Goal: Task Accomplishment & Management: Manage account settings

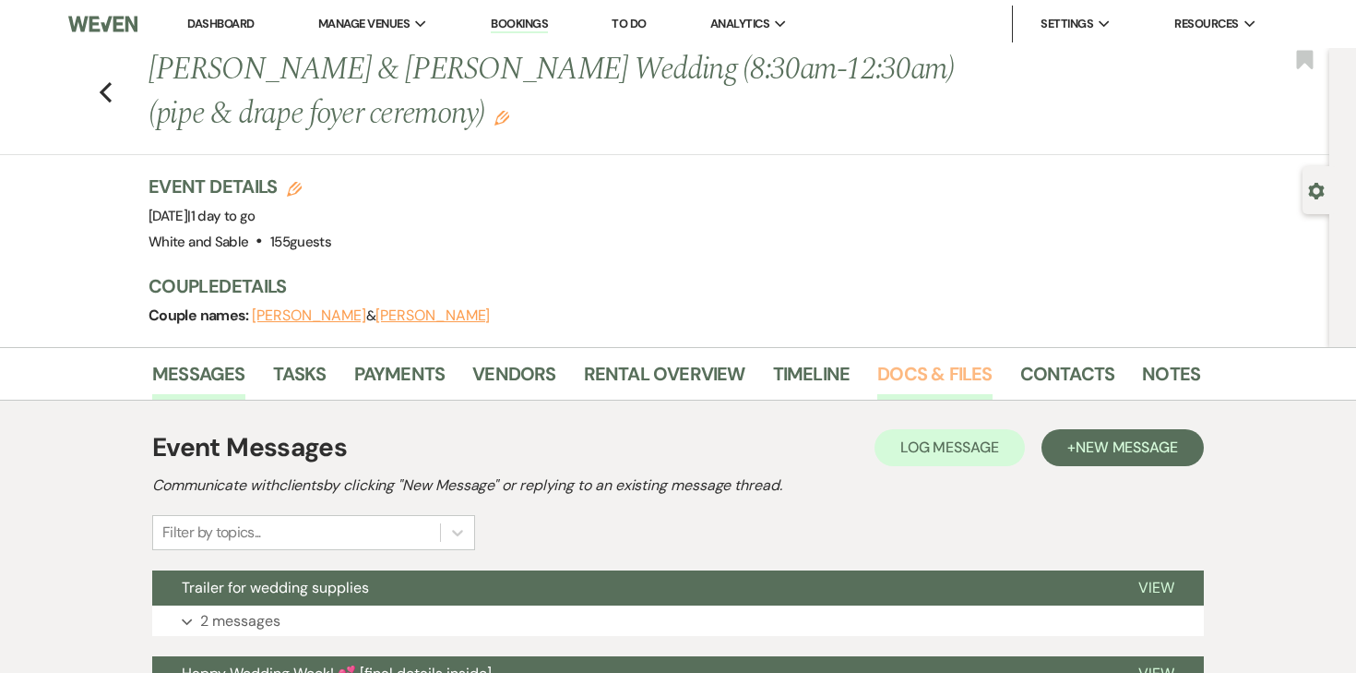
click at [936, 359] on link "Docs & Files" at bounding box center [935, 379] width 114 height 41
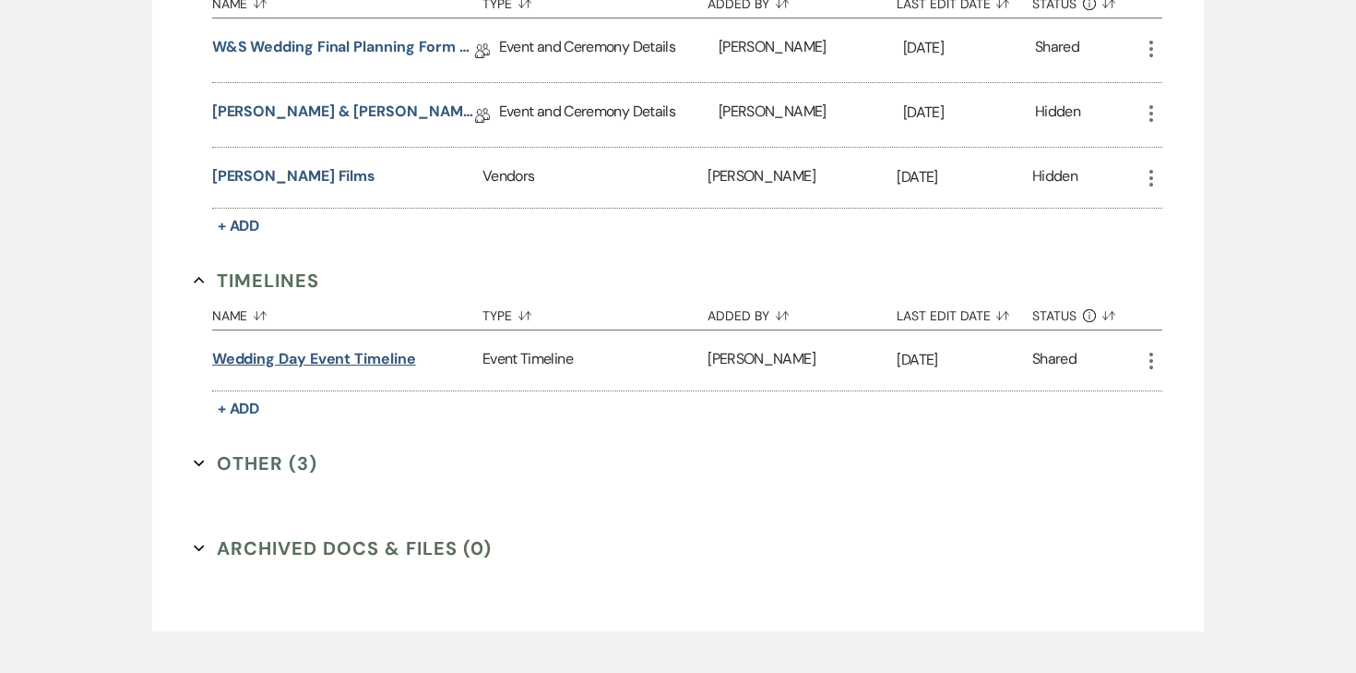
scroll to position [4307, 0]
click at [319, 102] on link "[PERSON_NAME] & [PERSON_NAME] Final Details" at bounding box center [343, 116] width 263 height 29
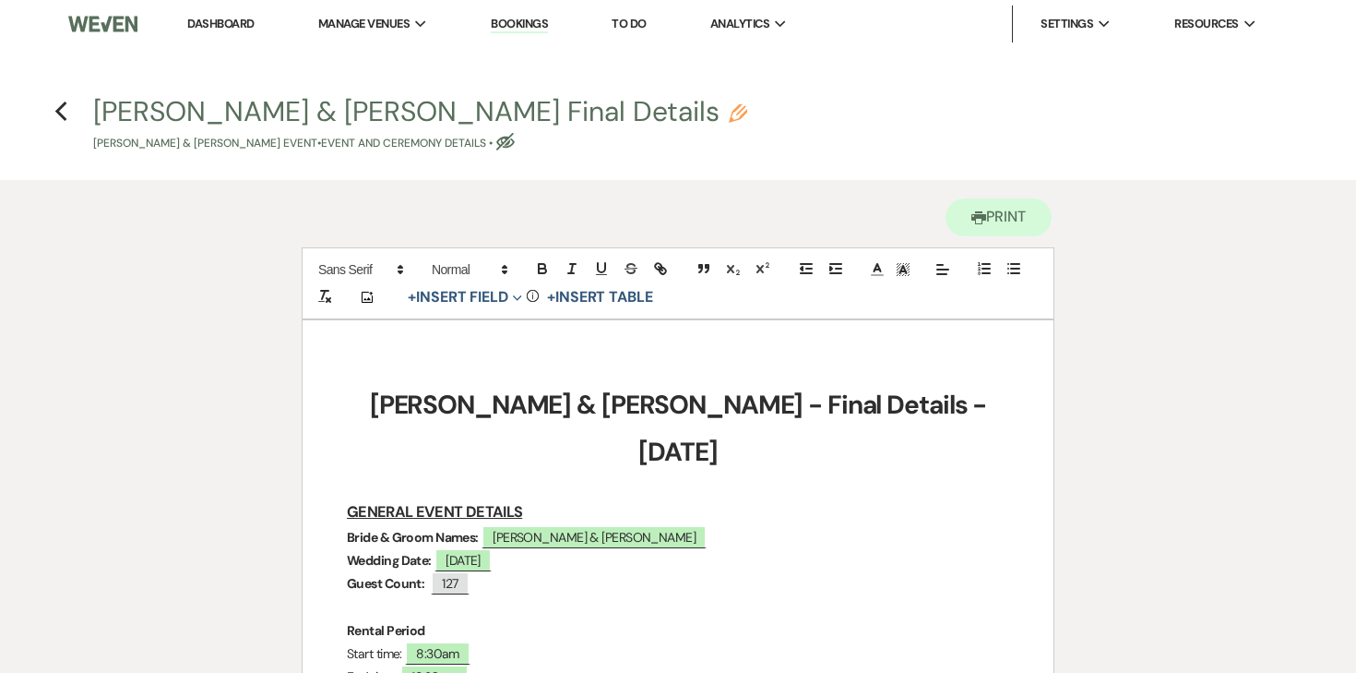
click at [237, 26] on link "Dashboard" at bounding box center [220, 24] width 66 height 16
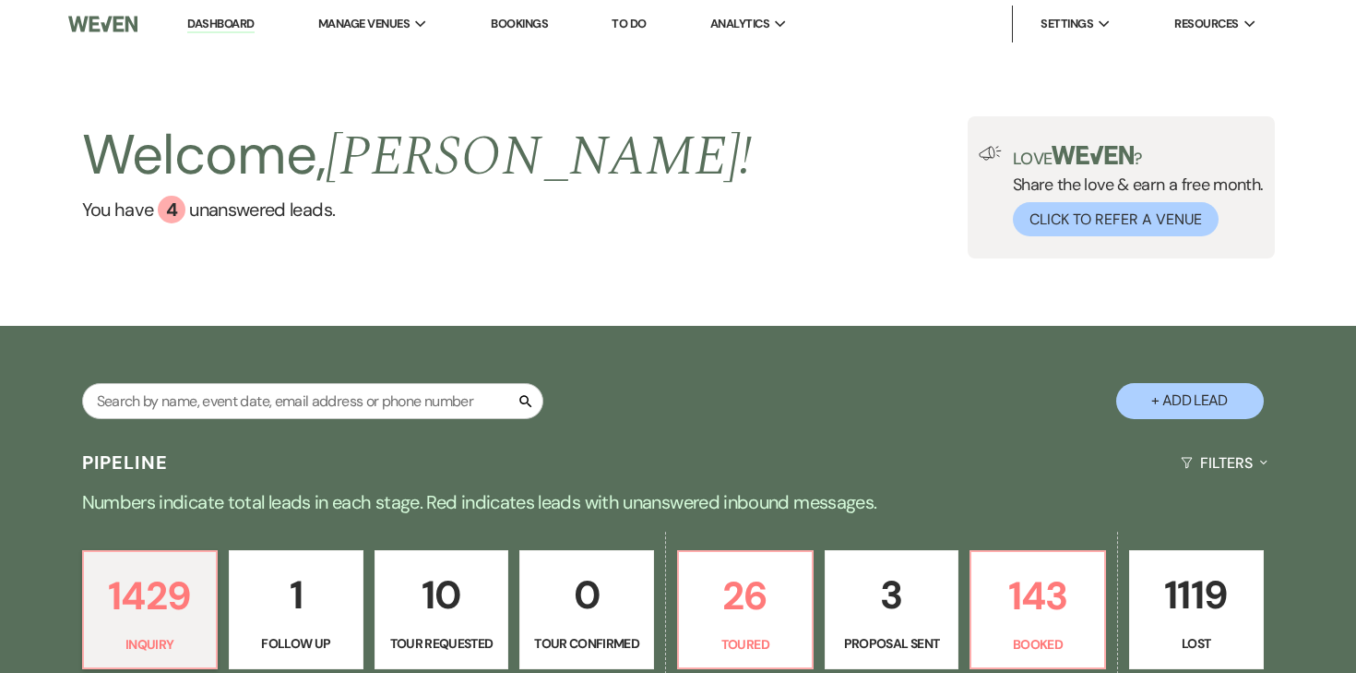
click at [479, 603] on p "10" at bounding box center [442, 595] width 111 height 62
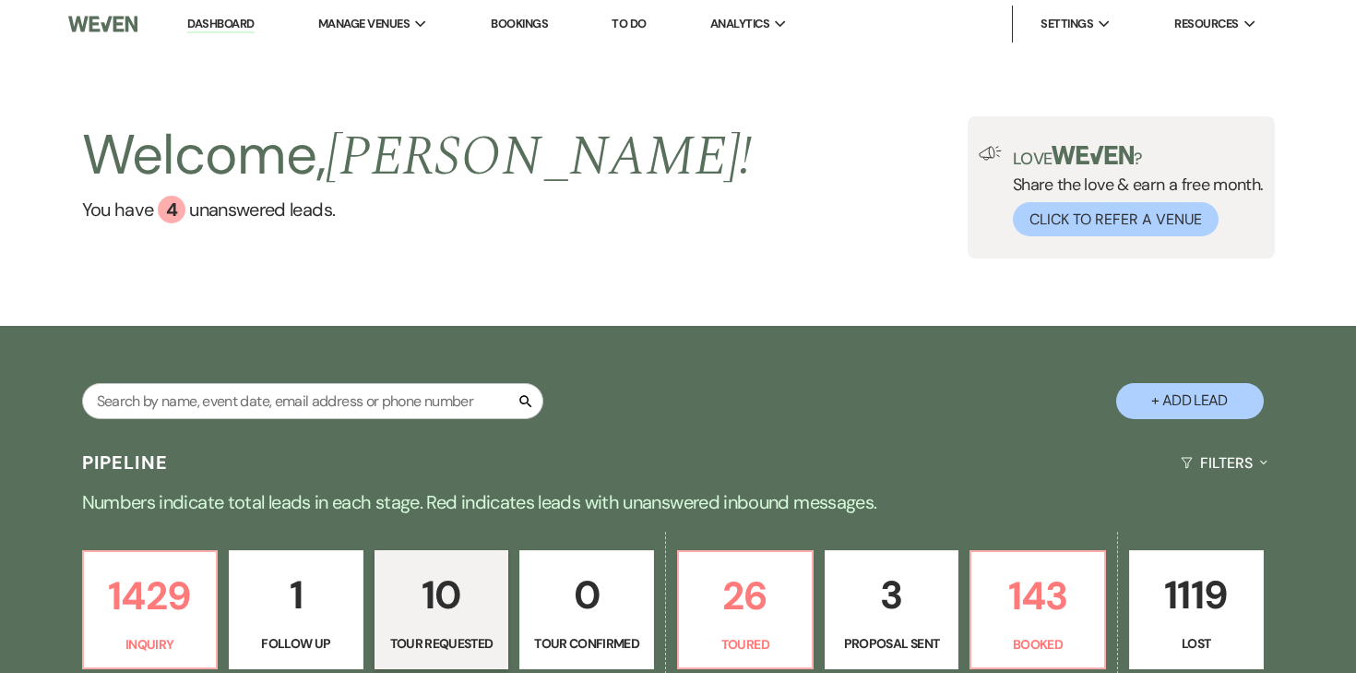
select select "2"
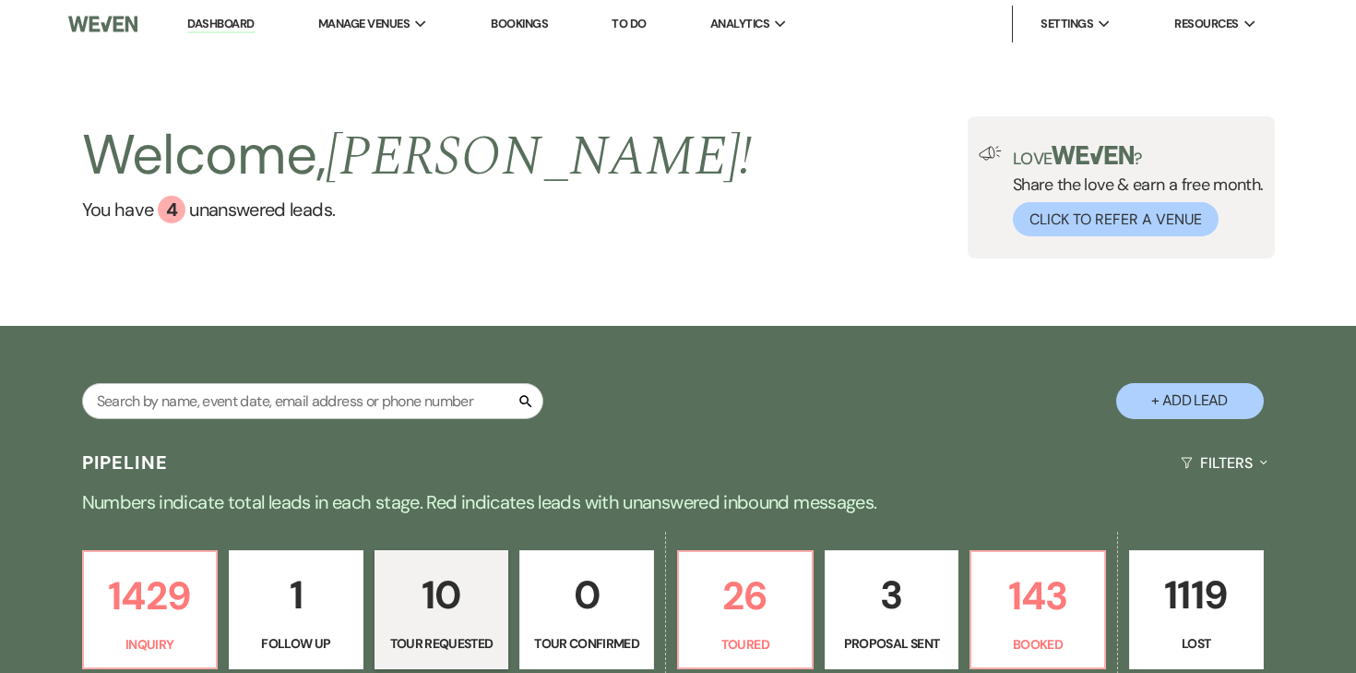
select select "2"
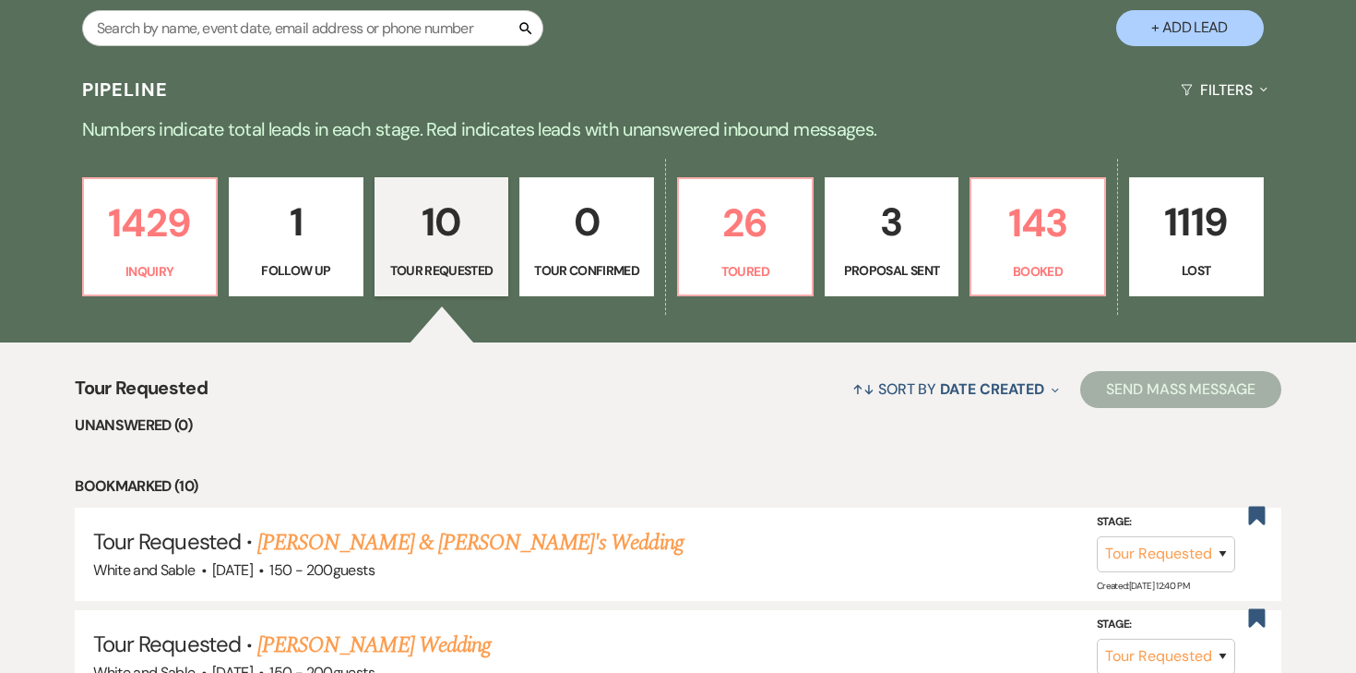
scroll to position [334, 0]
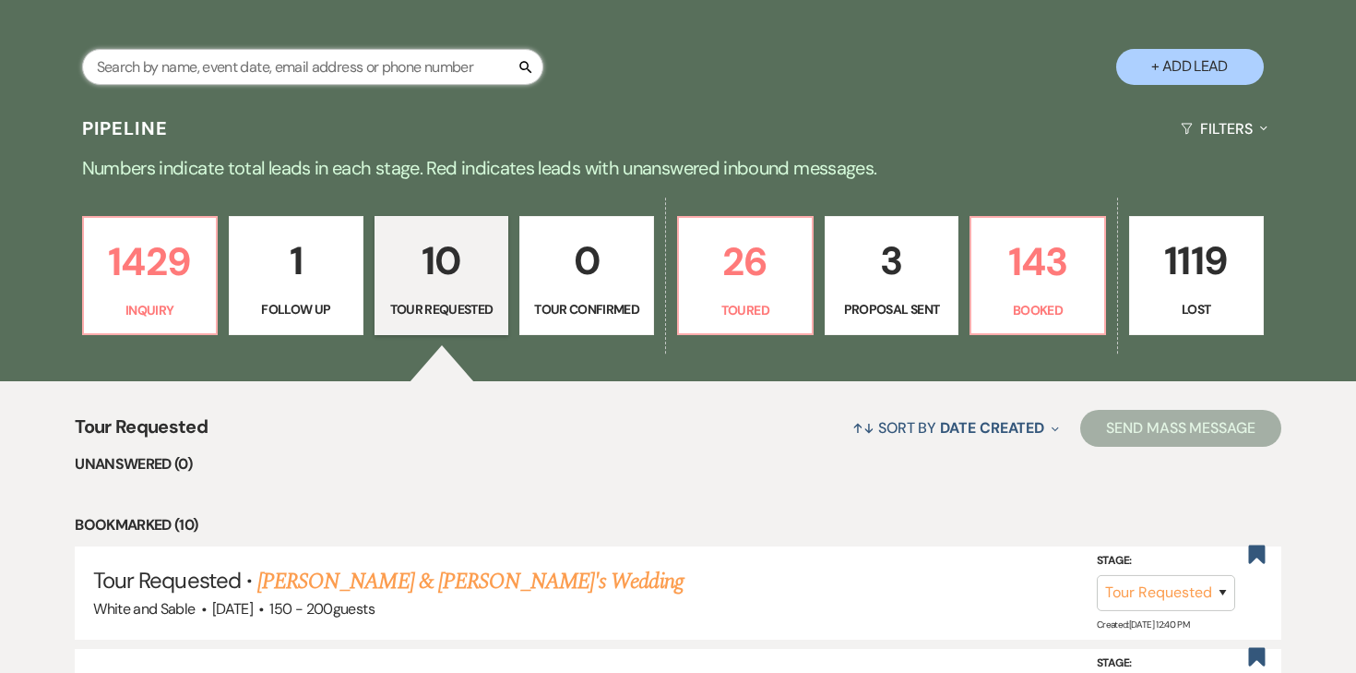
click at [391, 77] on input "text" at bounding box center [312, 67] width 461 height 36
type input "lizzy"
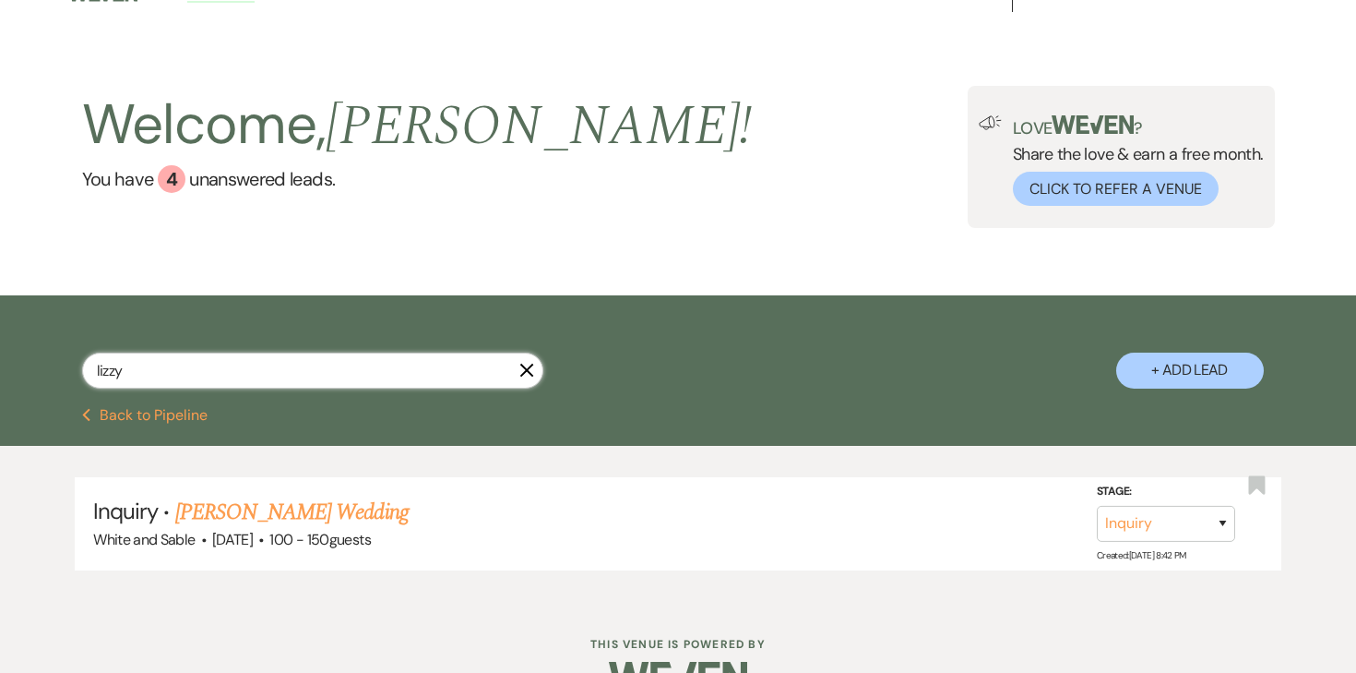
scroll to position [77, 0]
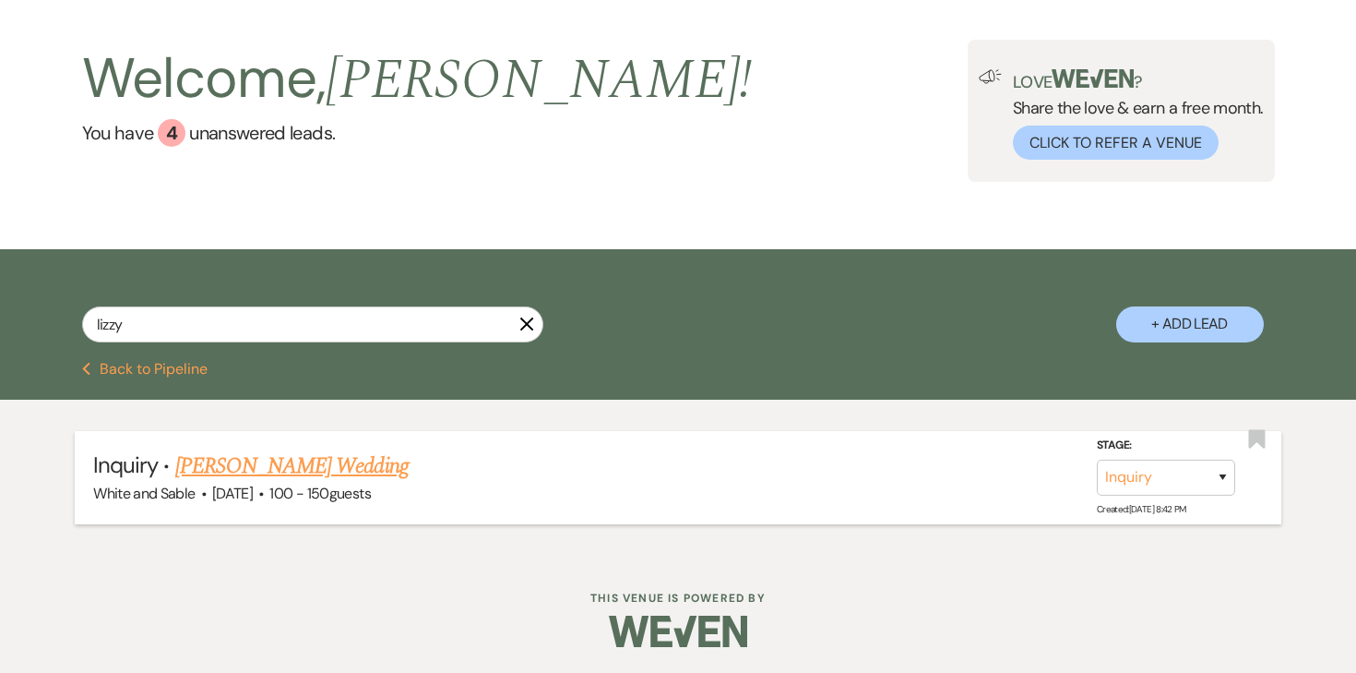
click at [323, 464] on link "Elizabeth Bowman's Wedding" at bounding box center [291, 465] width 233 height 33
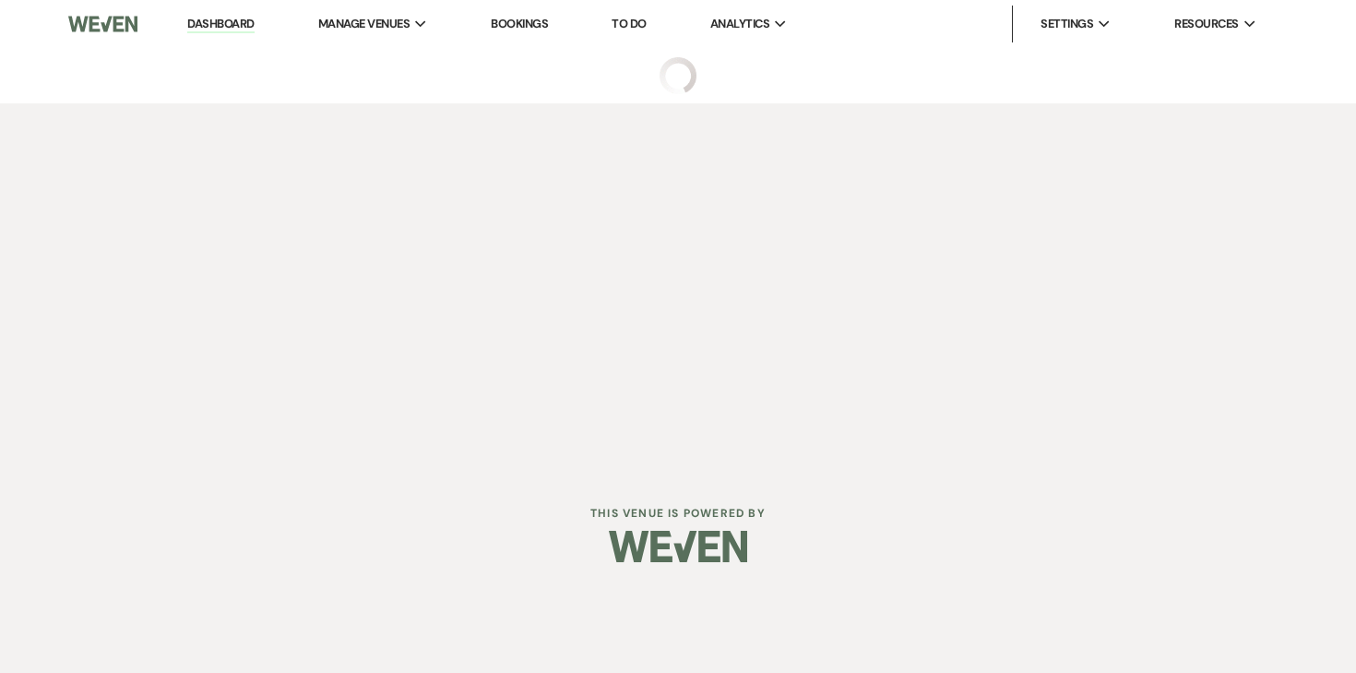
select select "5"
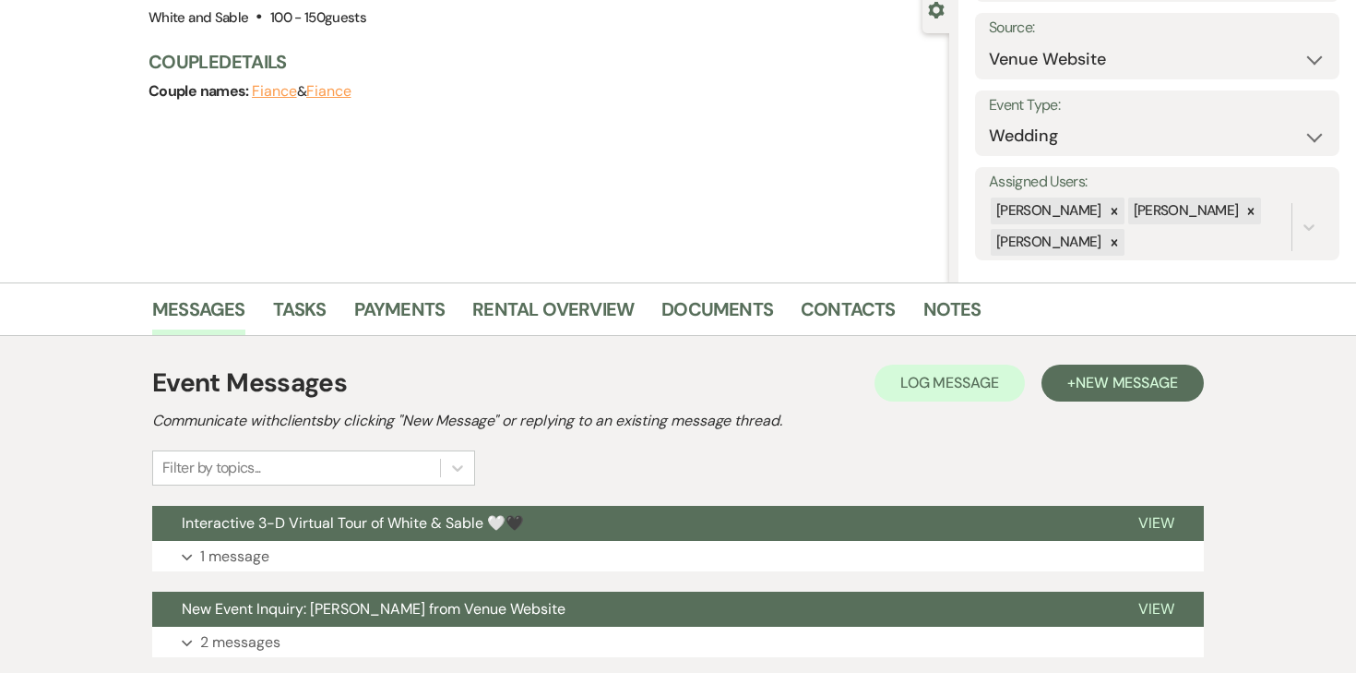
scroll to position [312, 0]
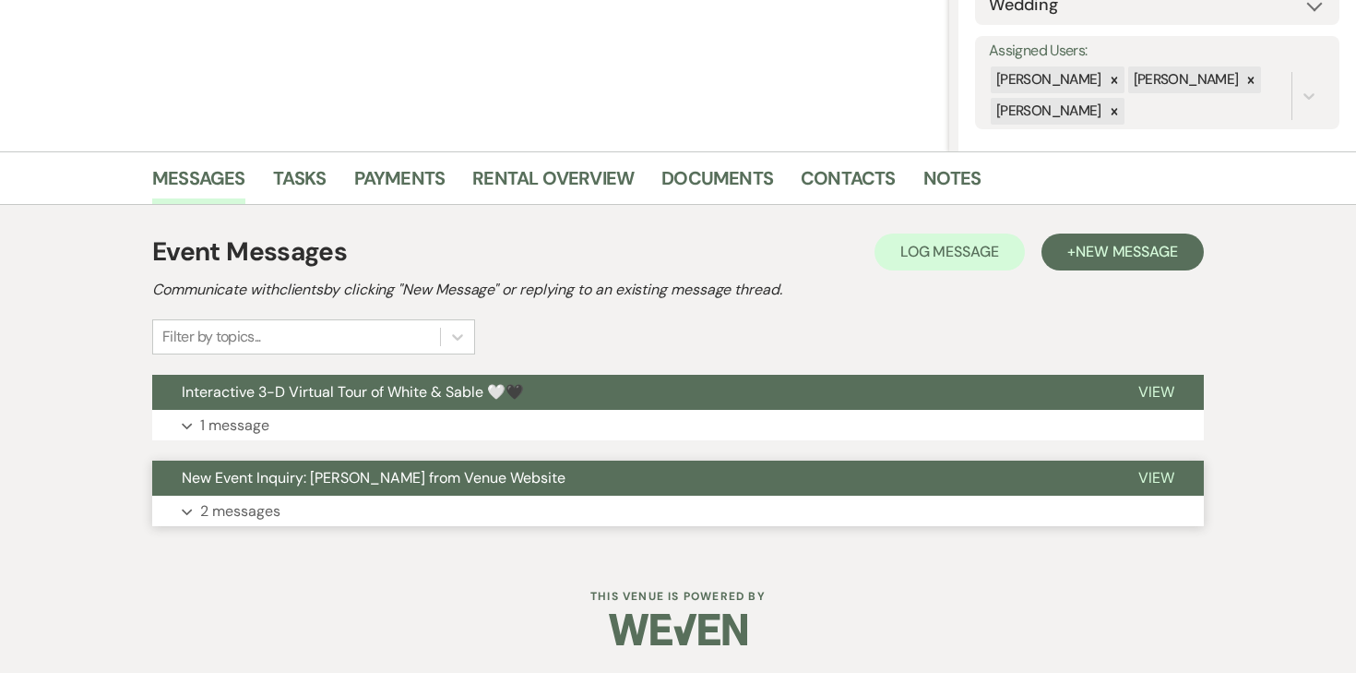
click at [252, 508] on p "2 messages" at bounding box center [240, 511] width 80 height 24
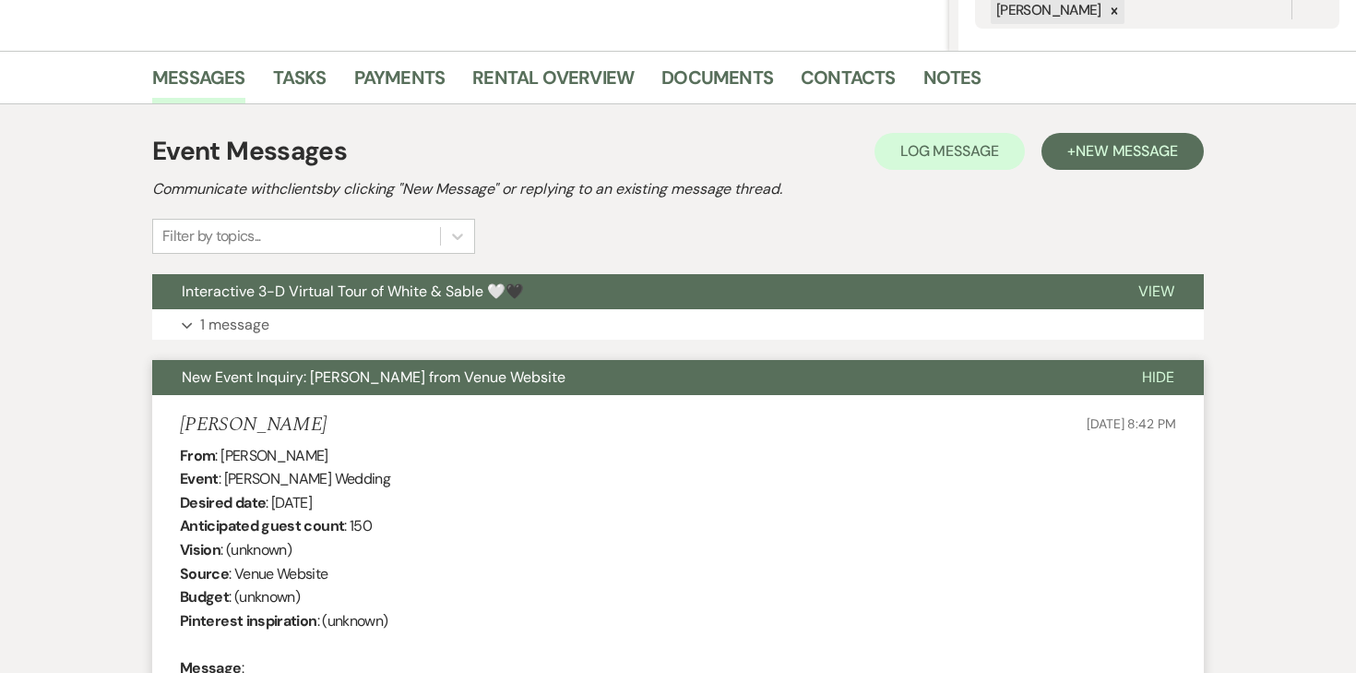
scroll to position [0, 0]
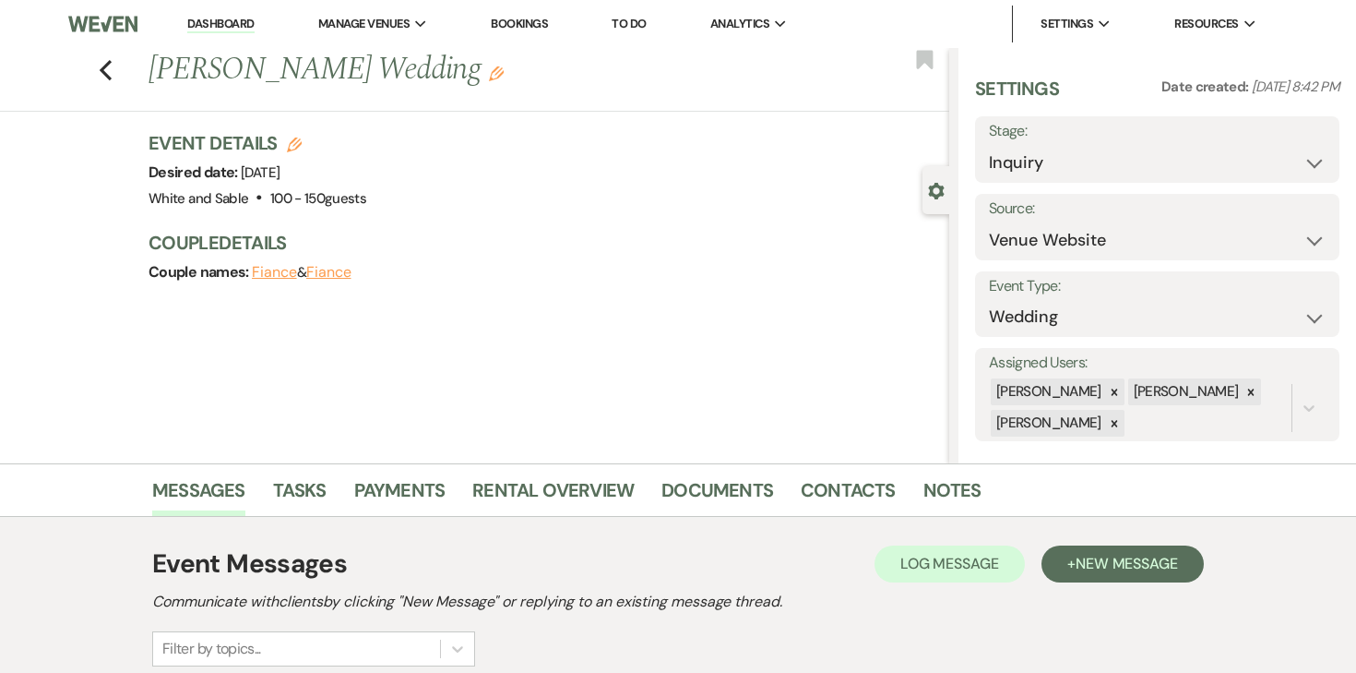
click at [221, 25] on link "Dashboard" at bounding box center [220, 25] width 66 height 18
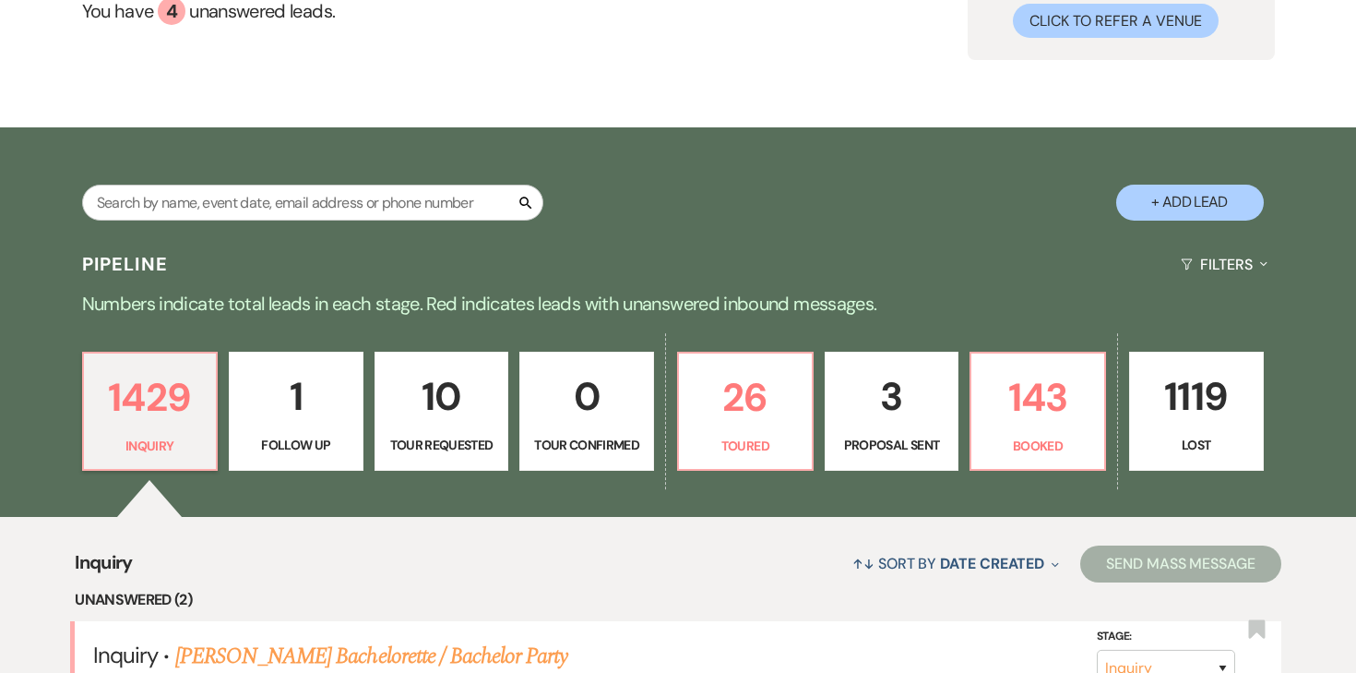
scroll to position [201, 0]
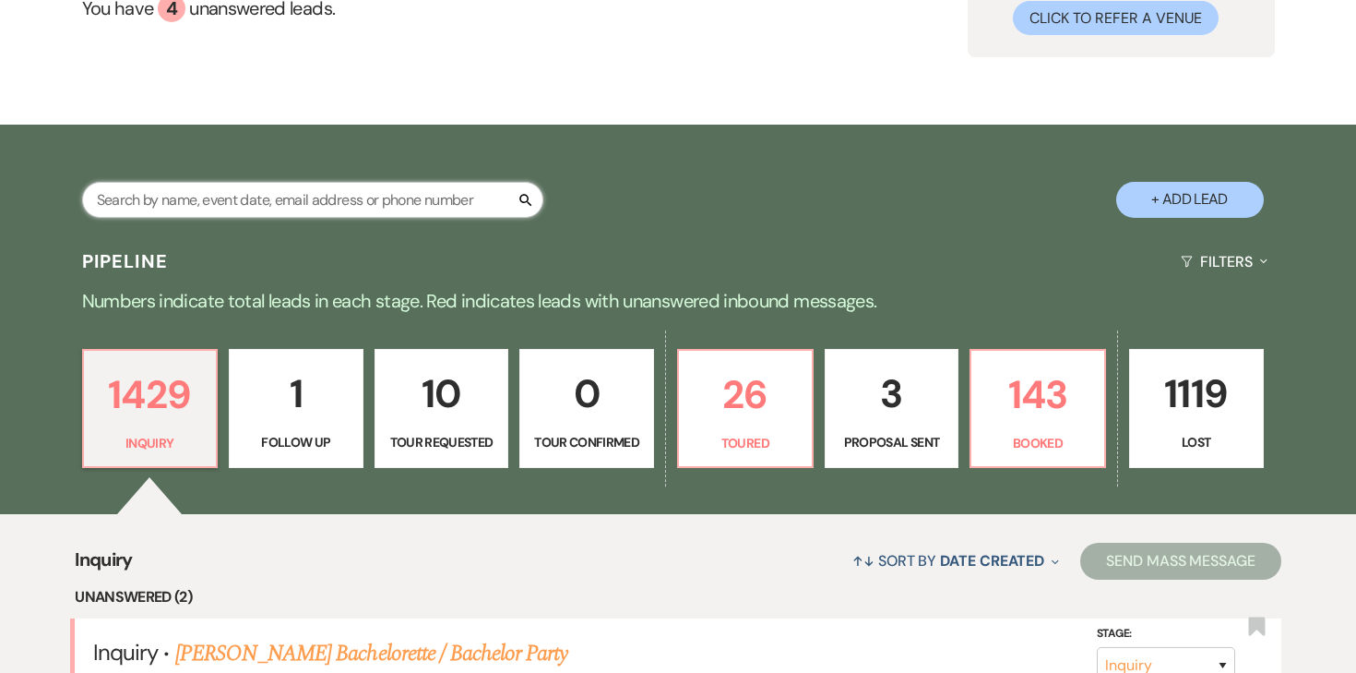
click at [316, 207] on input "text" at bounding box center [312, 200] width 461 height 36
type input "snyder"
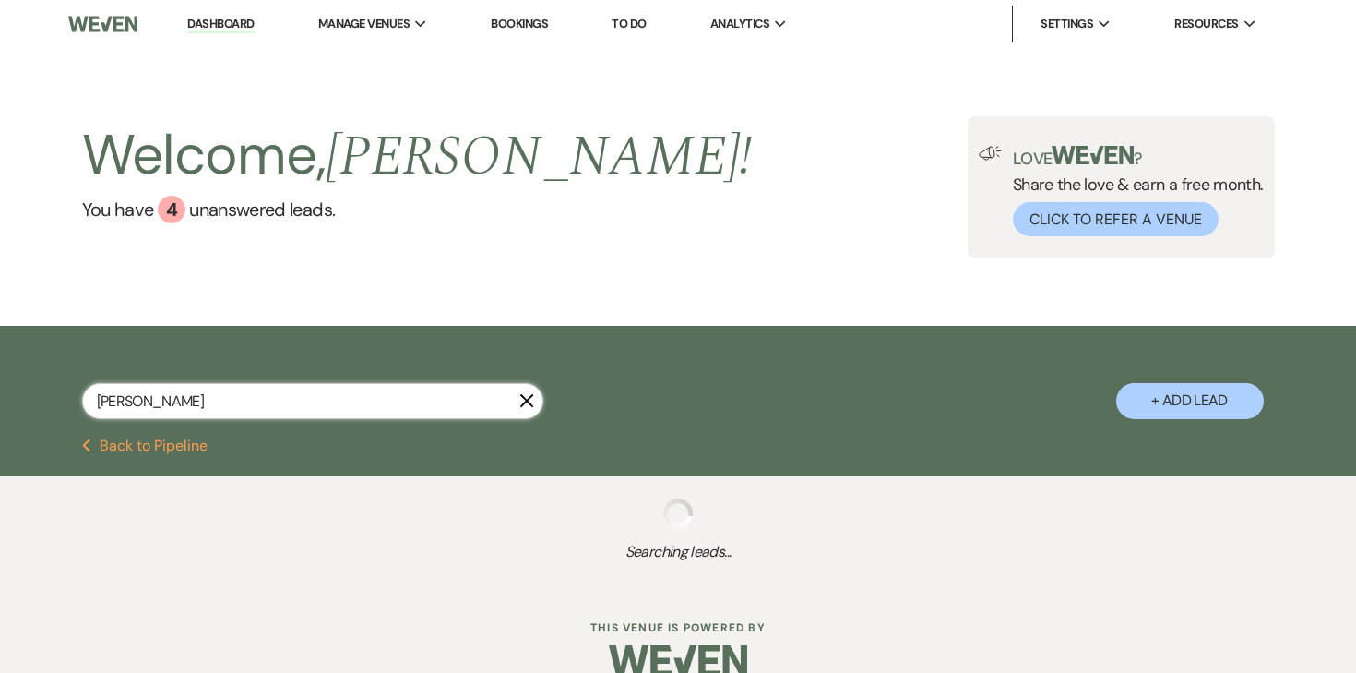
select select "2"
select select "8"
select select "2"
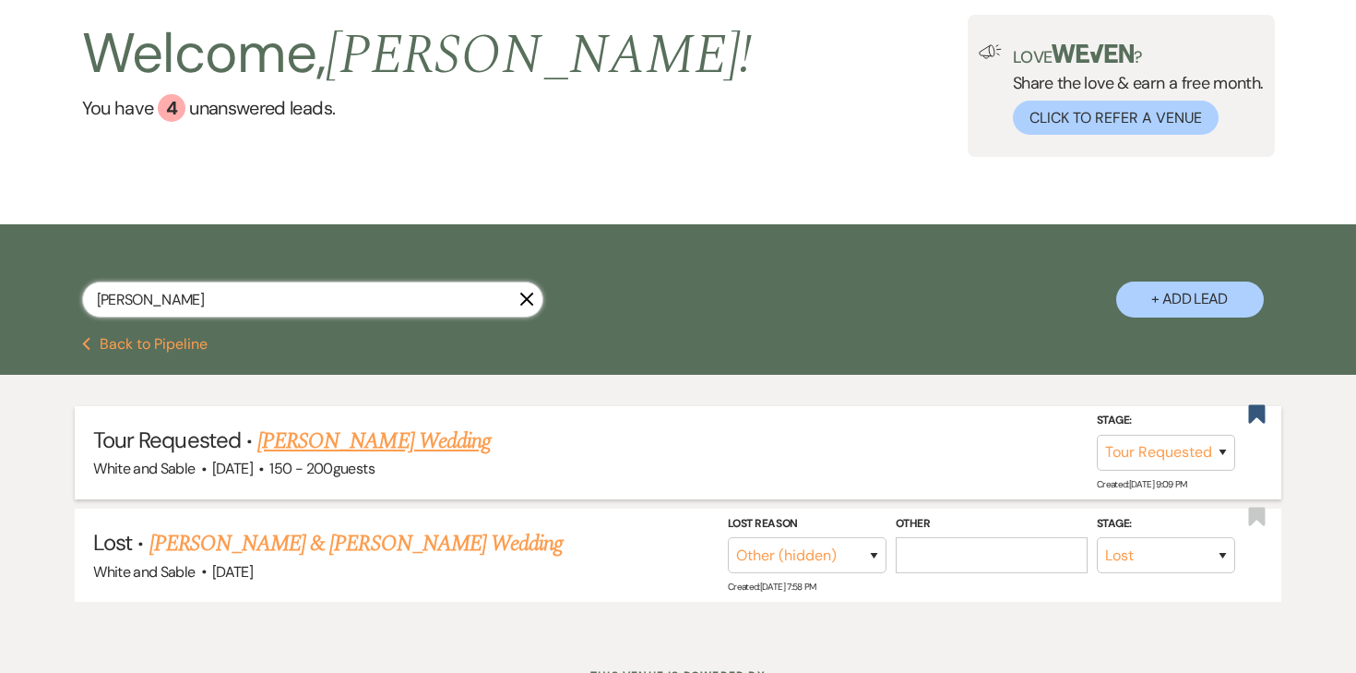
scroll to position [104, 0]
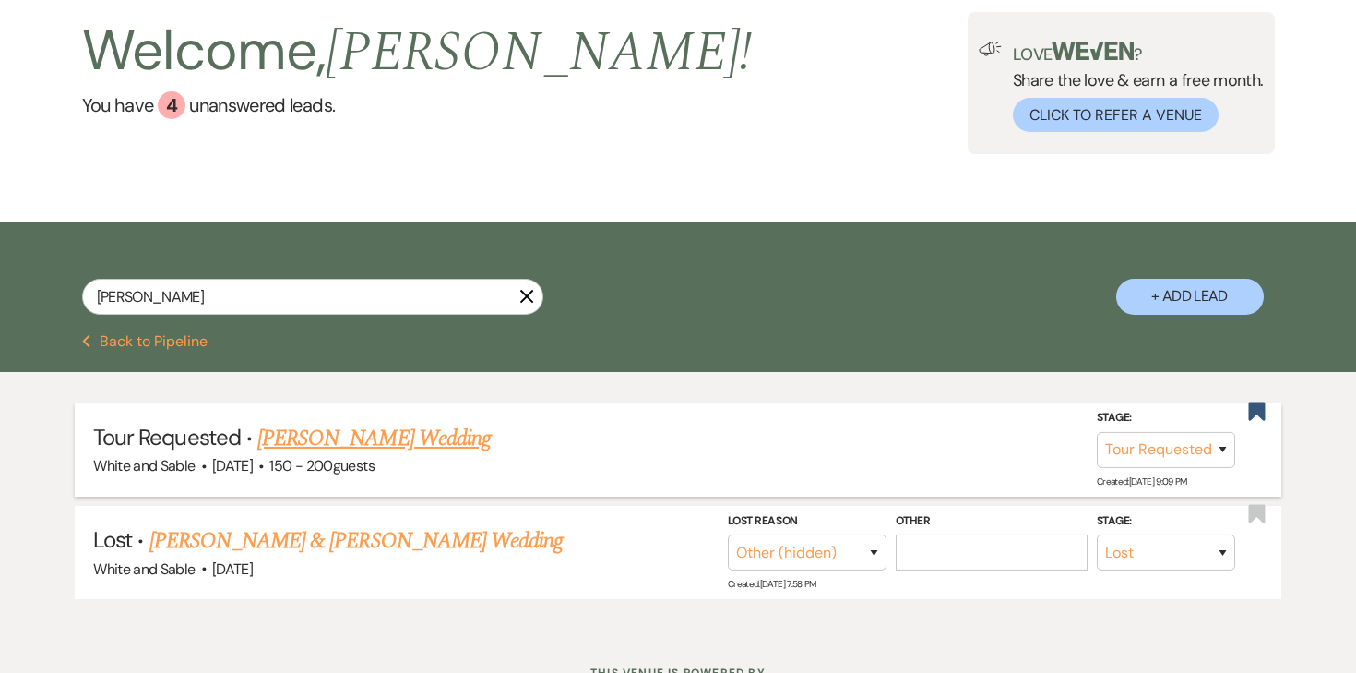
click at [360, 445] on link "Elizabeth Snyder's Wedding" at bounding box center [373, 438] width 233 height 33
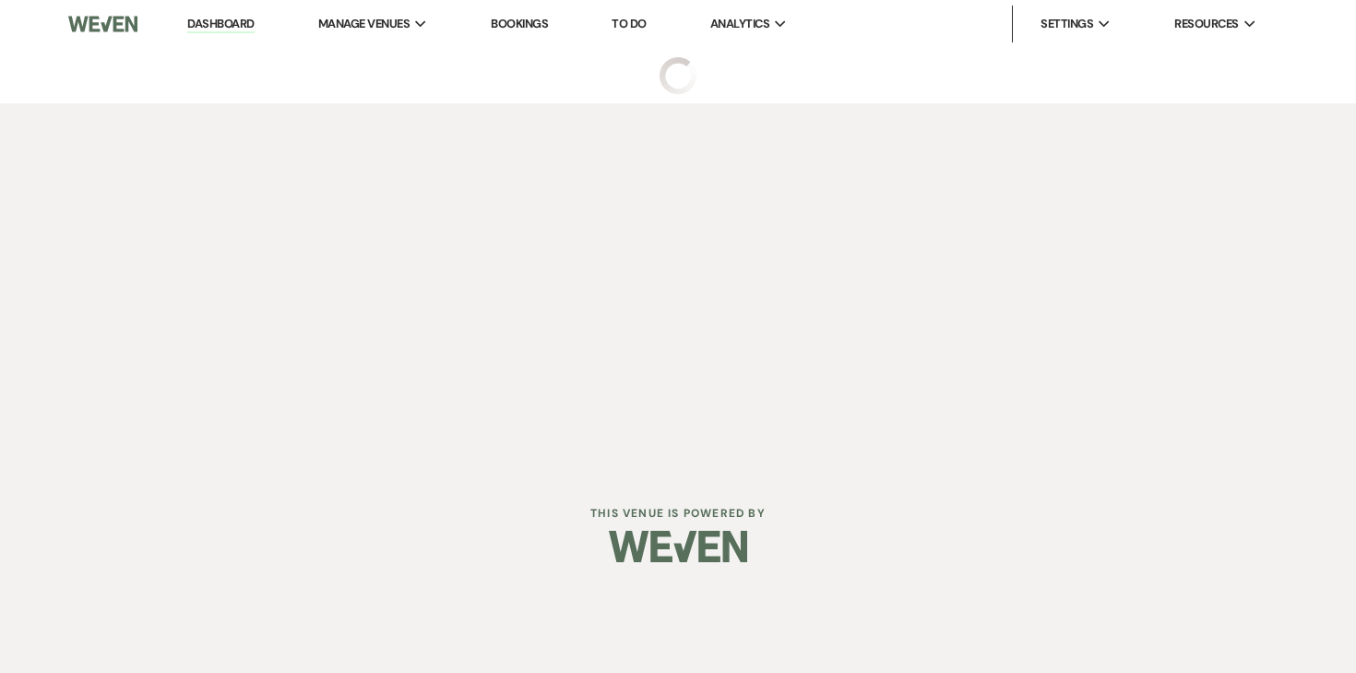
select select "2"
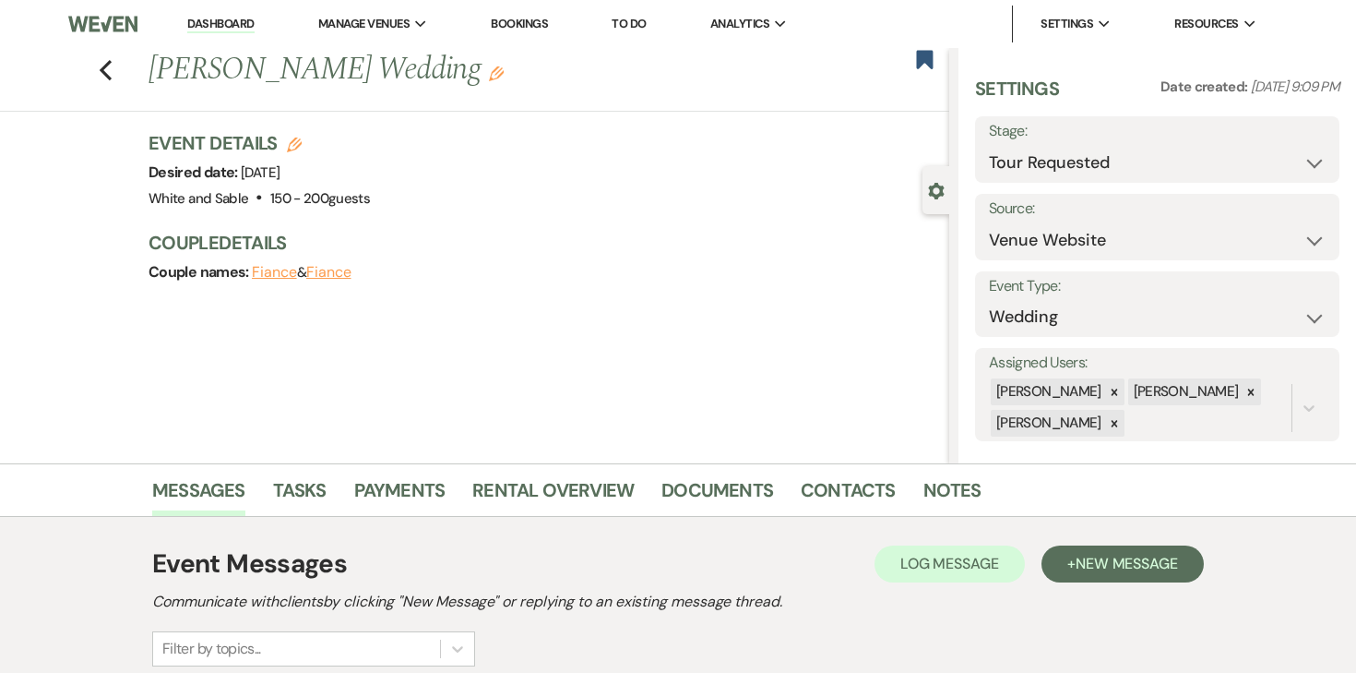
scroll to position [312, 0]
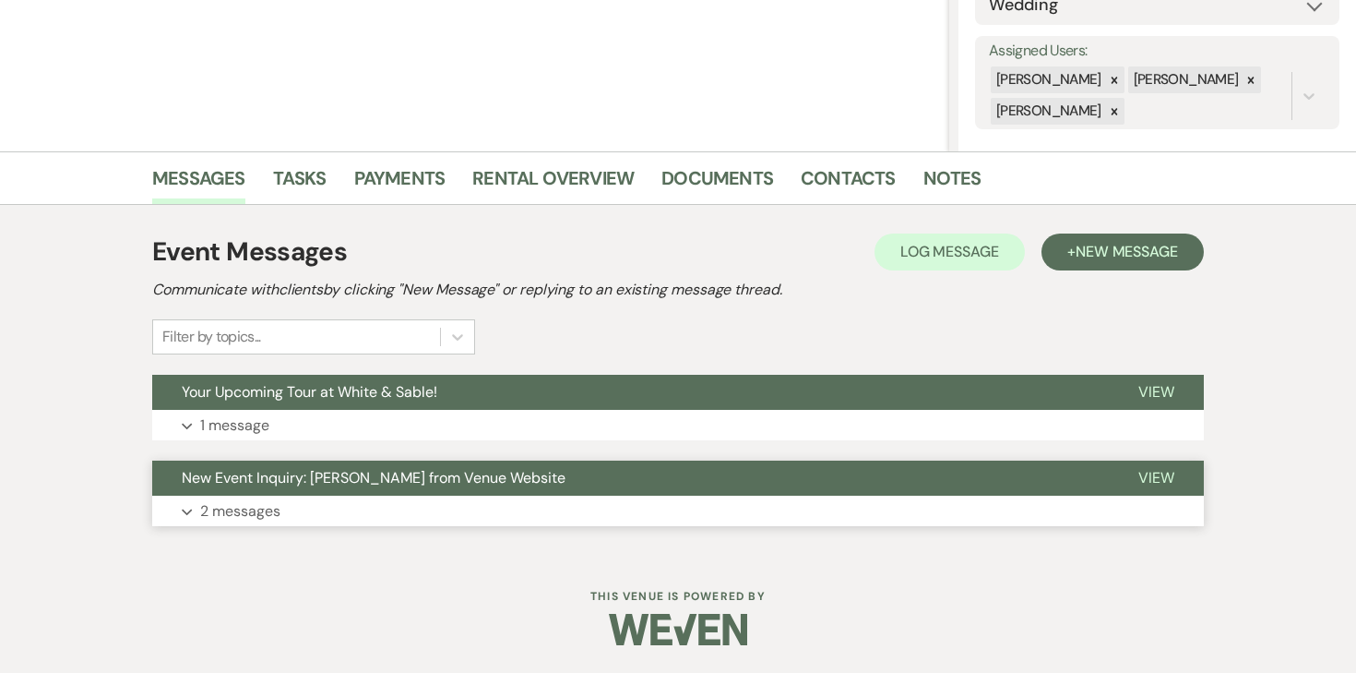
click at [233, 516] on p "2 messages" at bounding box center [240, 511] width 80 height 24
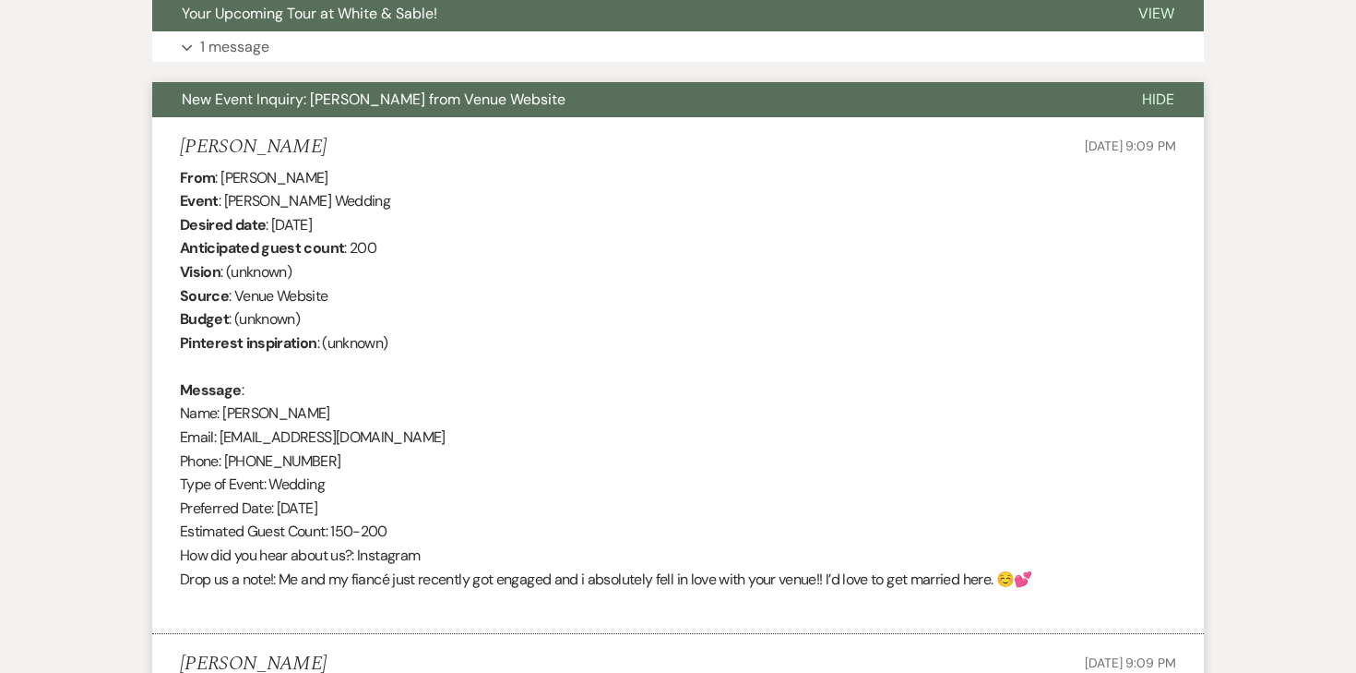
scroll to position [0, 0]
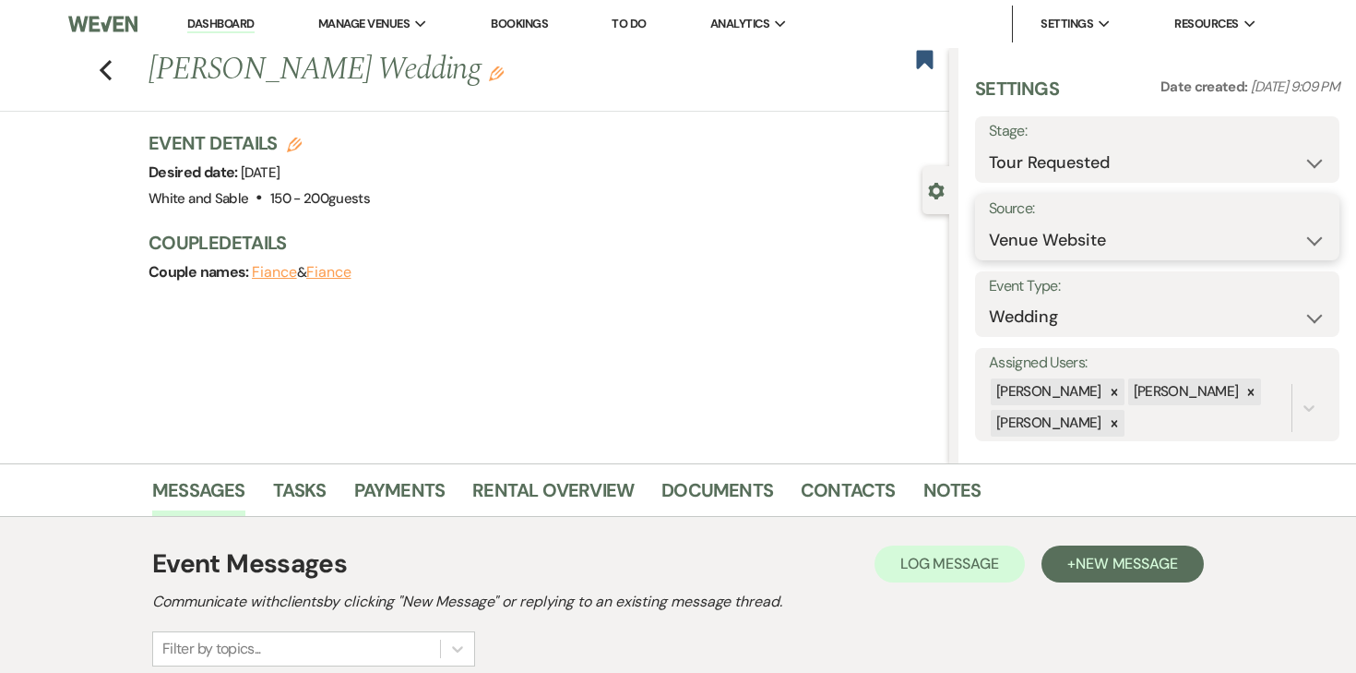
click at [1060, 231] on select "Weven Venue Website Instagram Facebook Pinterest Google The Knot Wedding Wire H…" at bounding box center [1157, 240] width 337 height 36
select select "7"
click at [1296, 224] on button "Save" at bounding box center [1290, 227] width 100 height 37
click at [839, 498] on link "Contacts" at bounding box center [848, 495] width 95 height 41
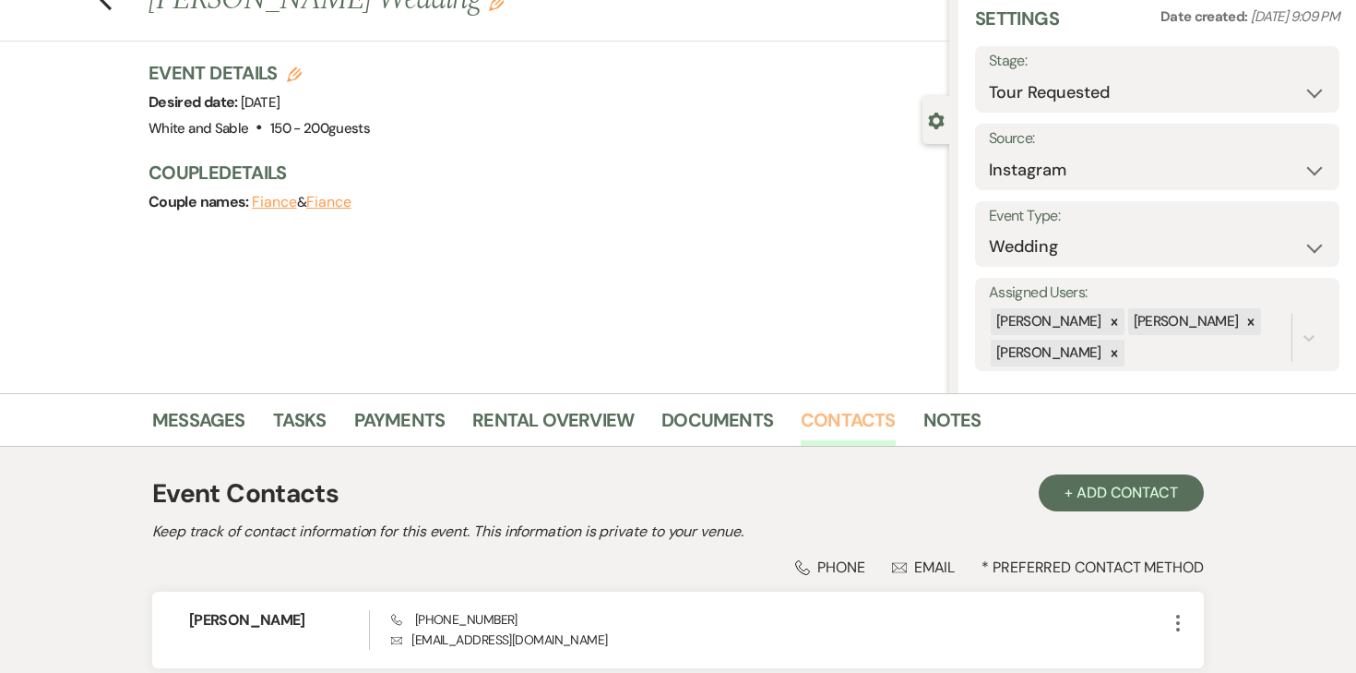
scroll to position [229, 0]
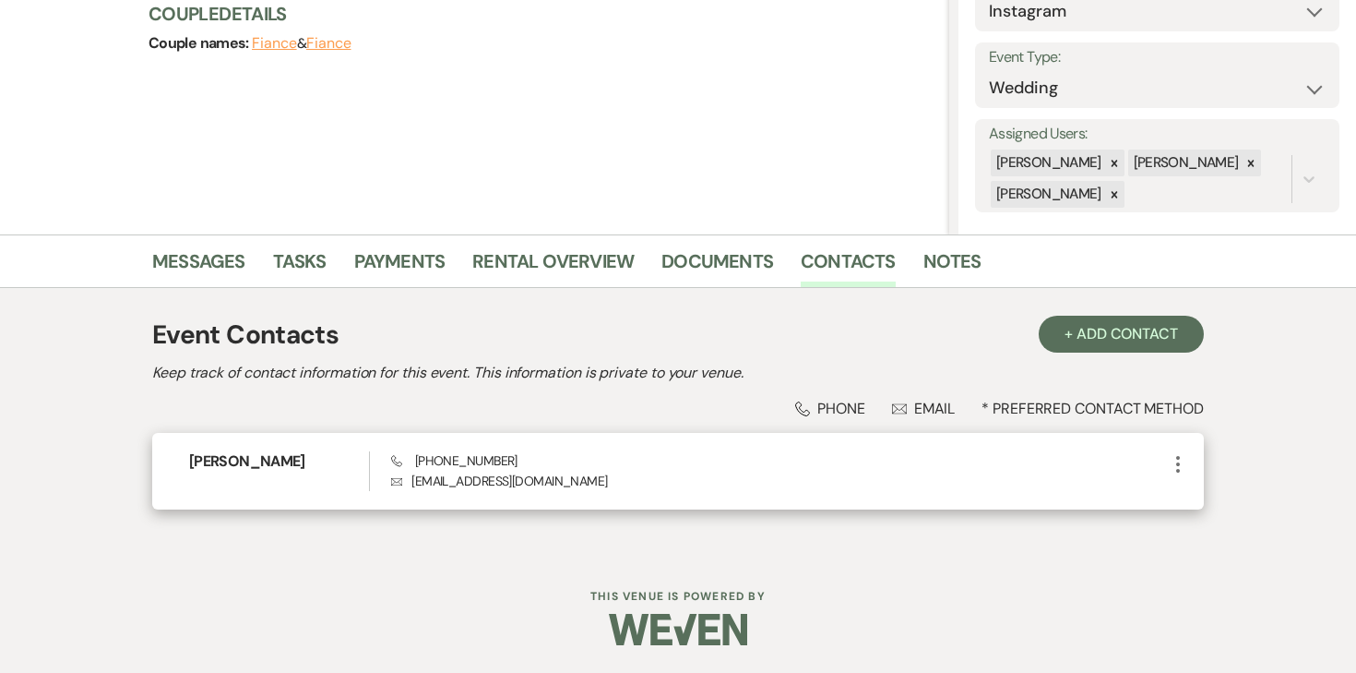
click at [1177, 460] on icon "More" at bounding box center [1178, 464] width 22 height 22
click at [1194, 491] on button "Pencil Edit" at bounding box center [1222, 499] width 110 height 31
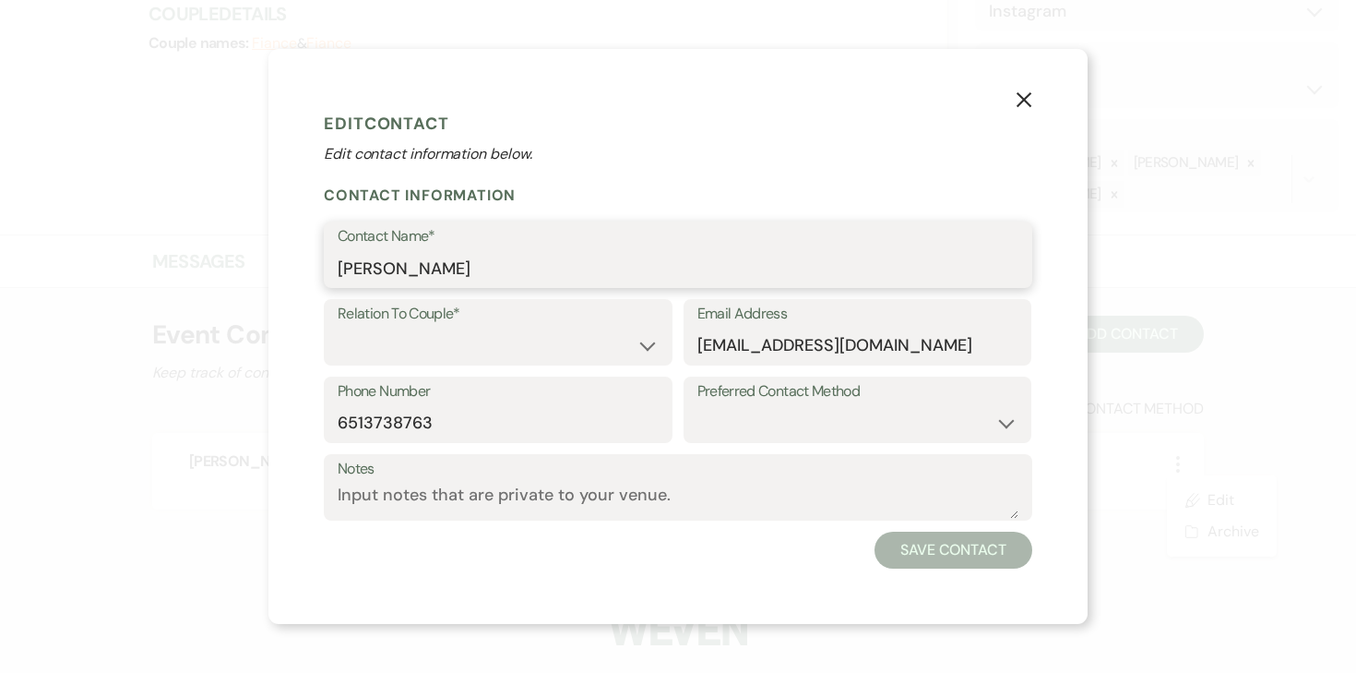
click at [364, 259] on input "Elizabeth Snyder" at bounding box center [678, 268] width 681 height 36
click at [359, 340] on select "Couple Planner Parent of Couple Family Member Friend Other" at bounding box center [498, 346] width 321 height 36
select select "1"
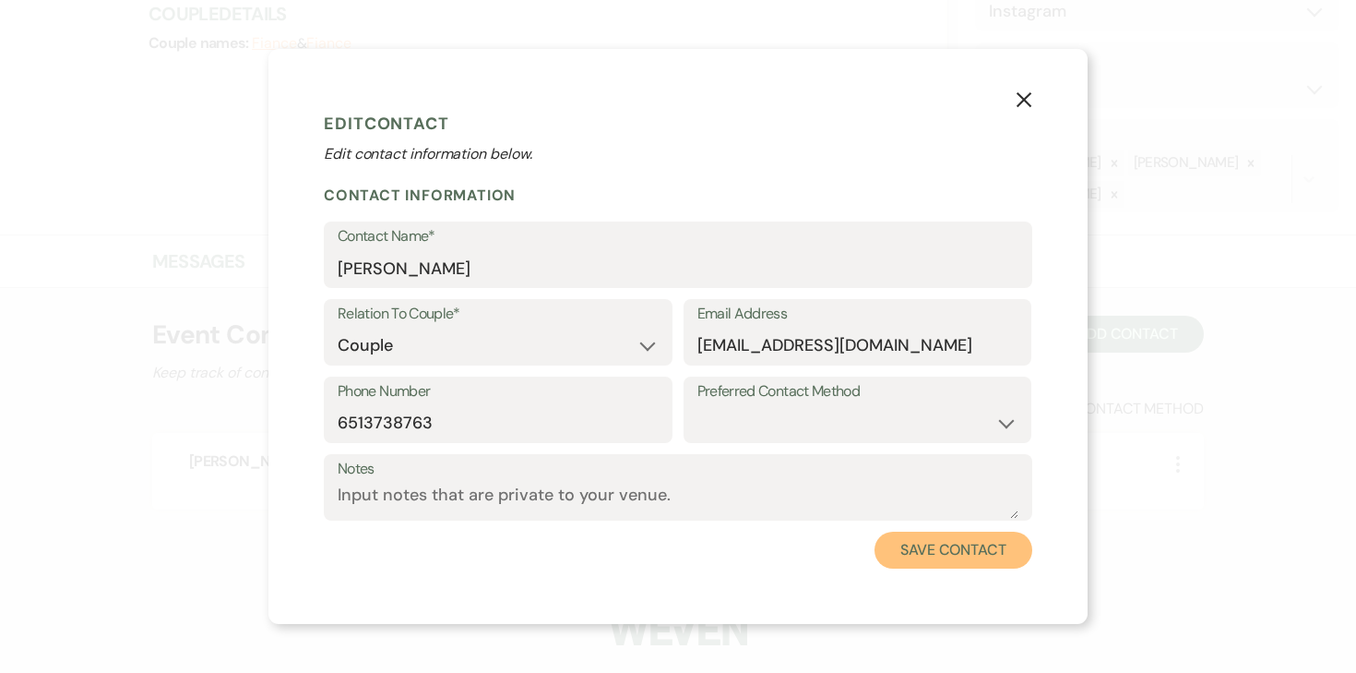
click at [891, 546] on button "Save Contact" at bounding box center [954, 549] width 158 height 37
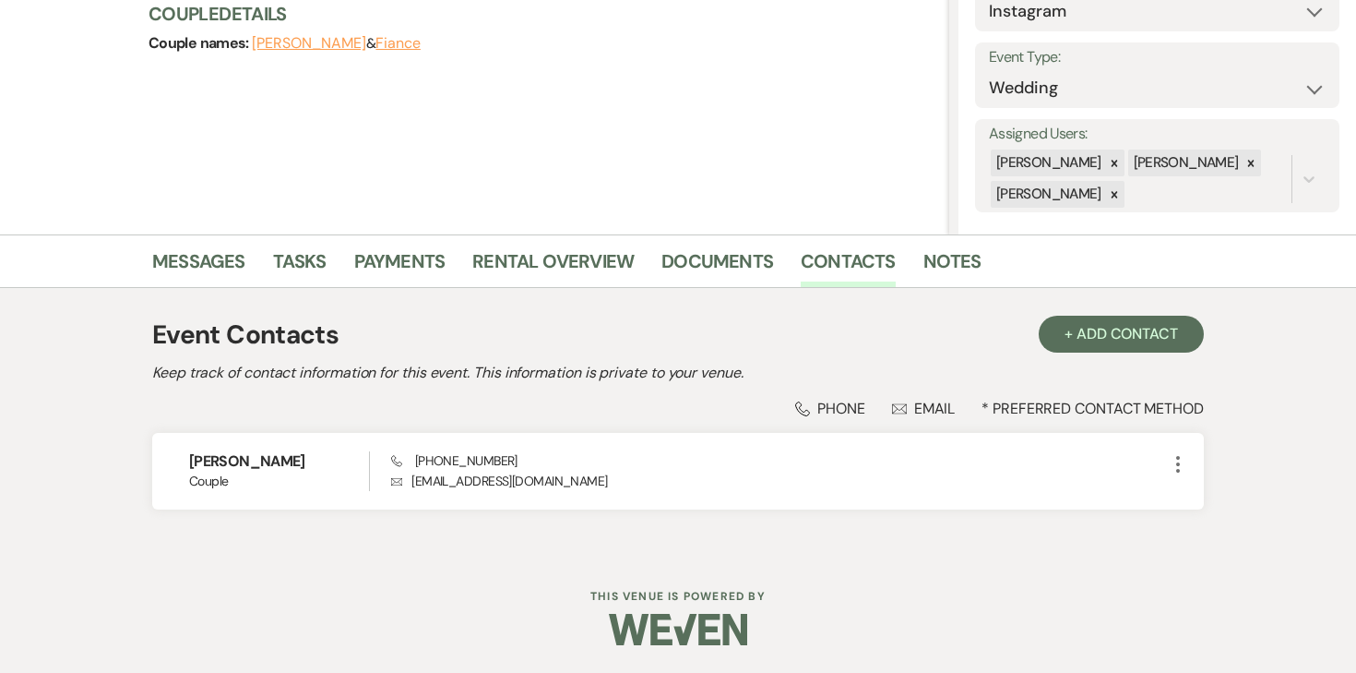
scroll to position [0, 0]
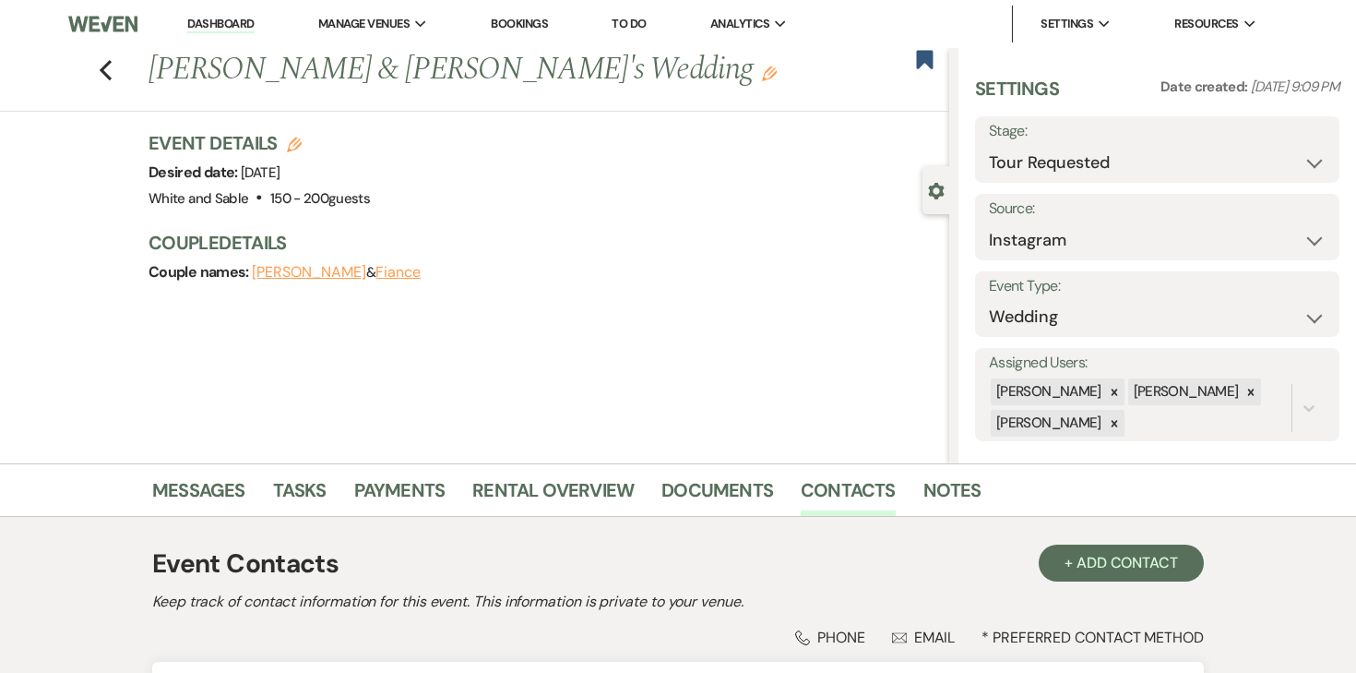
click at [108, 73] on icon "Previous" at bounding box center [106, 70] width 14 height 22
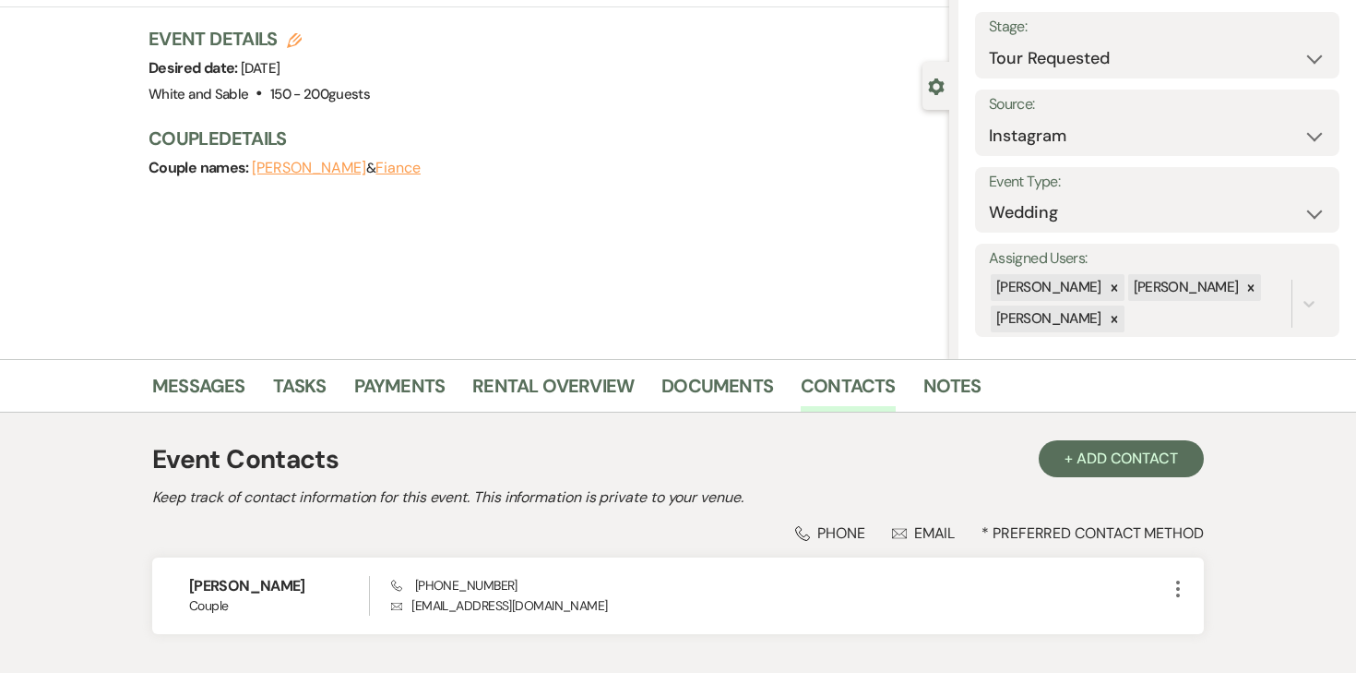
select select "2"
select select "8"
select select "2"
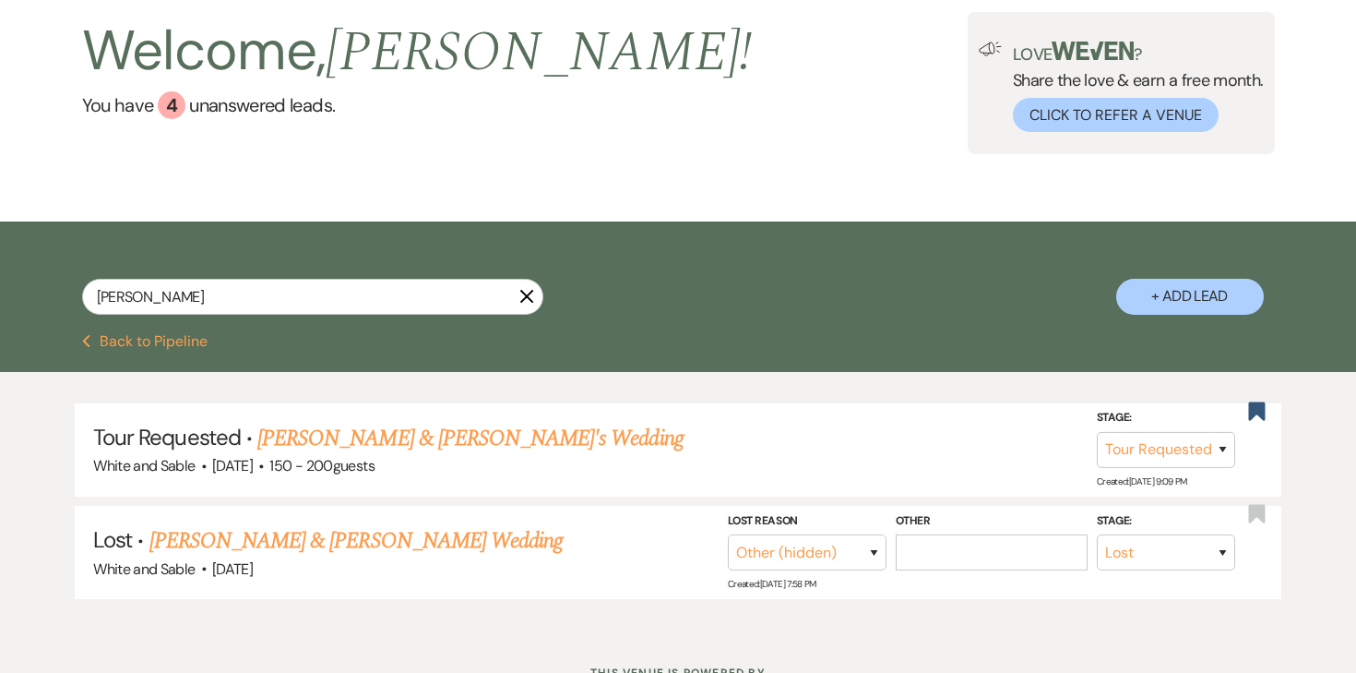
scroll to position [0, 0]
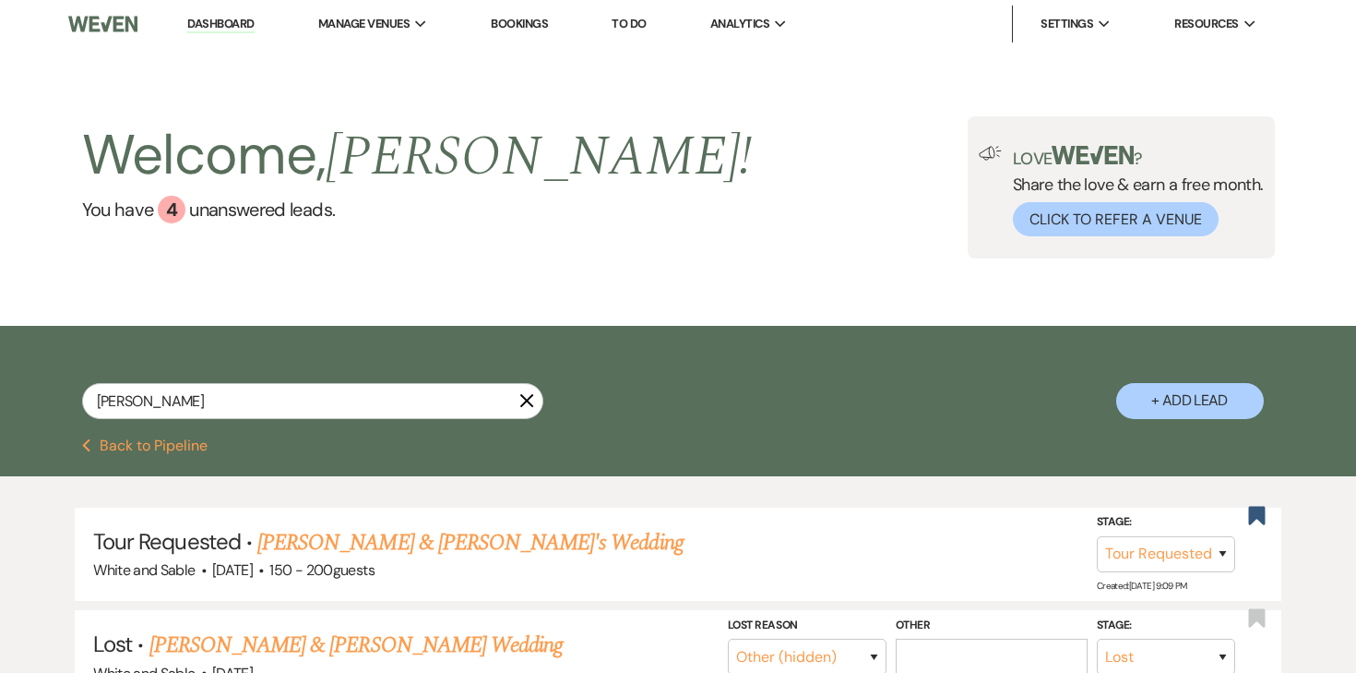
click at [615, 24] on li "To Do" at bounding box center [629, 24] width 53 height 37
click at [633, 22] on link "To Do" at bounding box center [629, 24] width 34 height 16
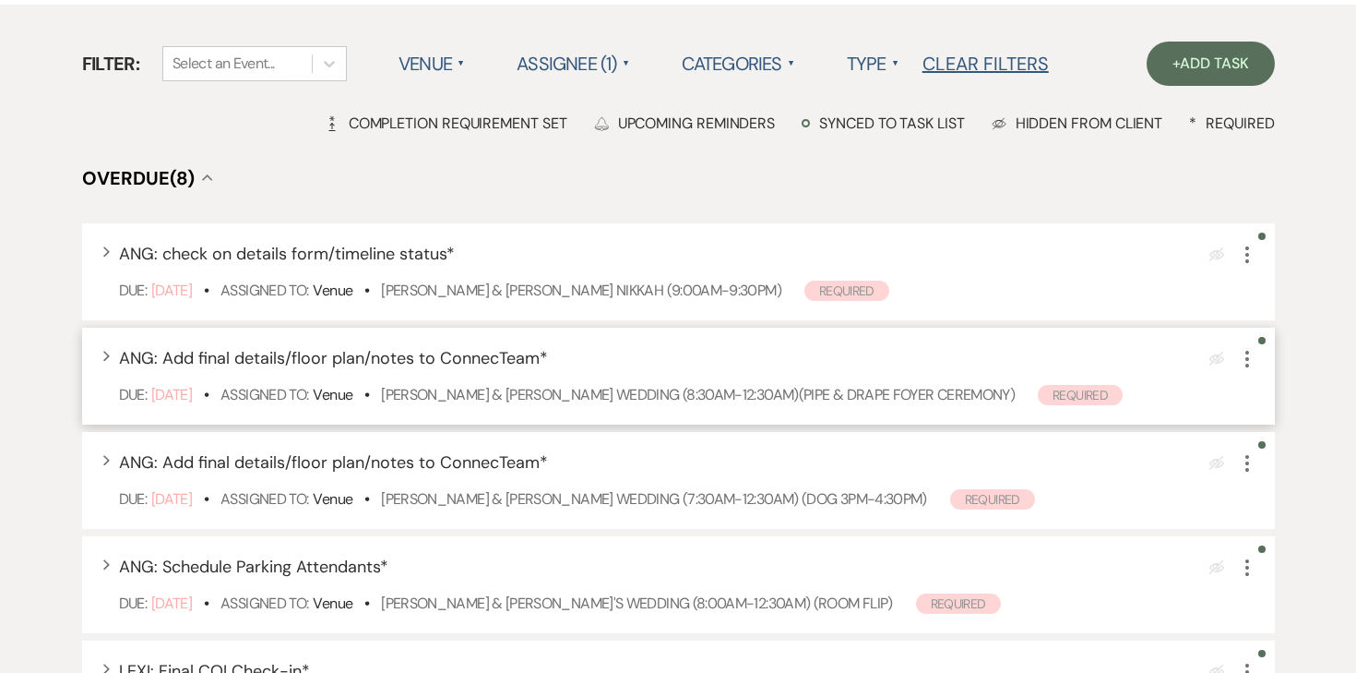
scroll to position [230, 0]
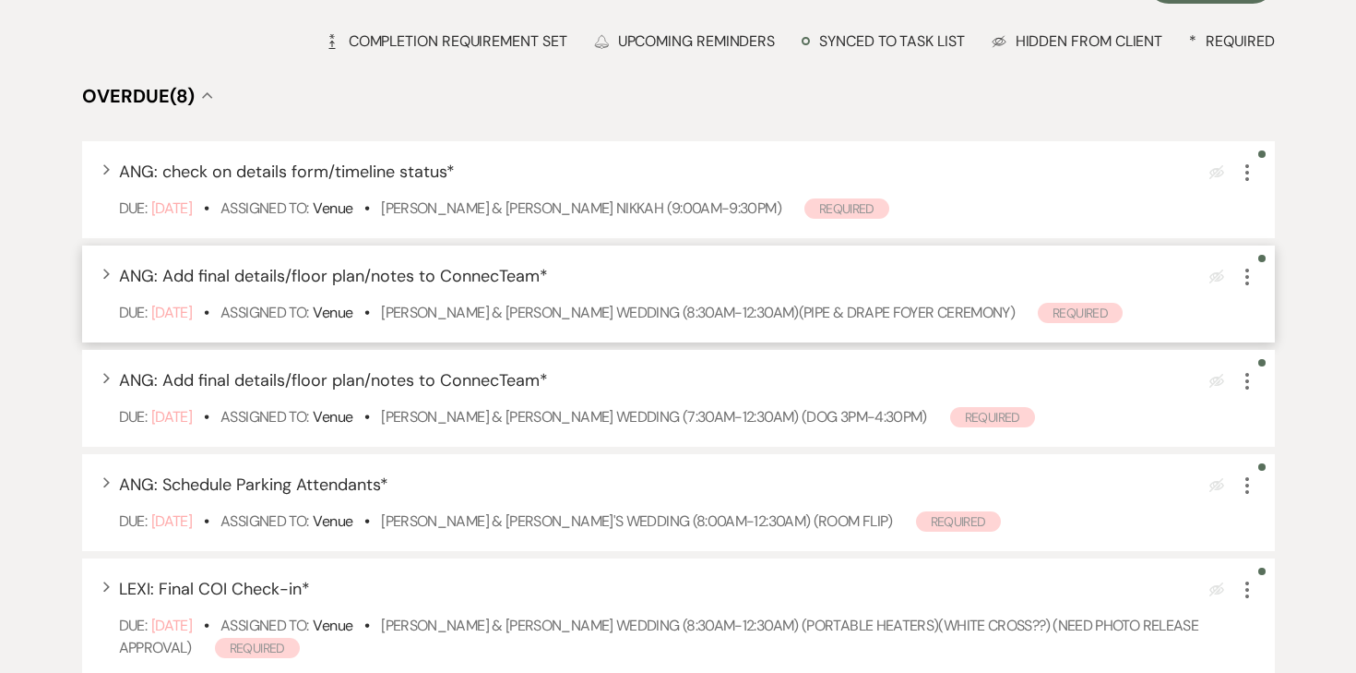
click at [652, 299] on div "Expand ANG: Add final details/floor plan/notes to ConnecTeam * Eye Blocked More…" at bounding box center [678, 293] width 1193 height 97
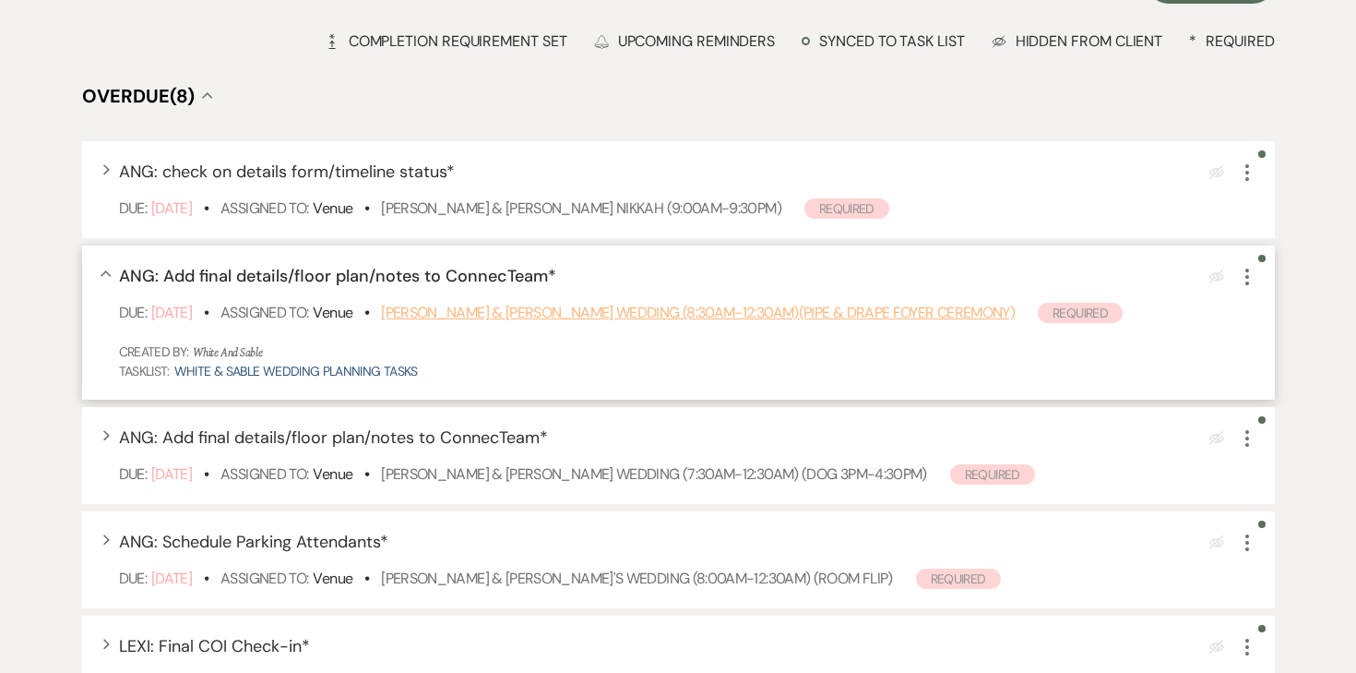
click at [652, 311] on link "Nicole Moritz & Jesse Cole's Wedding (8:30am-12:30am)(pipe & drape foyer ceremo…" at bounding box center [698, 312] width 634 height 19
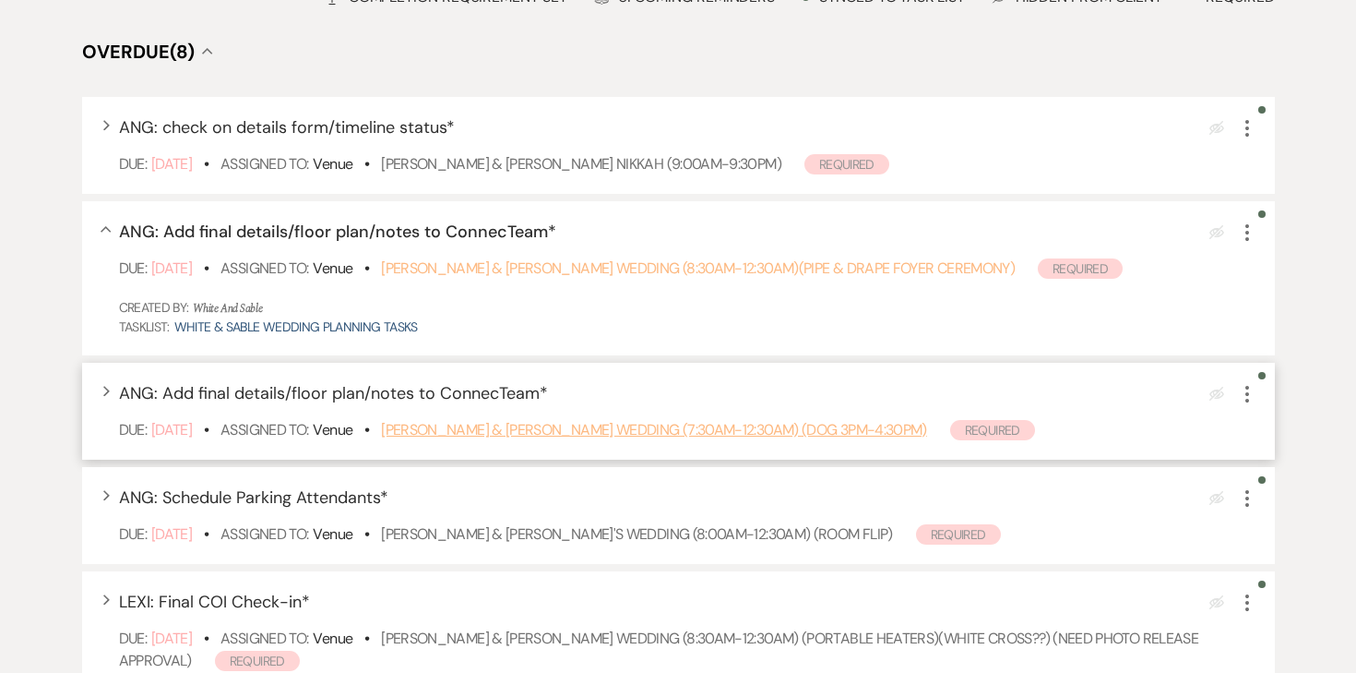
scroll to position [283, 0]
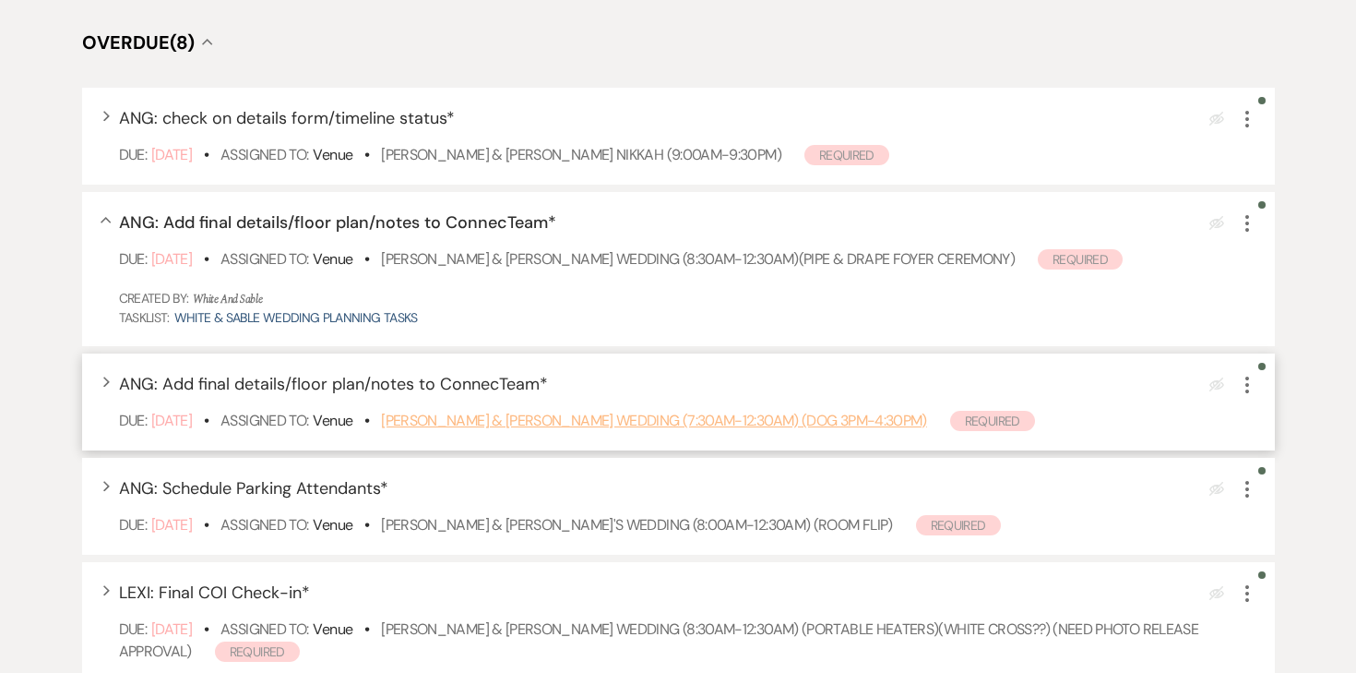
click at [460, 424] on link "Carson Fossum & Maddie Rooney's Wedding (7:30am-12:30am) (Dog 3pm-4:30pm)" at bounding box center [654, 420] width 546 height 19
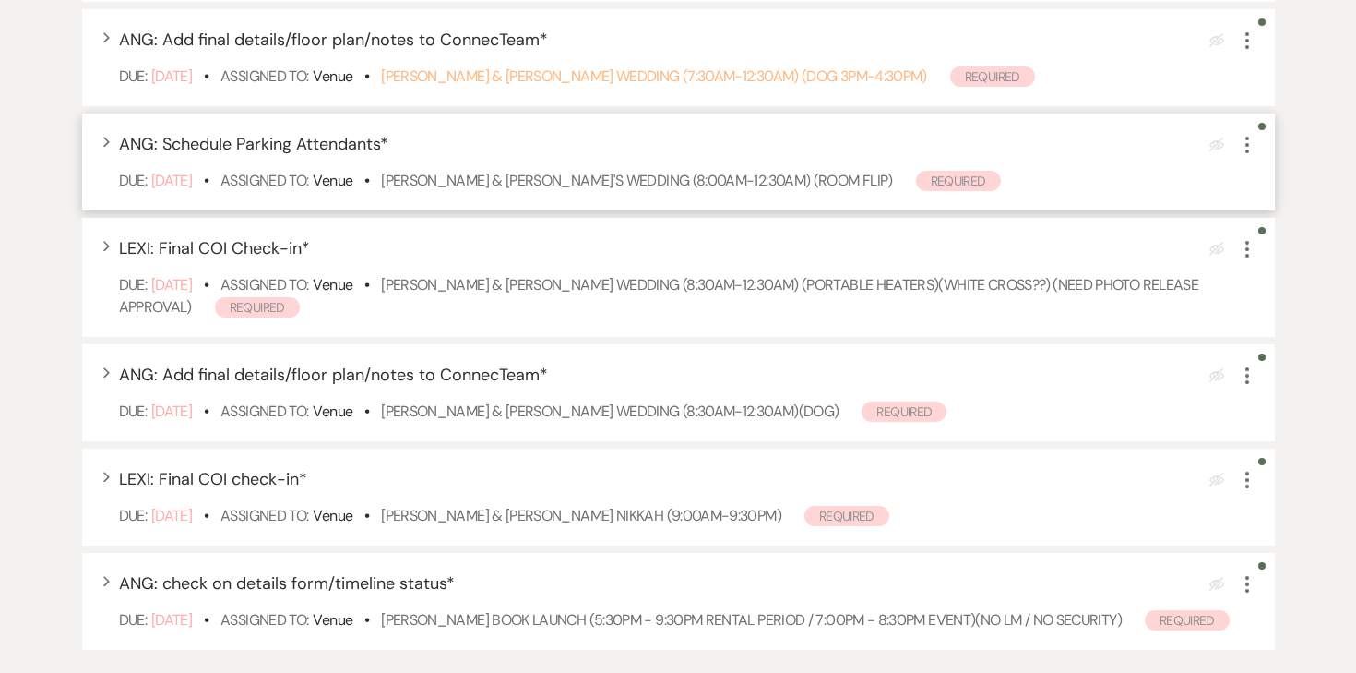
scroll to position [646, 0]
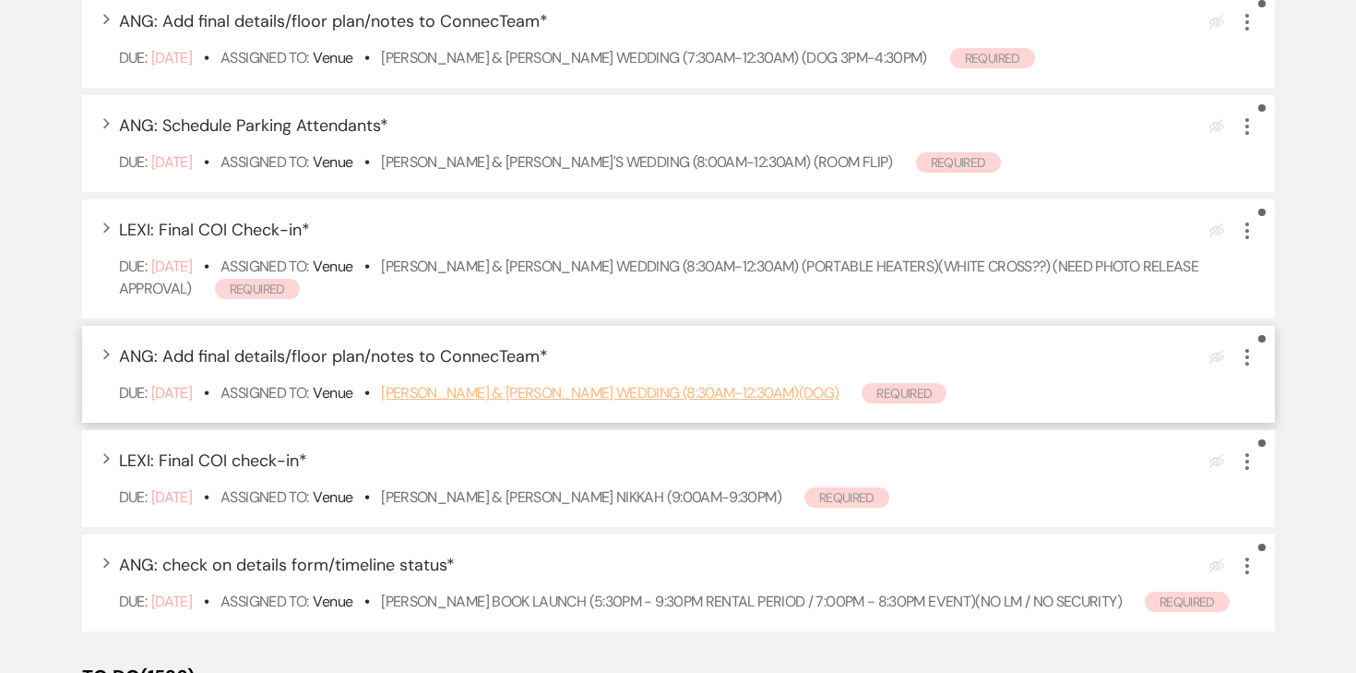
click at [456, 387] on link "Tommy Steffen & Mya Bredemus's Wedding (8:30am-12:30am)(dog)" at bounding box center [610, 392] width 458 height 19
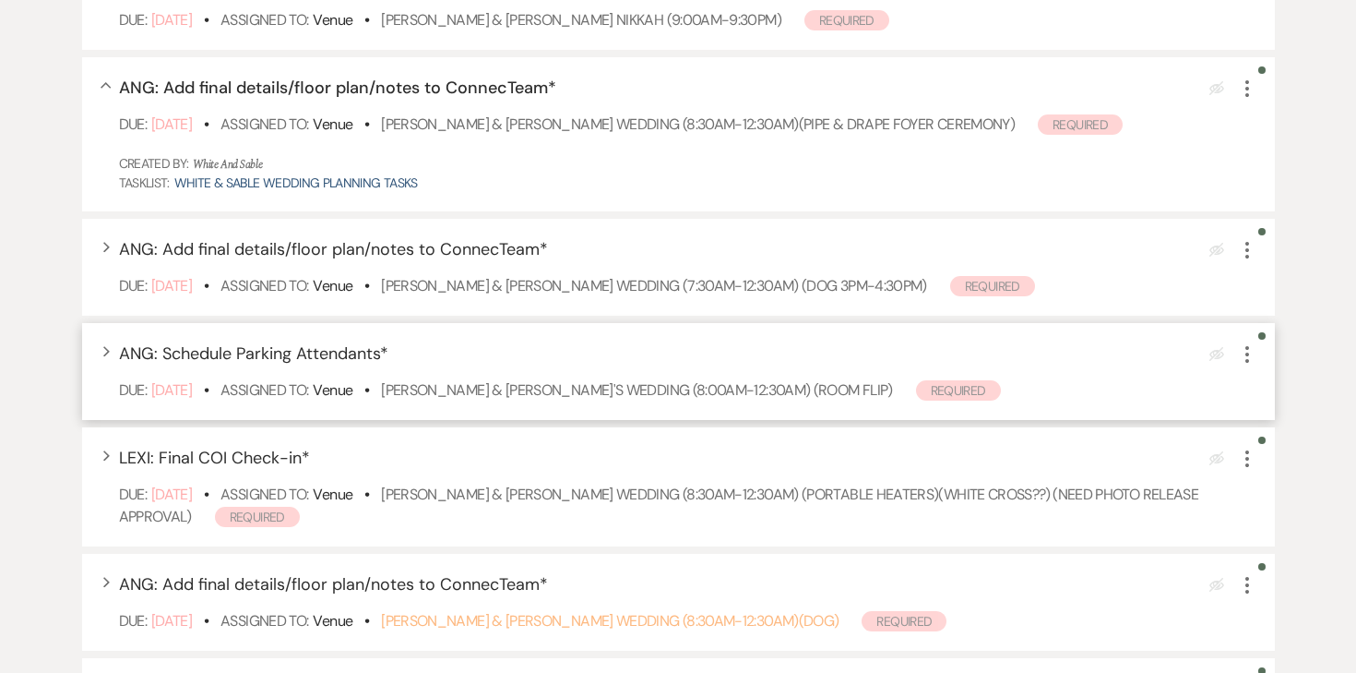
scroll to position [0, 0]
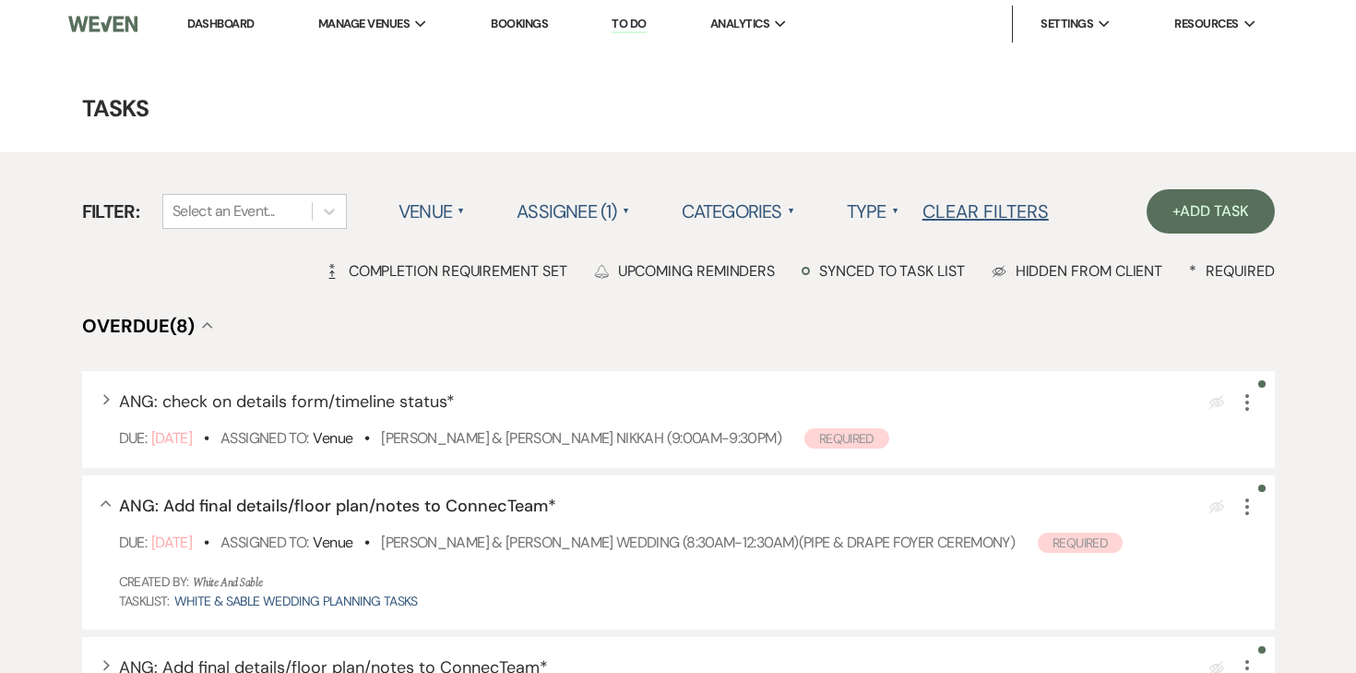
click at [232, 25] on link "Dashboard" at bounding box center [220, 24] width 66 height 16
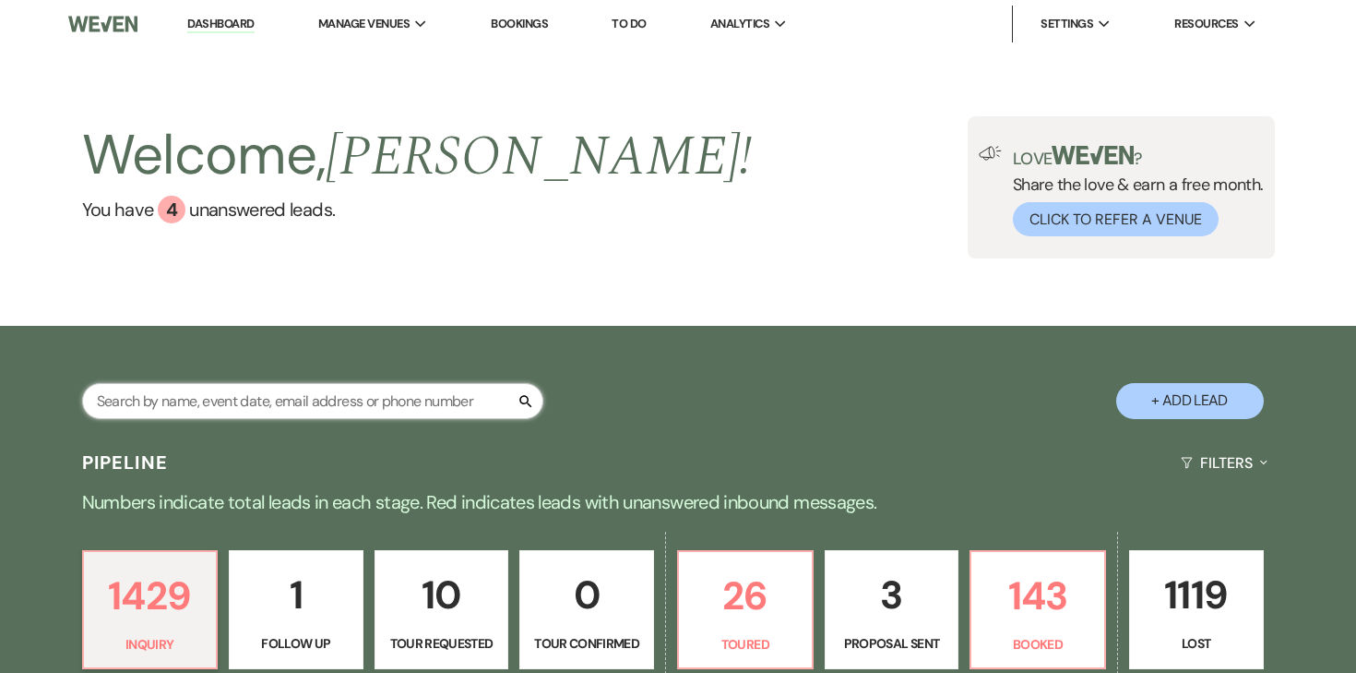
click at [316, 394] on input "text" at bounding box center [312, 401] width 461 height 36
type input "shannon"
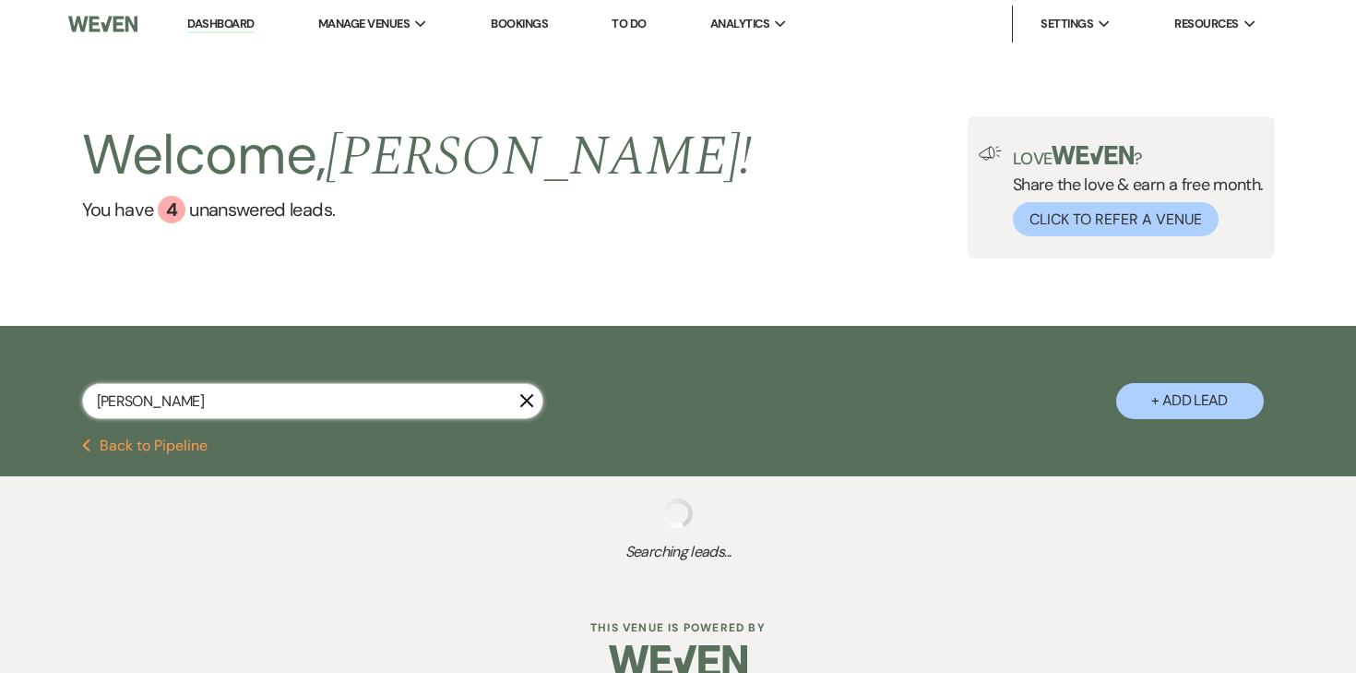
select select "8"
select select "4"
select select "8"
select select "2"
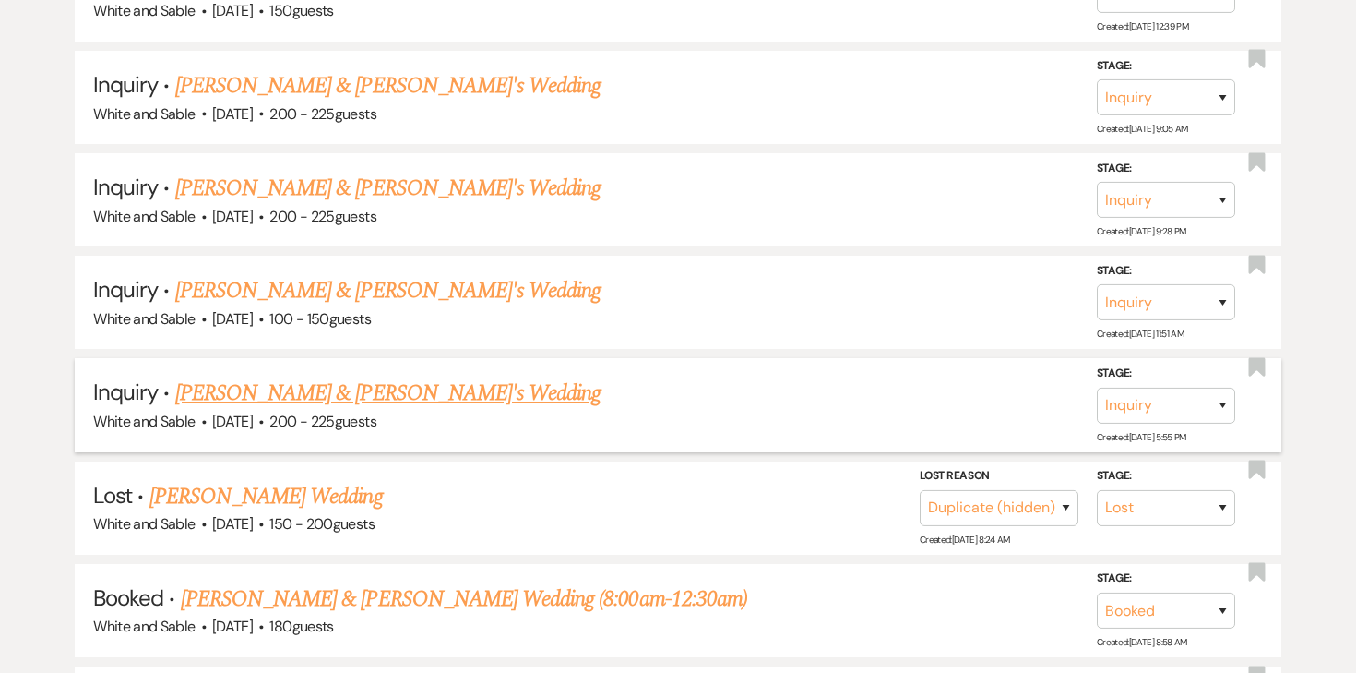
scroll to position [562, 0]
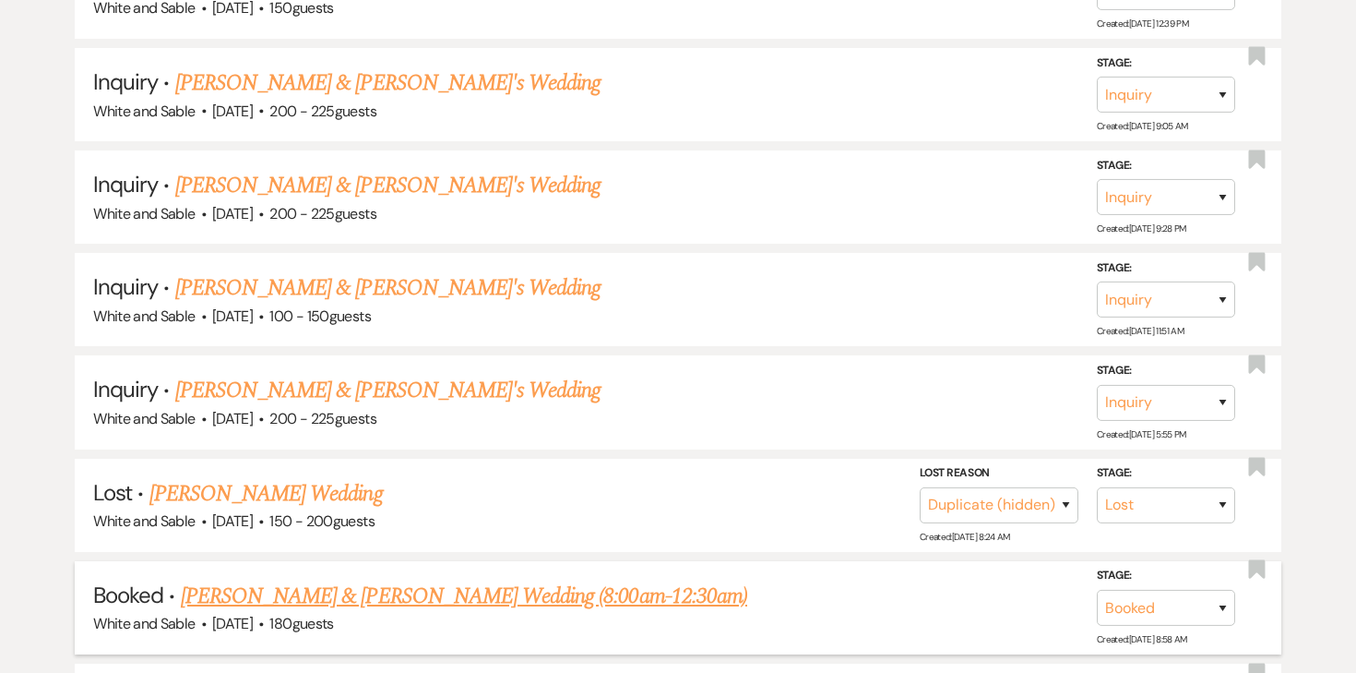
click at [285, 587] on link "Shannon Gehring & Collin Nelson's Wedding (8:00am-12:30am)" at bounding box center [464, 595] width 567 height 33
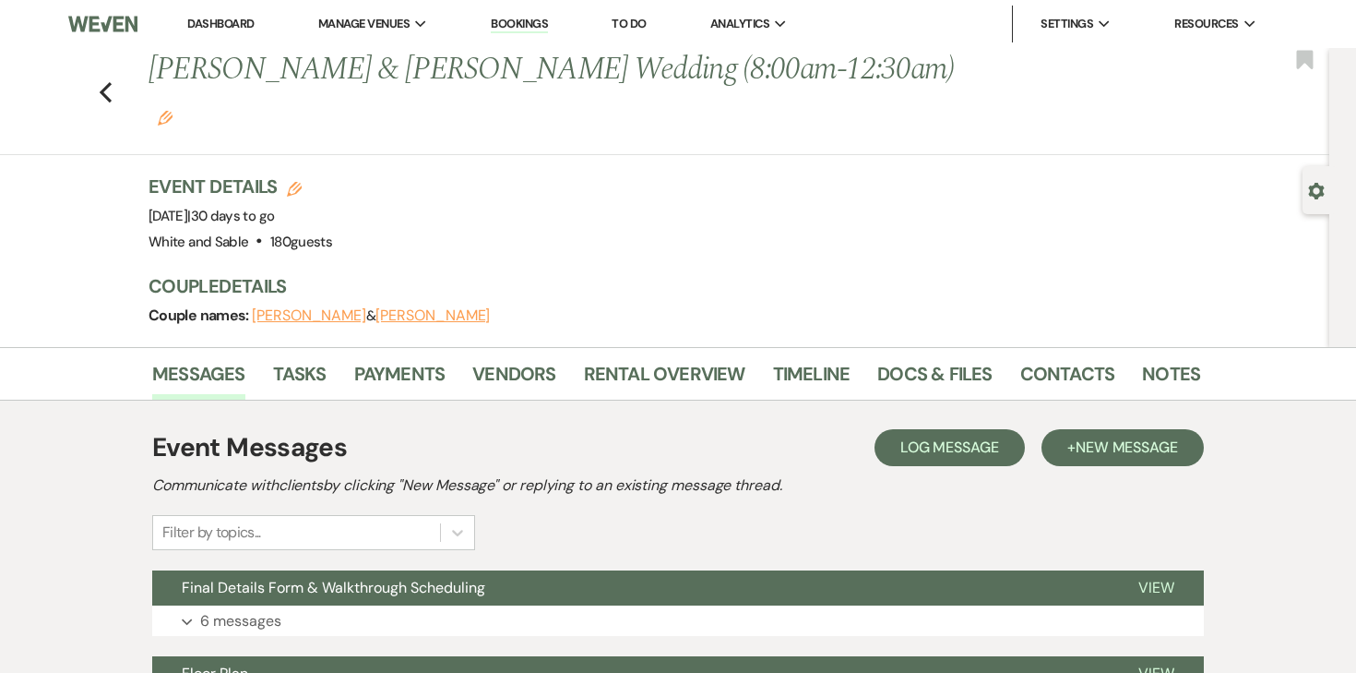
scroll to position [48, 0]
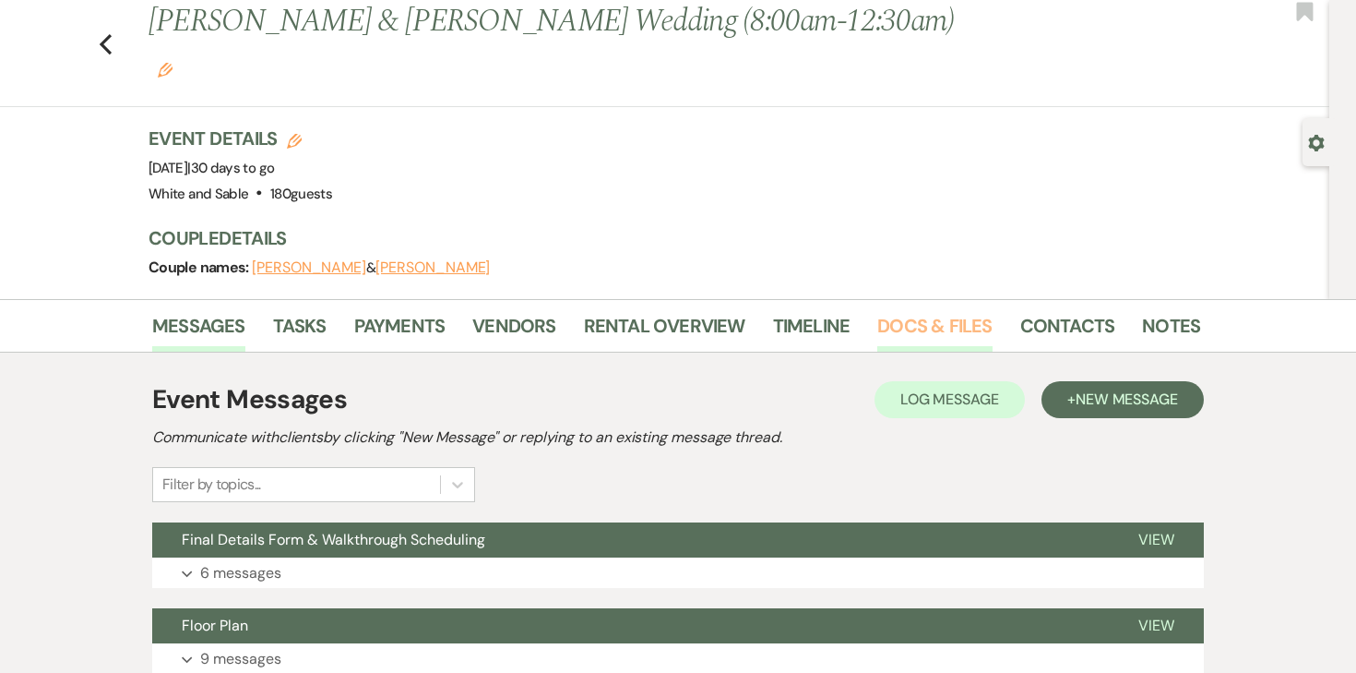
click at [904, 311] on link "Docs & Files" at bounding box center [935, 331] width 114 height 41
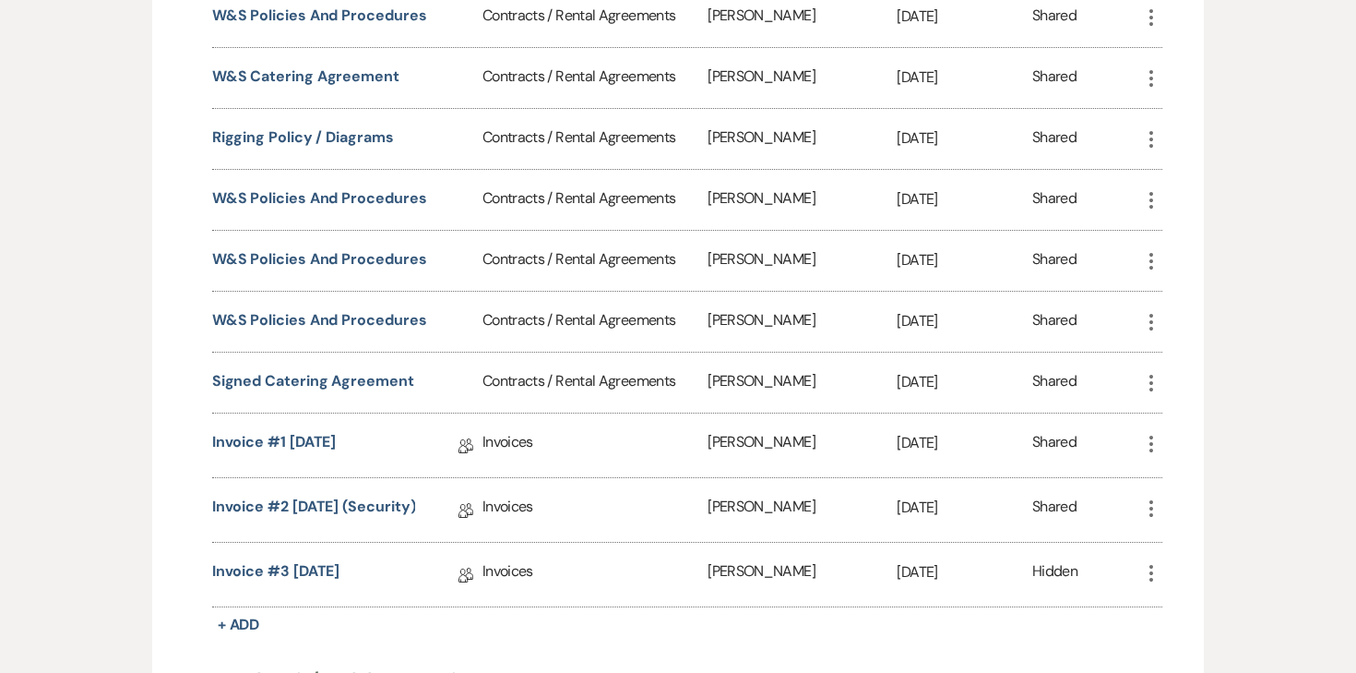
scroll to position [3481, 0]
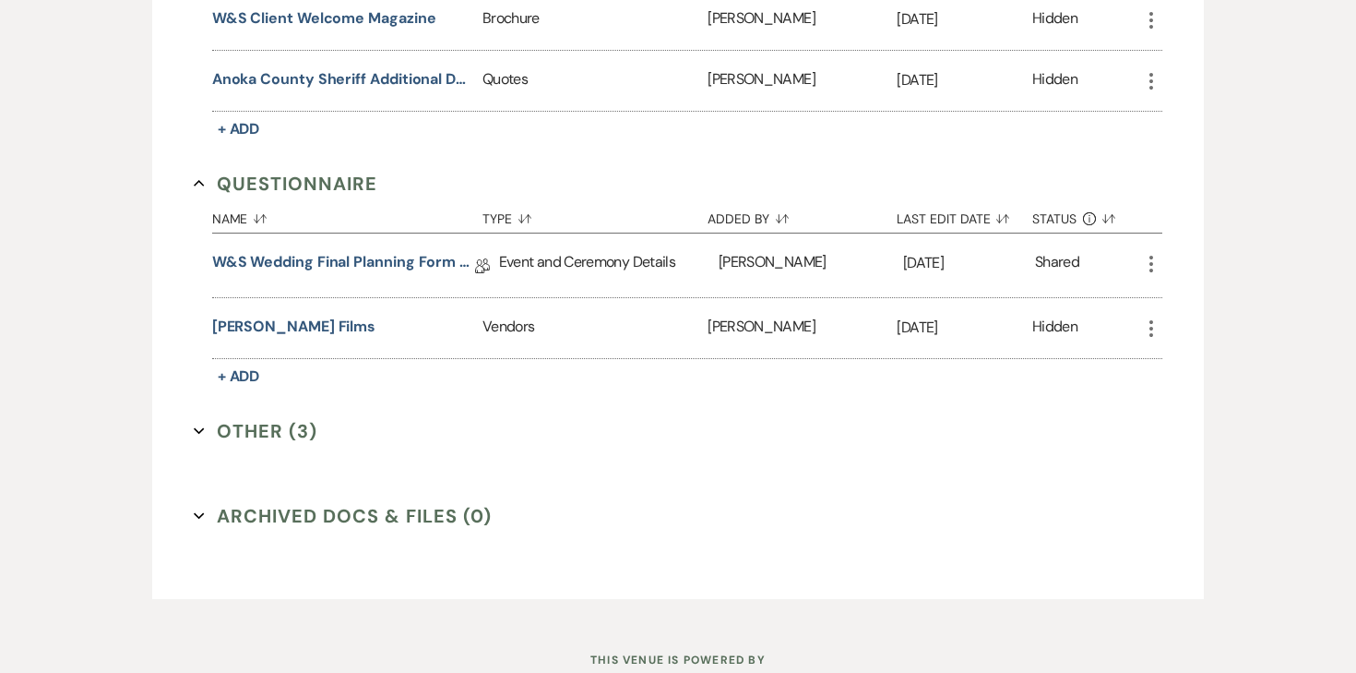
click at [389, 251] on link "W&S Wedding Final Planning Form - Shannon & Collin" at bounding box center [343, 265] width 263 height 29
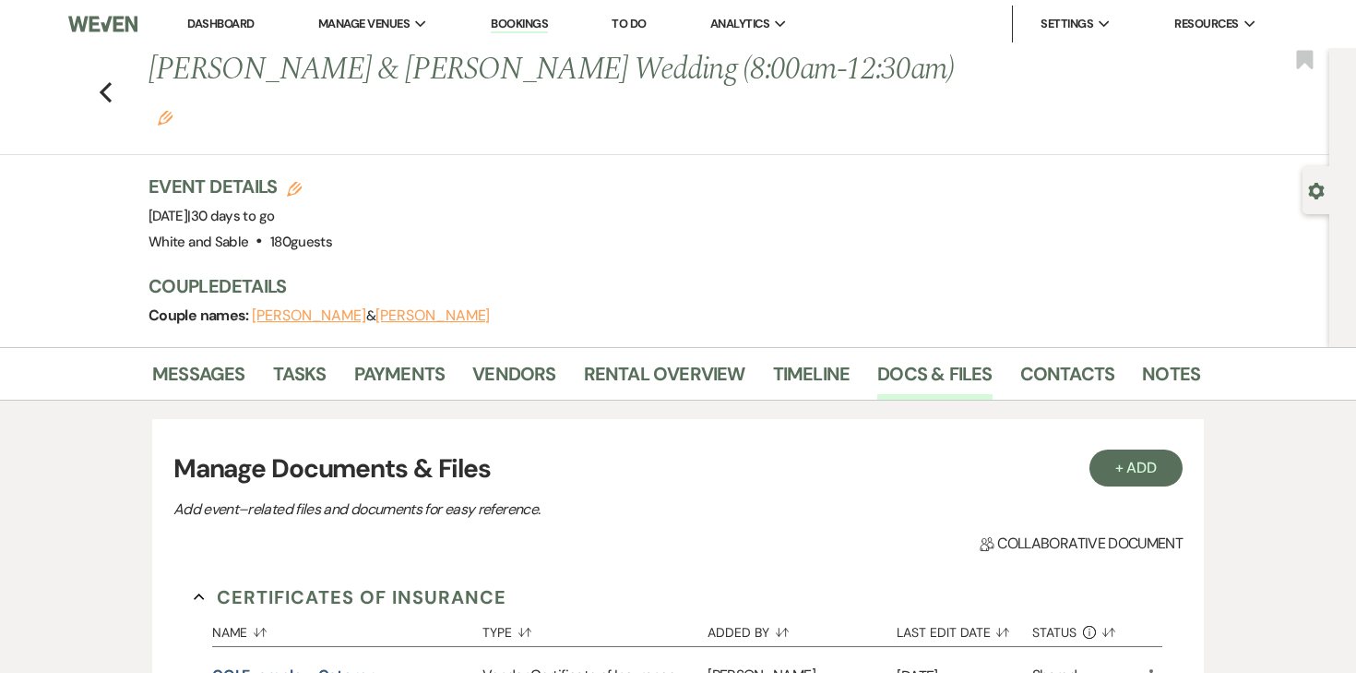
scroll to position [3481, 0]
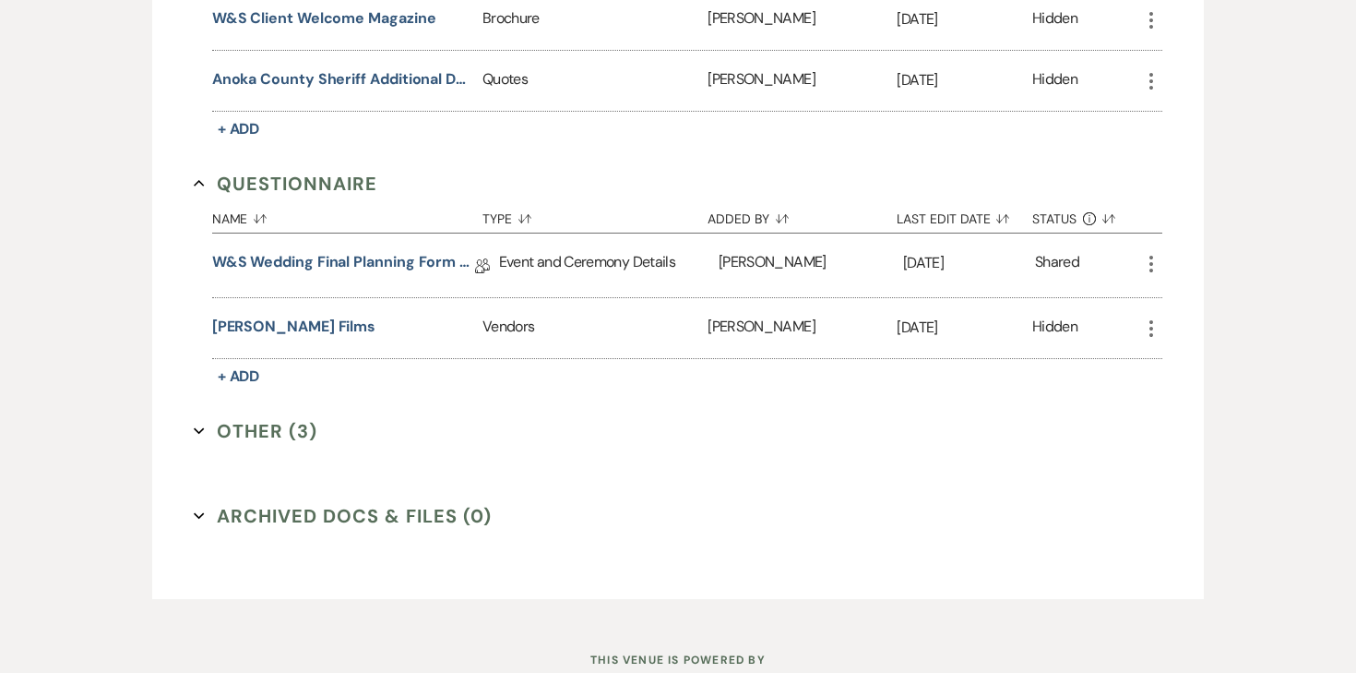
click at [1155, 253] on icon "More" at bounding box center [1151, 264] width 22 height 22
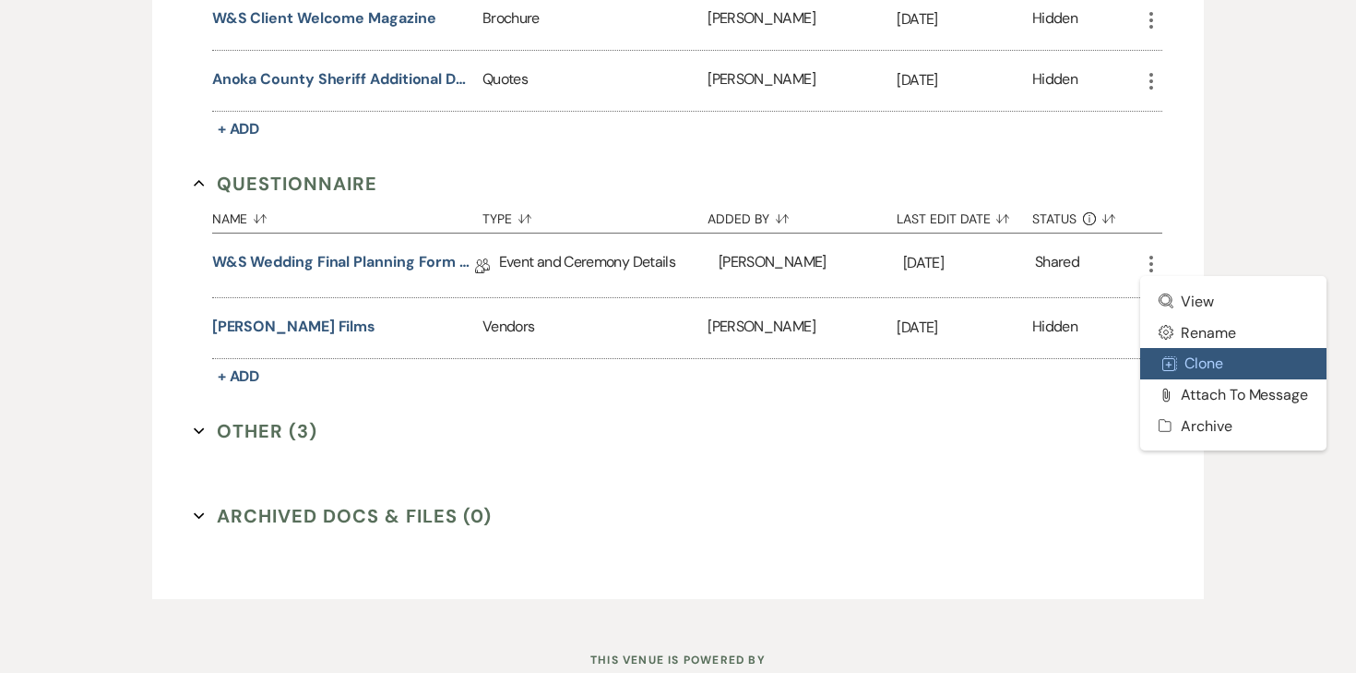
click at [1197, 348] on button "Duplicate Clone" at bounding box center [1233, 363] width 186 height 31
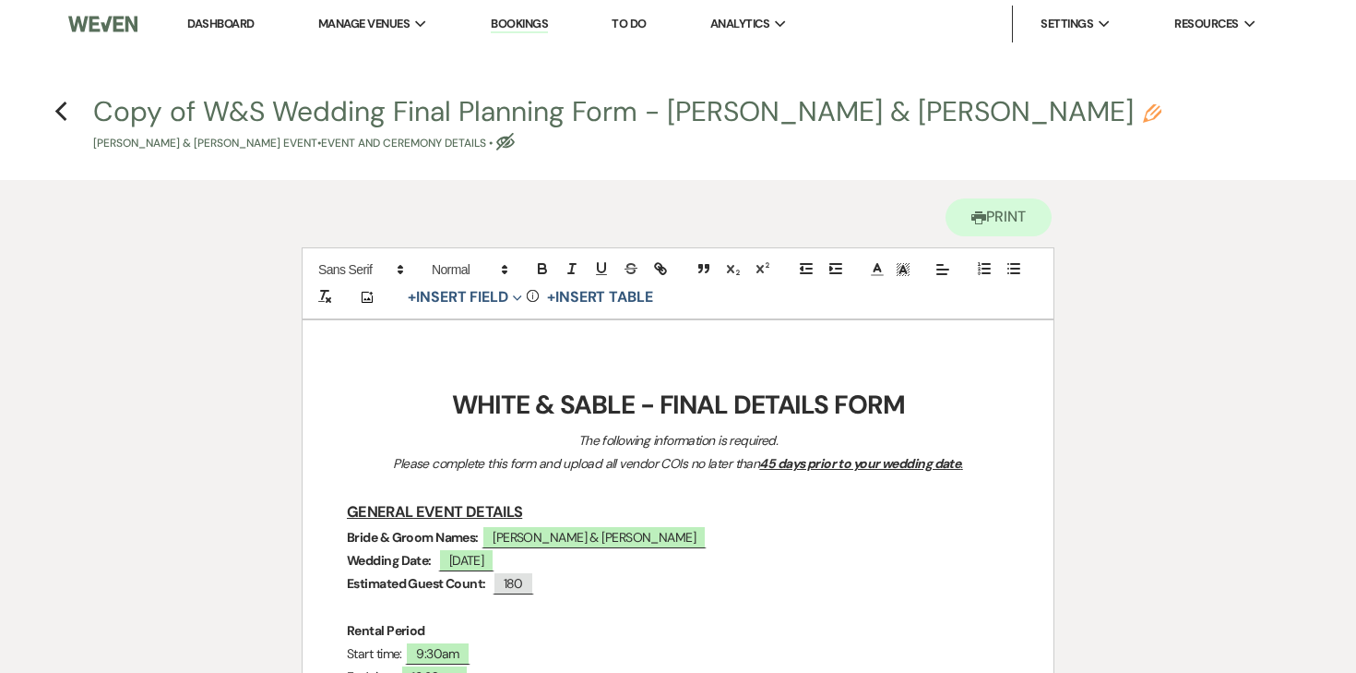
click at [1143, 111] on use "button" at bounding box center [1152, 113] width 18 height 18
select select "49"
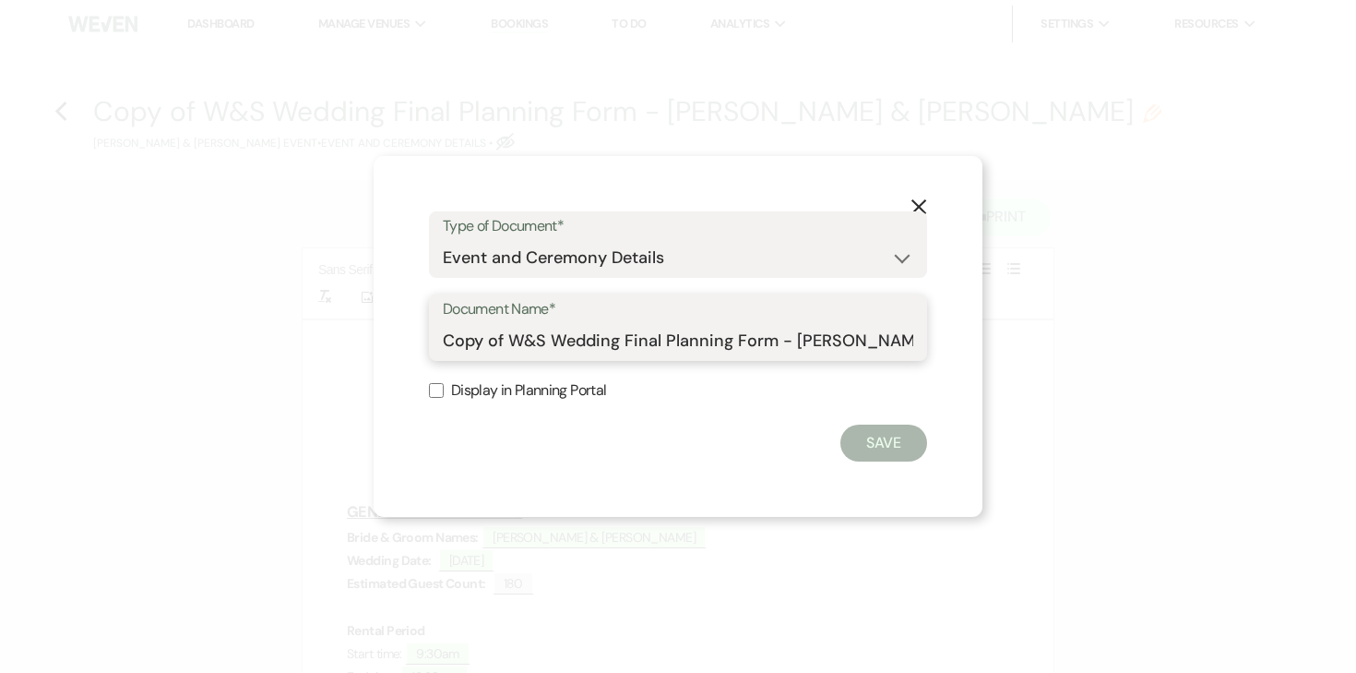
drag, startPoint x: 798, startPoint y: 340, endPoint x: 377, endPoint y: 321, distance: 421.2
click at [377, 321] on div "X Type of Document* Special Event Insurance Vendor Certificate of Insurance Con…" at bounding box center [678, 336] width 609 height 361
click at [694, 335] on input "Shannon & Collin" at bounding box center [678, 341] width 471 height 36
type input "Shannon & Collin Final Details"
click at [854, 462] on div "X Type of Document* Special Event Insurance Vendor Certificate of Insurance Con…" at bounding box center [678, 336] width 609 height 361
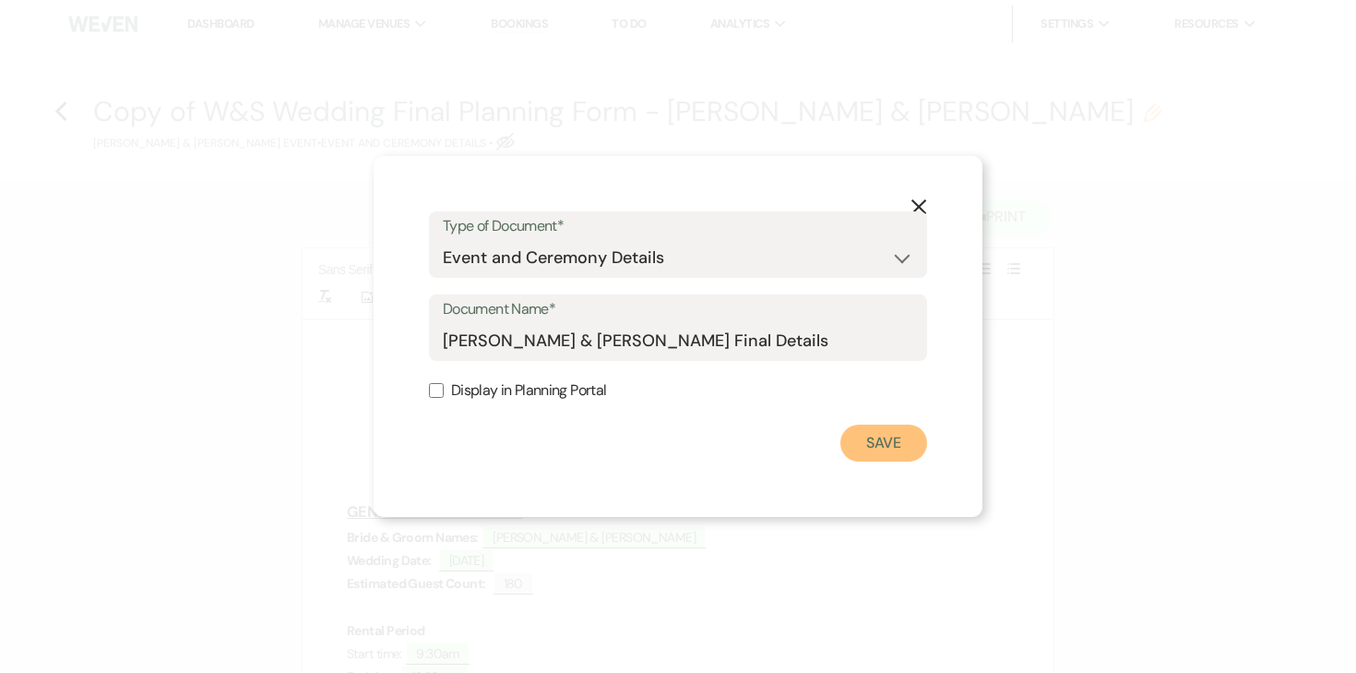
click at [864, 455] on button "Save" at bounding box center [884, 442] width 87 height 37
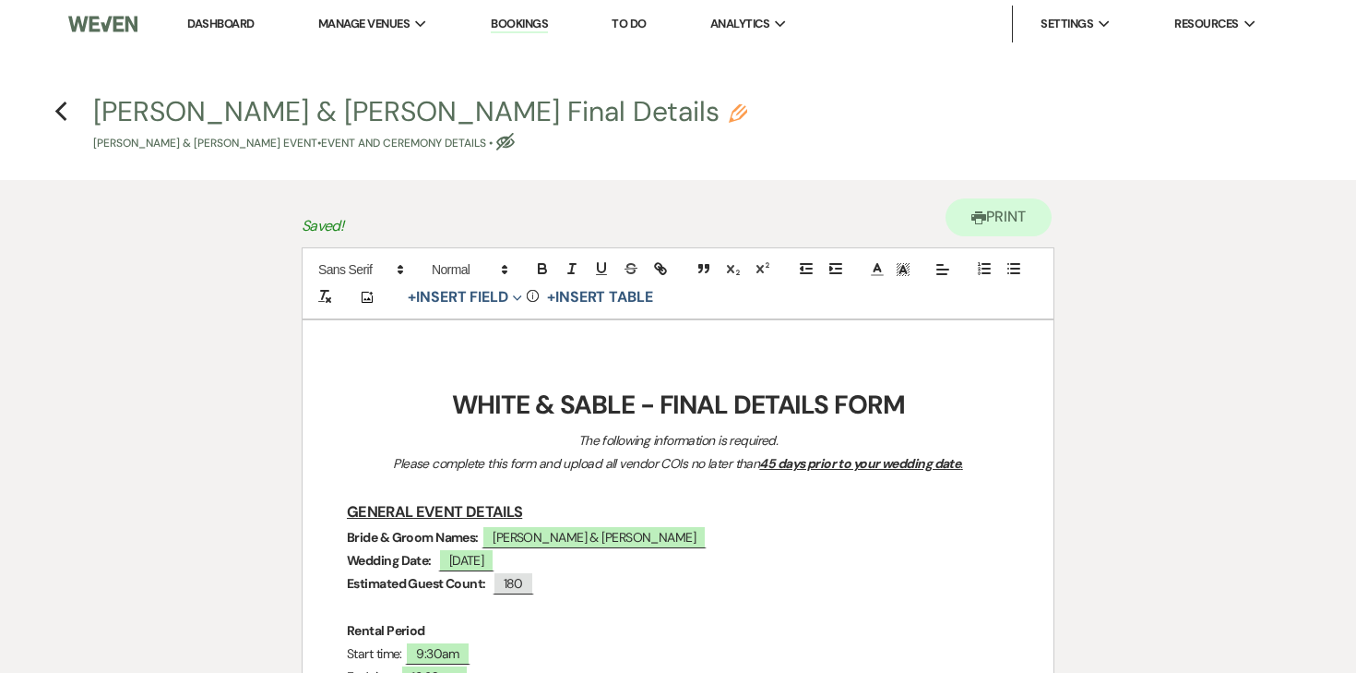
click at [576, 402] on strong "WHITE & SABLE - FINAL DETAILS FORM" at bounding box center [678, 405] width 453 height 34
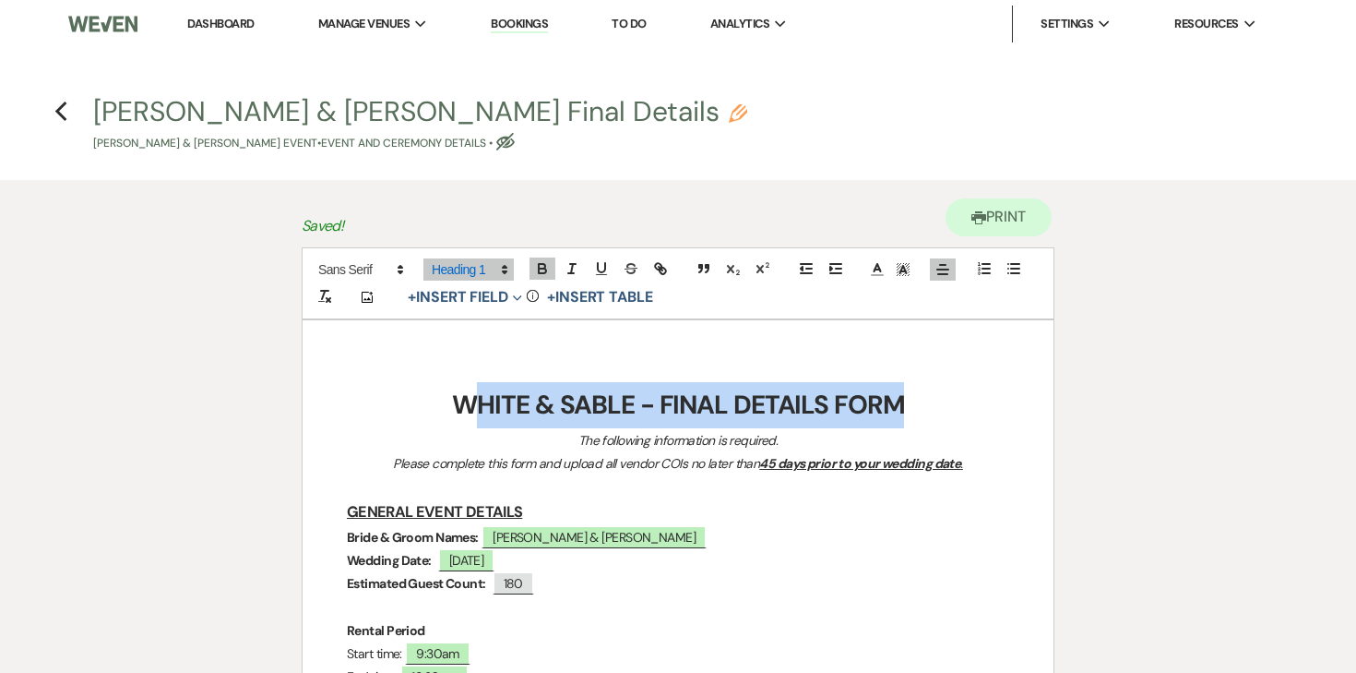
drag, startPoint x: 905, startPoint y: 400, endPoint x: 484, endPoint y: 394, distance: 421.7
click at [484, 394] on h1 "WHITE & SABLE - FINAL DETAILS FORM" at bounding box center [678, 405] width 663 height 46
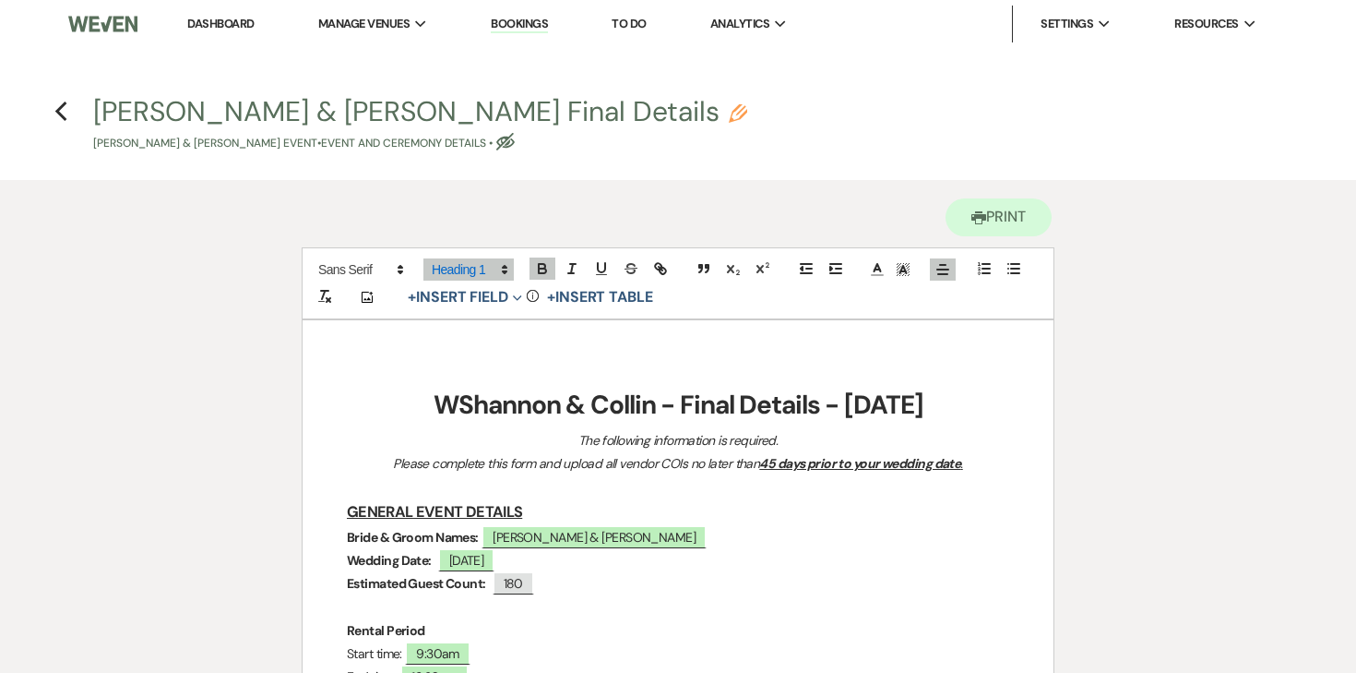
click at [450, 407] on strong "WShannon & Collin - Final Details - 10.18.25" at bounding box center [679, 405] width 490 height 34
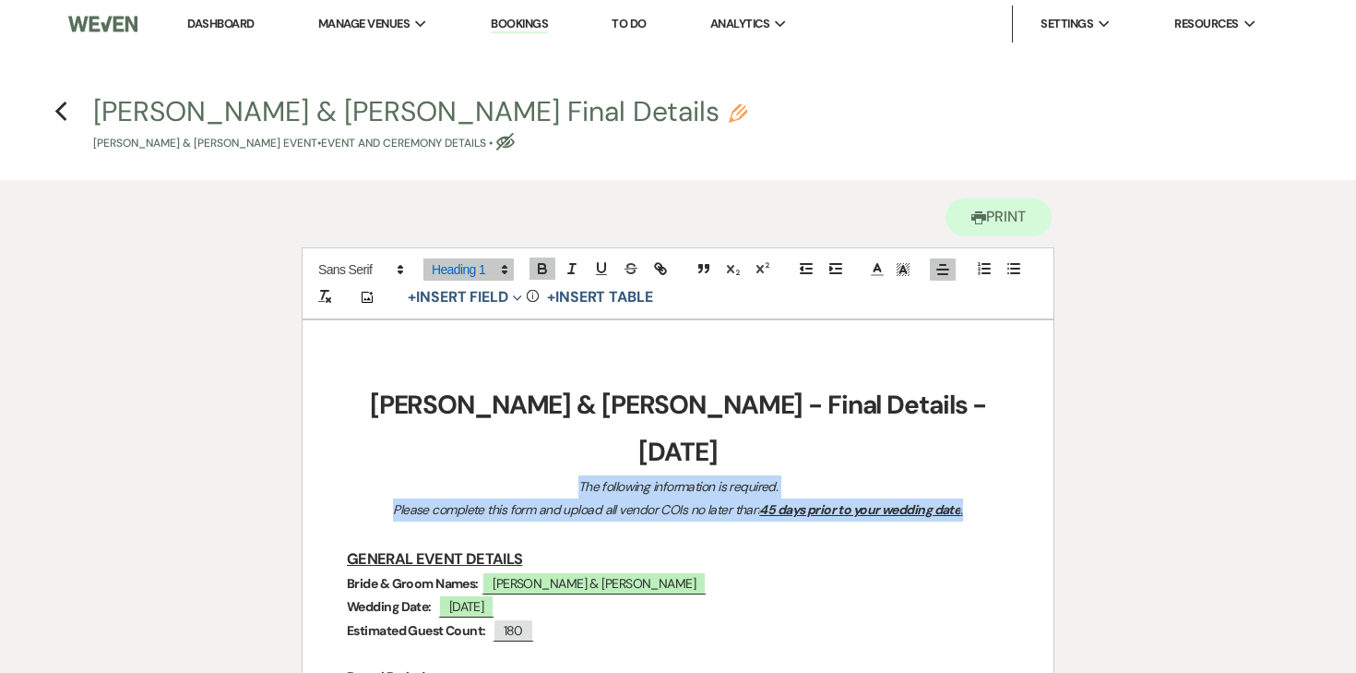
drag, startPoint x: 567, startPoint y: 432, endPoint x: 966, endPoint y: 457, distance: 400.3
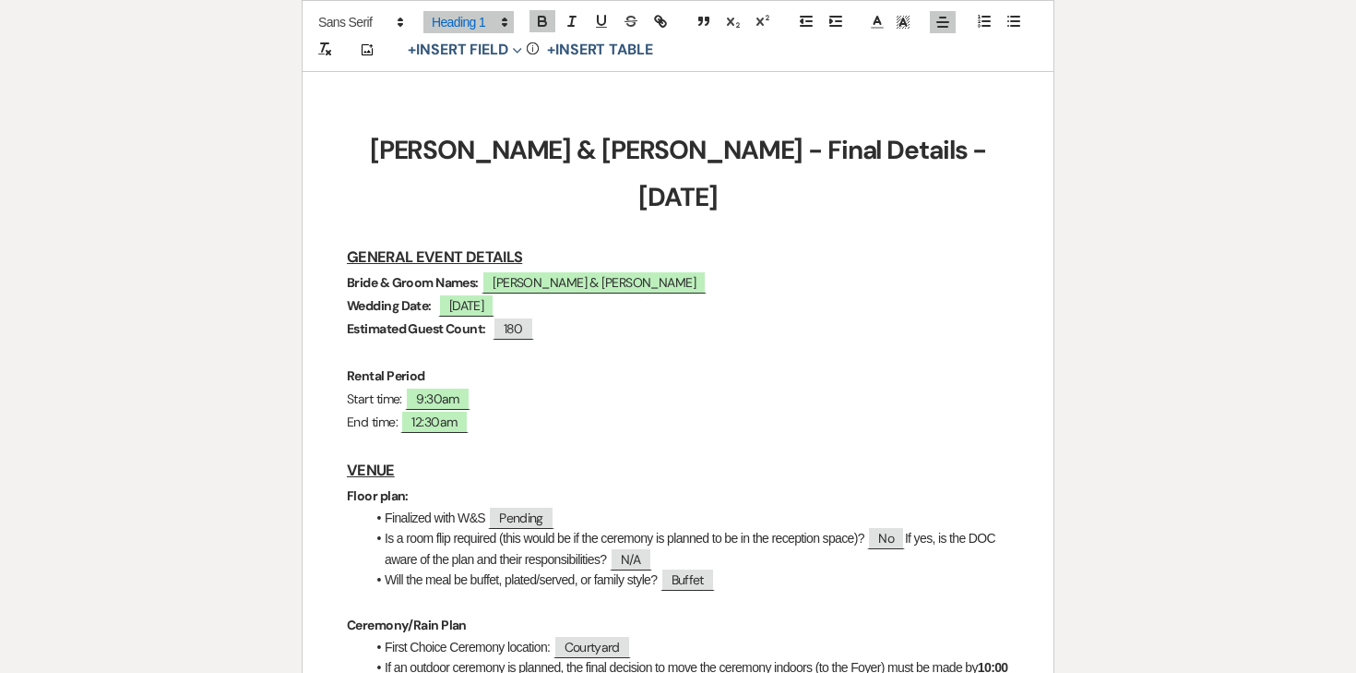
scroll to position [257, 0]
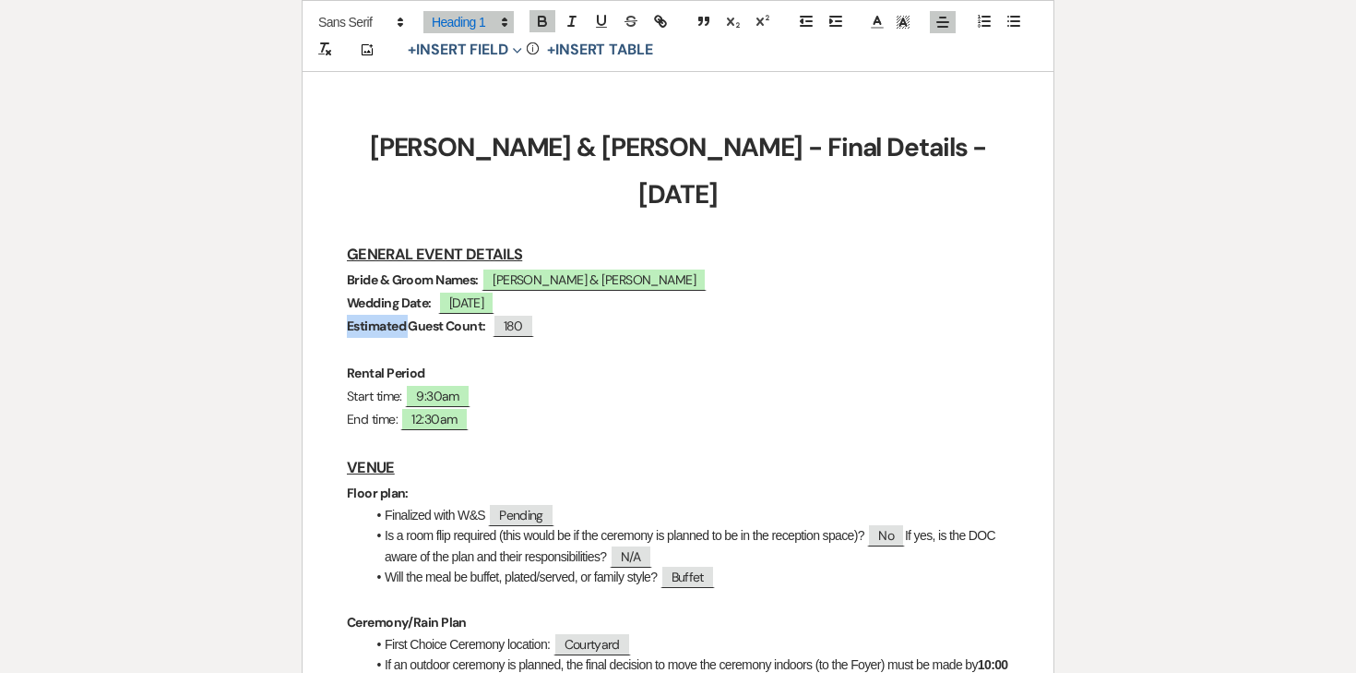
drag, startPoint x: 411, startPoint y: 282, endPoint x: 325, endPoint y: 278, distance: 85.9
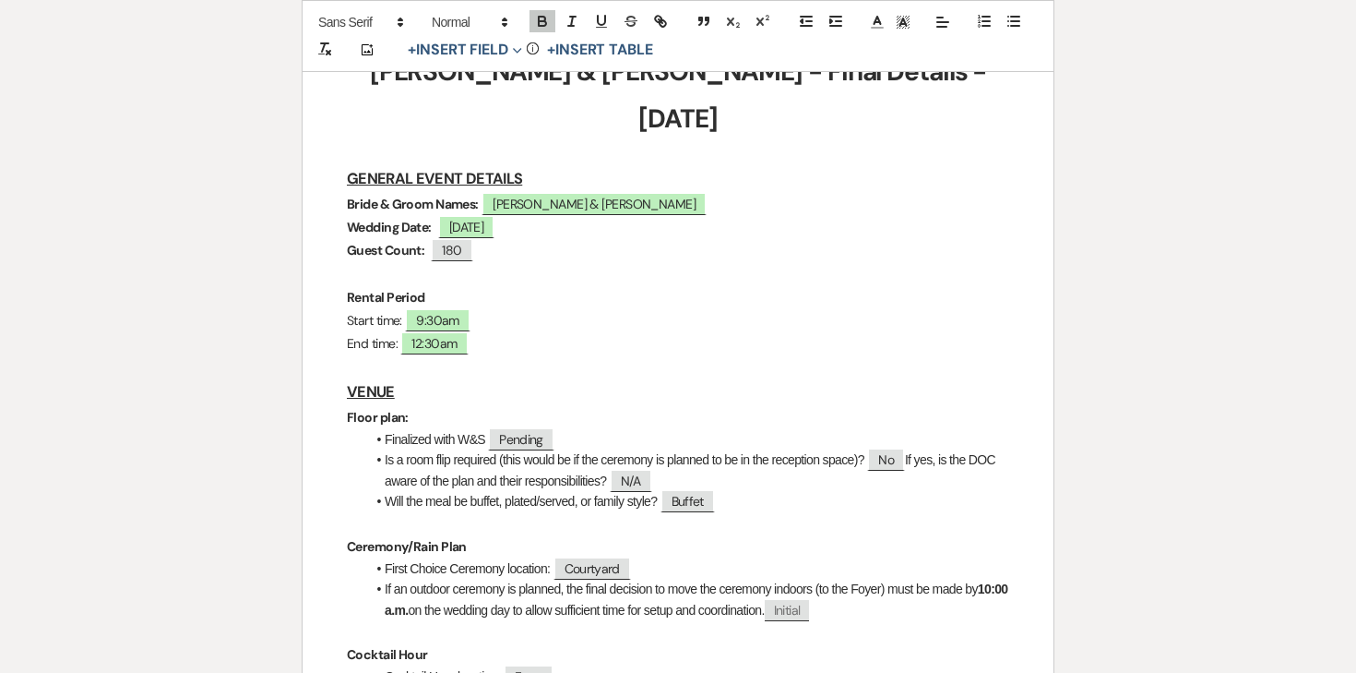
scroll to position [339, 0]
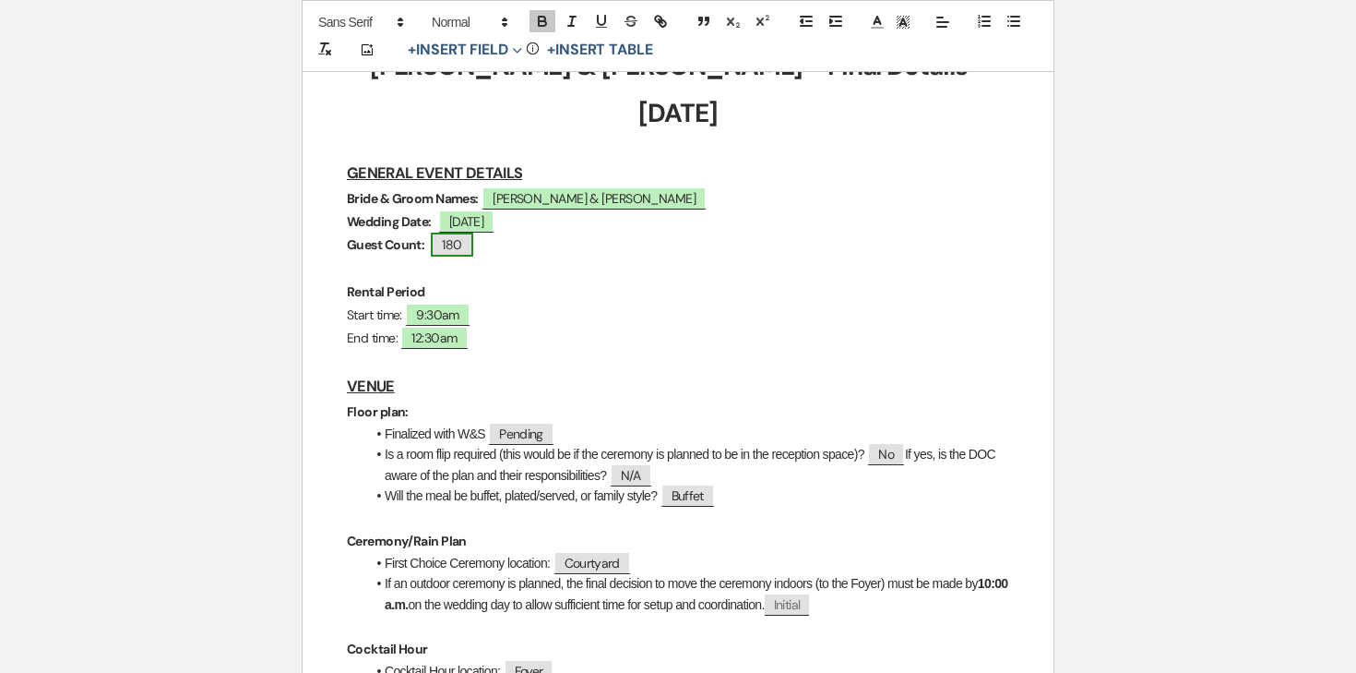
click at [453, 233] on span "180" at bounding box center [452, 245] width 42 height 24
select select "Number"
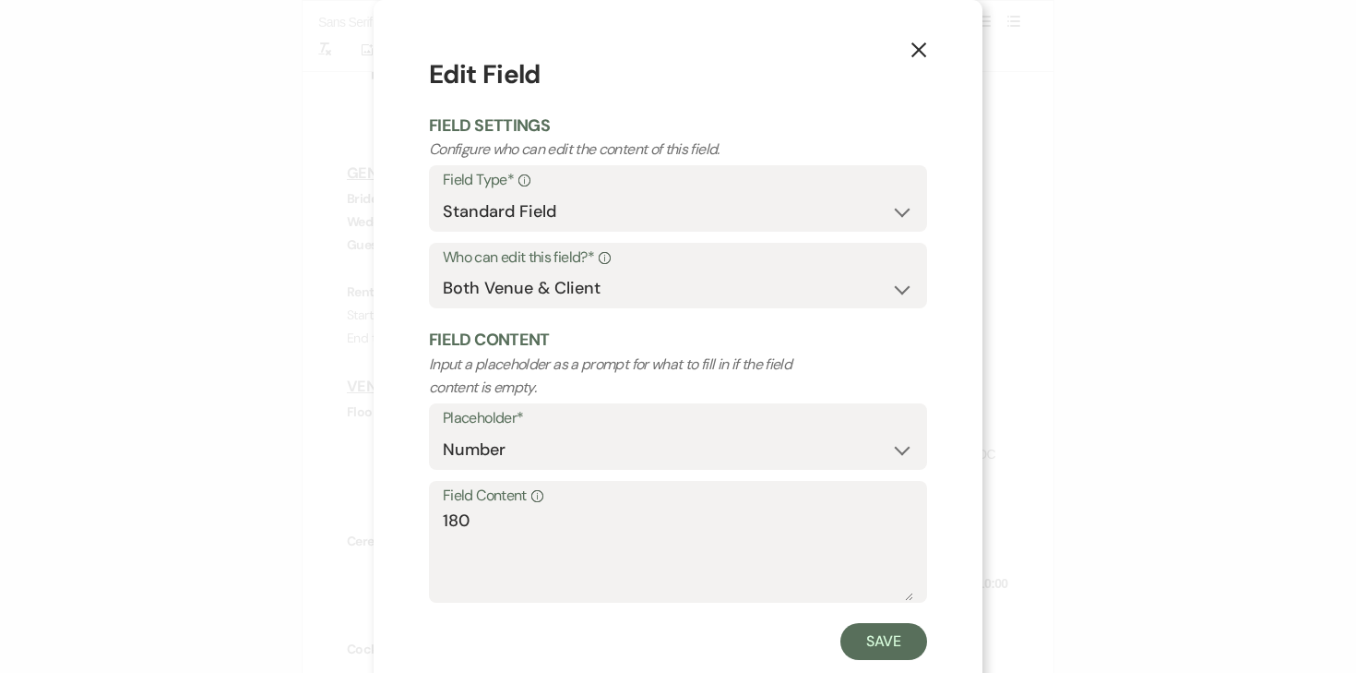
click at [916, 54] on use "button" at bounding box center [919, 49] width 15 height 15
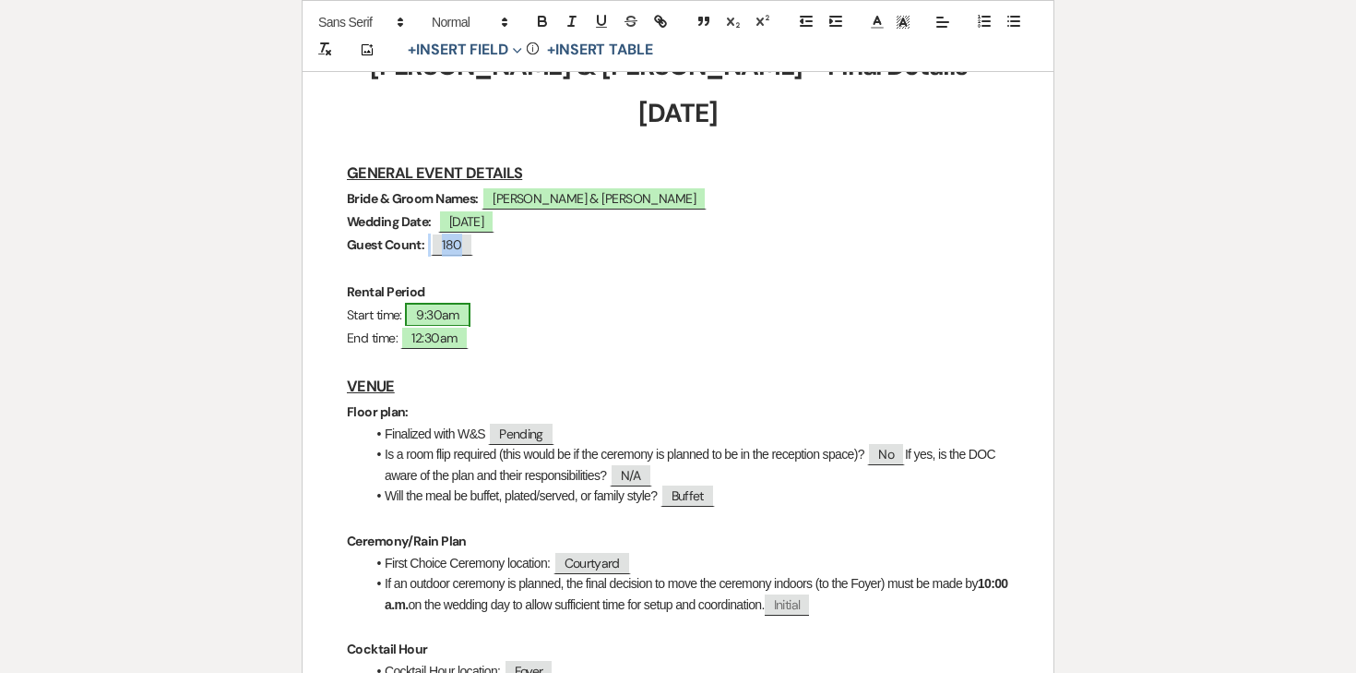
click at [466, 303] on span "9:30am" at bounding box center [438, 315] width 66 height 24
select select "owner"
select select "Time"
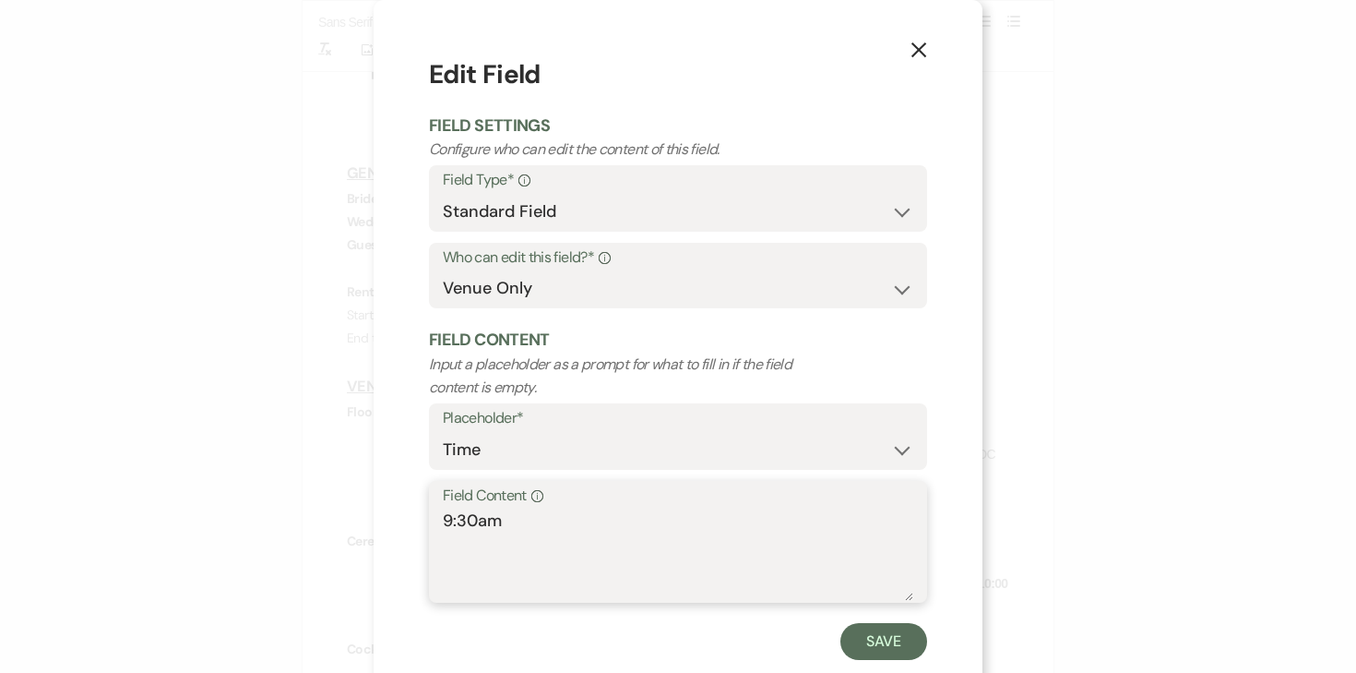
drag, startPoint x: 468, startPoint y: 524, endPoint x: 403, endPoint y: 524, distance: 64.6
click at [403, 524] on div "X Edit Field Field Settings Configure who can edit the content of this field. F…" at bounding box center [678, 357] width 609 height 715
type textarea "8:00am"
click at [890, 642] on button "Save" at bounding box center [884, 641] width 87 height 37
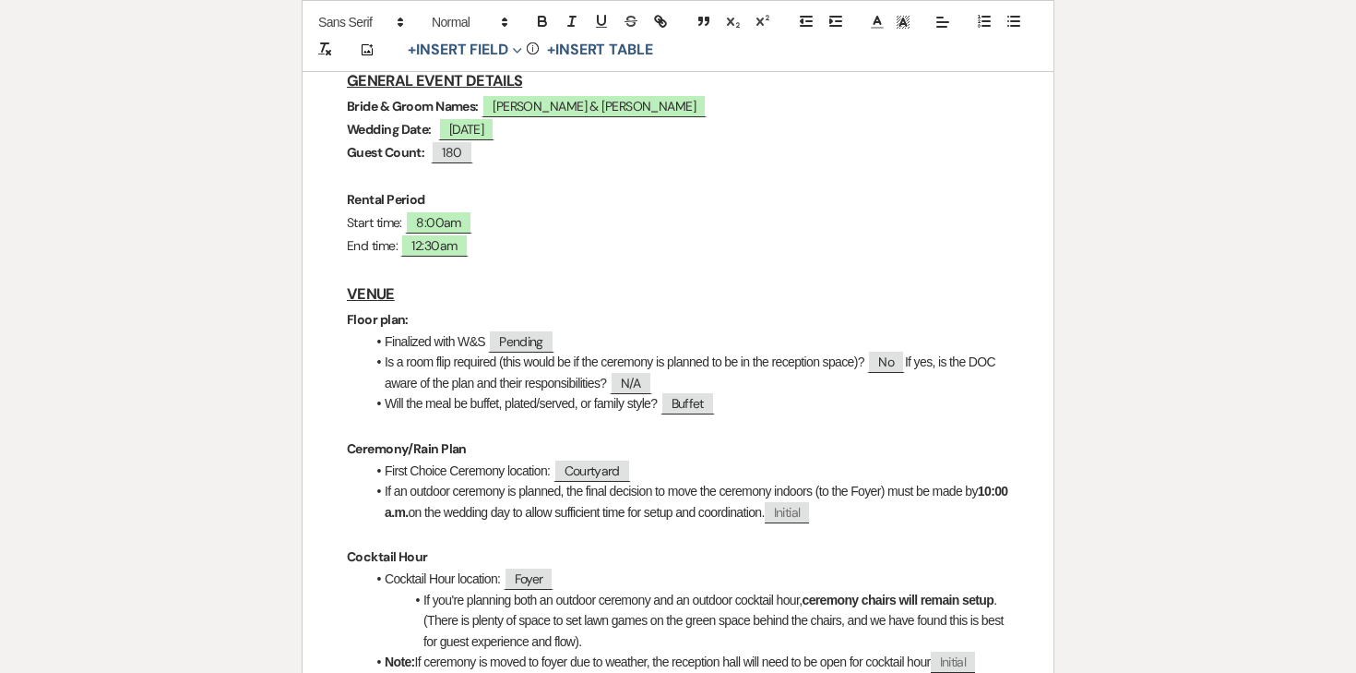
scroll to position [452, 0]
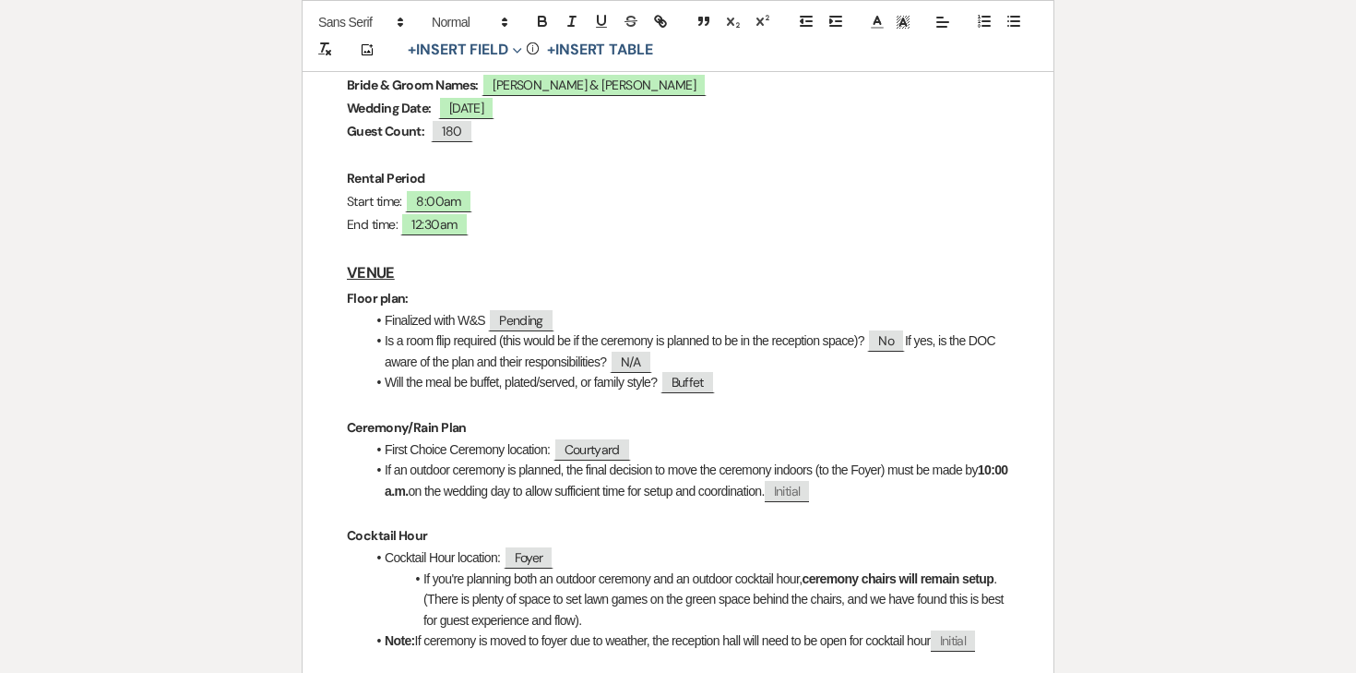
click at [433, 259] on h3 "VENUE" at bounding box center [678, 272] width 663 height 27
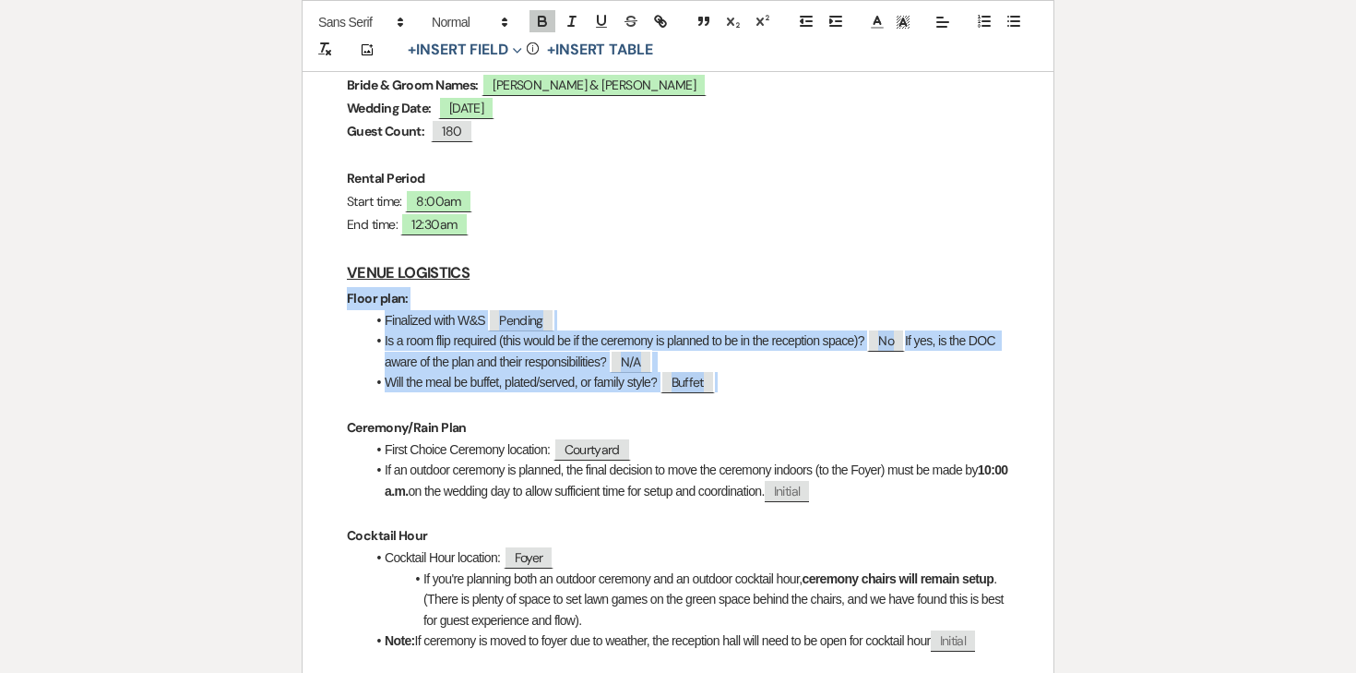
drag, startPoint x: 340, startPoint y: 251, endPoint x: 760, endPoint y: 335, distance: 429.1
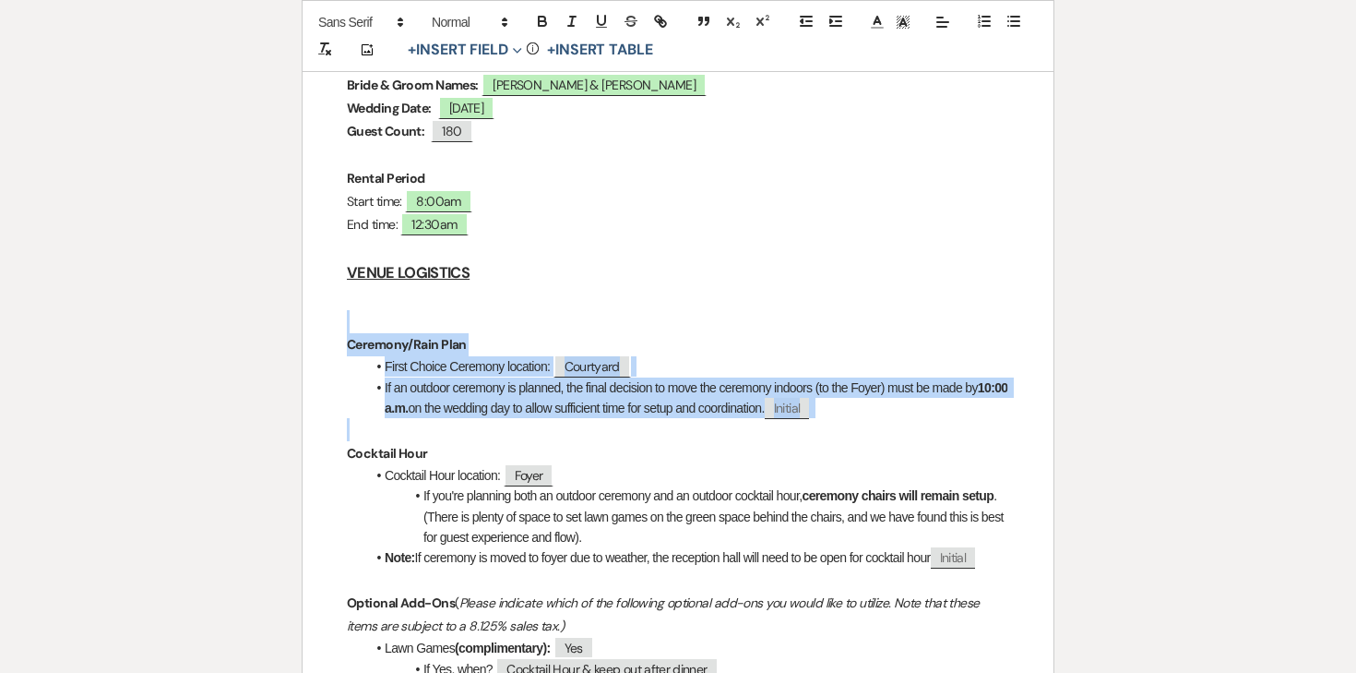
drag, startPoint x: 355, startPoint y: 281, endPoint x: 909, endPoint y: 375, distance: 561.4
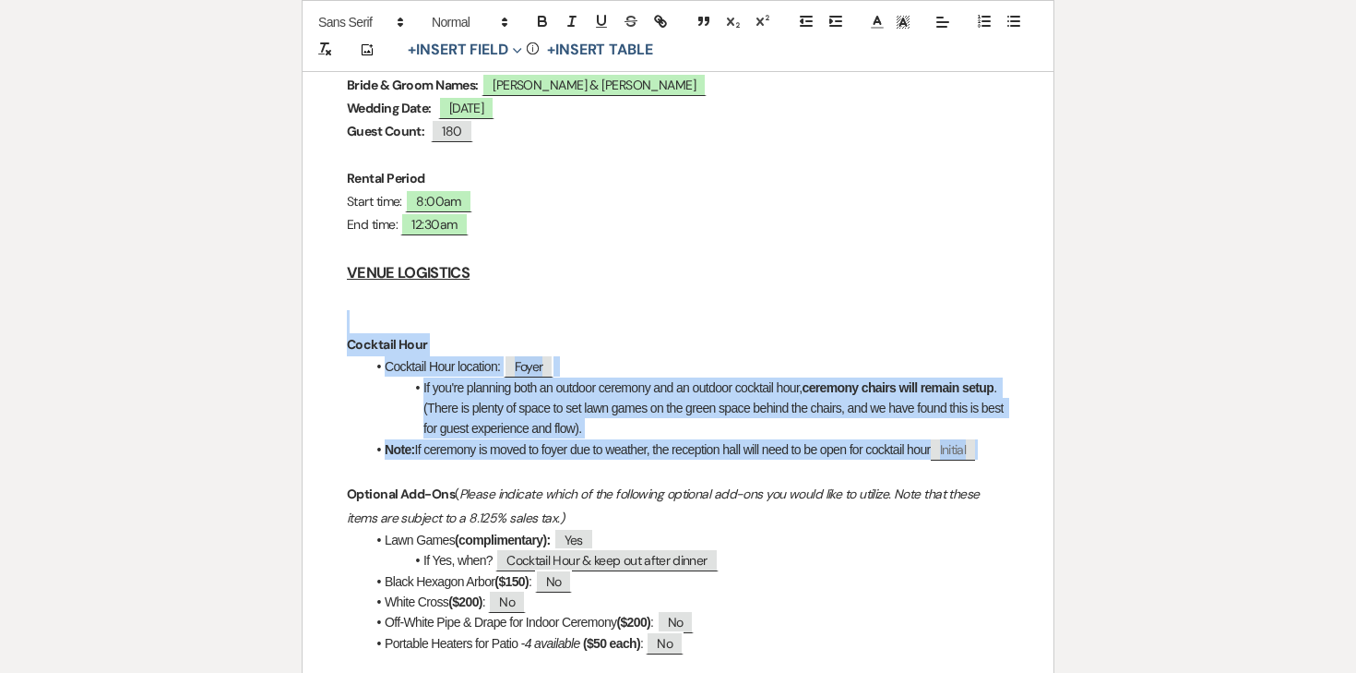
drag, startPoint x: 341, startPoint y: 281, endPoint x: 1021, endPoint y: 408, distance: 691.7
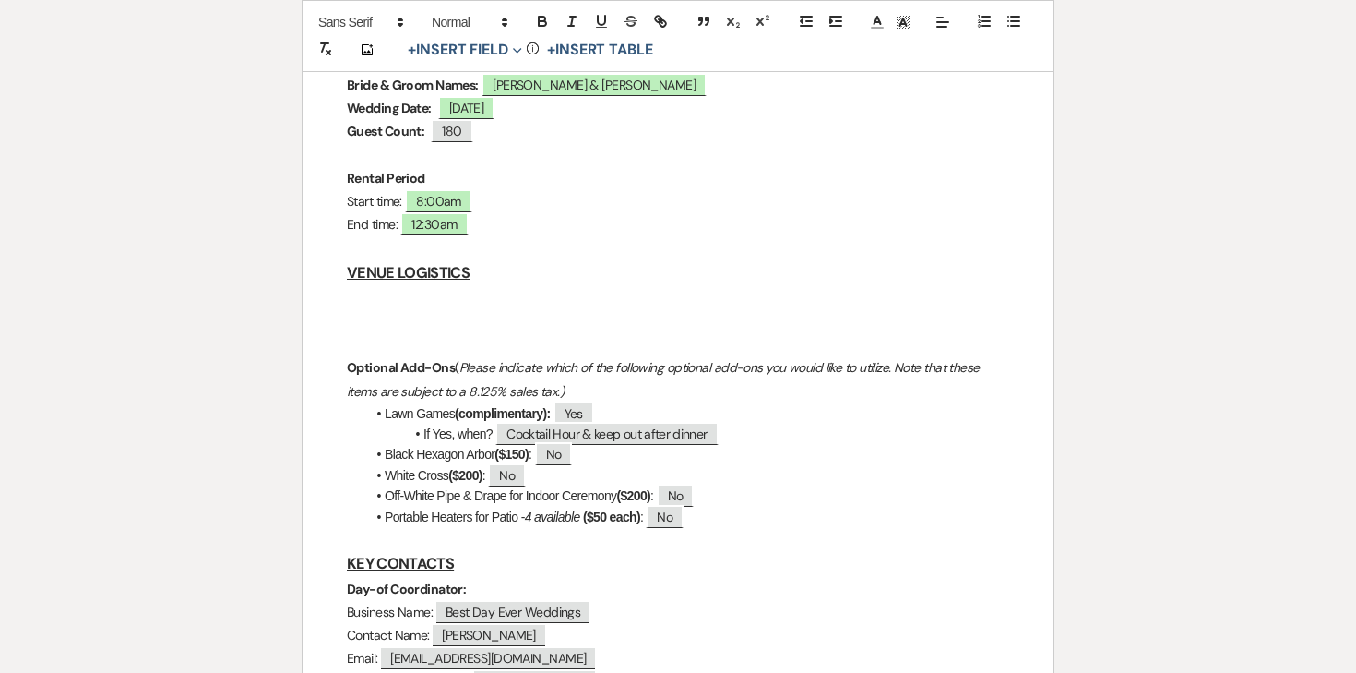
click at [422, 287] on p at bounding box center [678, 298] width 663 height 23
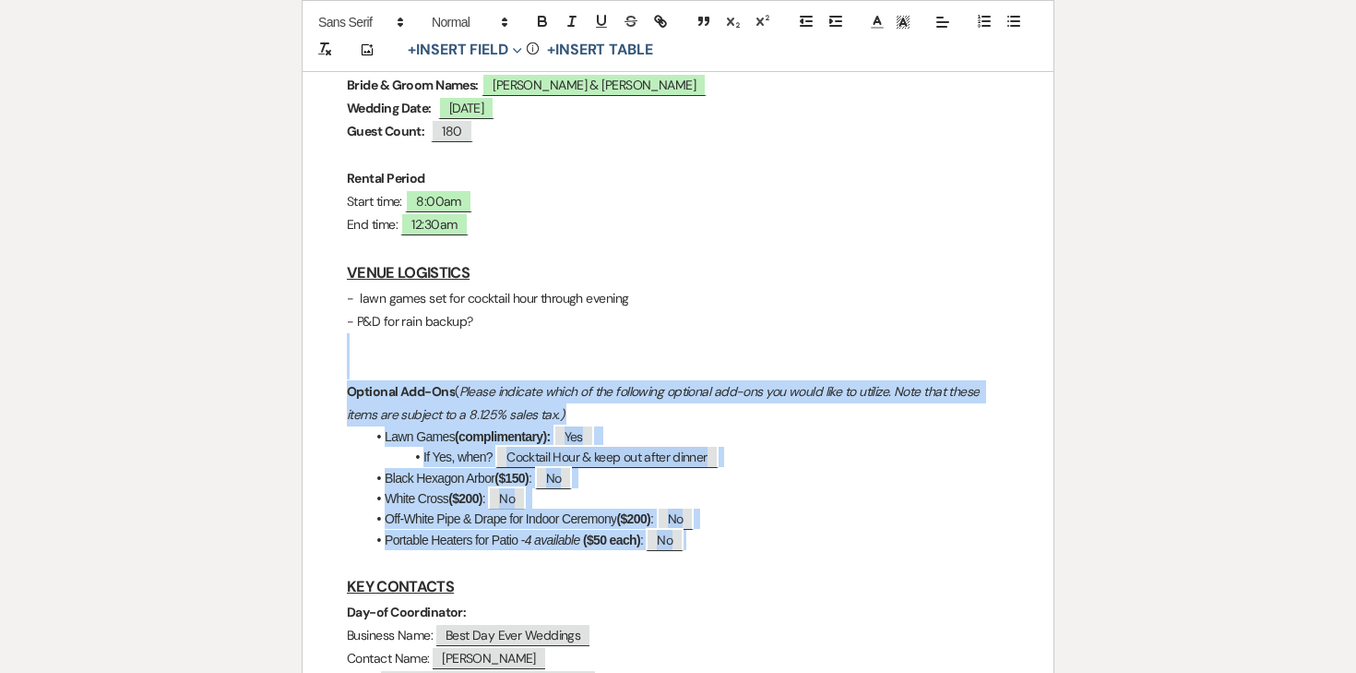
drag, startPoint x: 357, startPoint y: 299, endPoint x: 724, endPoint y: 499, distance: 418.3
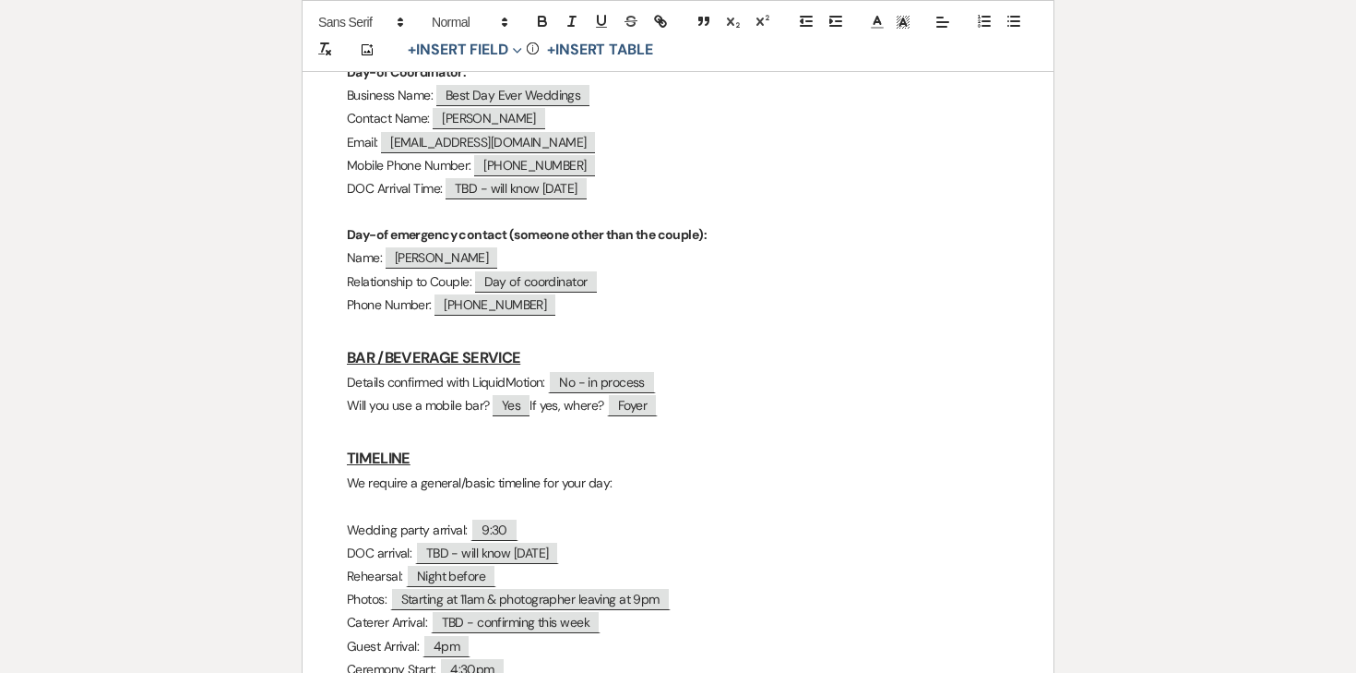
scroll to position [801, 0]
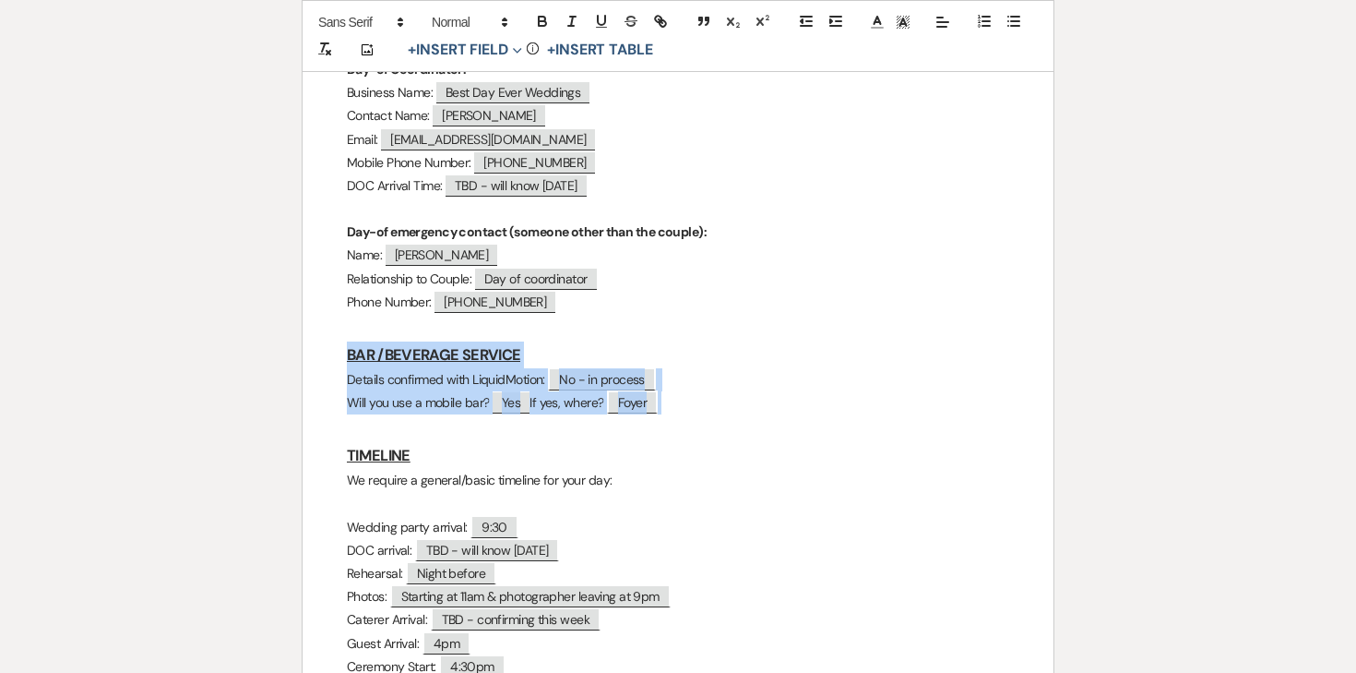
drag, startPoint x: 341, startPoint y: 303, endPoint x: 687, endPoint y: 359, distance: 350.6
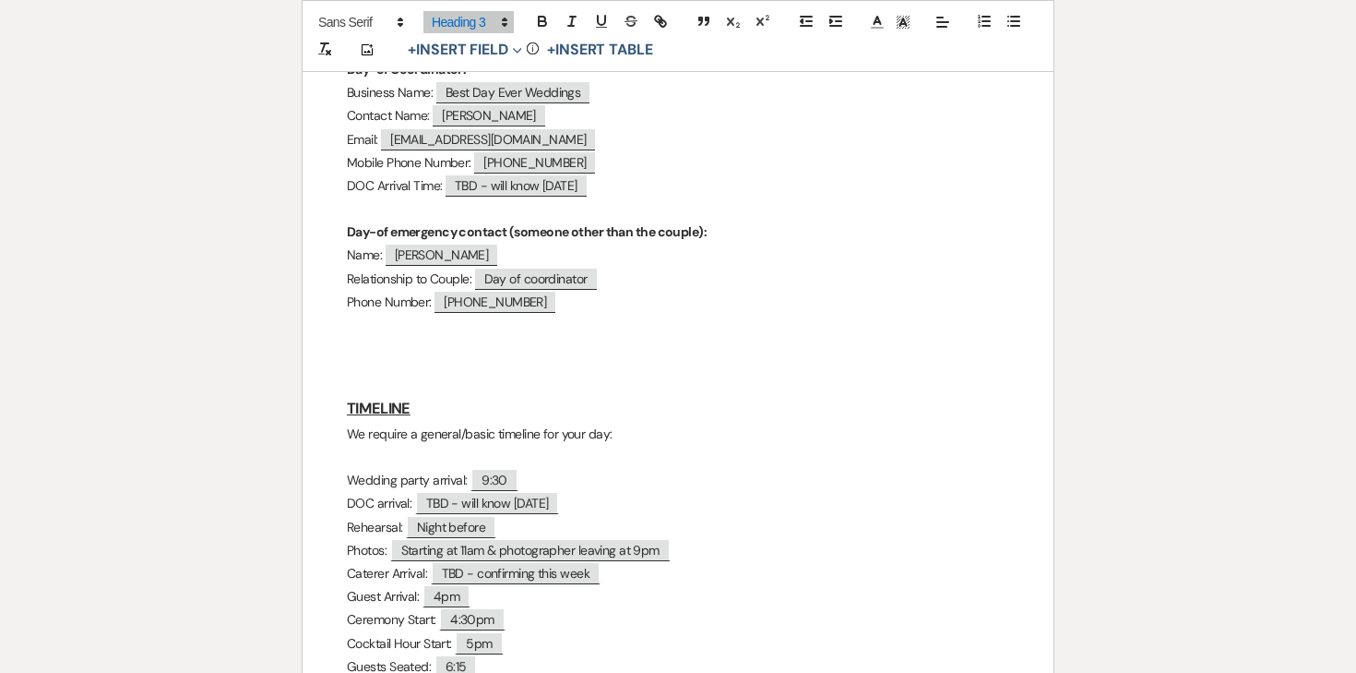
click at [448, 423] on p "We require a general/basic timeline for your day:" at bounding box center [678, 434] width 663 height 23
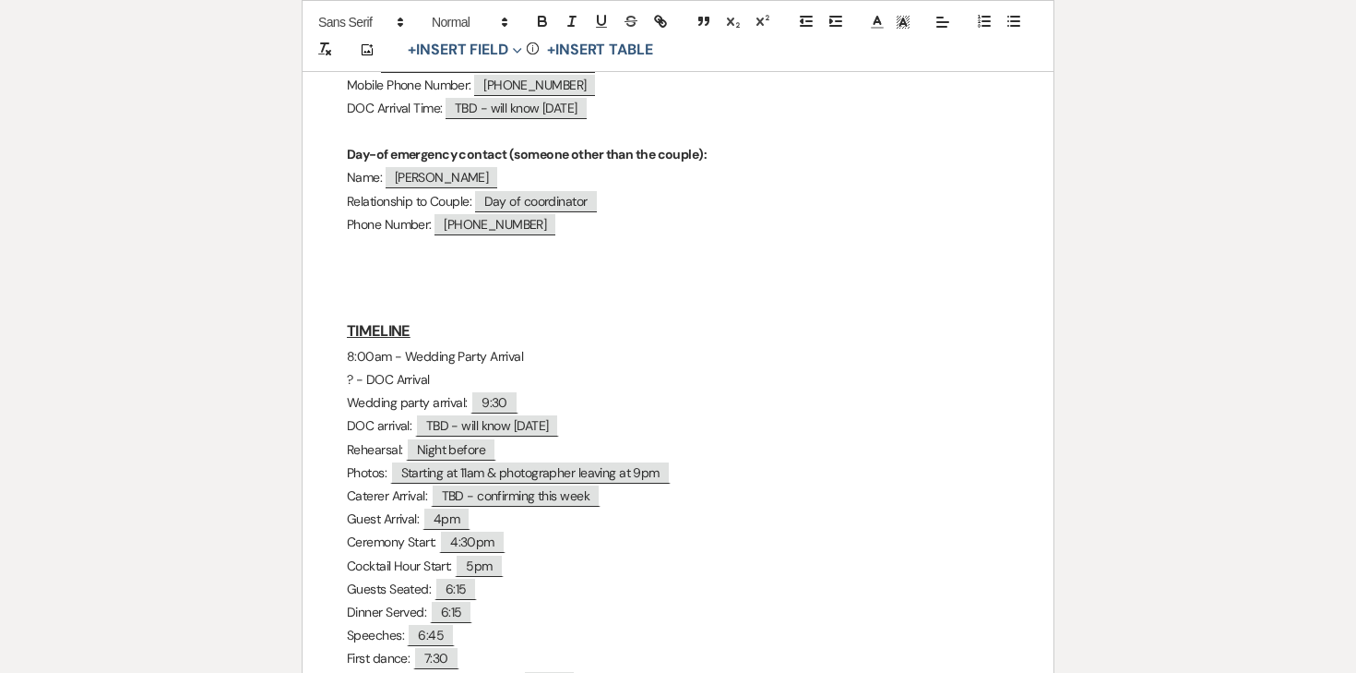
scroll to position [904, 0]
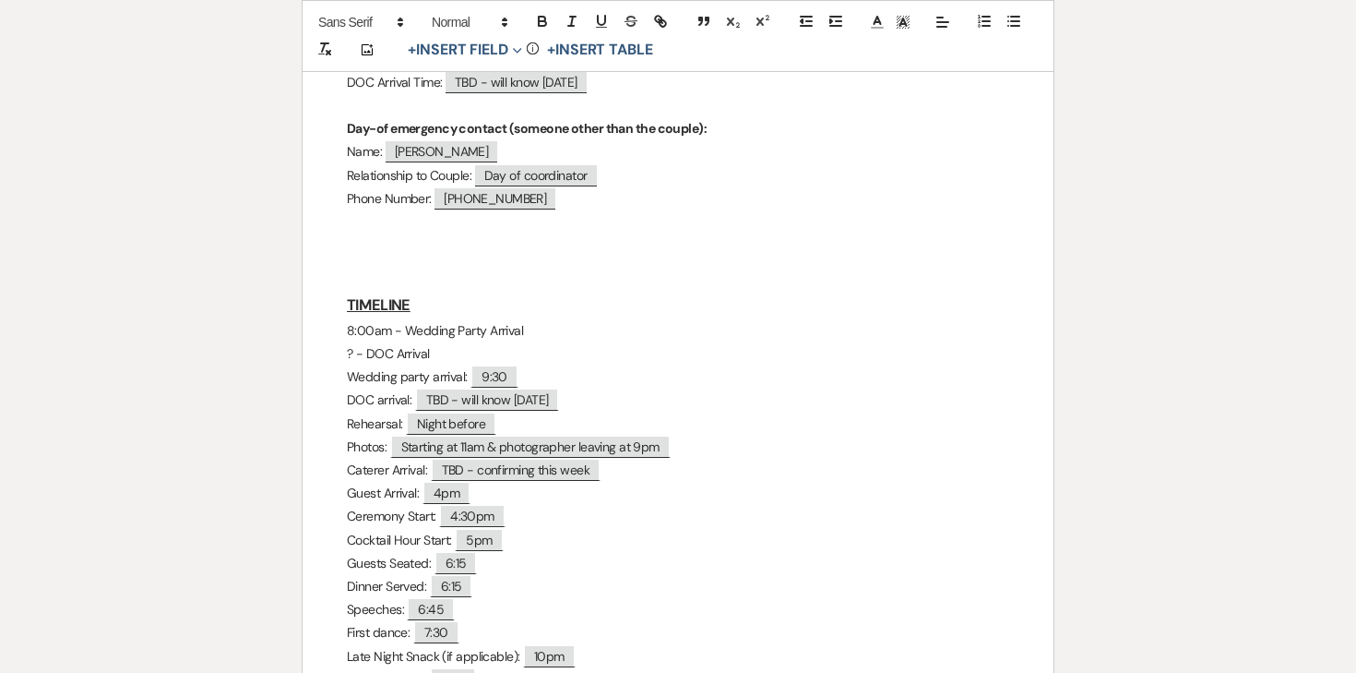
click at [400, 365] on p "Wedding party arrival: ﻿ 9:30 ﻿" at bounding box center [678, 376] width 663 height 23
click at [549, 365] on p "Wedding party arrival: ﻿ 9:30 ﻿" at bounding box center [678, 376] width 663 height 23
click at [508, 342] on p "? - DOC Arrival" at bounding box center [678, 353] width 663 height 23
click at [530, 365] on p "Wedding party arrival: ﻿ 9:30 ﻿" at bounding box center [678, 376] width 663 height 23
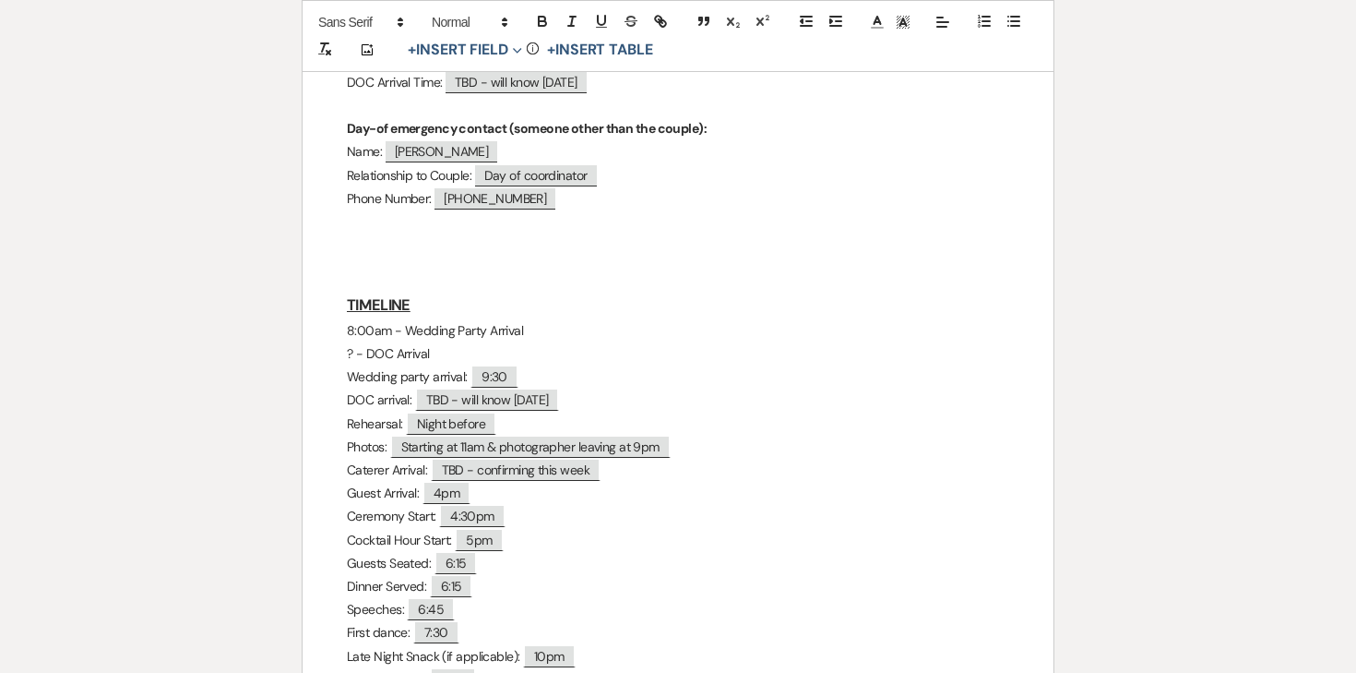
click at [449, 342] on p "? - DOC Arrival" at bounding box center [678, 353] width 663 height 23
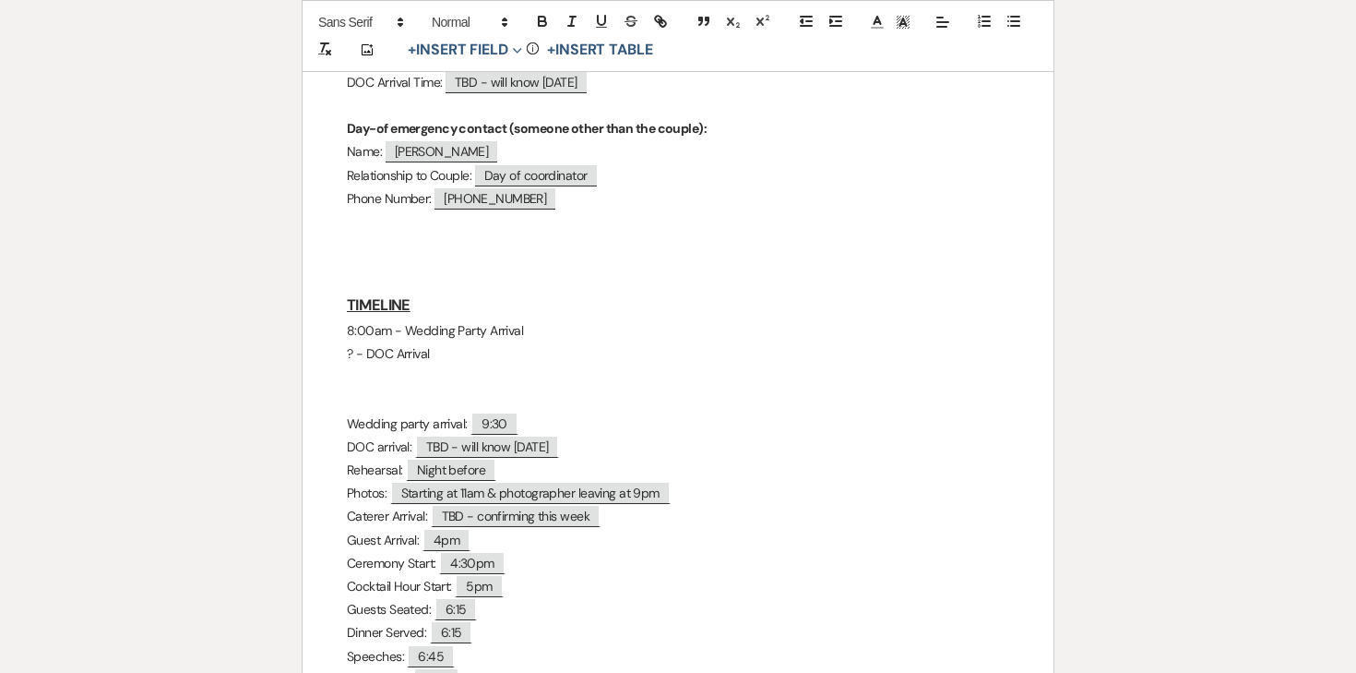
click at [430, 342] on p "? - DOC Arrival" at bounding box center [678, 353] width 663 height 23
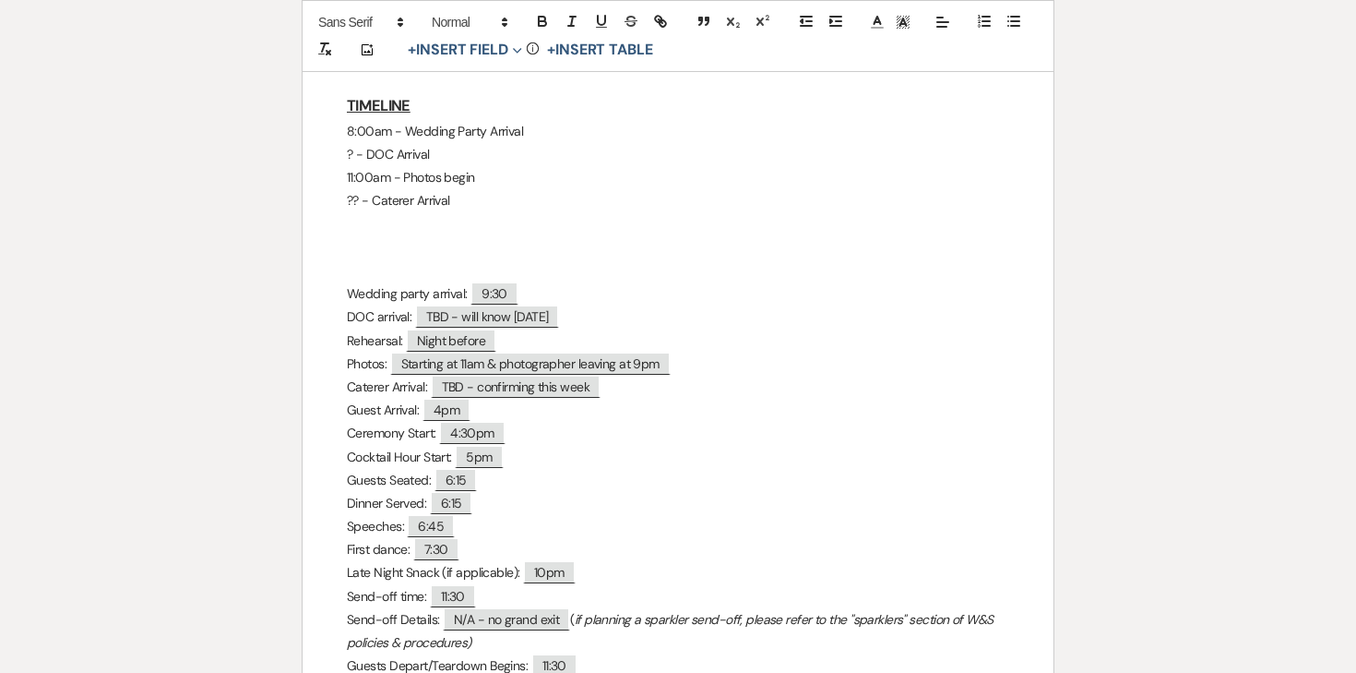
scroll to position [1115, 0]
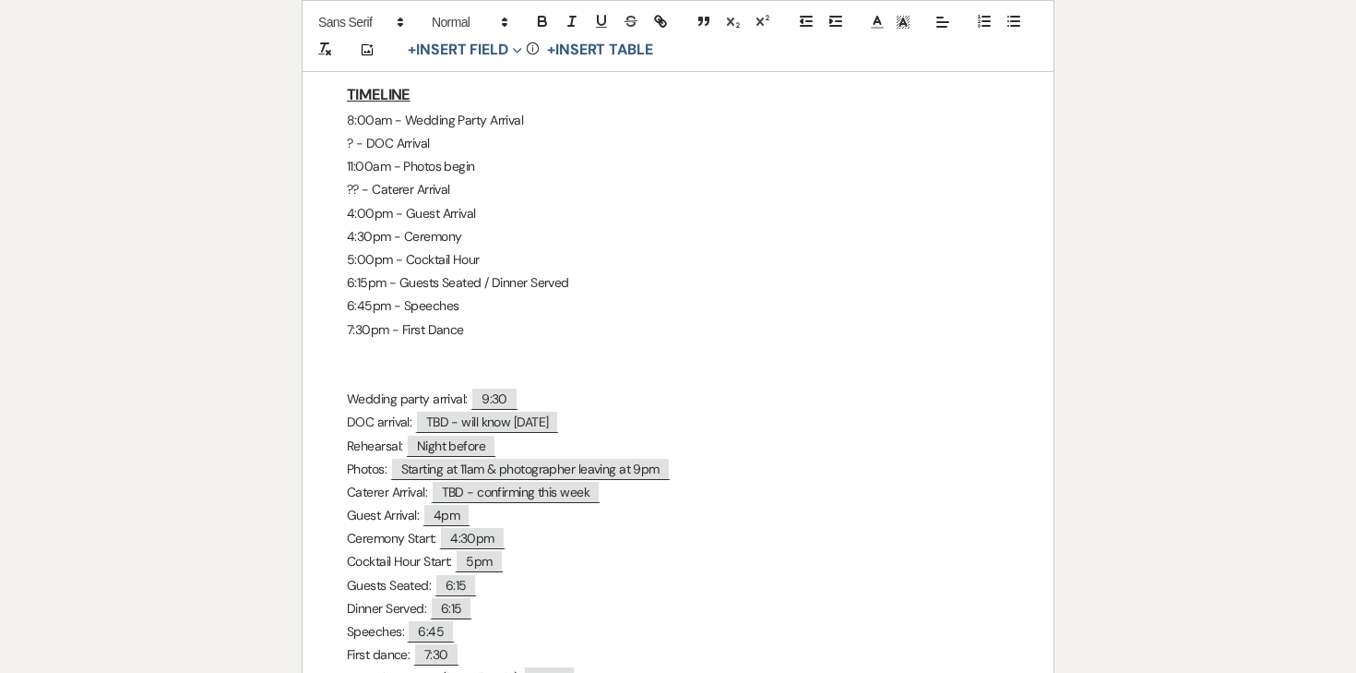
click at [516, 294] on p "6:45pm - Speeches" at bounding box center [678, 305] width 663 height 23
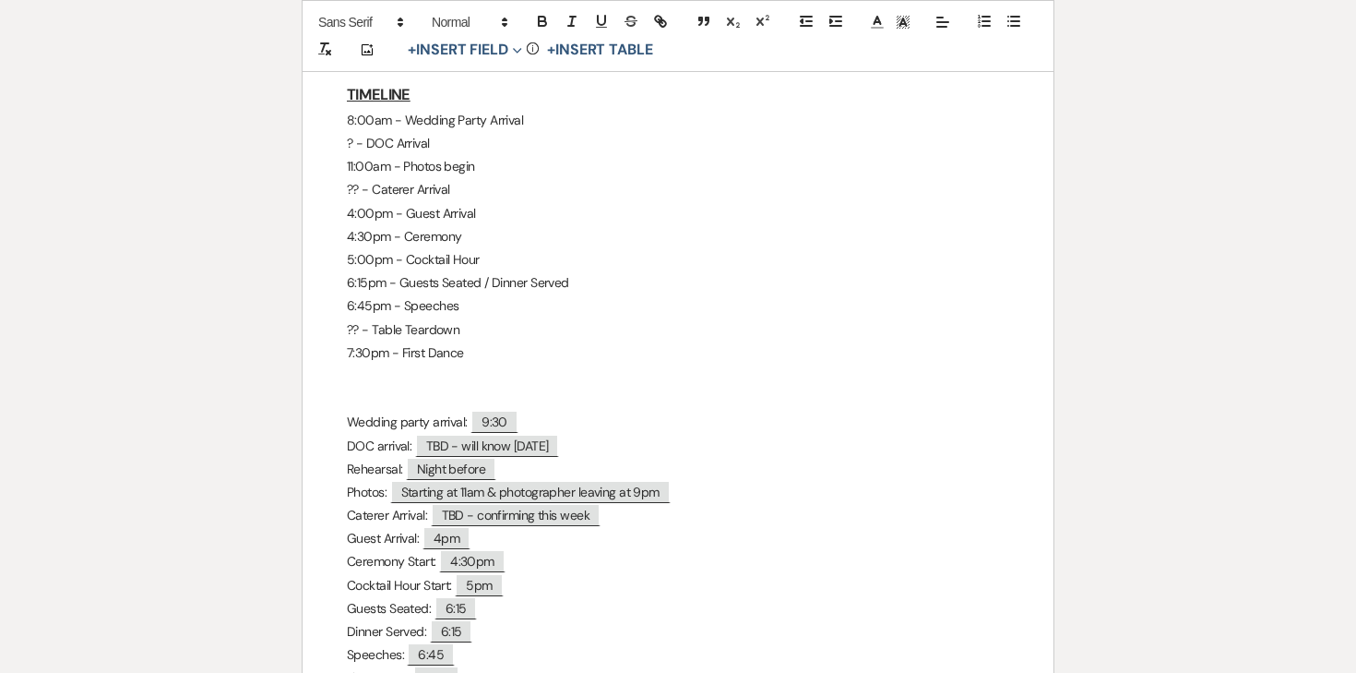
click at [424, 318] on p "?? - Table Teardown" at bounding box center [678, 329] width 663 height 23
click at [499, 341] on p "7:30pm - First Dance" at bounding box center [678, 352] width 663 height 23
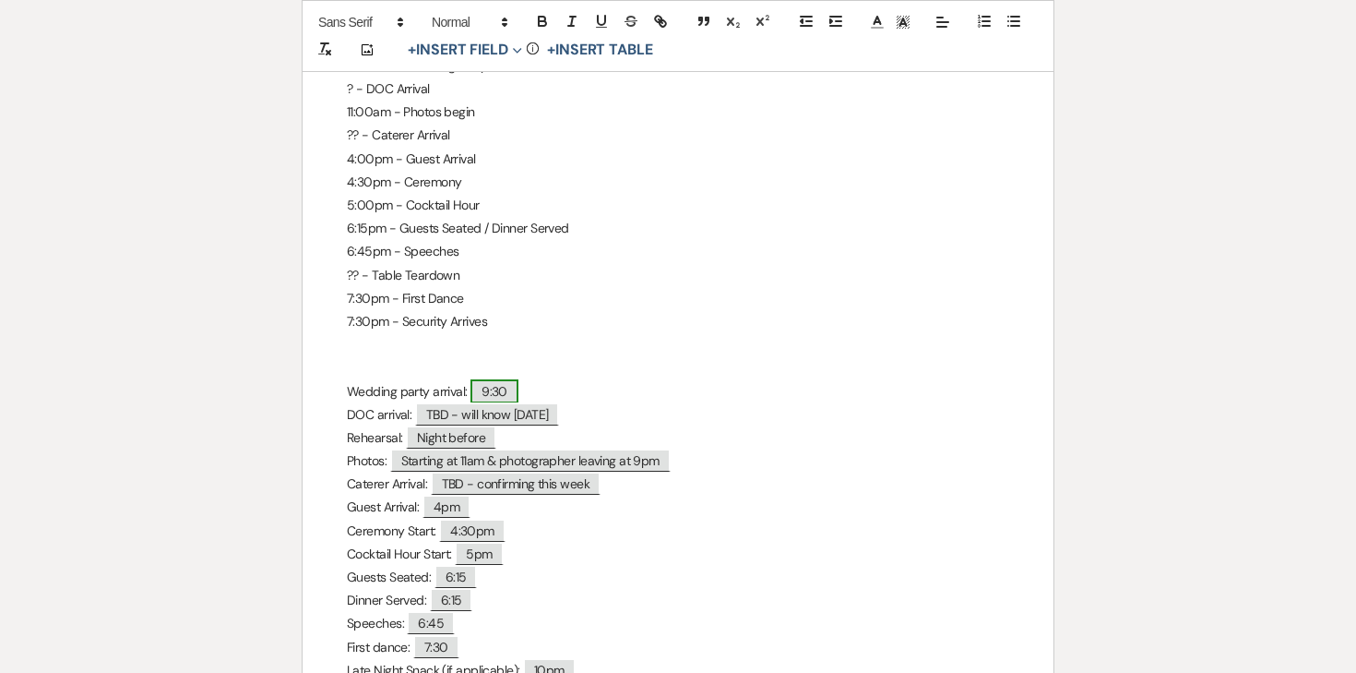
scroll to position [1170, 0]
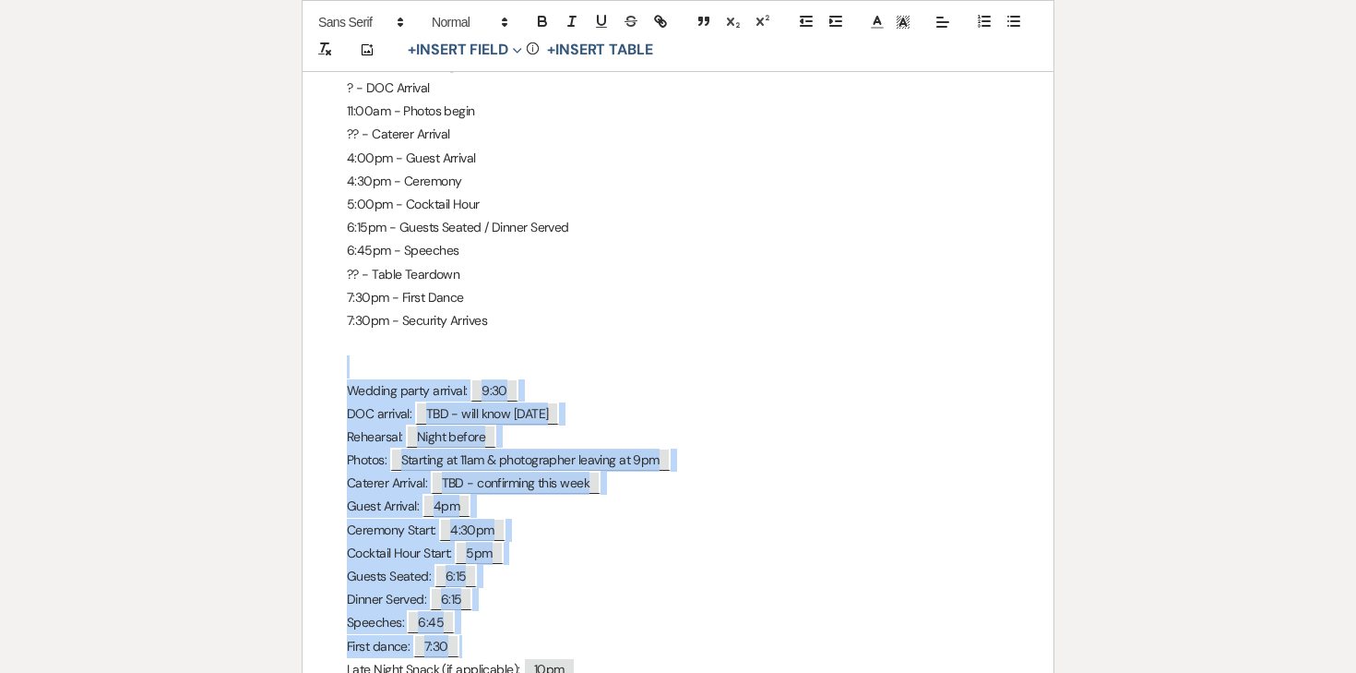
drag, startPoint x: 342, startPoint y: 319, endPoint x: 508, endPoint y: 588, distance: 315.2
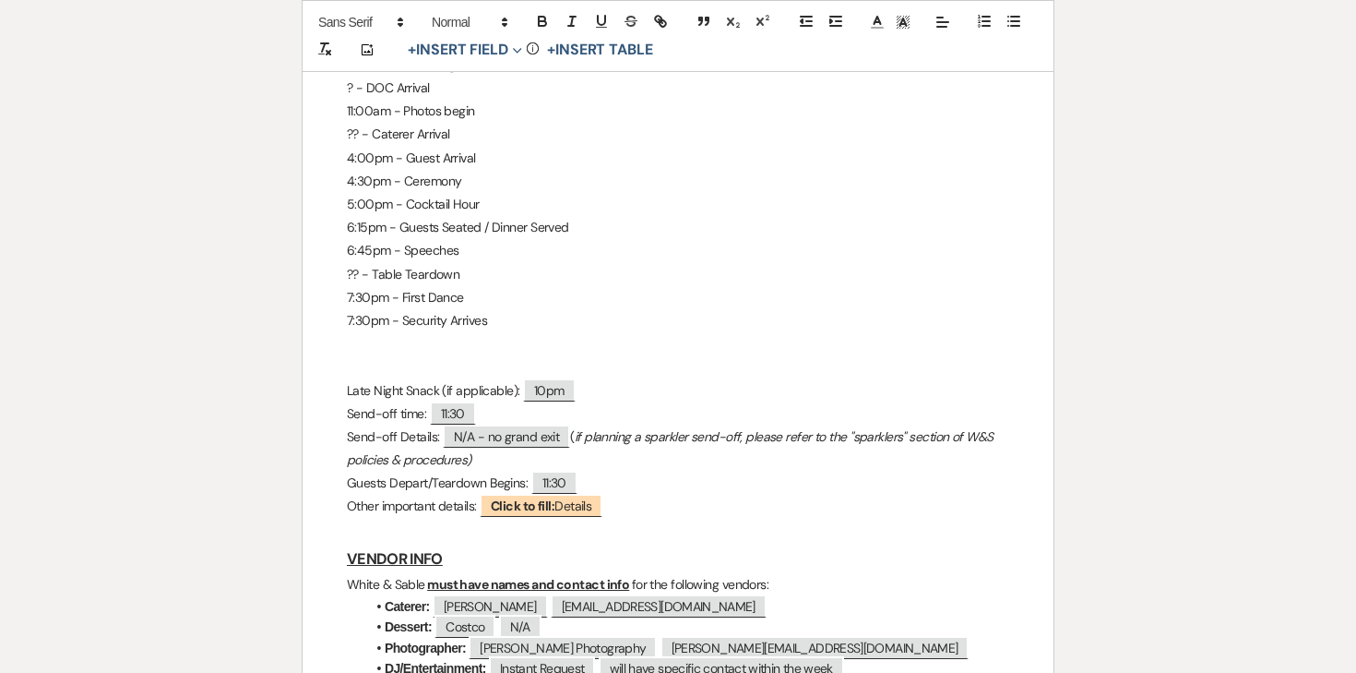
click at [356, 332] on p at bounding box center [678, 343] width 663 height 23
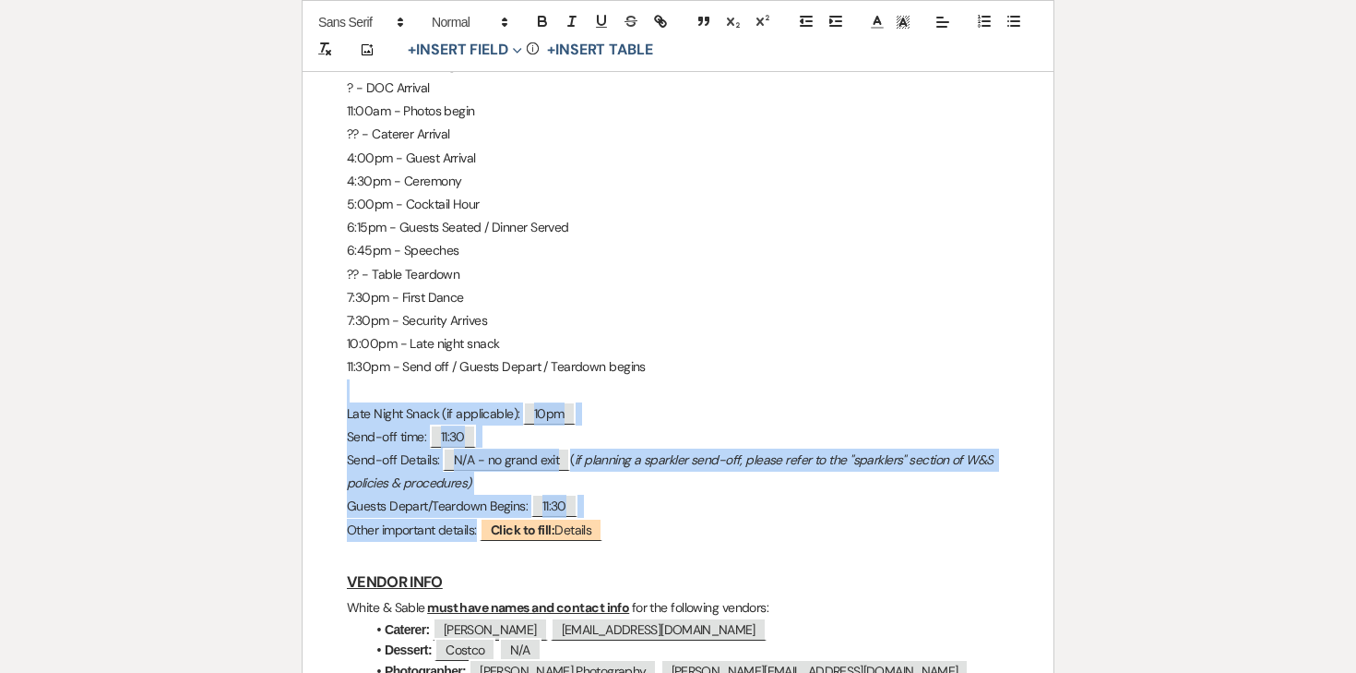
drag, startPoint x: 343, startPoint y: 345, endPoint x: 629, endPoint y: 479, distance: 315.8
click at [629, 479] on div "Shannon & Collin - Final Details - 10.18.25 GENERAL EVENT DETAILS Bride & Groom…" at bounding box center [678, 587] width 751 height 2874
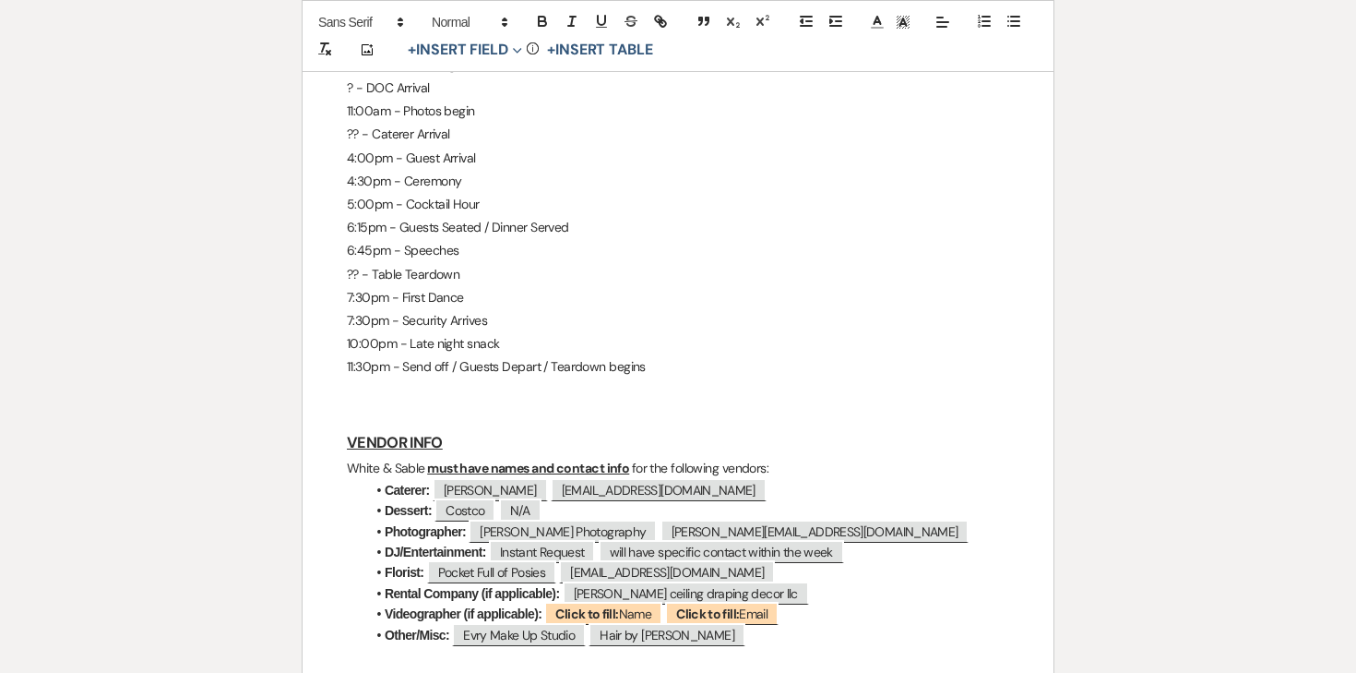
click at [558, 429] on h3 "VENDOR INFO" at bounding box center [678, 442] width 663 height 27
click at [557, 457] on p "White & Sable must have names and contact info for the following vendors:" at bounding box center [678, 468] width 663 height 23
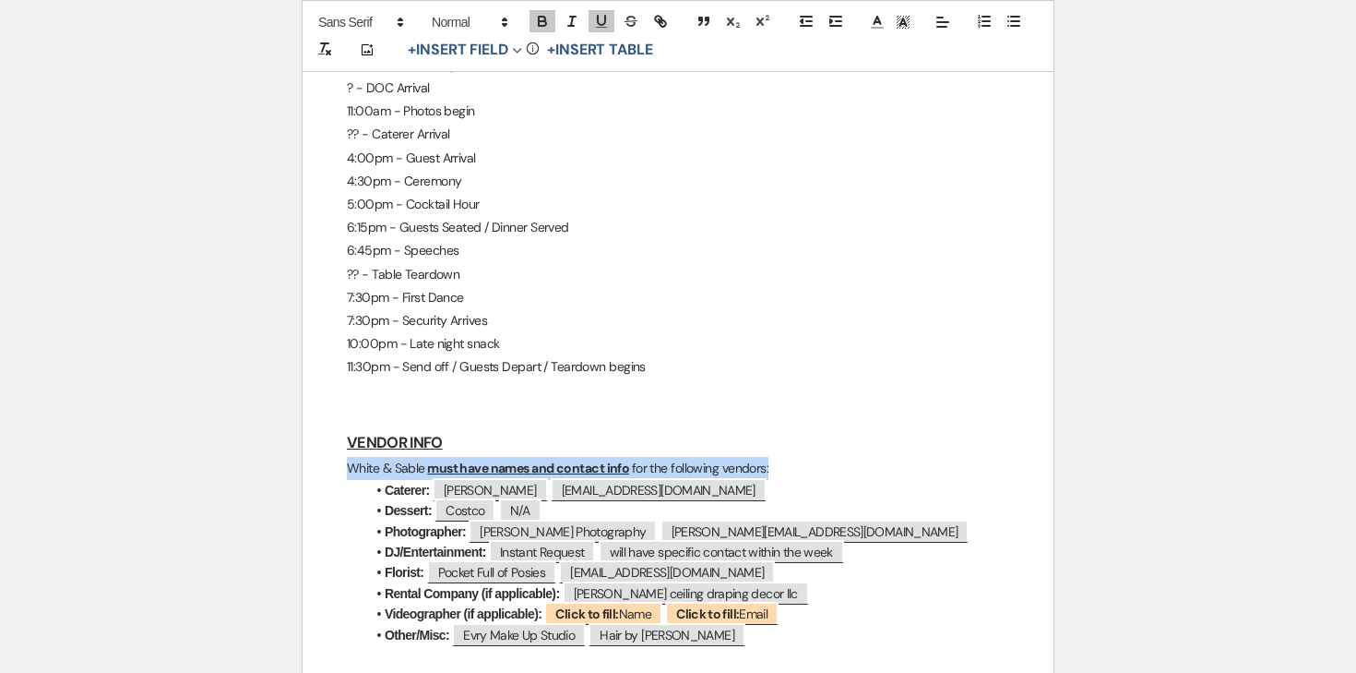
click at [557, 457] on p "White & Sable must have names and contact info for the following vendors:" at bounding box center [678, 468] width 663 height 23
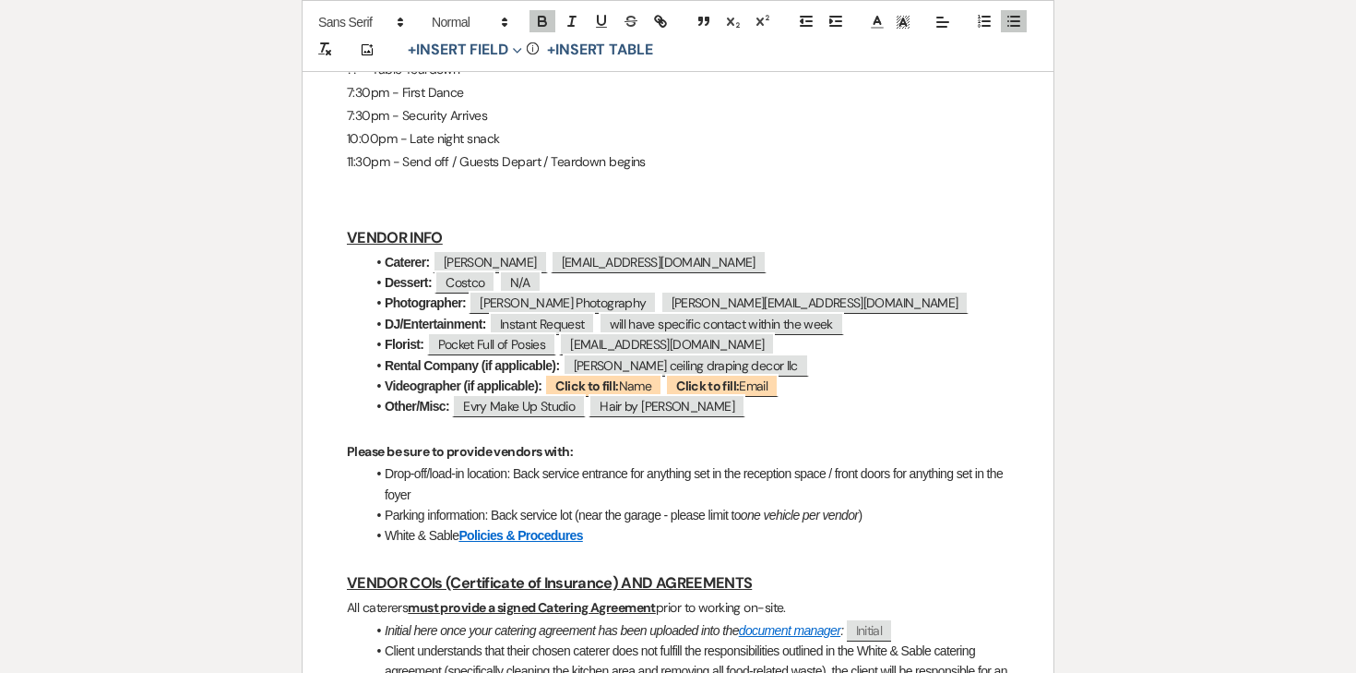
scroll to position [1418, 0]
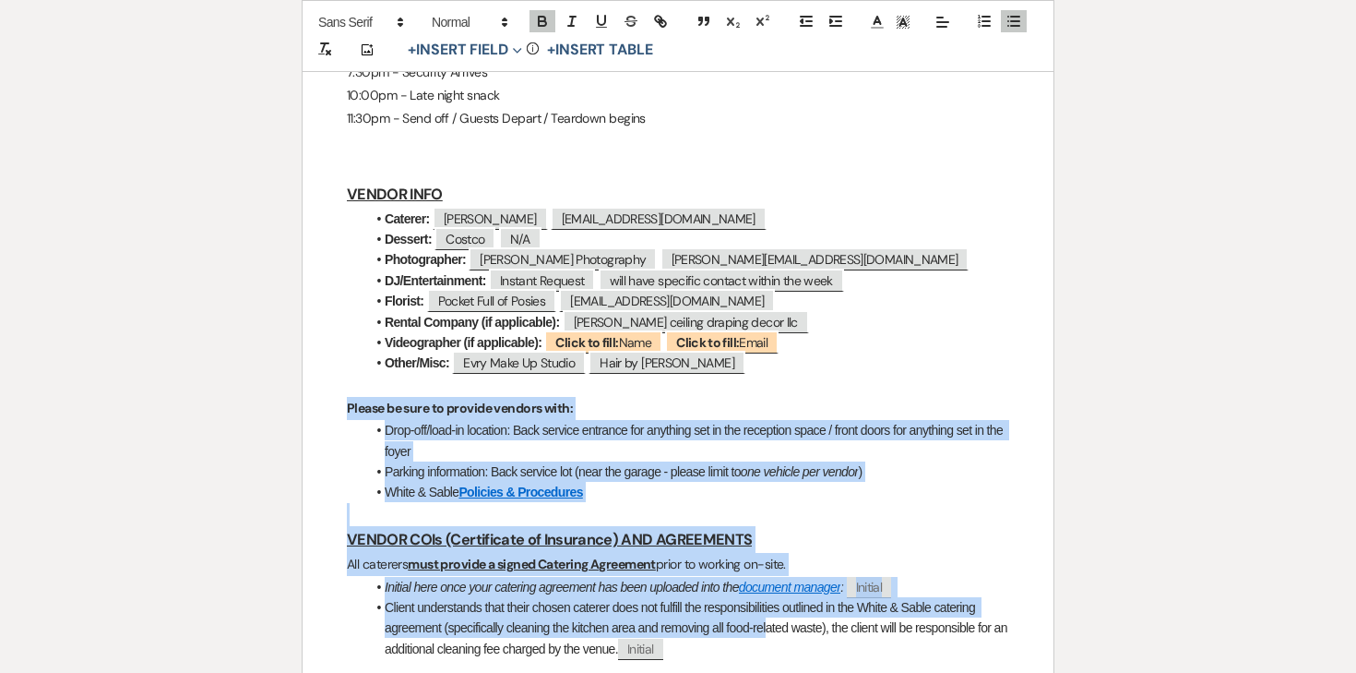
drag, startPoint x: 333, startPoint y: 364, endPoint x: 770, endPoint y: 580, distance: 486.9
click at [770, 580] on div "Shannon & Collin - Final Details - 10.18.25 GENERAL EVENT DETAILS Bride & Groom…" at bounding box center [678, 257] width 751 height 2711
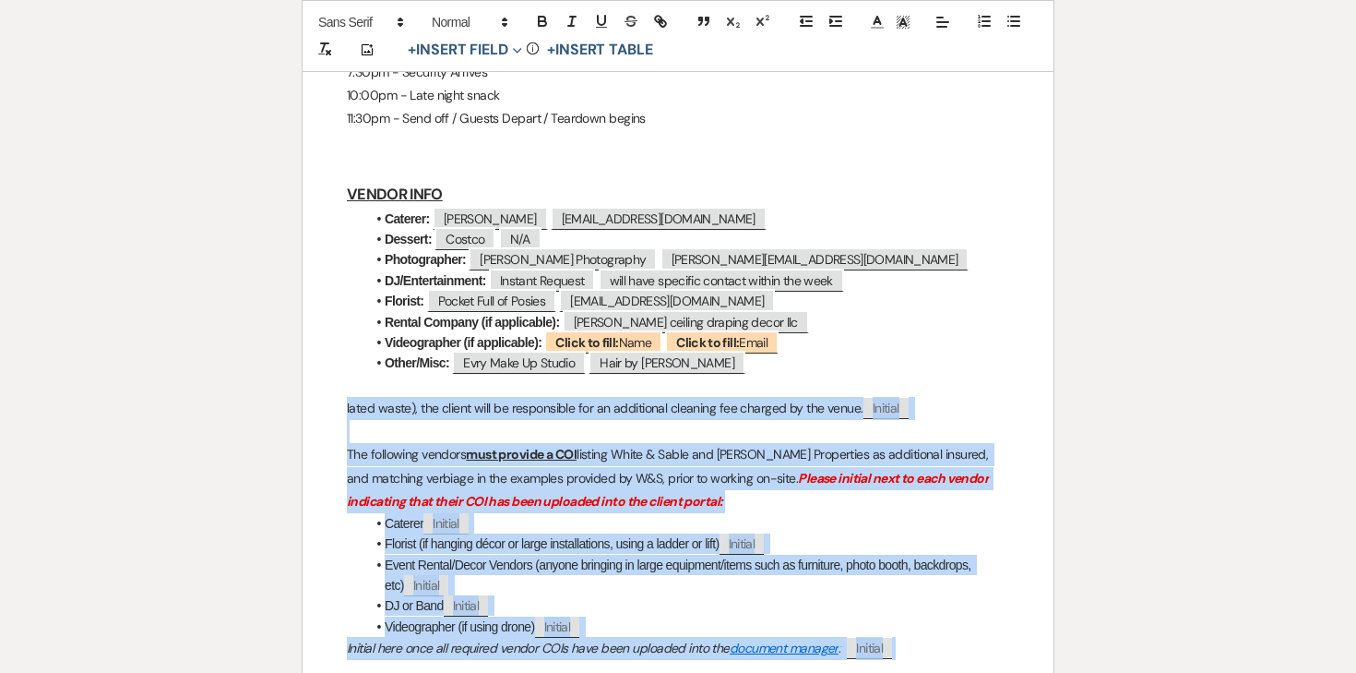
drag, startPoint x: 337, startPoint y: 358, endPoint x: 953, endPoint y: 595, distance: 660.4
click at [953, 595] on div "Shannon & Collin - Final Details - 10.18.25 GENERAL EVENT DETAILS Bride & Groom…" at bounding box center [678, 138] width 751 height 2473
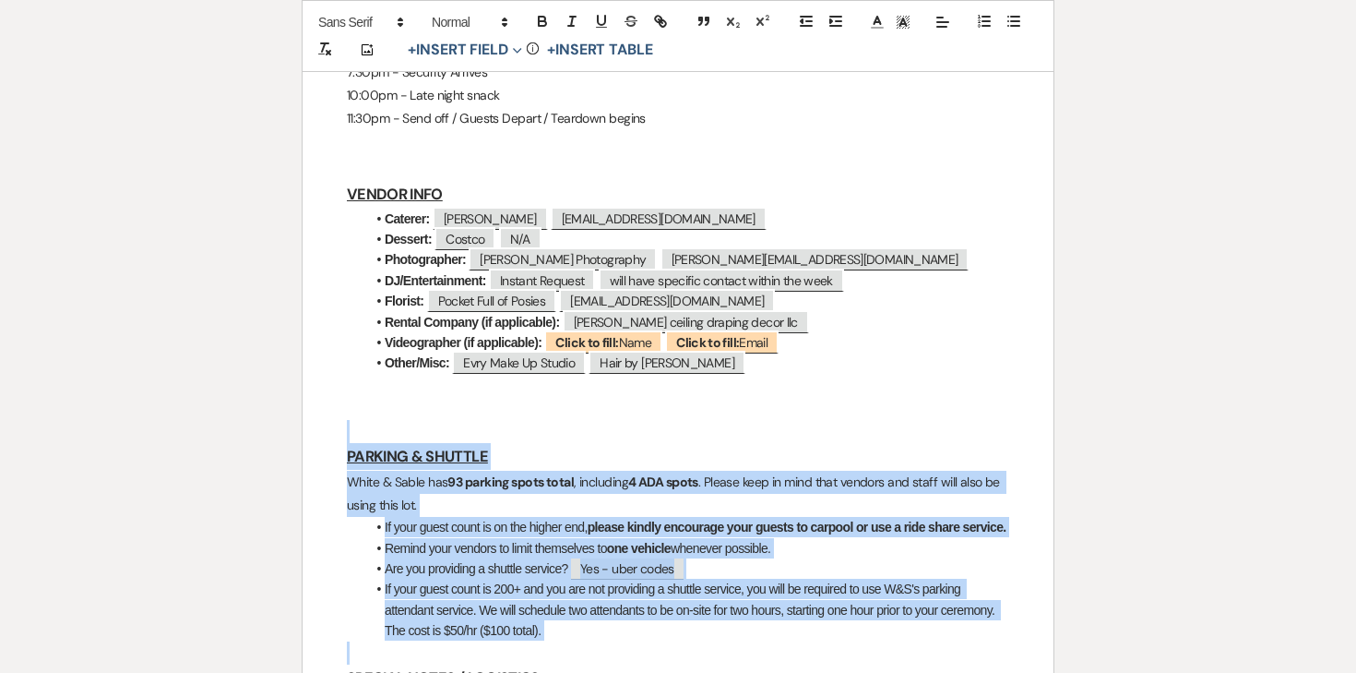
drag, startPoint x: 410, startPoint y: 377, endPoint x: 621, endPoint y: 620, distance: 321.8
click at [621, 620] on div "Shannon & Collin - Final Details - 10.18.25 GENERAL EVENT DETAILS Bride & Groom…" at bounding box center [678, 18] width 751 height 2232
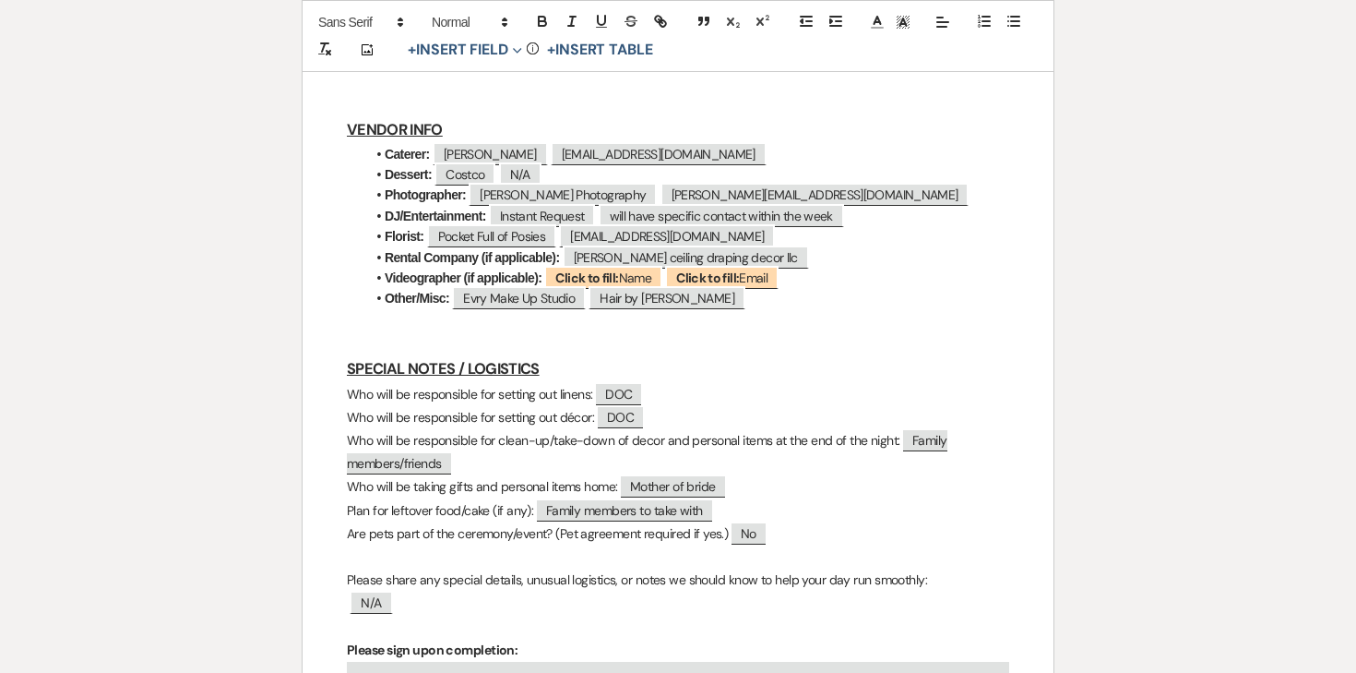
scroll to position [1486, 0]
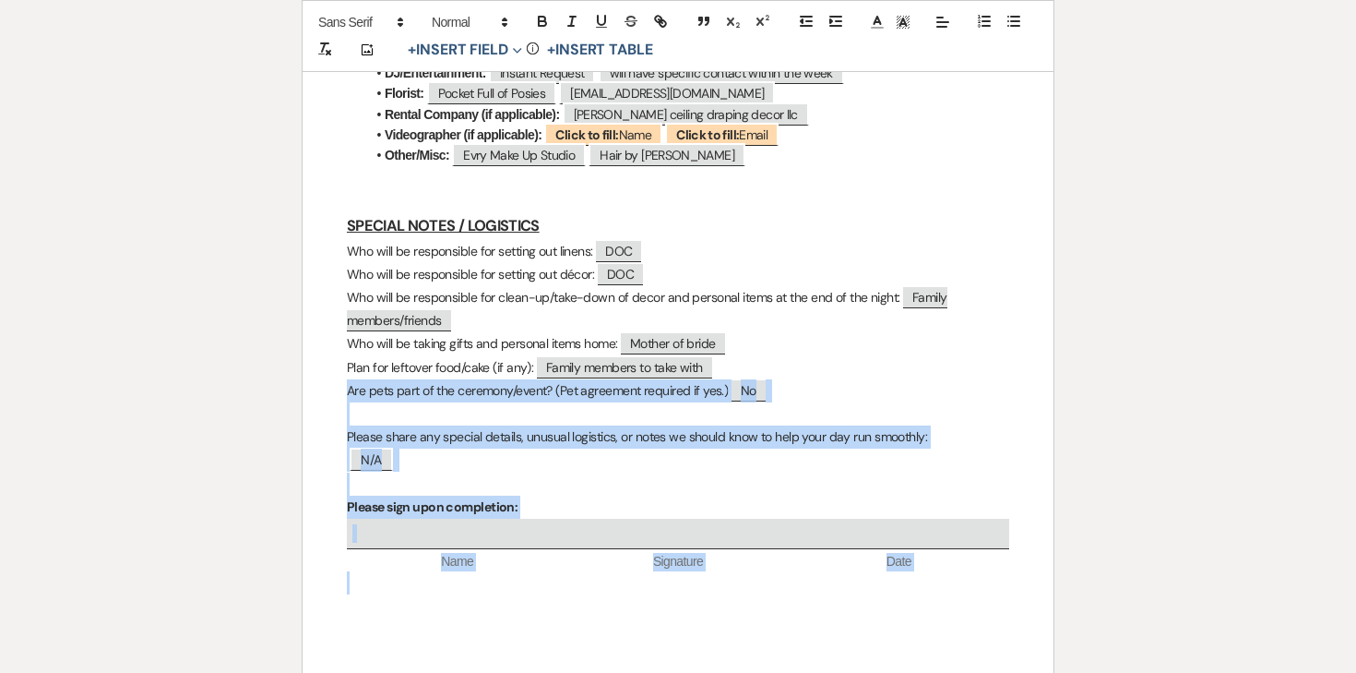
drag, startPoint x: 340, startPoint y: 487, endPoint x: 804, endPoint y: 593, distance: 476.1
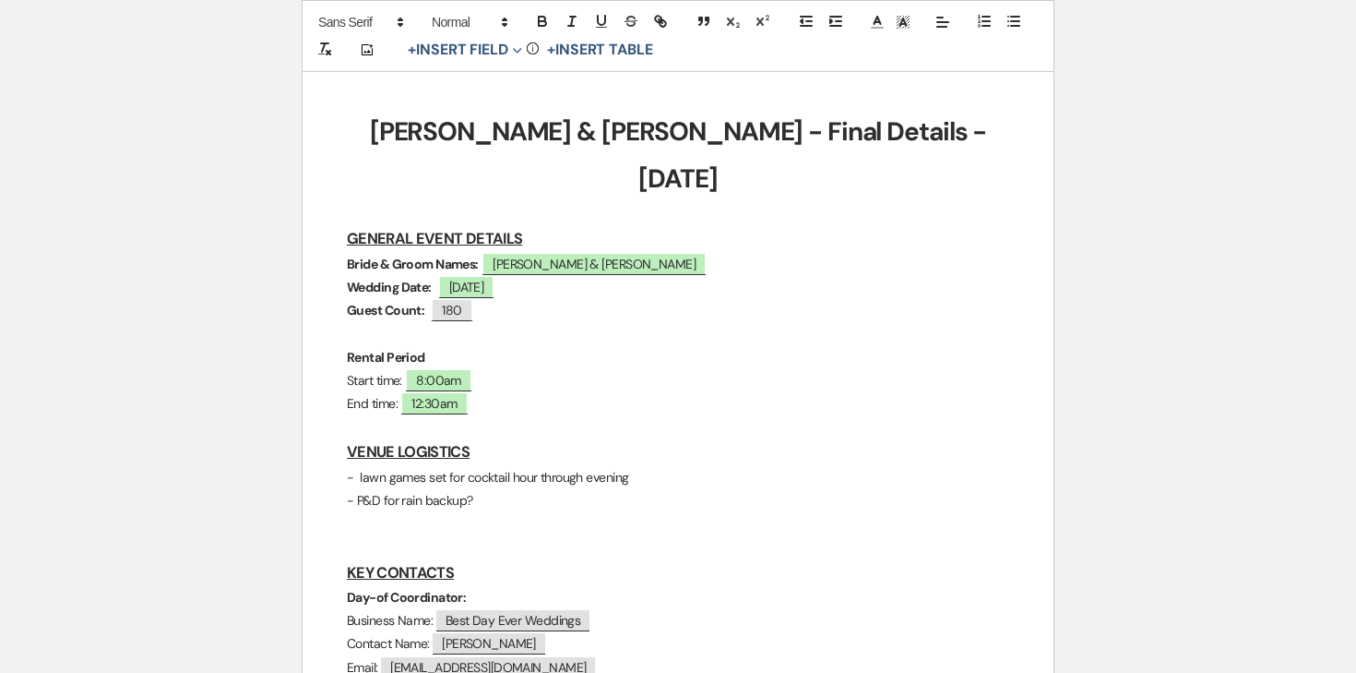
scroll to position [276, 0]
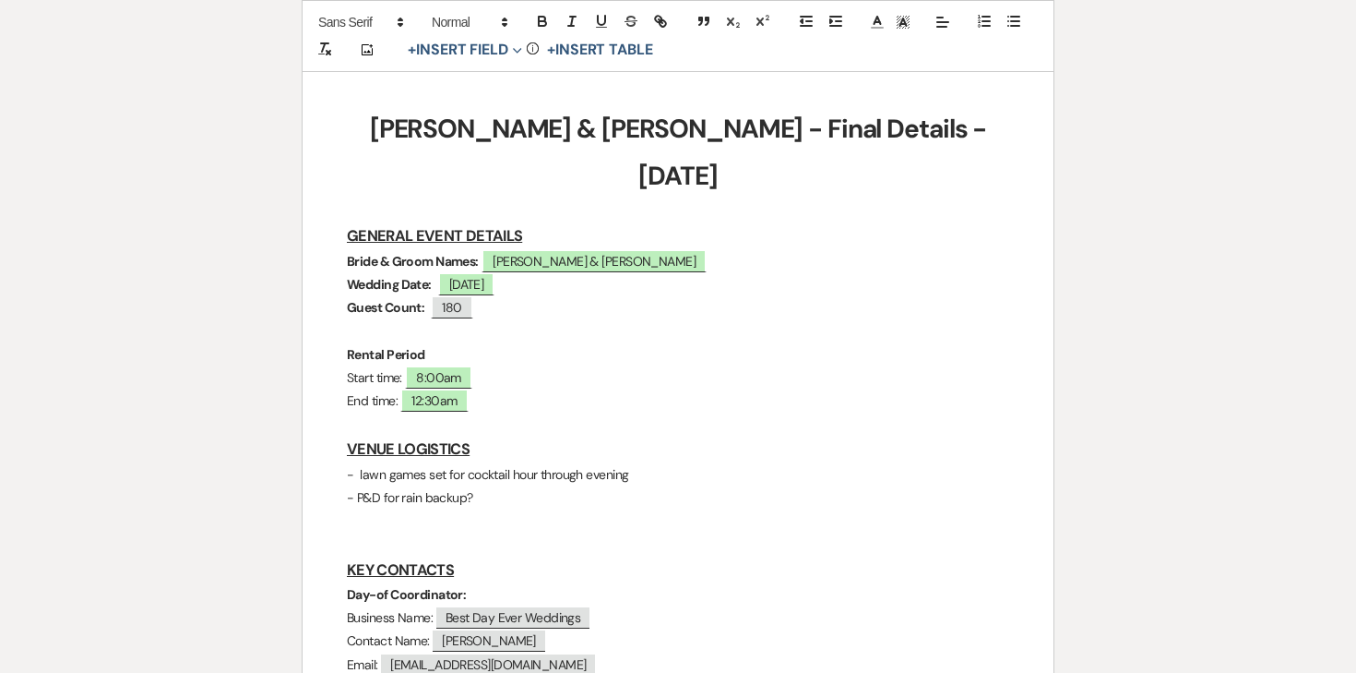
click at [538, 366] on p "Start time: 8:00am" at bounding box center [678, 377] width 663 height 23
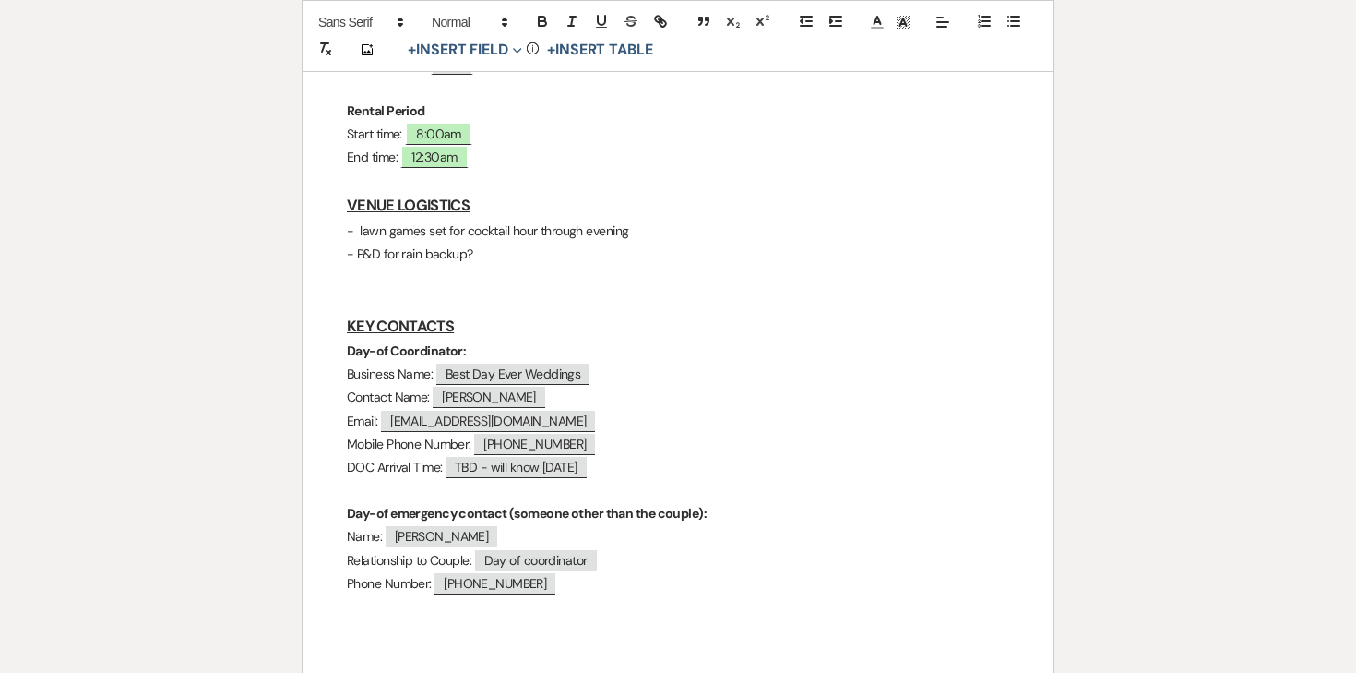
scroll to position [522, 0]
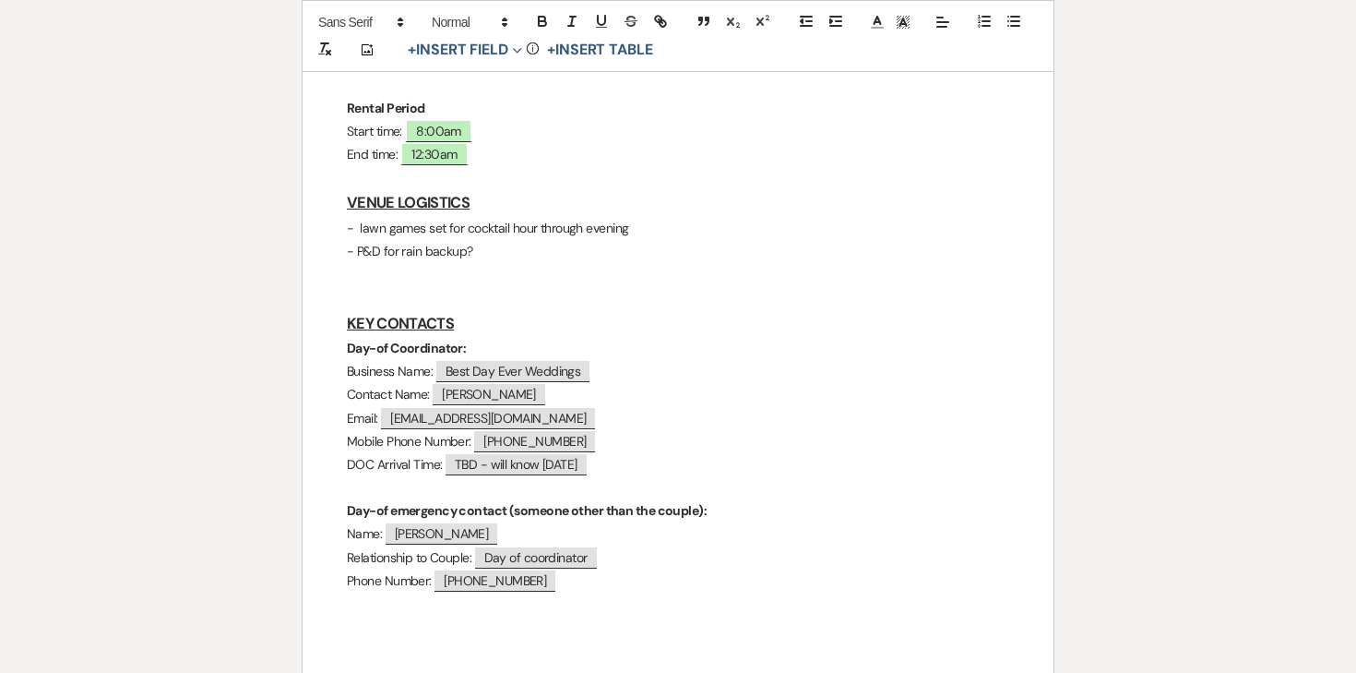
click at [431, 240] on p "- P&D for rain backup?" at bounding box center [678, 251] width 663 height 23
click at [481, 240] on p "- P&D for rain backup?" at bounding box center [678, 251] width 663 height 23
drag, startPoint x: 487, startPoint y: 200, endPoint x: 359, endPoint y: 199, distance: 128.3
click at [359, 240] on p "- P&D for rain backup?" at bounding box center [678, 251] width 663 height 23
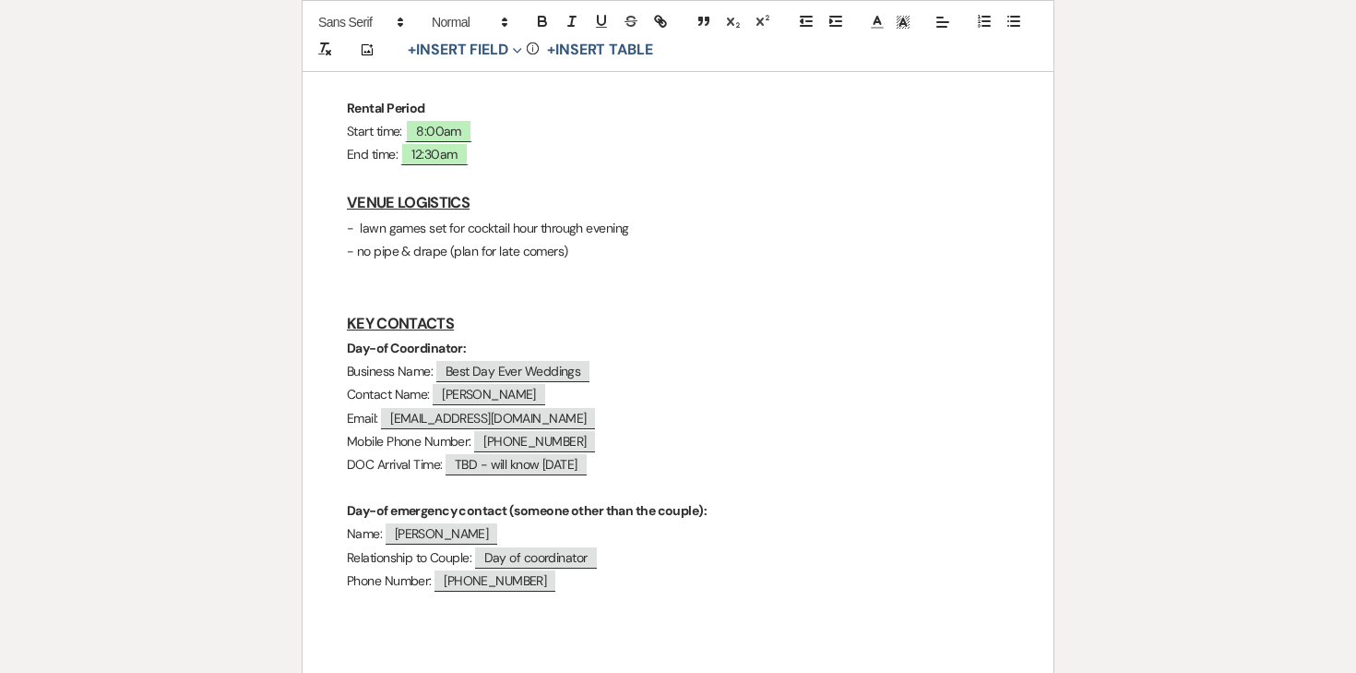
click at [604, 337] on p "Day-of Coordinator:" at bounding box center [678, 348] width 663 height 23
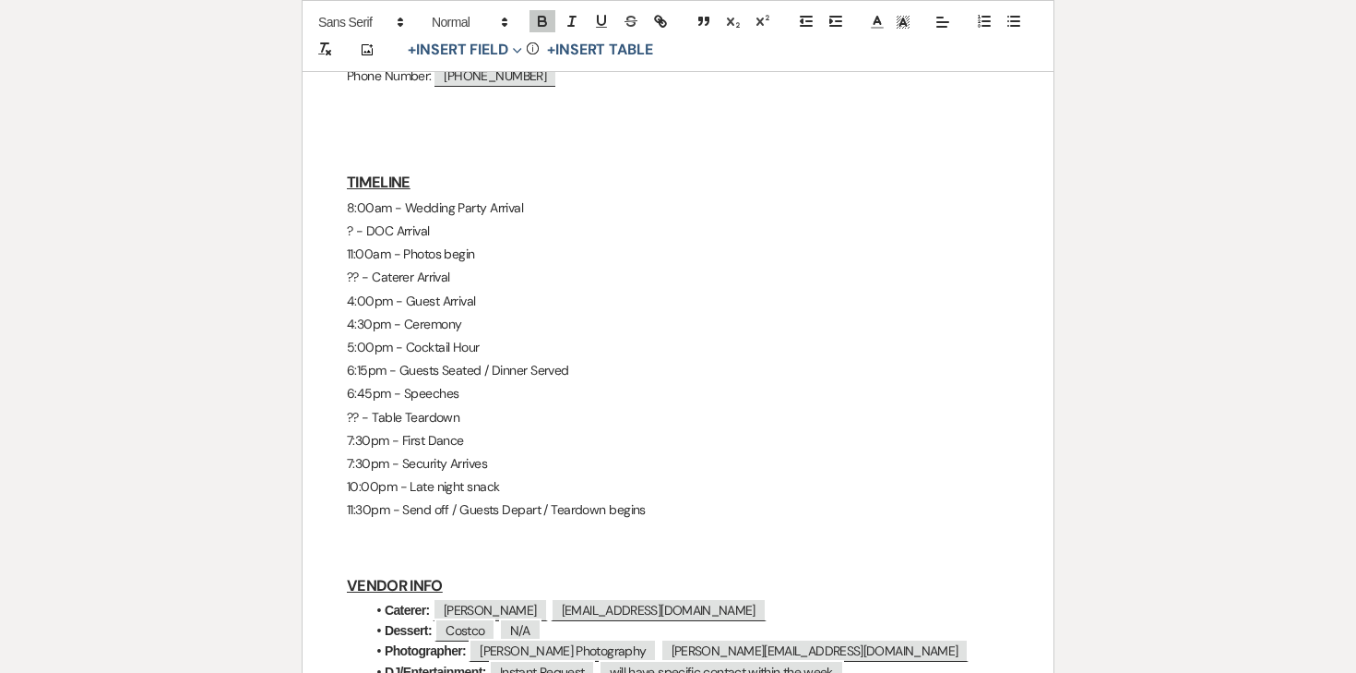
scroll to position [1028, 0]
click at [346, 185] on div "Shannon & Collin - Final Details - 10.18.25 GENERAL EVENT DETAILS Bride & Groom…" at bounding box center [678, 178] width 751 height 1773
click at [359, 265] on p "?? - Caterer Arrival" at bounding box center [678, 276] width 663 height 23
click at [389, 381] on p "6:45pm - Speeches" at bounding box center [678, 392] width 663 height 23
click at [365, 381] on p "6:45pm - Speeches" at bounding box center [678, 392] width 663 height 23
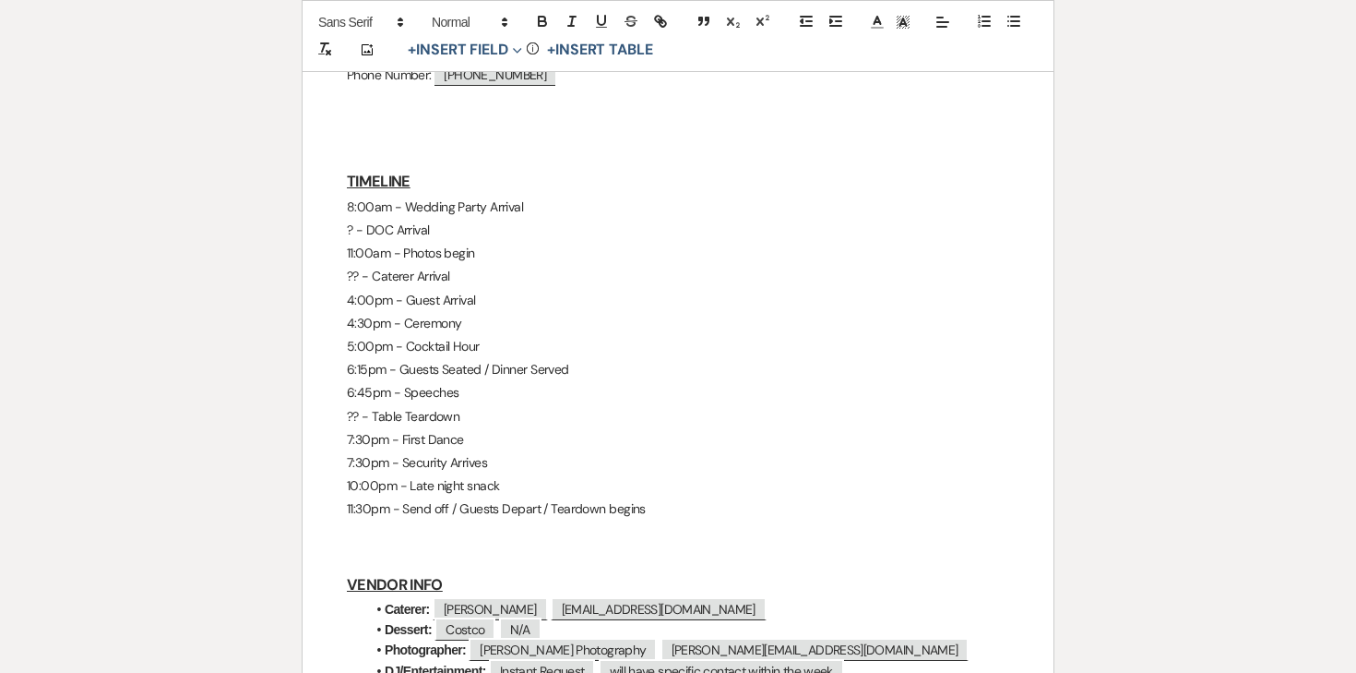
click at [350, 381] on p "6:45pm - Speeches" at bounding box center [678, 392] width 663 height 23
click at [363, 405] on p "?? - Table Teardown" at bounding box center [678, 416] width 663 height 23
click at [370, 405] on p "?? - Table Teardown" at bounding box center [678, 416] width 663 height 23
click at [380, 428] on p "7:30pm - First Dance" at bounding box center [678, 439] width 663 height 23
click at [361, 405] on p "?? - Table Teardown" at bounding box center [678, 416] width 663 height 23
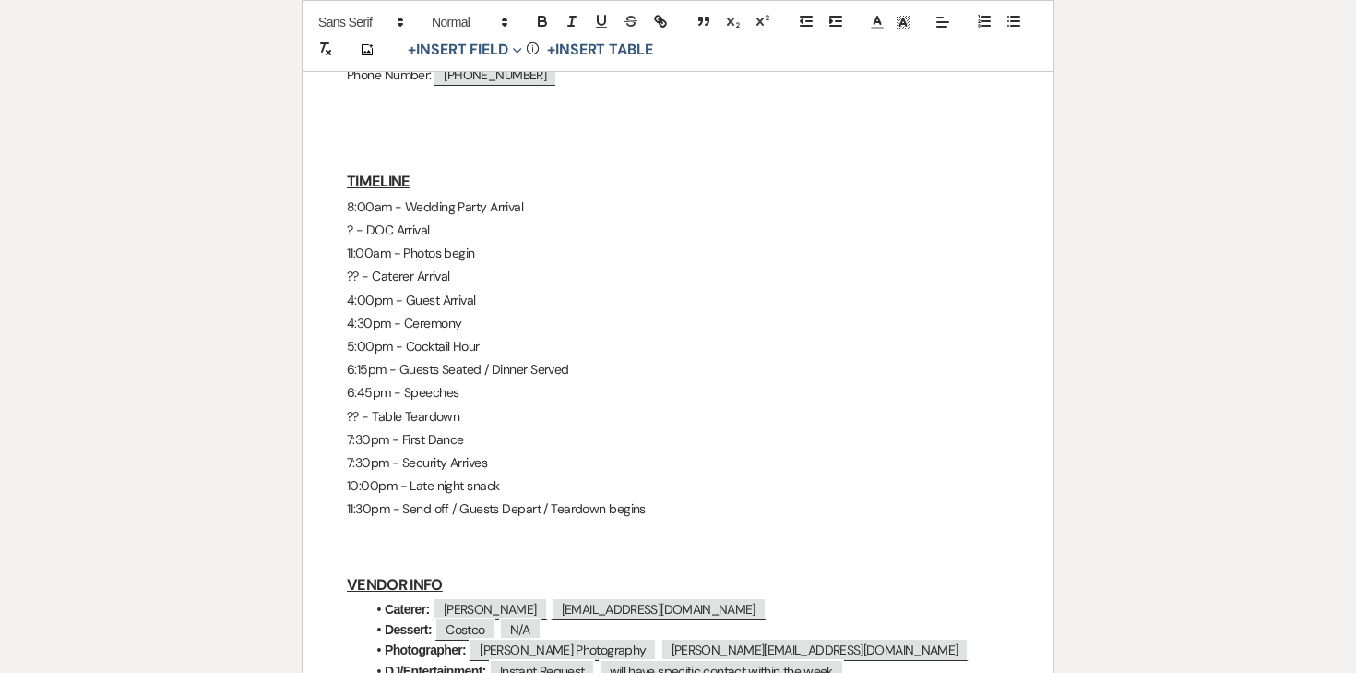
click at [355, 405] on p "?? - Table Teardown" at bounding box center [678, 416] width 663 height 23
click at [496, 405] on p "7:20pm - Table Teardown" at bounding box center [678, 416] width 663 height 23
click at [417, 474] on p "10:00pm - Late night snack" at bounding box center [678, 485] width 663 height 23
click at [398, 474] on p "10:00pm - Late night snack" at bounding box center [678, 485] width 663 height 23
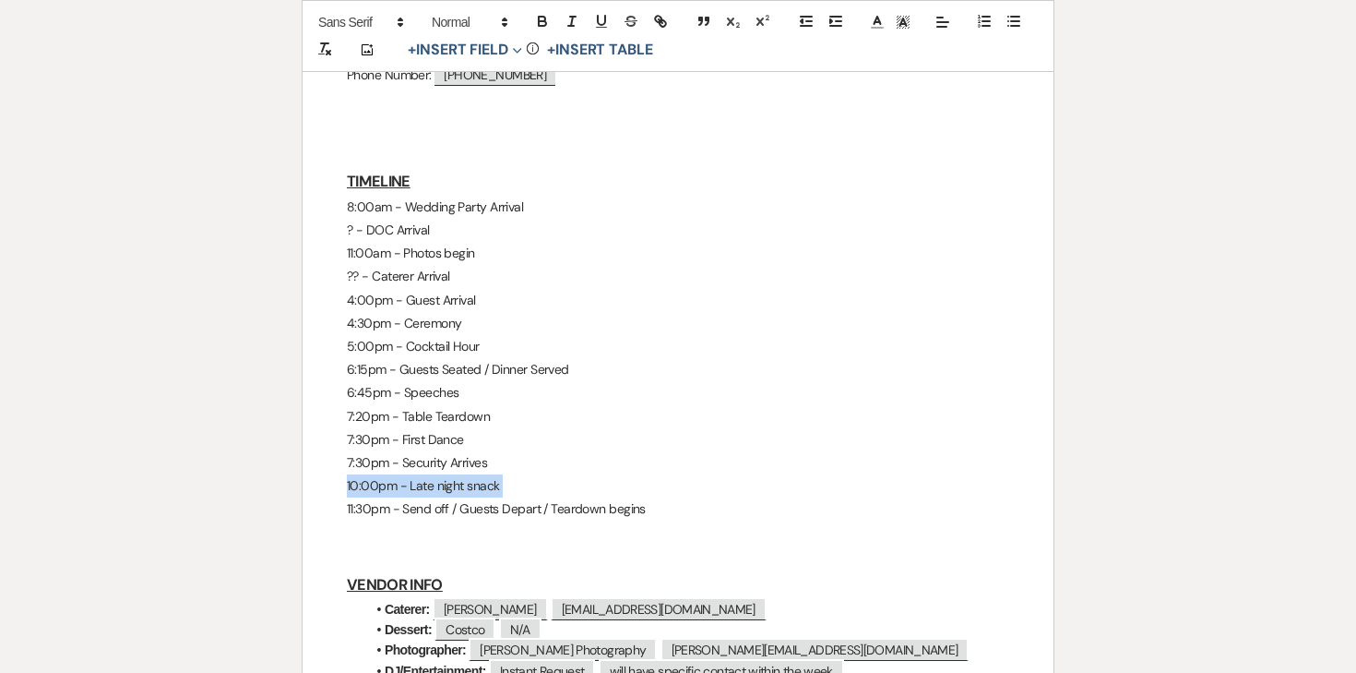
click at [398, 474] on p "10:00pm - Late night snack" at bounding box center [678, 485] width 663 height 23
click at [465, 497] on p "11:30pm - Send off / Guests Depart / Teardown begins" at bounding box center [678, 508] width 663 height 23
click at [532, 497] on p "11:30pm - Send off / Guests Depart / Teardown begins" at bounding box center [678, 508] width 663 height 23
click at [464, 497] on p "11:30pm - Send off / Guests Depart / Teardown begins" at bounding box center [678, 508] width 663 height 23
click at [554, 474] on p "10:00pm - Late night snack" at bounding box center [678, 485] width 663 height 23
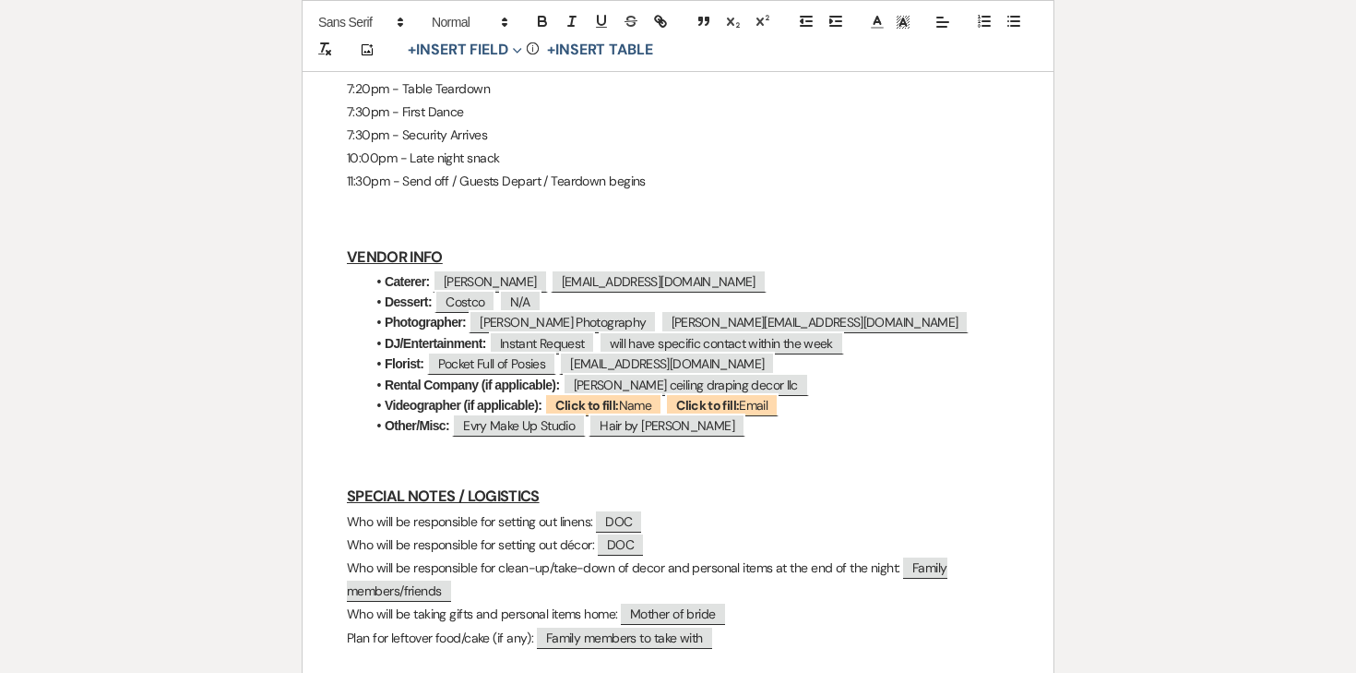
scroll to position [1356, 0]
click at [406, 293] on strong "Dessert:" at bounding box center [408, 300] width 47 height 15
click at [385, 291] on span at bounding box center [385, 301] width 0 height 20
click at [411, 293] on strong "Dessert:" at bounding box center [408, 300] width 47 height 15
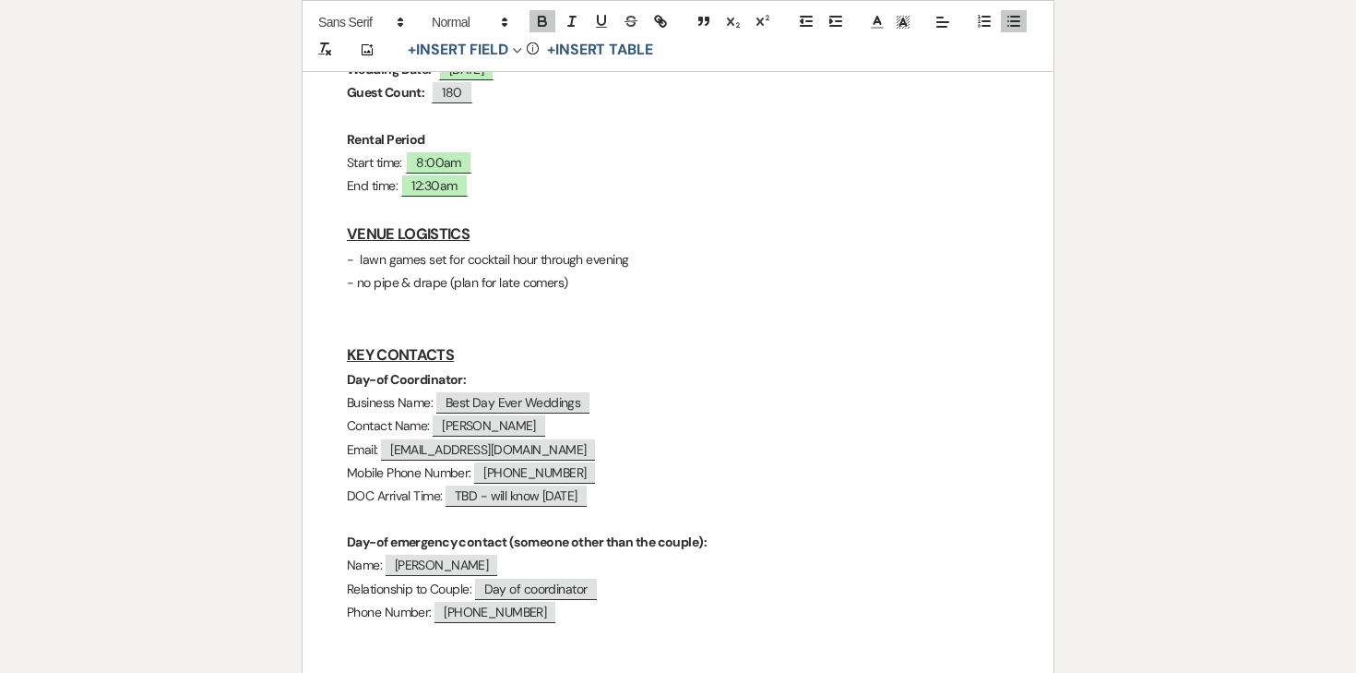
scroll to position [487, 0]
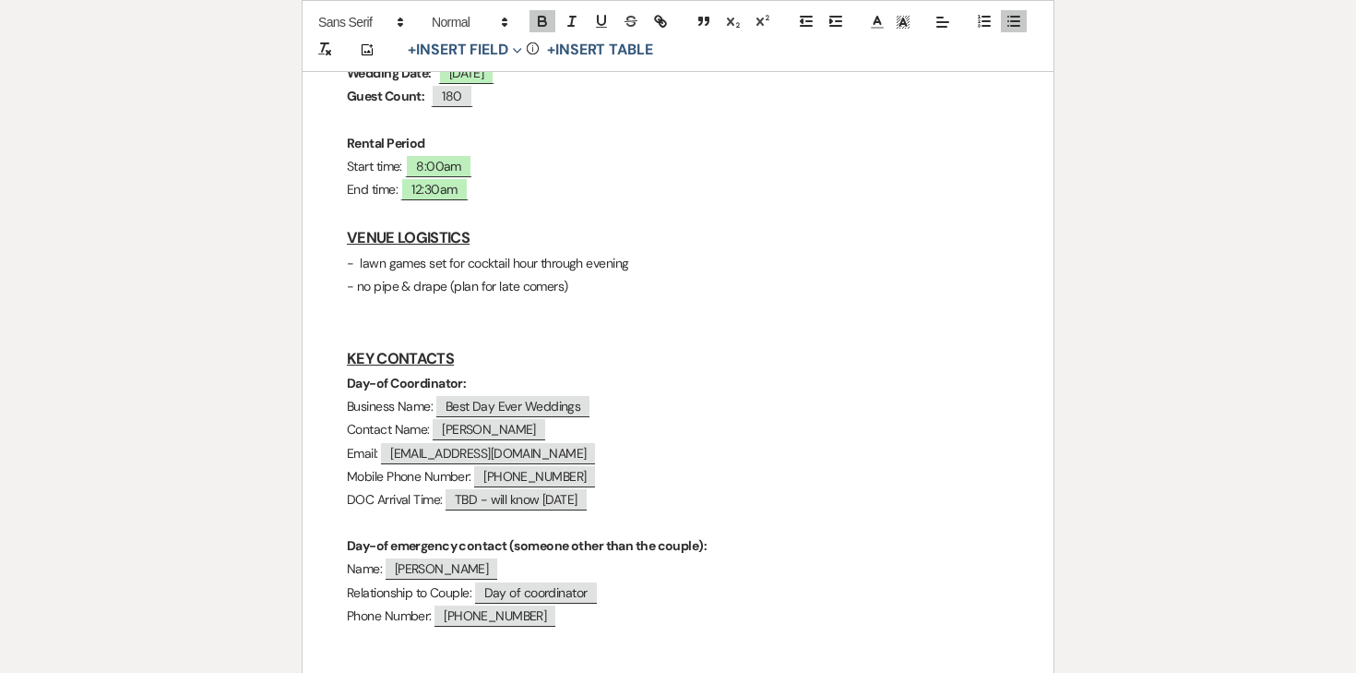
click at [669, 252] on p "- lawn games set for cocktail hour through evening" at bounding box center [678, 263] width 663 height 23
click at [608, 275] on p "- no pipe & drape (plan for late comers)" at bounding box center [678, 286] width 663 height 23
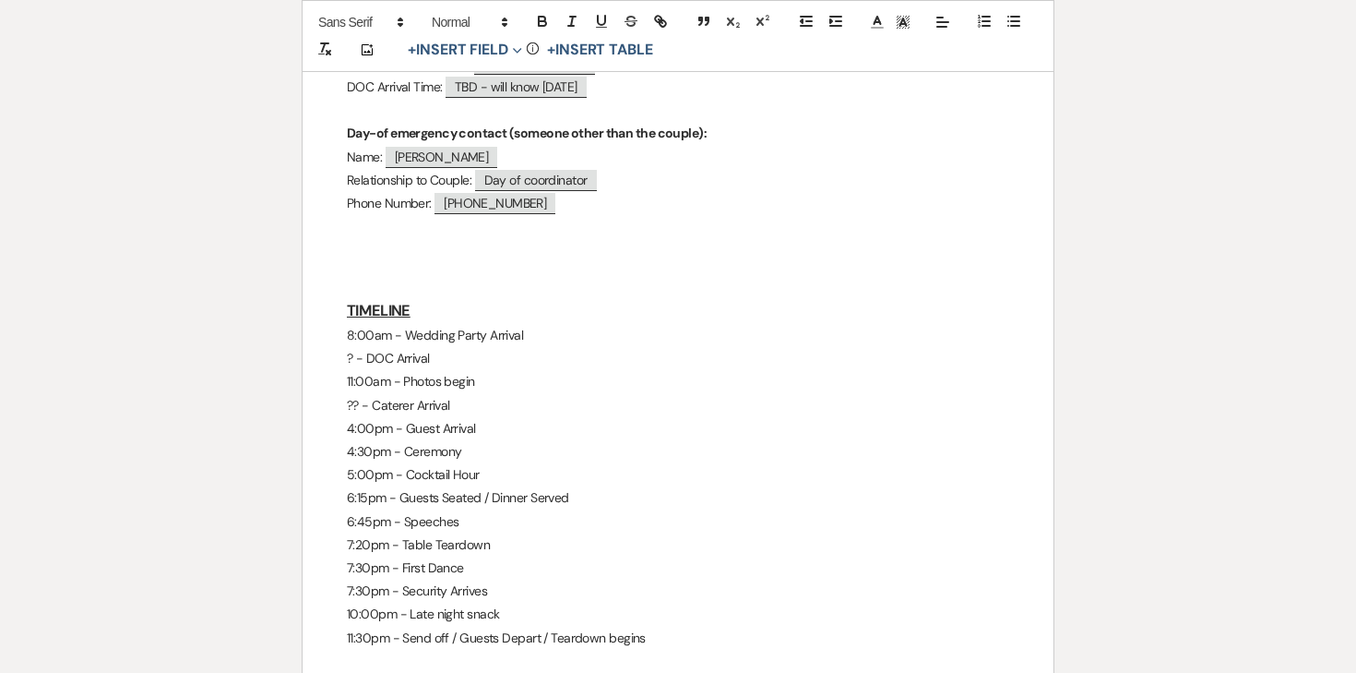
scroll to position [921, 0]
click at [176, 96] on div "Printer Print Add Photo + Insert Field Expand Standard Field Smart Field Signat…" at bounding box center [678, 255] width 1329 height 1993
click at [772, 171] on p "Relationship to Couple: ﻿ Day of coordinator ﻿" at bounding box center [678, 182] width 663 height 23
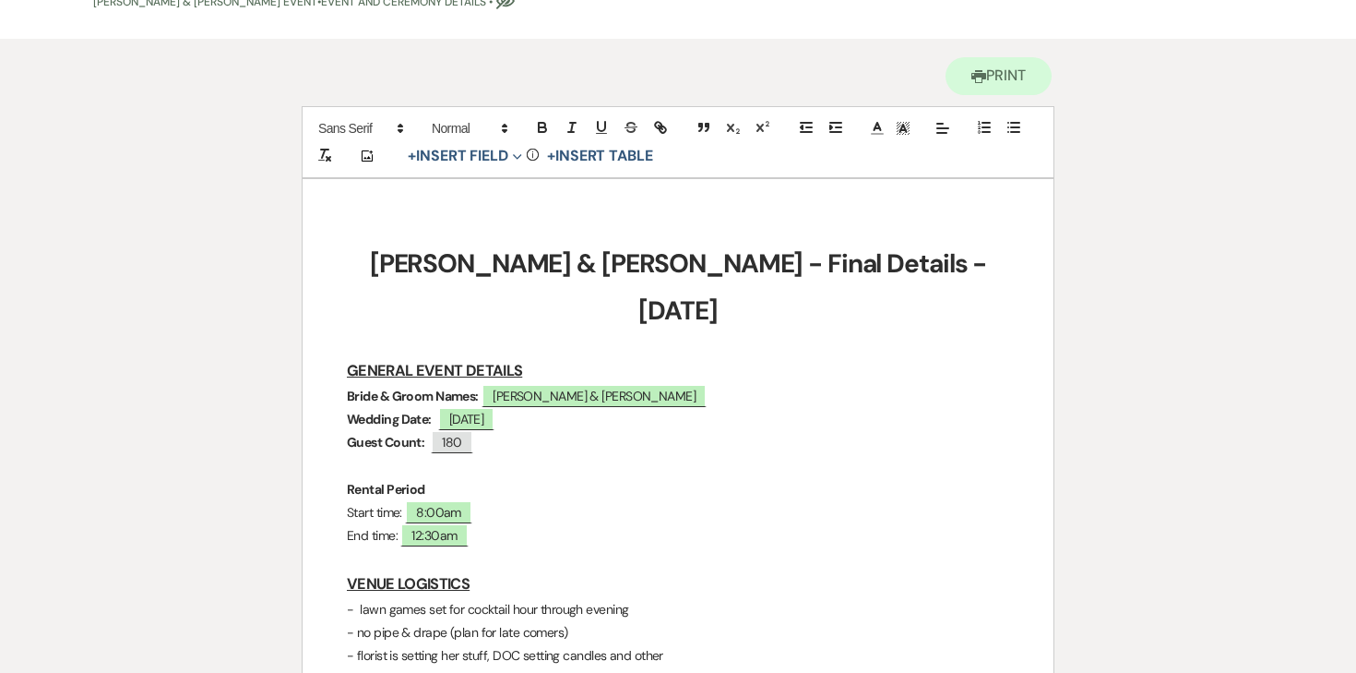
scroll to position [0, 0]
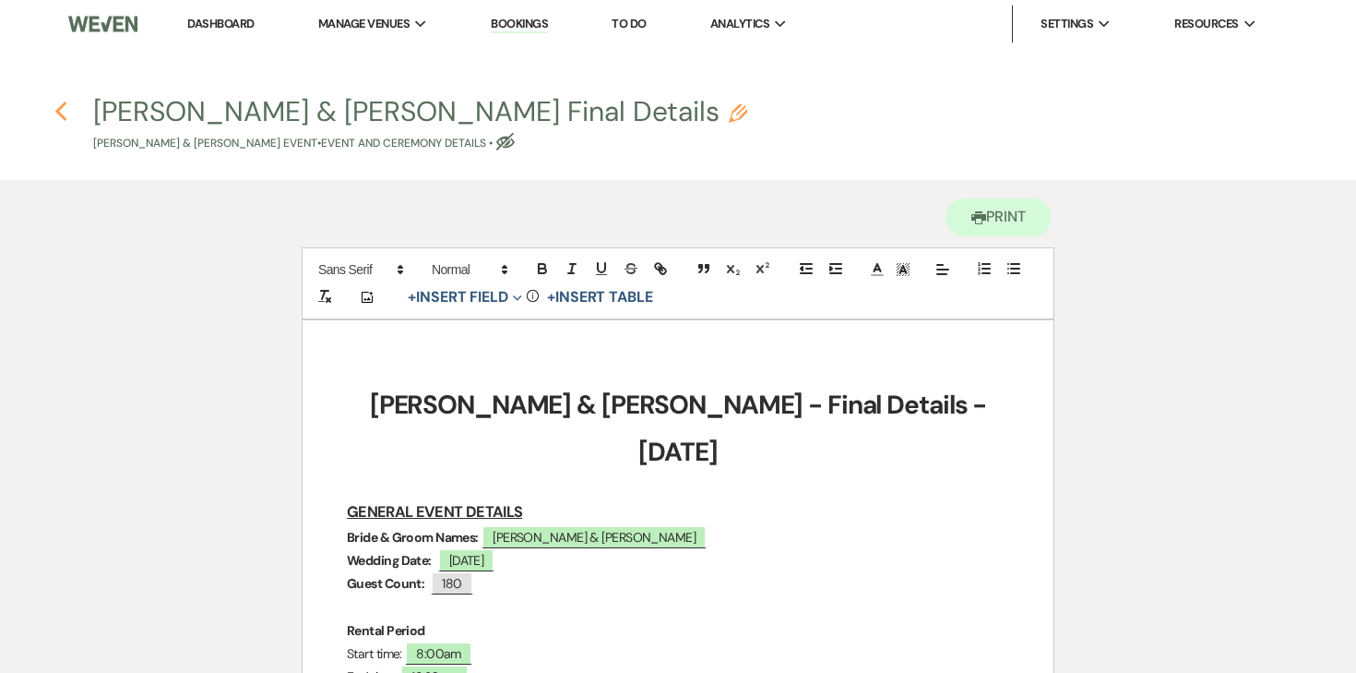
click at [59, 110] on icon "Previous" at bounding box center [61, 112] width 14 height 22
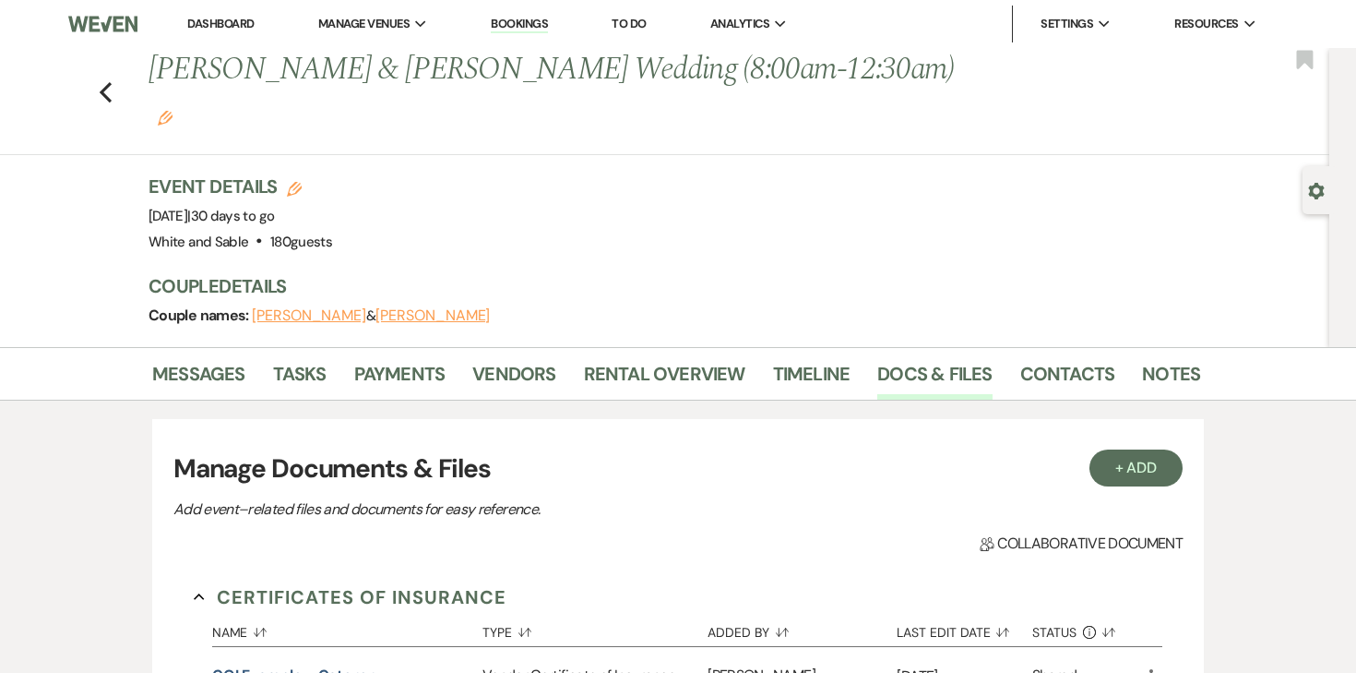
click at [204, 25] on link "Dashboard" at bounding box center [220, 24] width 66 height 16
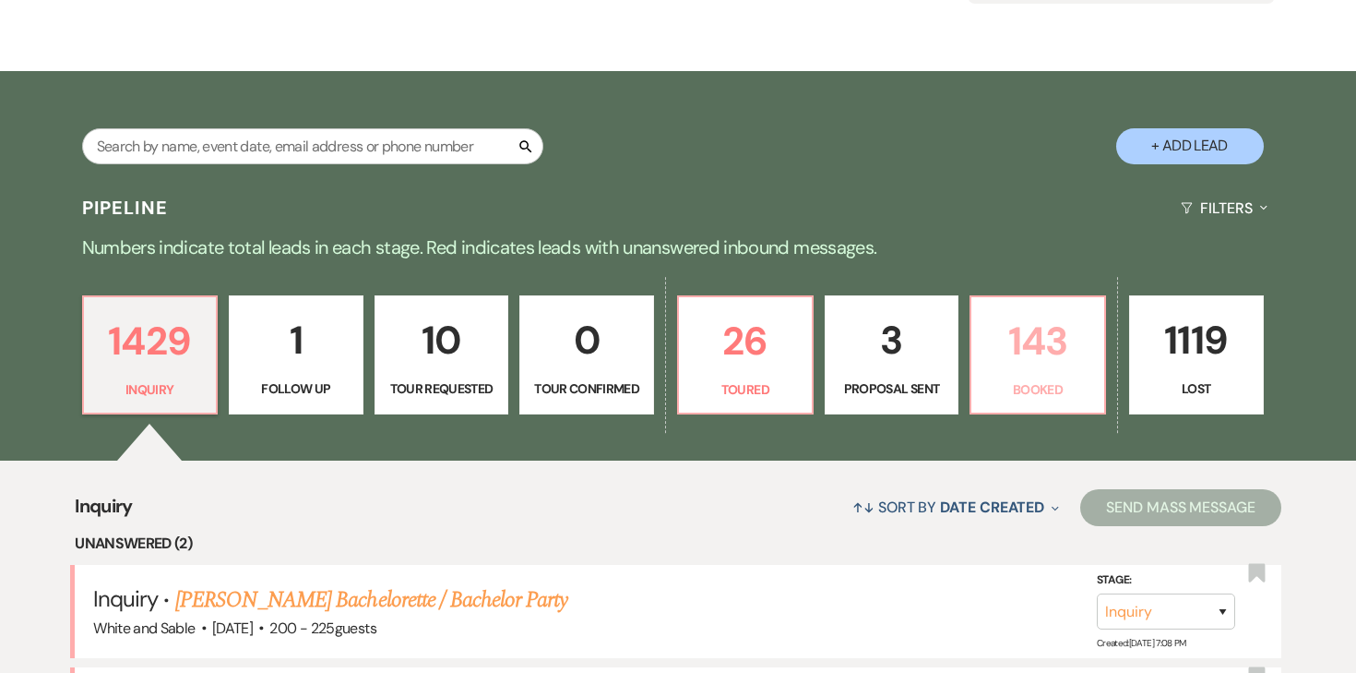
scroll to position [269, 0]
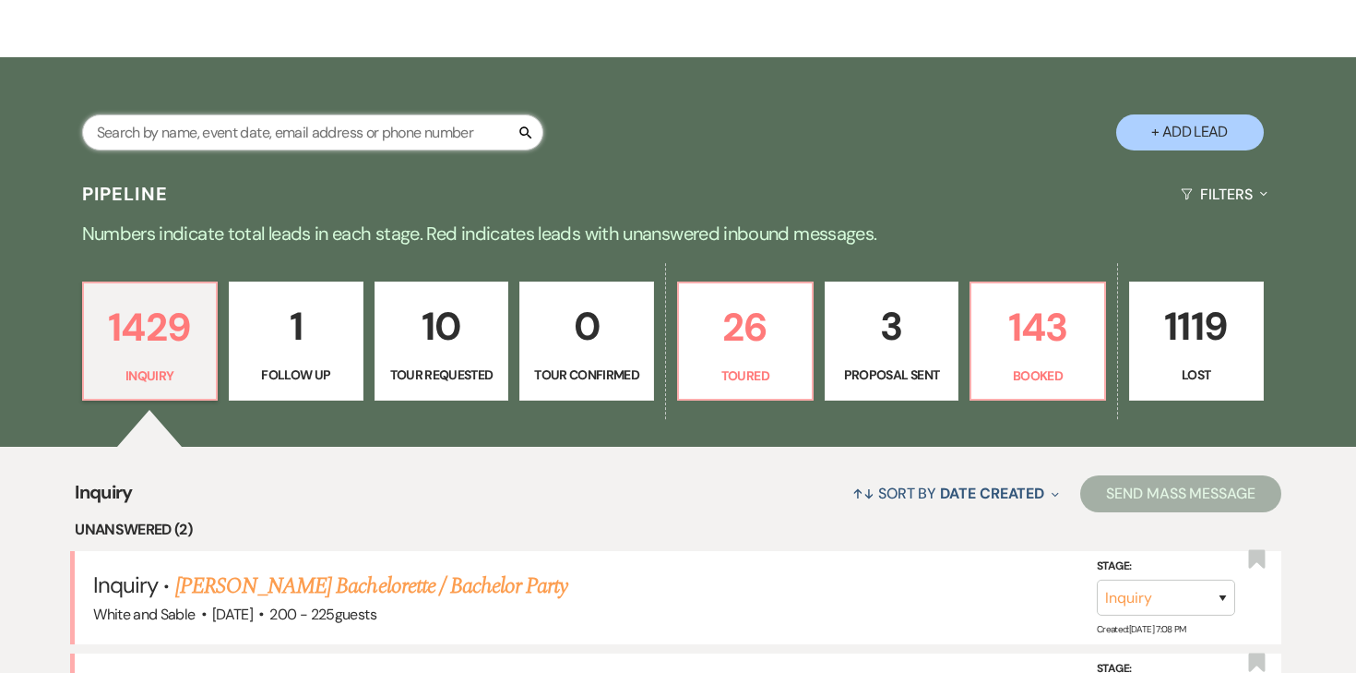
click at [391, 125] on input "text" at bounding box center [312, 132] width 461 height 36
type input "b"
type input "bill"
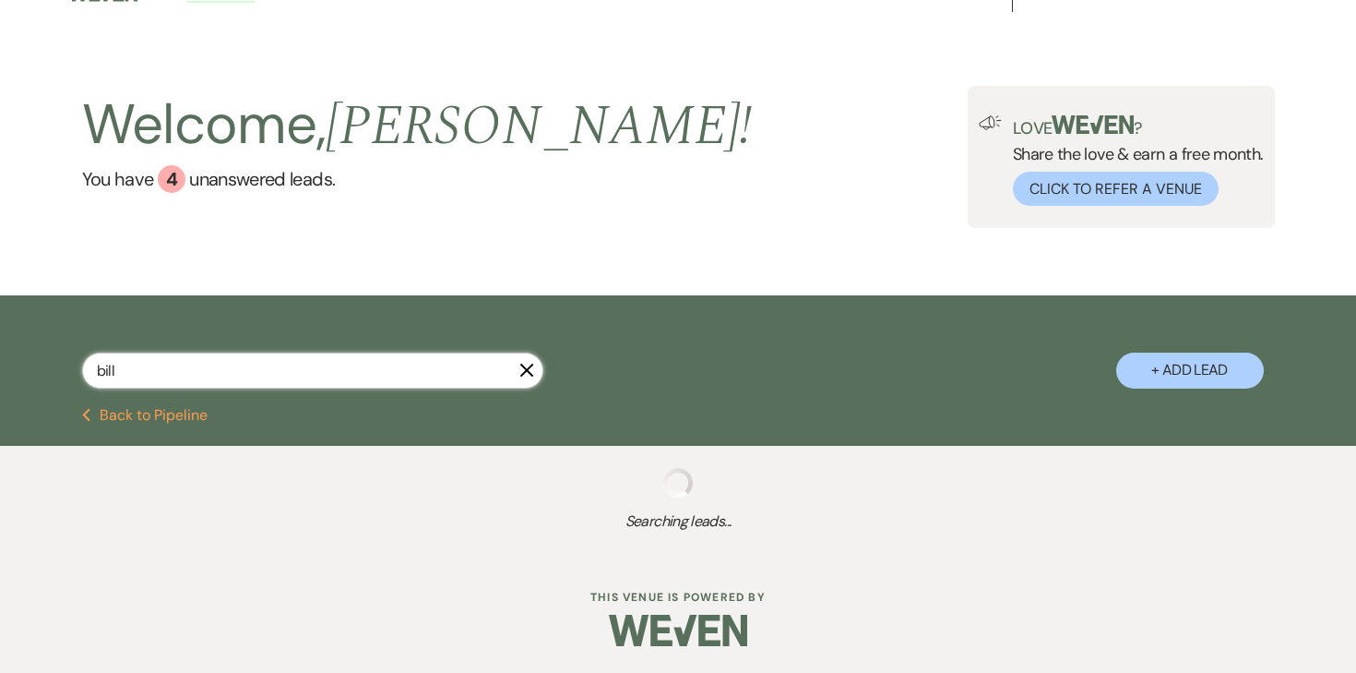
scroll to position [269, 0]
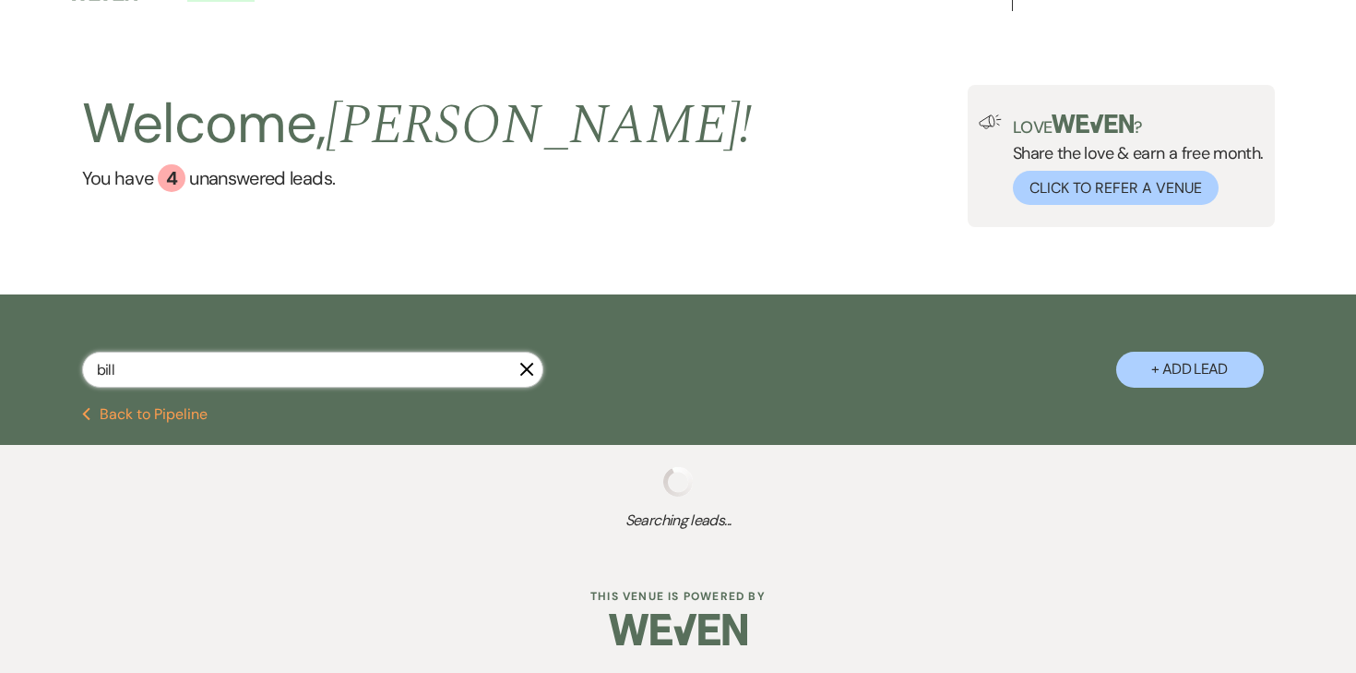
select select "8"
select select "11"
select select "8"
select select "5"
select select "8"
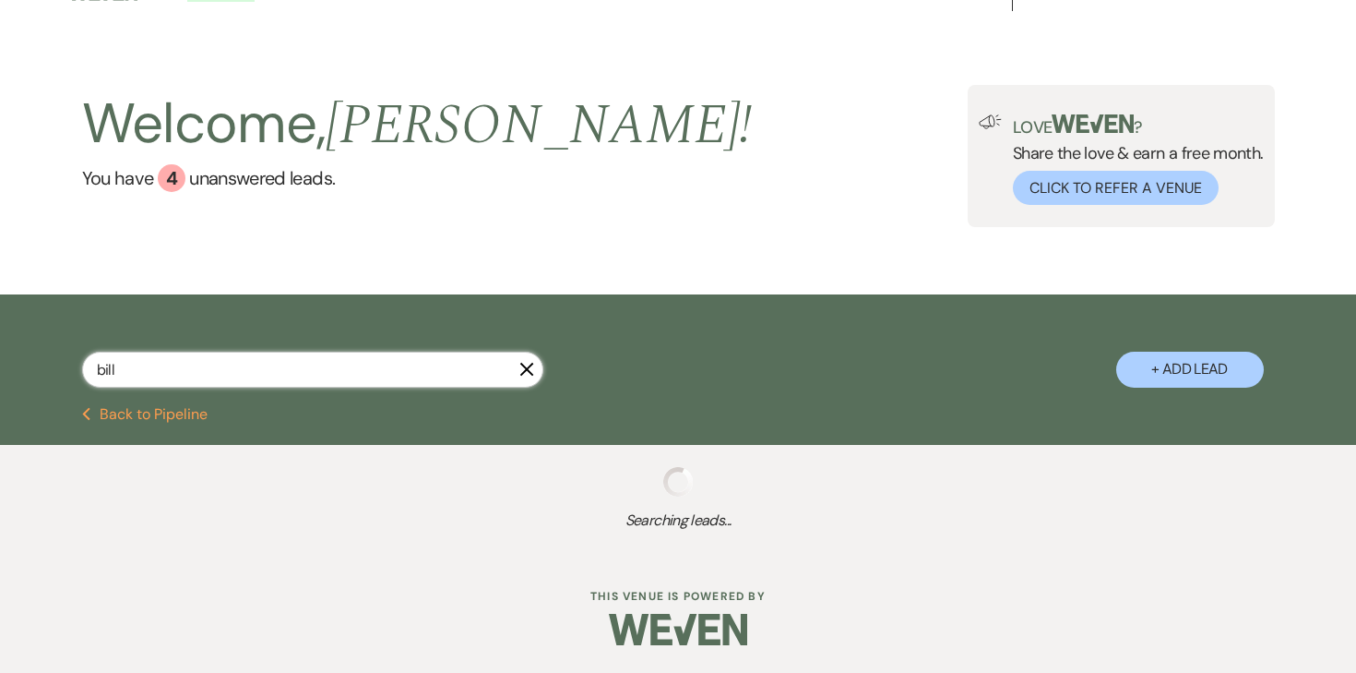
select select "2"
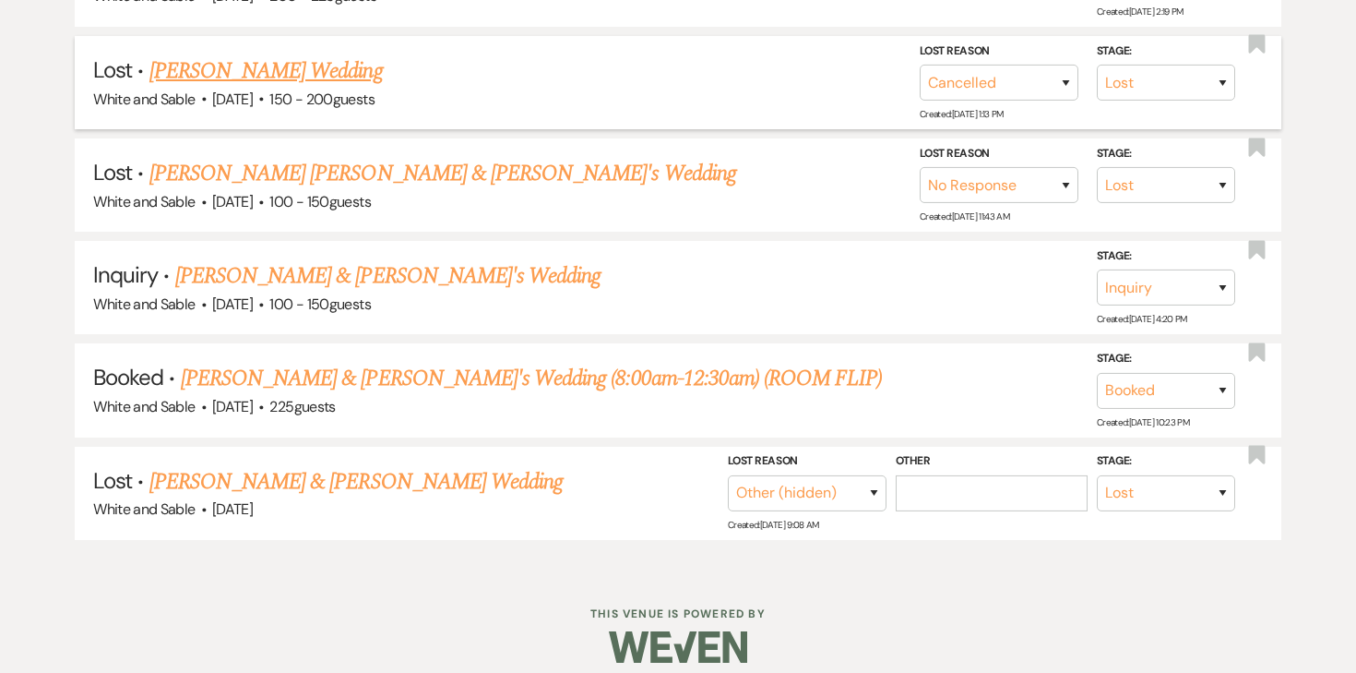
scroll to position [575, 0]
click at [293, 375] on link "Kristina Yang & Bill Kourchj's Wedding (8:00am-12:30am) (ROOM FLIP)" at bounding box center [532, 377] width 702 height 33
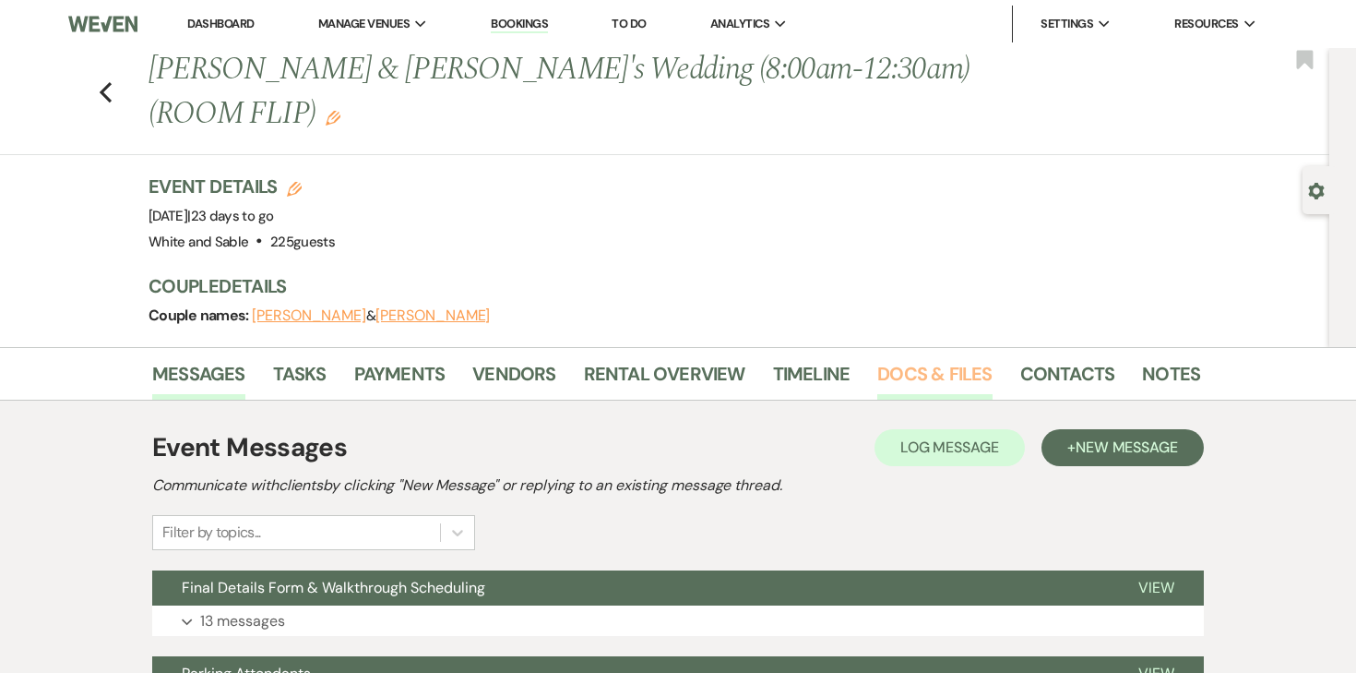
click at [930, 372] on link "Docs & Files" at bounding box center [935, 379] width 114 height 41
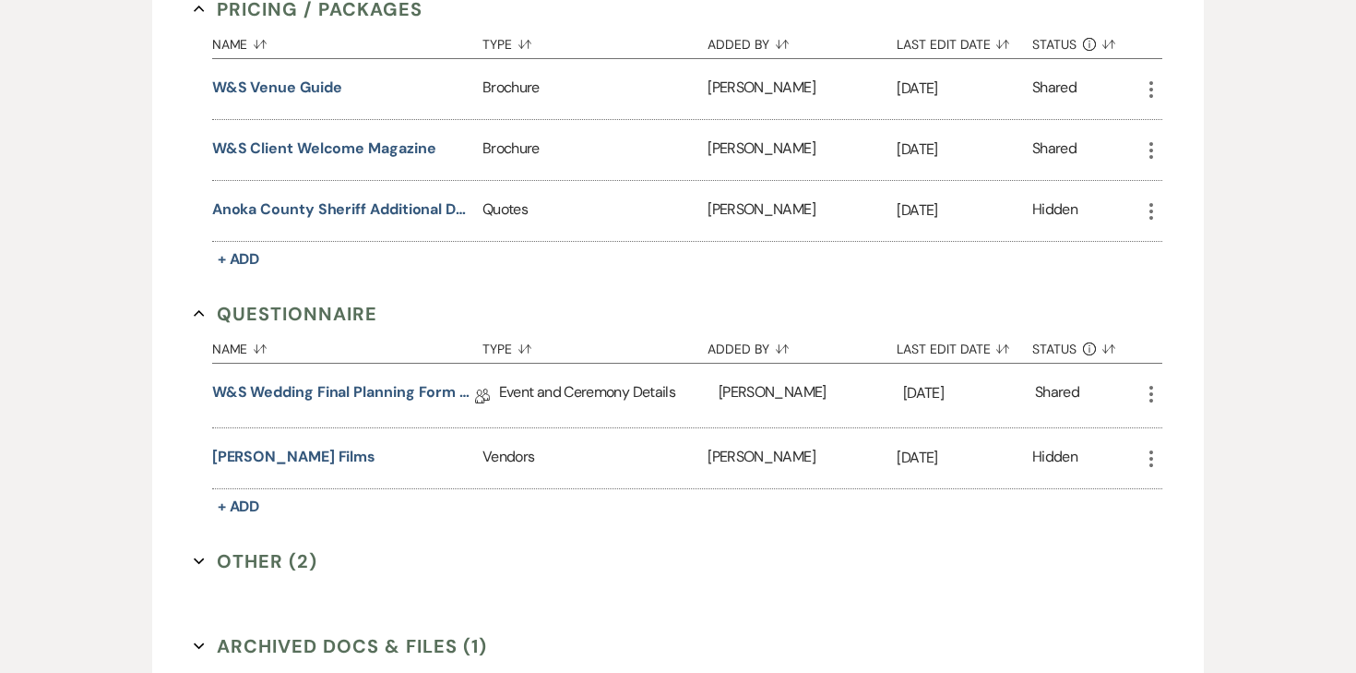
scroll to position [3413, 0]
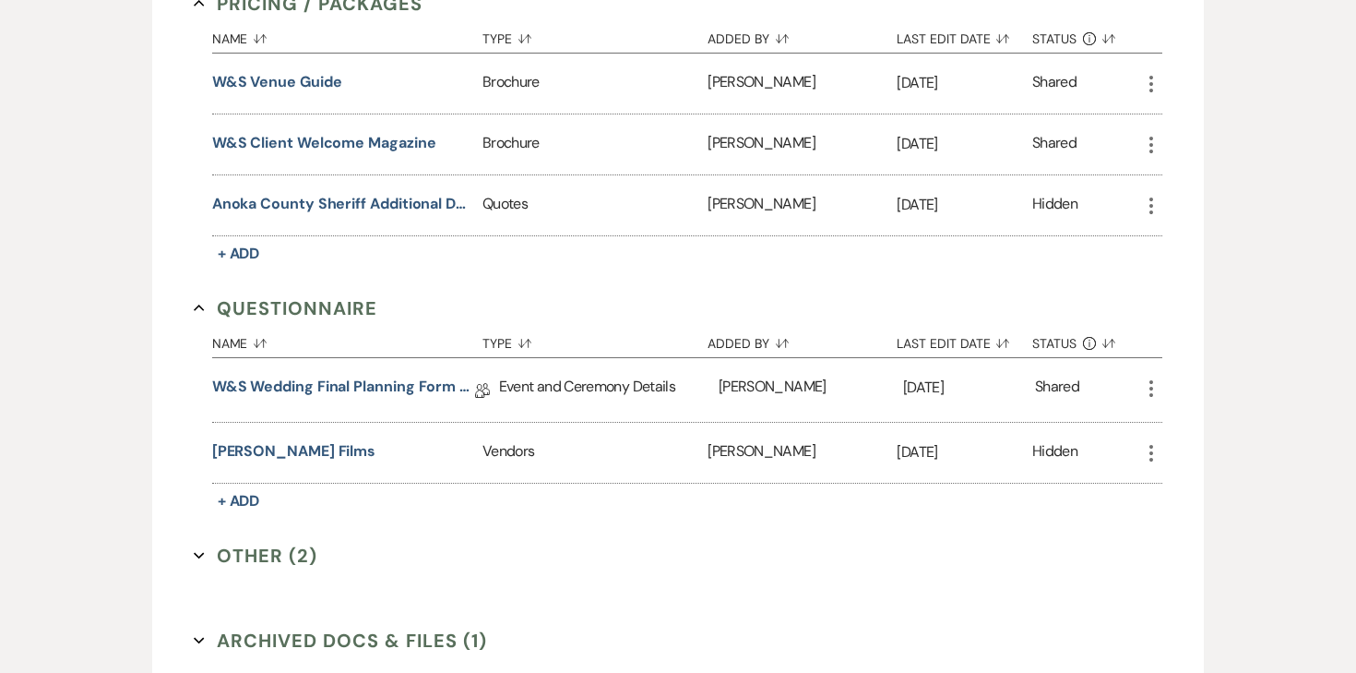
click at [1156, 377] on icon "More" at bounding box center [1151, 388] width 22 height 22
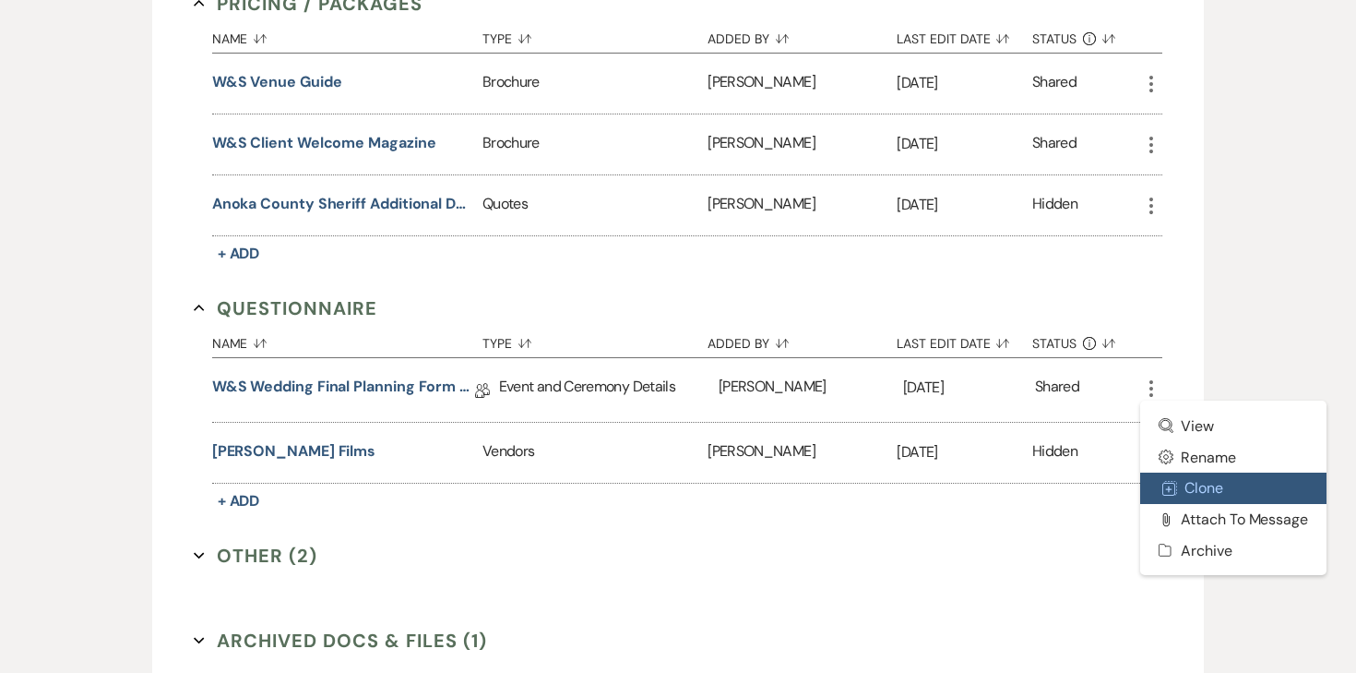
click at [1217, 475] on button "Duplicate Clone" at bounding box center [1233, 487] width 186 height 31
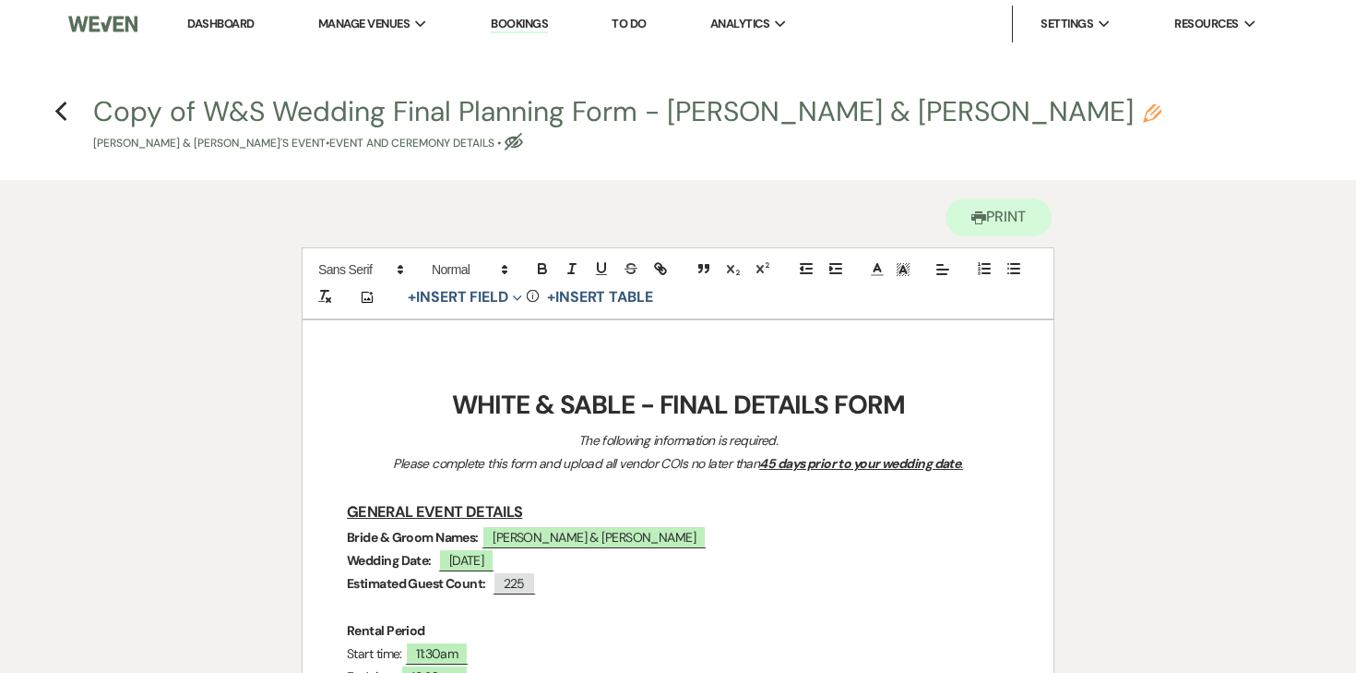
click at [1143, 120] on use "button" at bounding box center [1152, 113] width 18 height 18
select select "49"
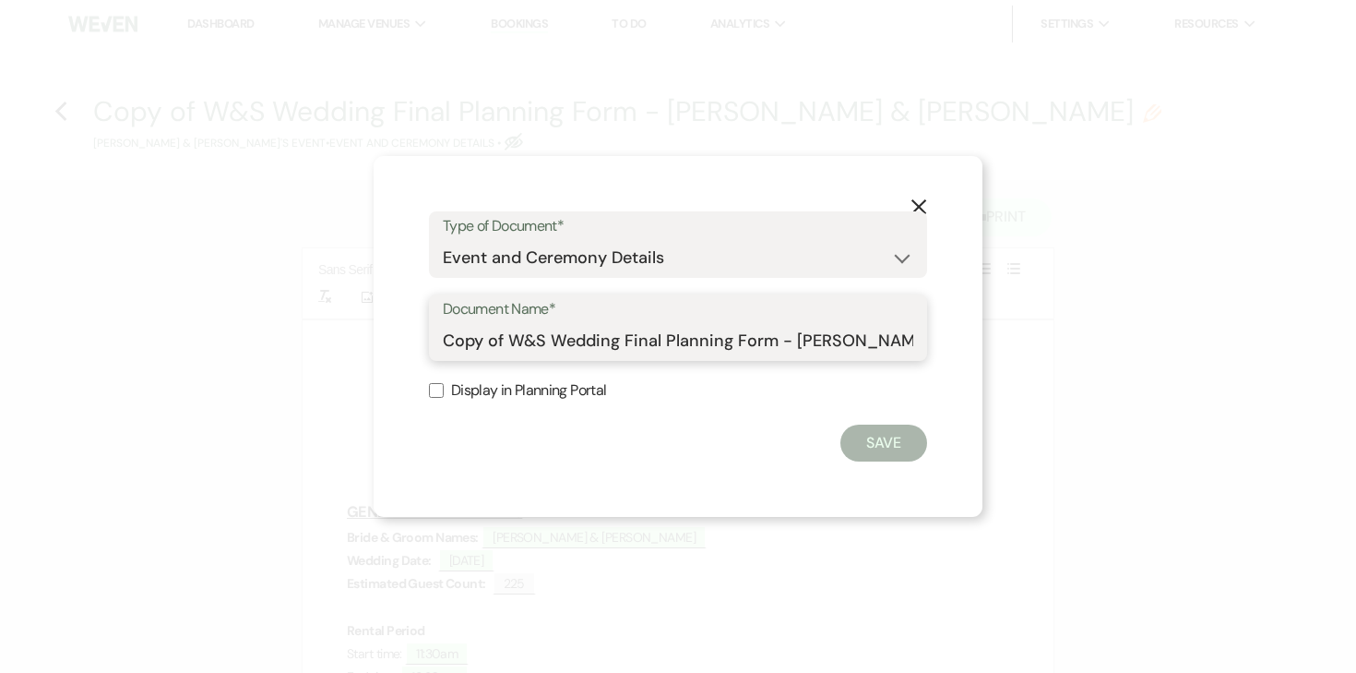
drag, startPoint x: 793, startPoint y: 341, endPoint x: 437, endPoint y: 320, distance: 355.9
click at [437, 320] on div "Document Name* Copy of W&S Wedding Final Planning Form - Kristina & Bill" at bounding box center [678, 327] width 498 height 66
click at [607, 352] on input "Kristina & Bill" at bounding box center [678, 341] width 471 height 36
type input "Kristina & Bill Final Details"
click at [896, 437] on button "Save" at bounding box center [884, 442] width 87 height 37
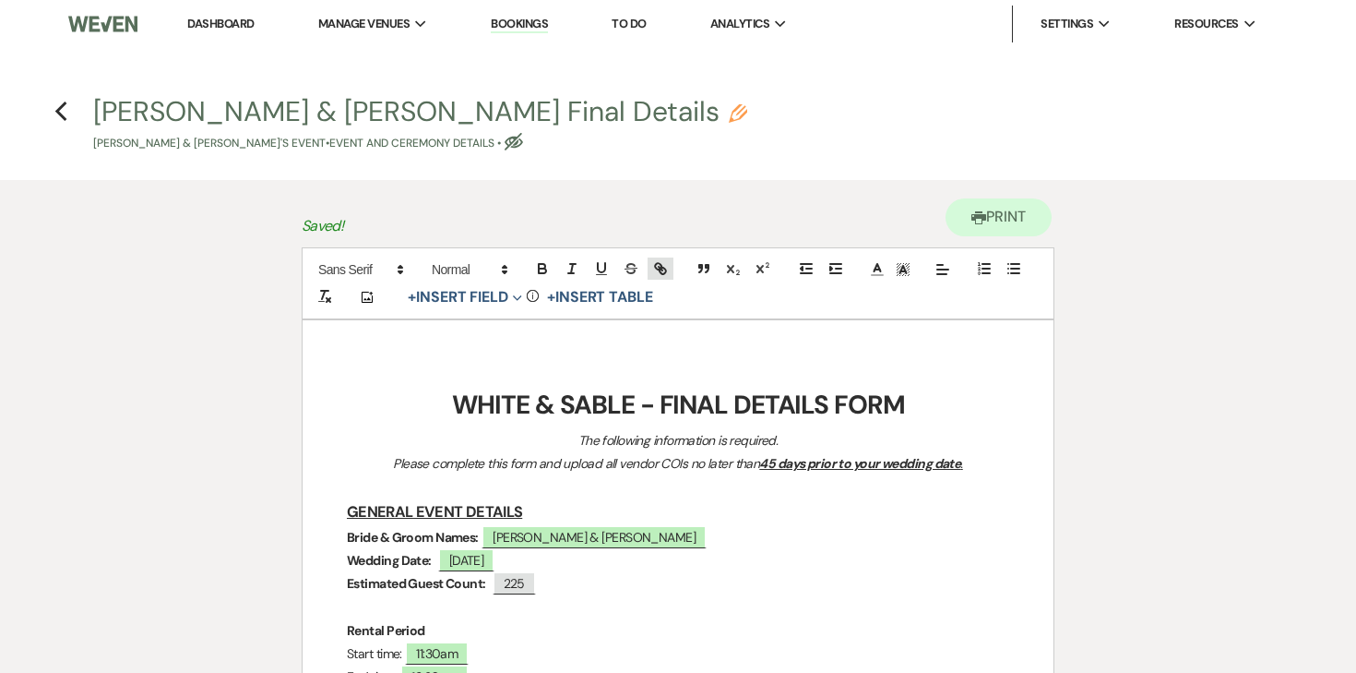
scroll to position [118, 0]
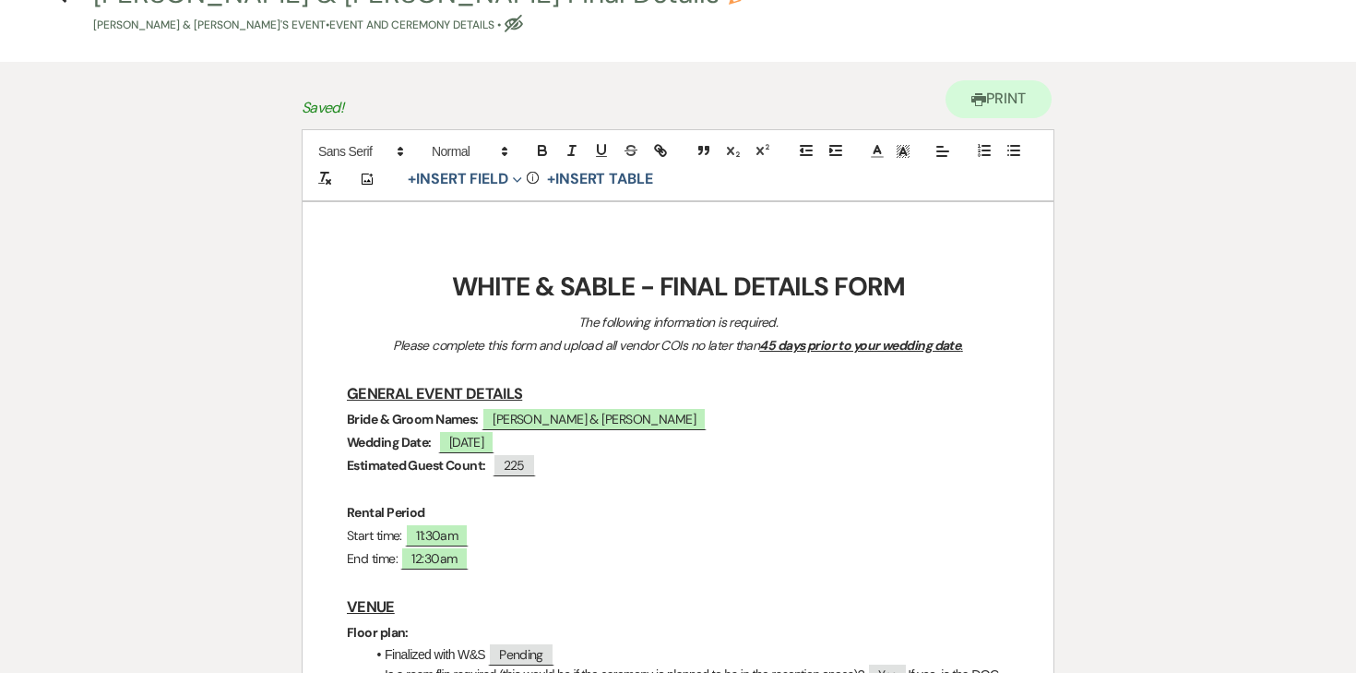
click at [640, 277] on strong "WHITE & SABLE - FINAL DETAILS FORM" at bounding box center [678, 286] width 453 height 34
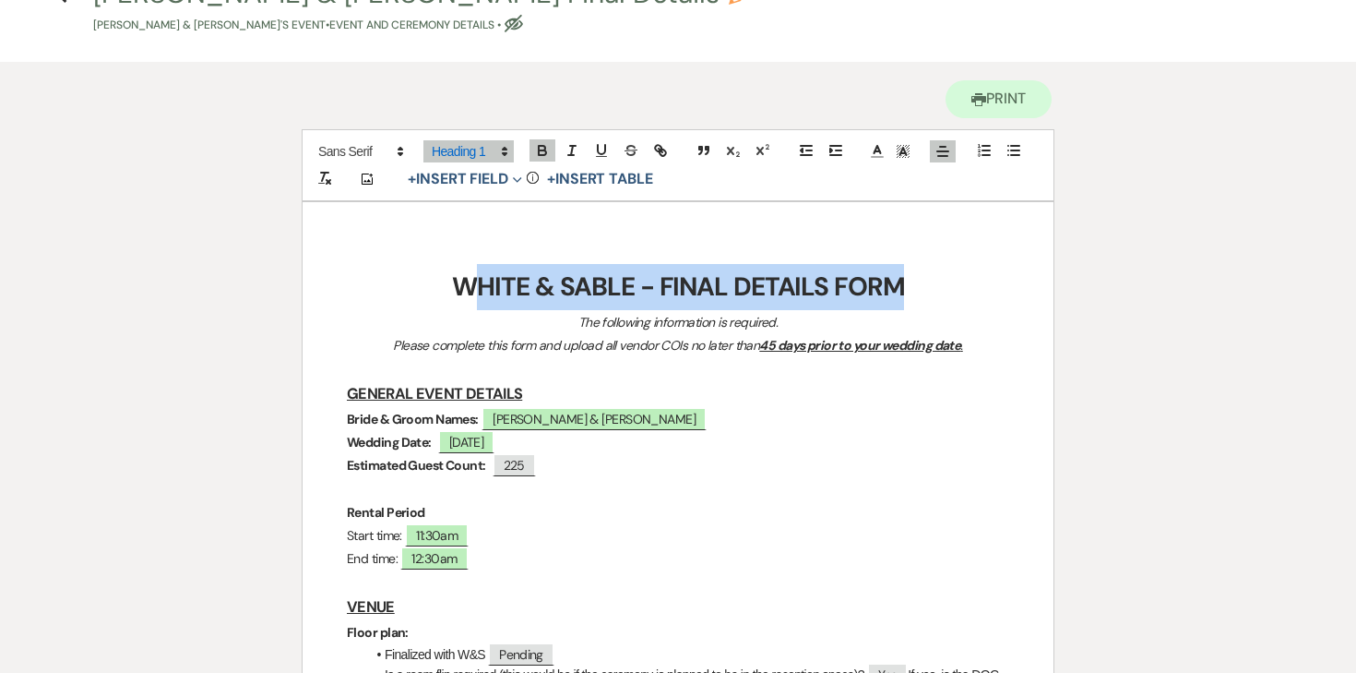
drag, startPoint x: 903, startPoint y: 281, endPoint x: 486, endPoint y: 273, distance: 417.1
click at [486, 273] on h1 "WHITE & SABLE - FINAL DETAILS FORM" at bounding box center [678, 287] width 663 height 46
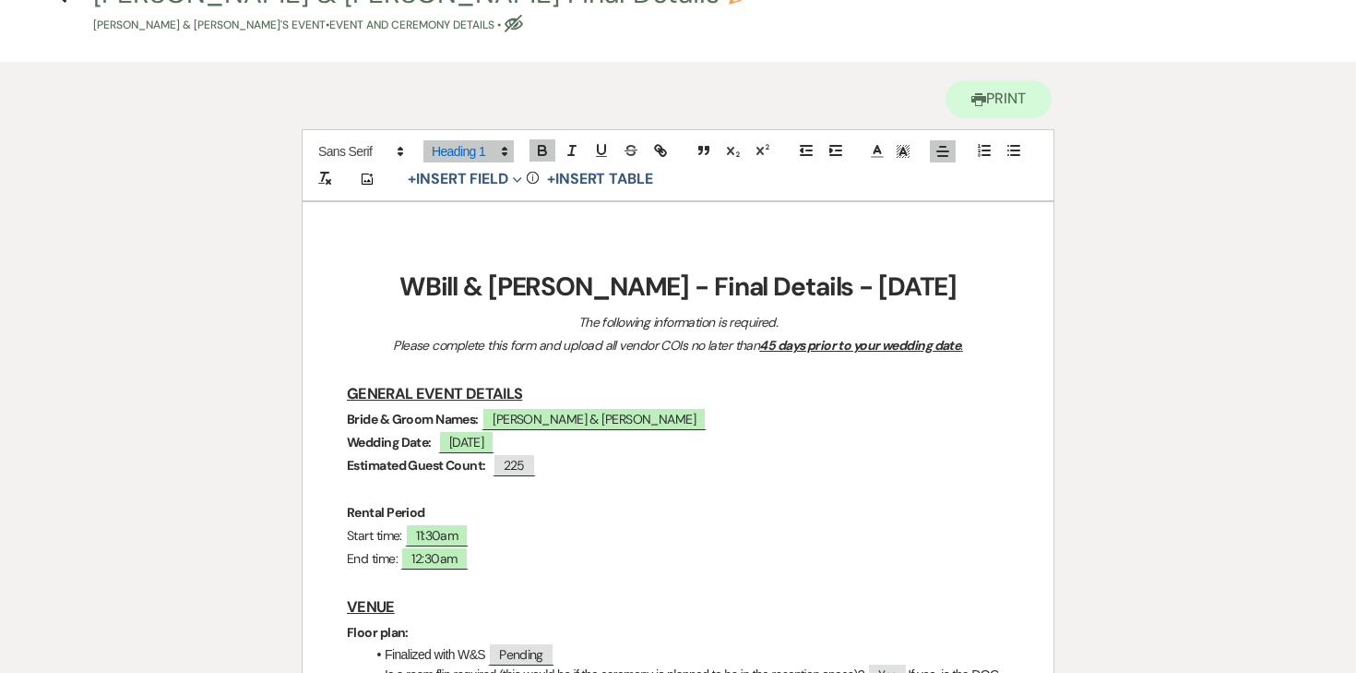
click at [479, 291] on strong "WBill & Kristina - Final Details - 10.11.25" at bounding box center [678, 286] width 557 height 34
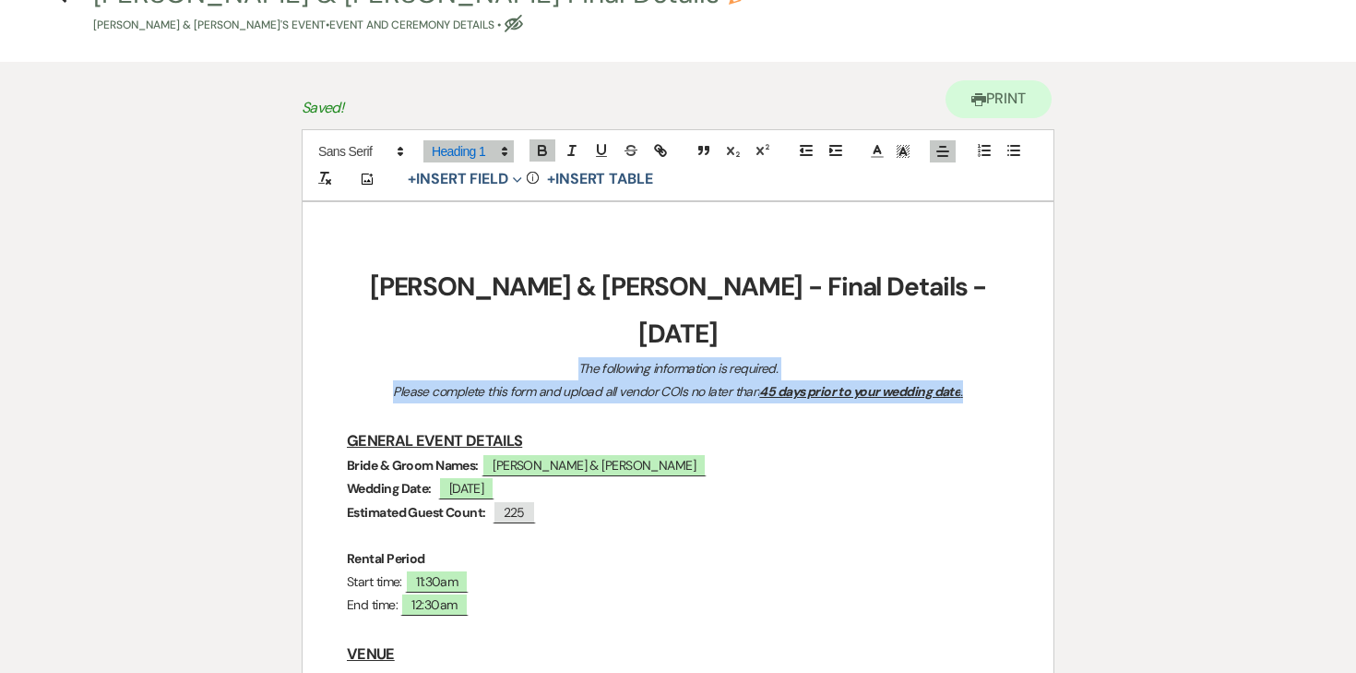
drag, startPoint x: 545, startPoint y: 326, endPoint x: 1051, endPoint y: 340, distance: 505.9
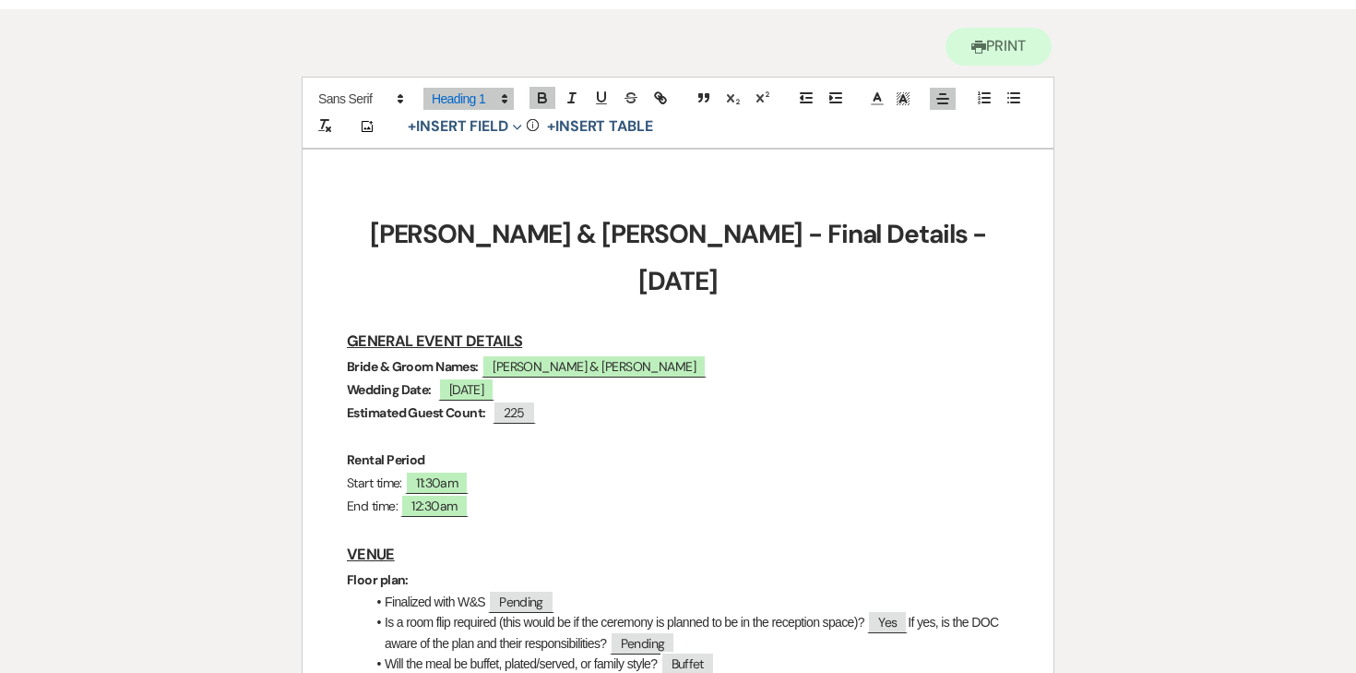
scroll to position [183, 0]
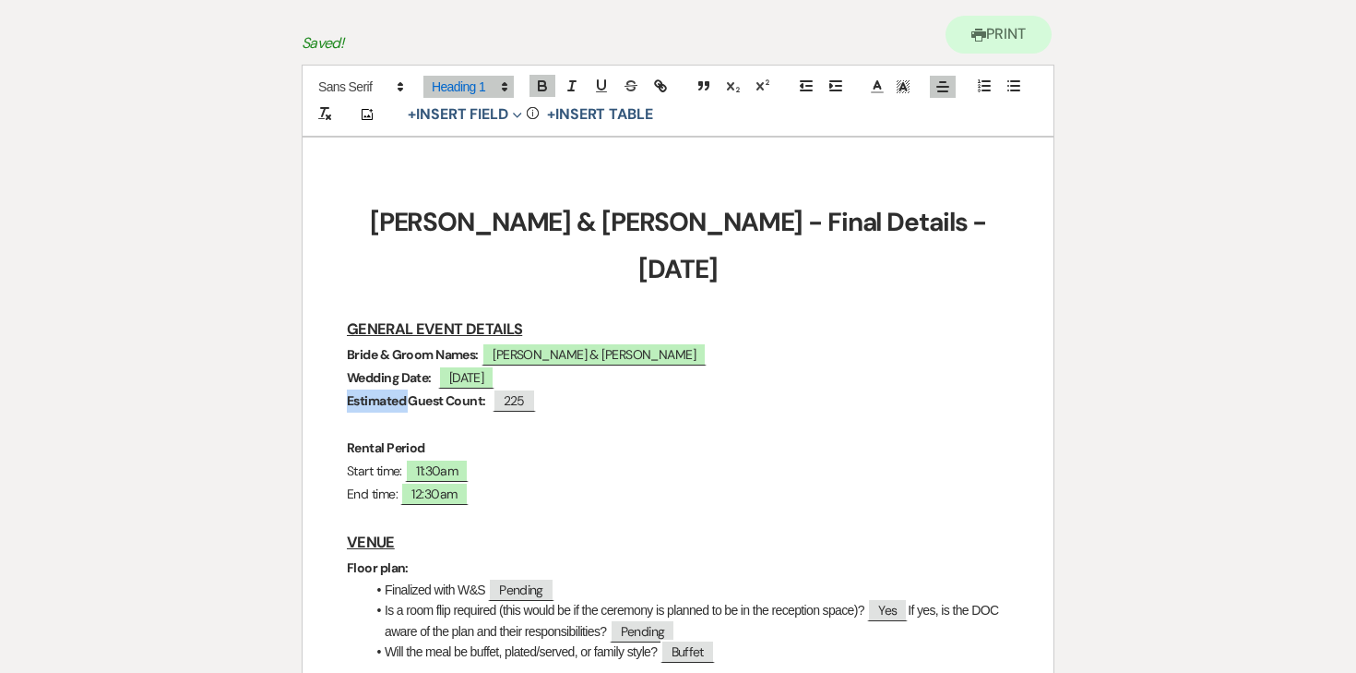
drag, startPoint x: 412, startPoint y: 356, endPoint x: 313, endPoint y: 356, distance: 99.7
click at [467, 388] on span "225" at bounding box center [452, 400] width 43 height 24
select select "Number"
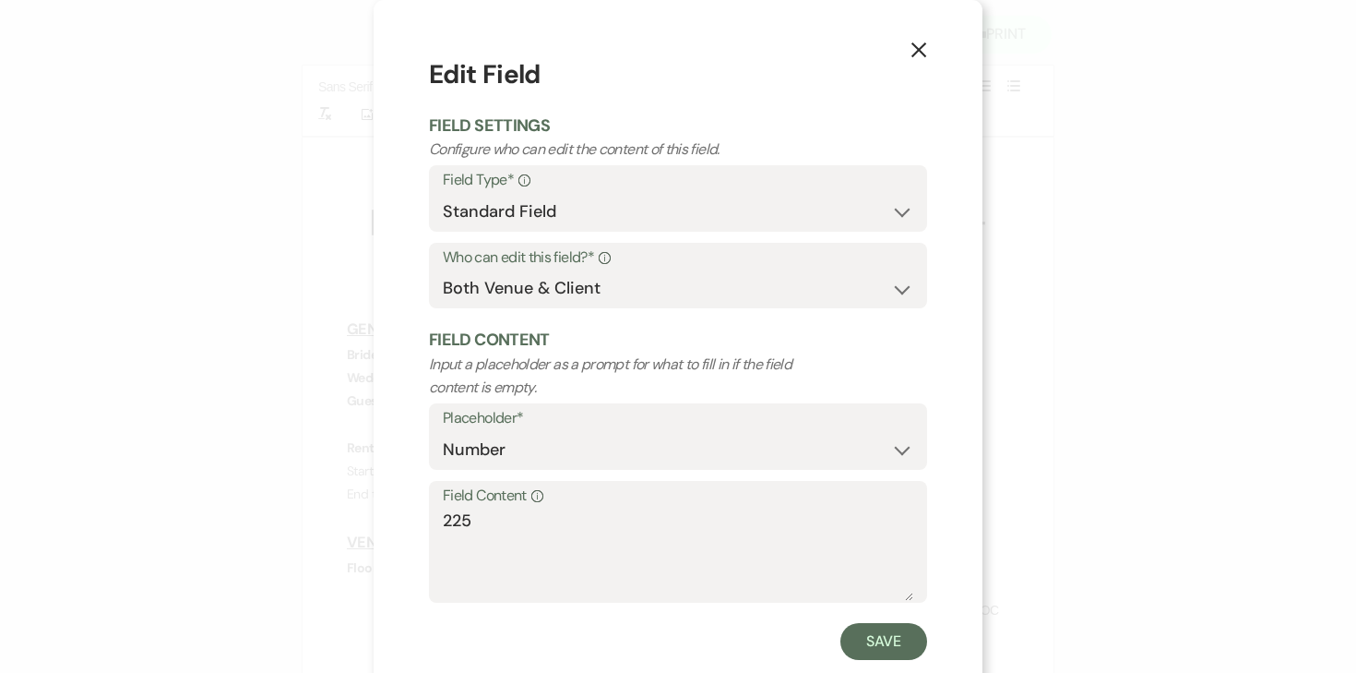
click at [927, 53] on button "X" at bounding box center [919, 49] width 28 height 32
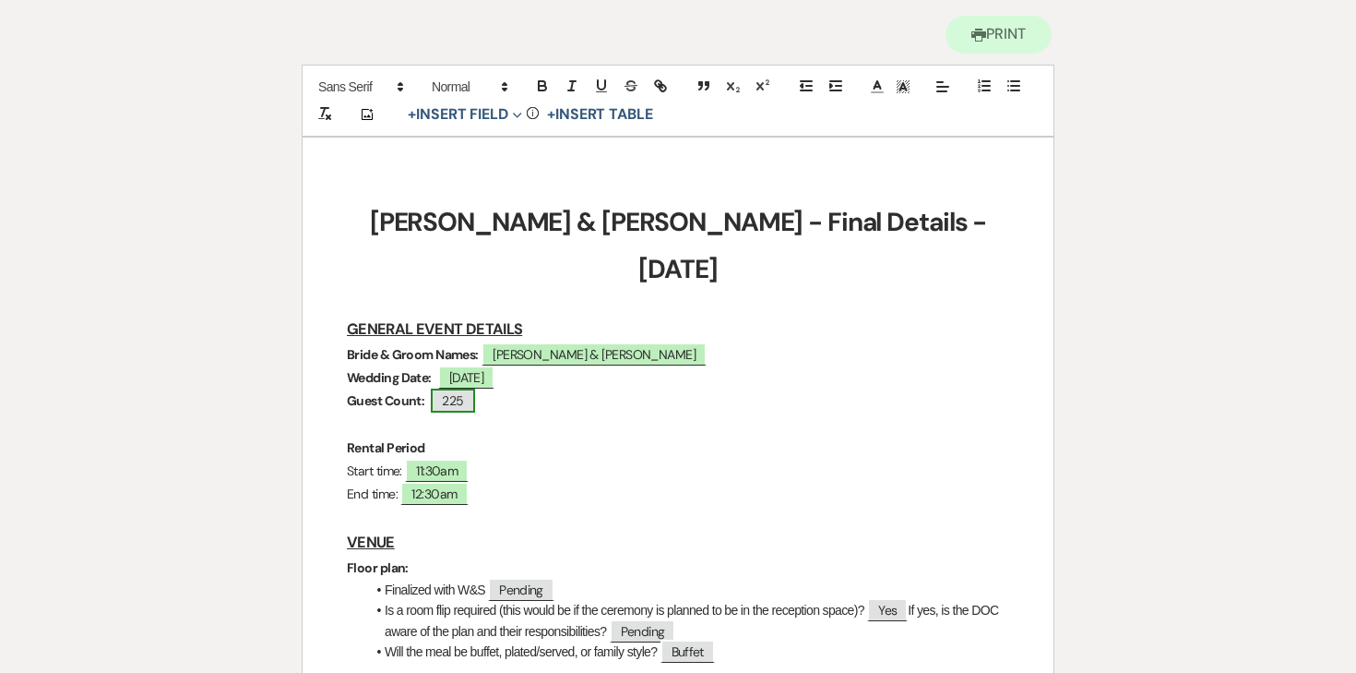
click at [449, 388] on span "225" at bounding box center [452, 400] width 43 height 24
select select "Number"
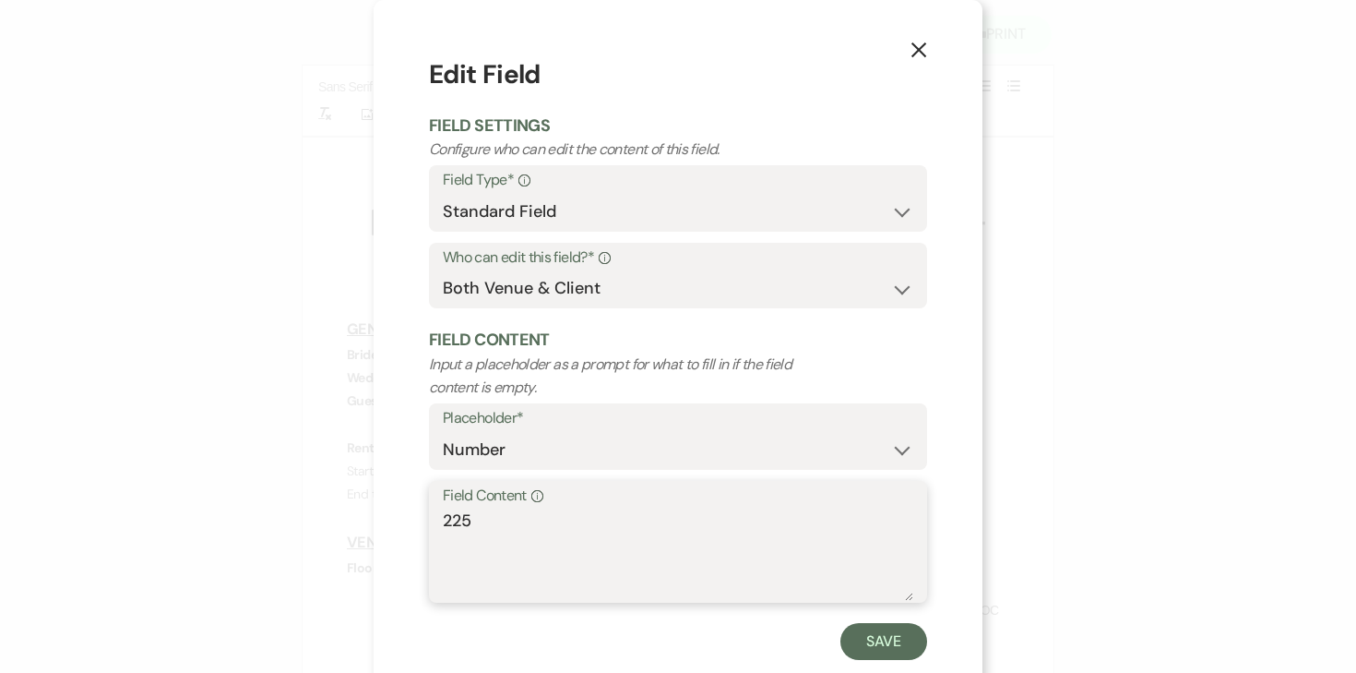
click at [478, 521] on textarea "225" at bounding box center [678, 554] width 471 height 92
type textarea "215 - 225"
click at [905, 628] on button "Save" at bounding box center [884, 641] width 87 height 37
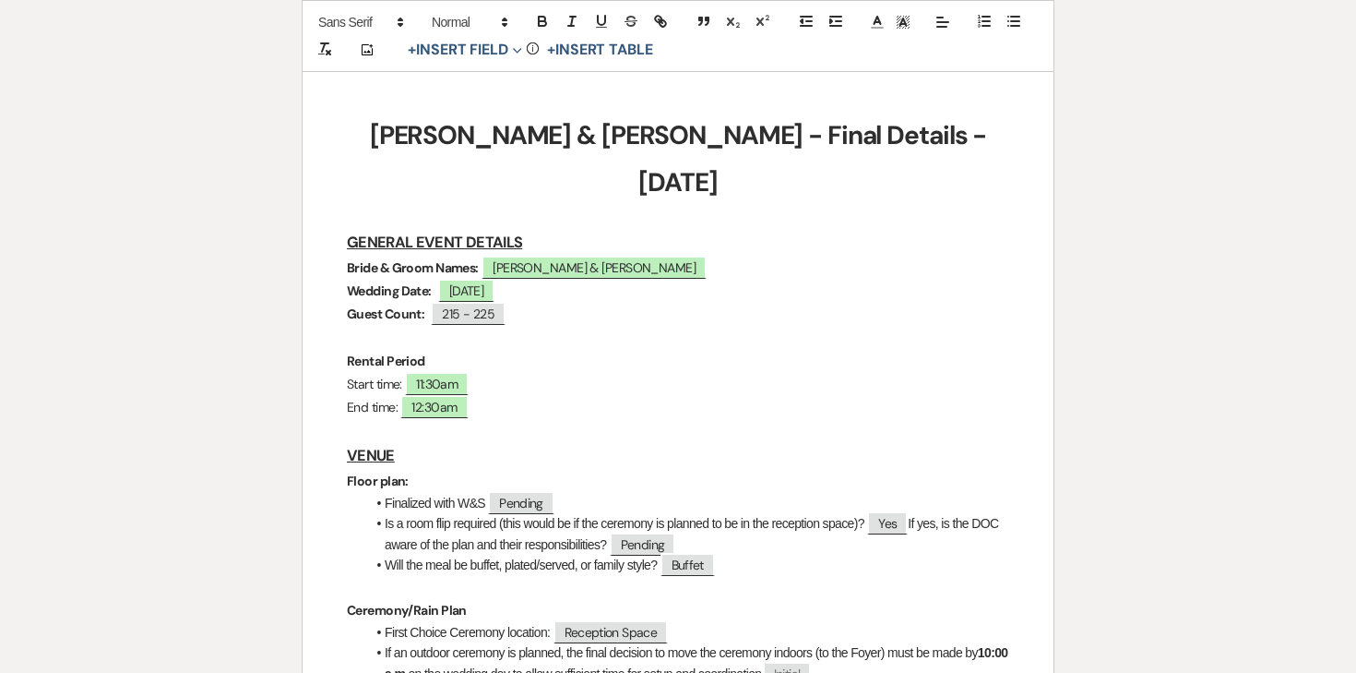
scroll to position [270, 0]
click at [441, 394] on span "12:30am" at bounding box center [433, 406] width 67 height 24
select select "owner"
select select "Time"
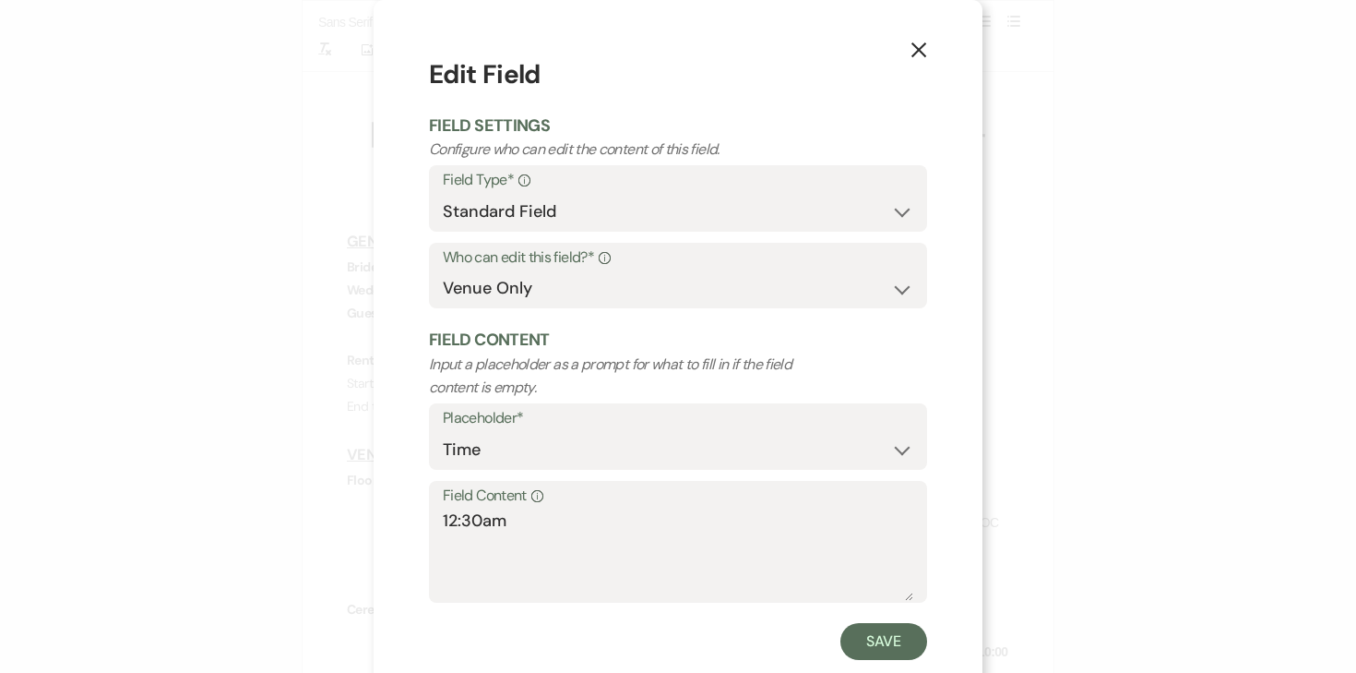
click at [924, 48] on icon "X" at bounding box center [919, 50] width 17 height 17
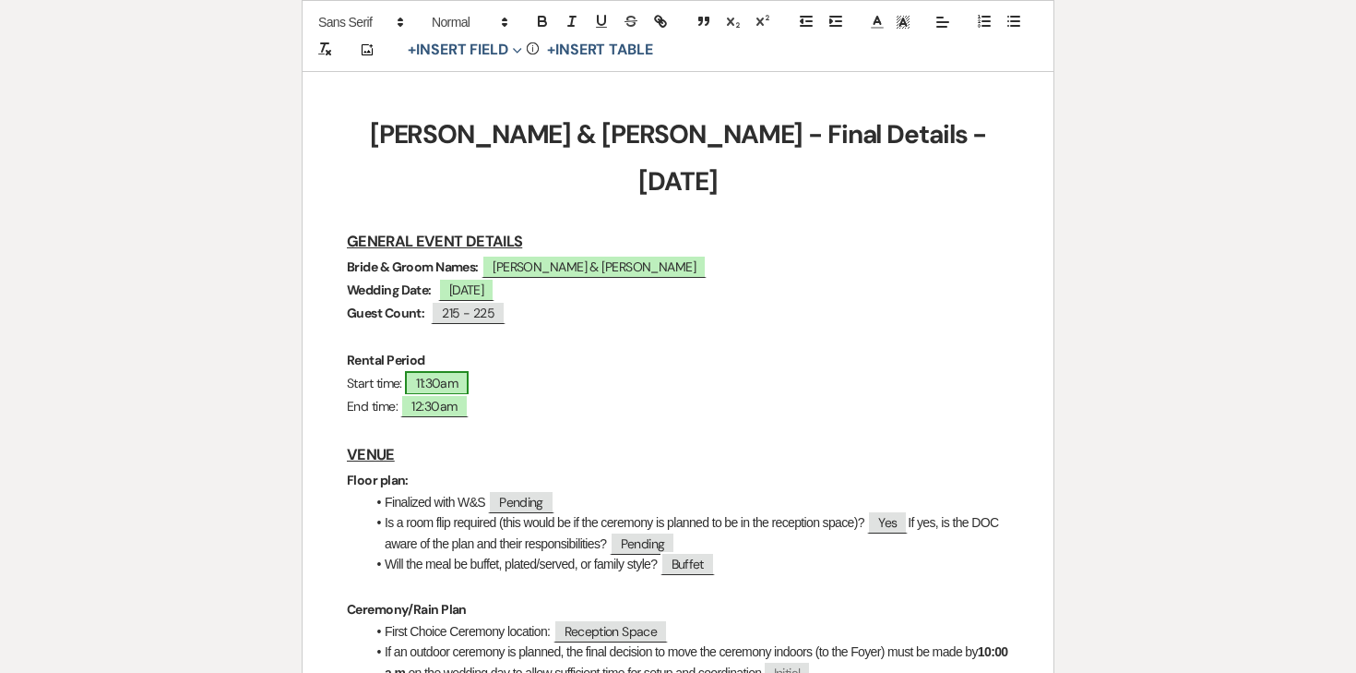
click at [448, 371] on span "11:30am" at bounding box center [437, 383] width 64 height 24
select select "owner"
select select "Time"
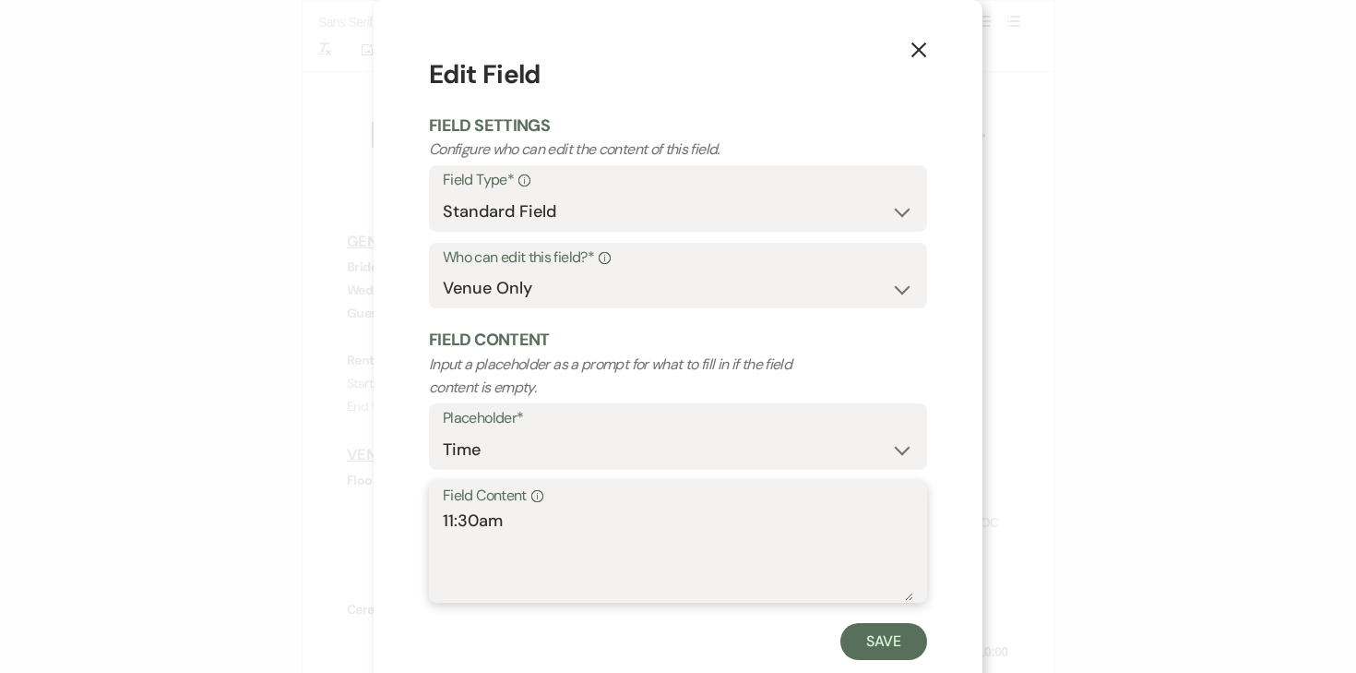
click at [474, 523] on textarea "11:30am" at bounding box center [678, 554] width 471 height 92
drag, startPoint x: 477, startPoint y: 523, endPoint x: 414, endPoint y: 522, distance: 62.8
click at [414, 522] on div "X Edit Field Field Settings Configure who can edit the content of this field. F…" at bounding box center [678, 357] width 609 height 715
type textarea "8:00am"
click at [878, 642] on button "Save" at bounding box center [884, 641] width 87 height 37
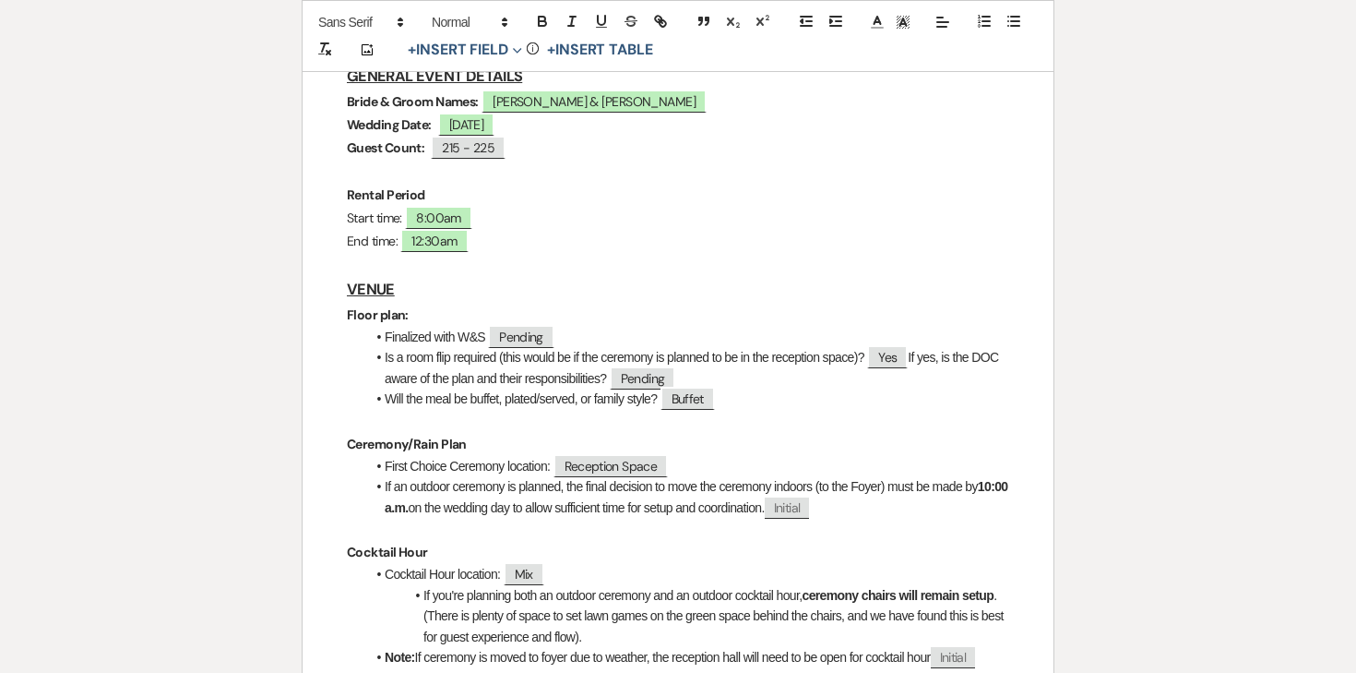
scroll to position [457, 0]
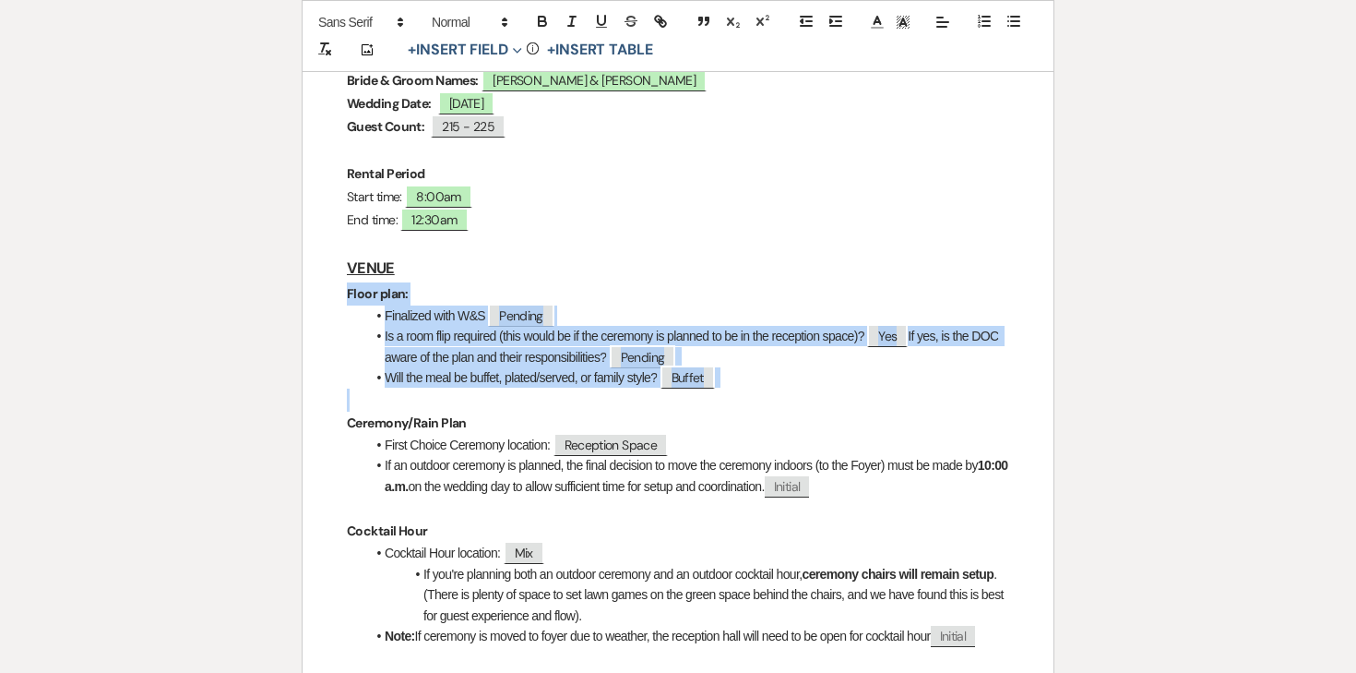
drag, startPoint x: 343, startPoint y: 245, endPoint x: 786, endPoint y: 356, distance: 456.5
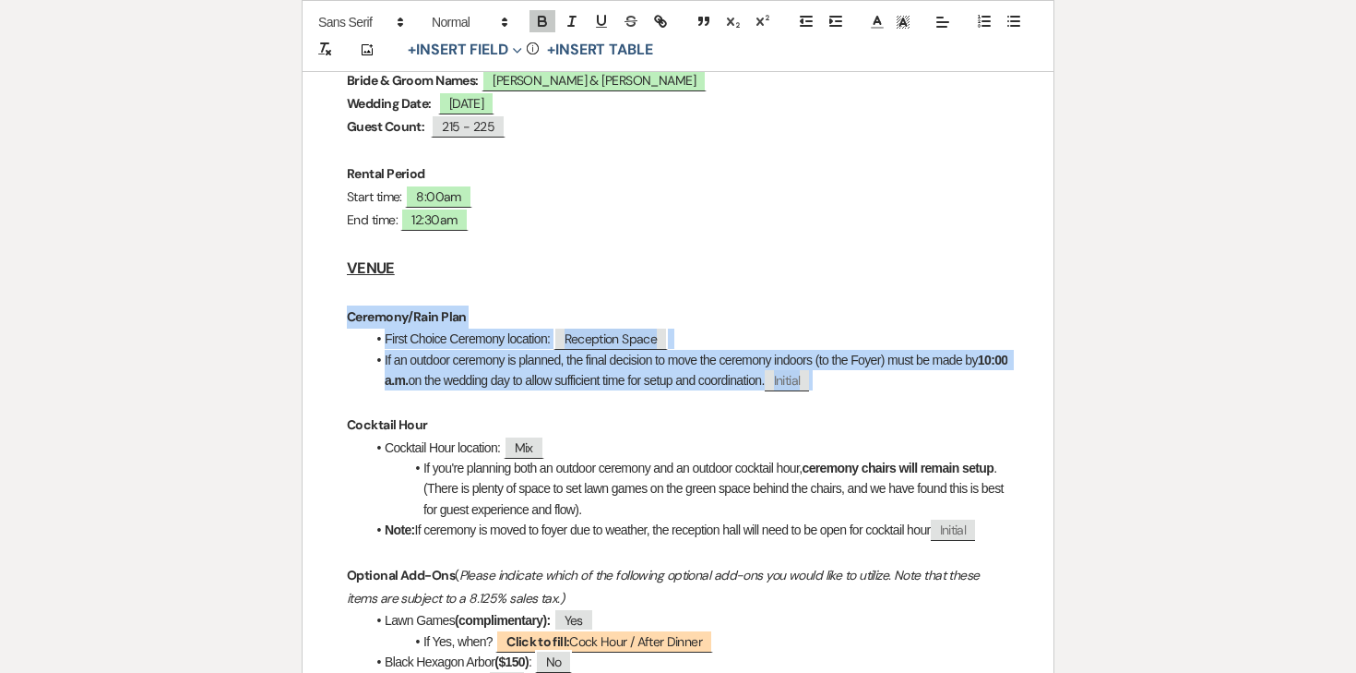
drag, startPoint x: 330, startPoint y: 266, endPoint x: 885, endPoint y: 332, distance: 558.5
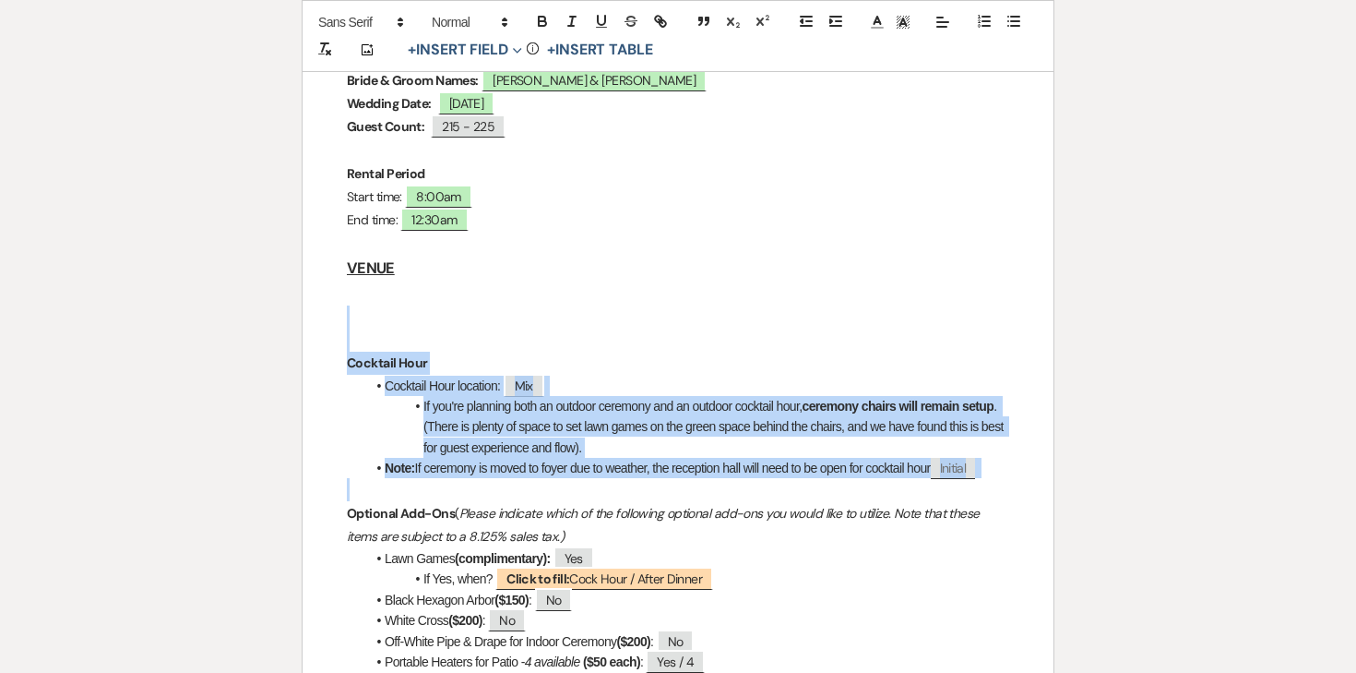
drag, startPoint x: 328, startPoint y: 276, endPoint x: 1000, endPoint y: 433, distance: 689.8
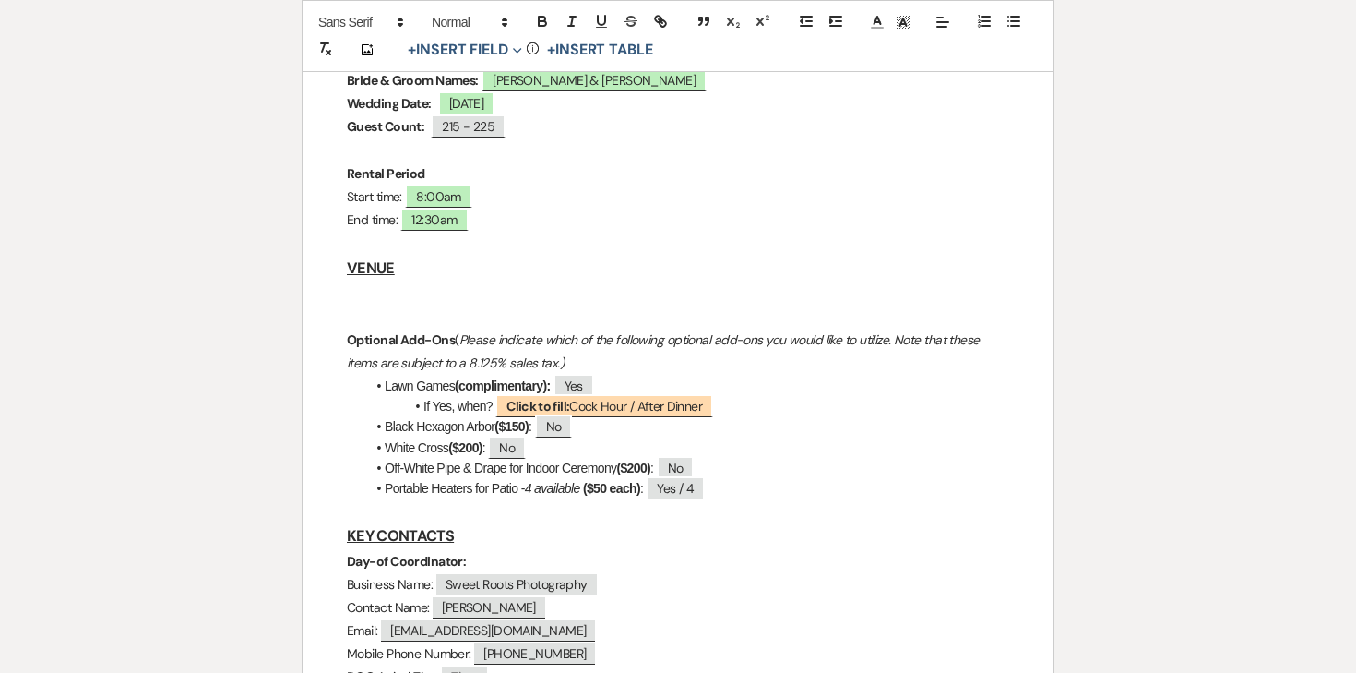
click at [664, 328] on p "Optional Add-Ons ( Please indicate which of the following optional add-ons you …" at bounding box center [678, 351] width 663 height 46
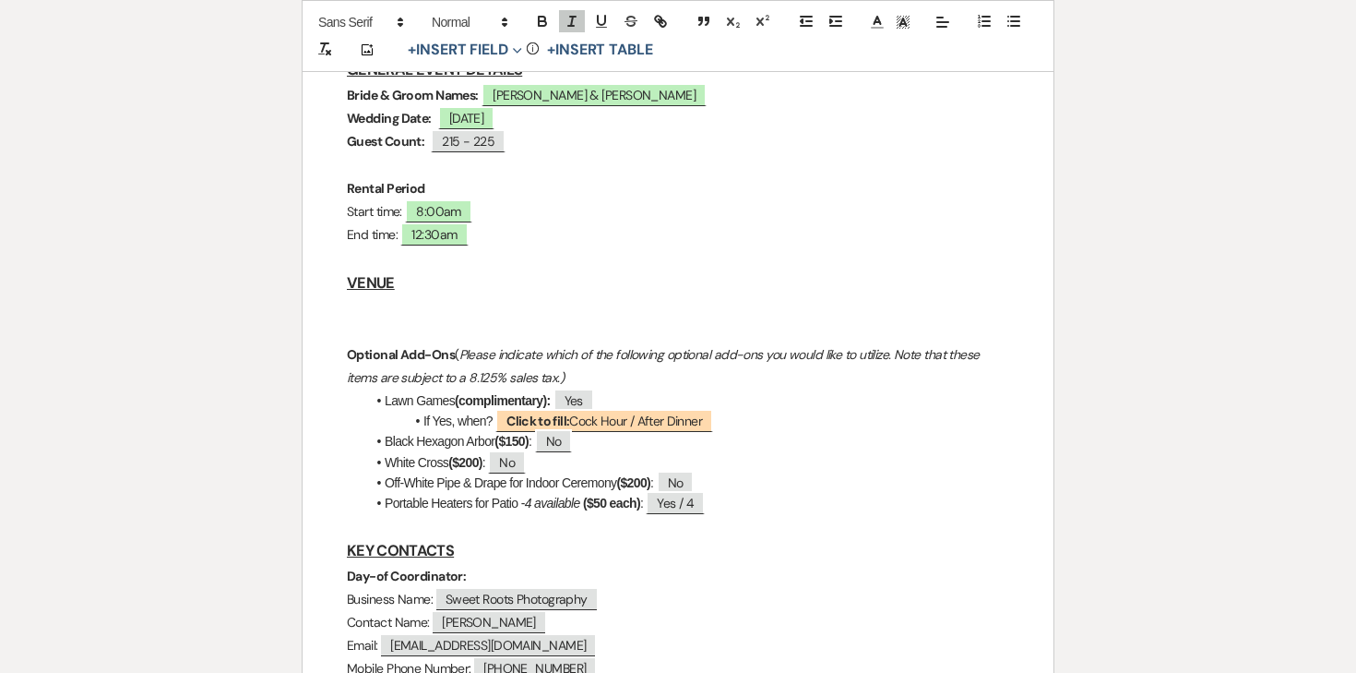
scroll to position [443, 0]
click at [372, 296] on p at bounding box center [678, 307] width 663 height 23
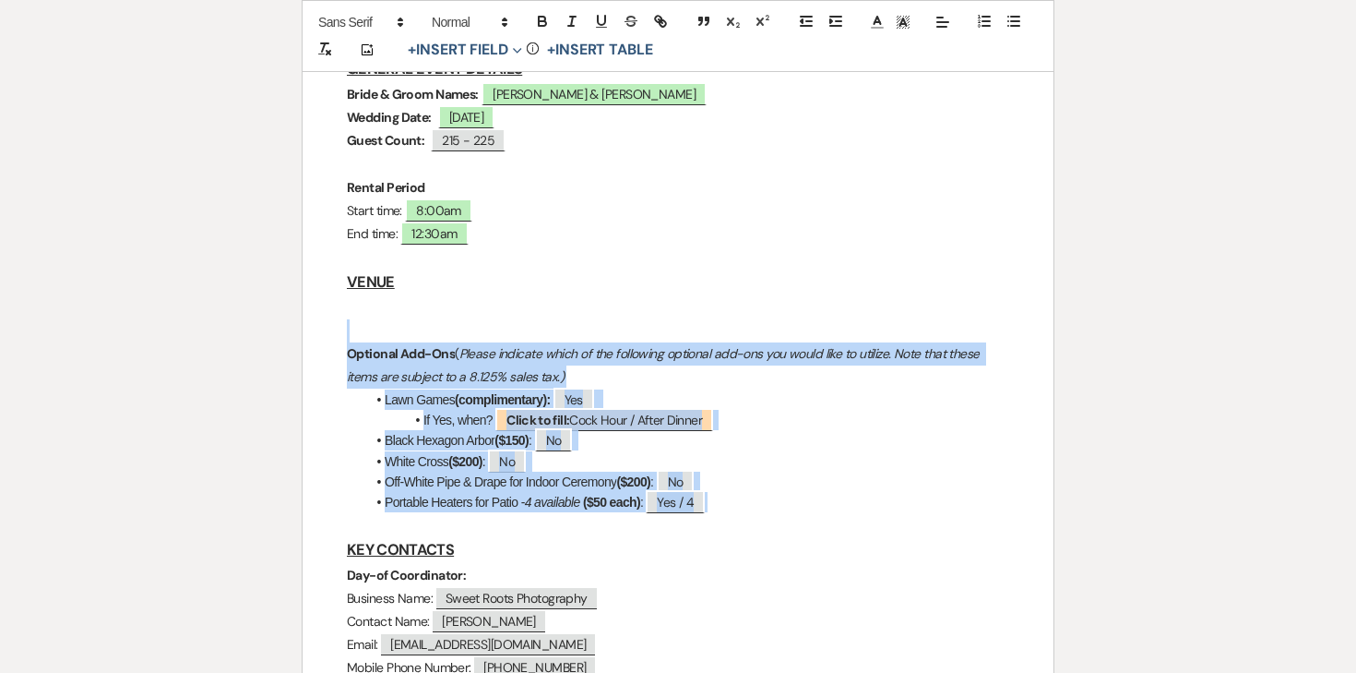
drag, startPoint x: 343, startPoint y: 275, endPoint x: 793, endPoint y: 449, distance: 482.0
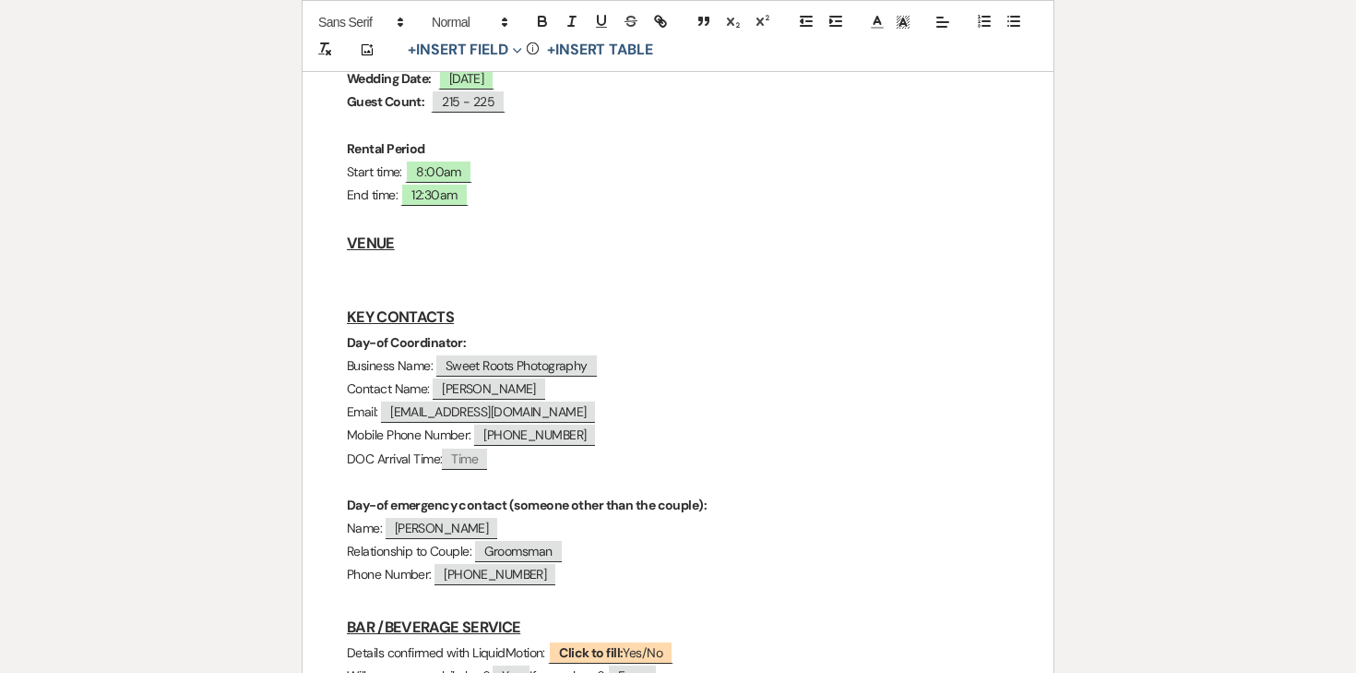
scroll to position [496, 0]
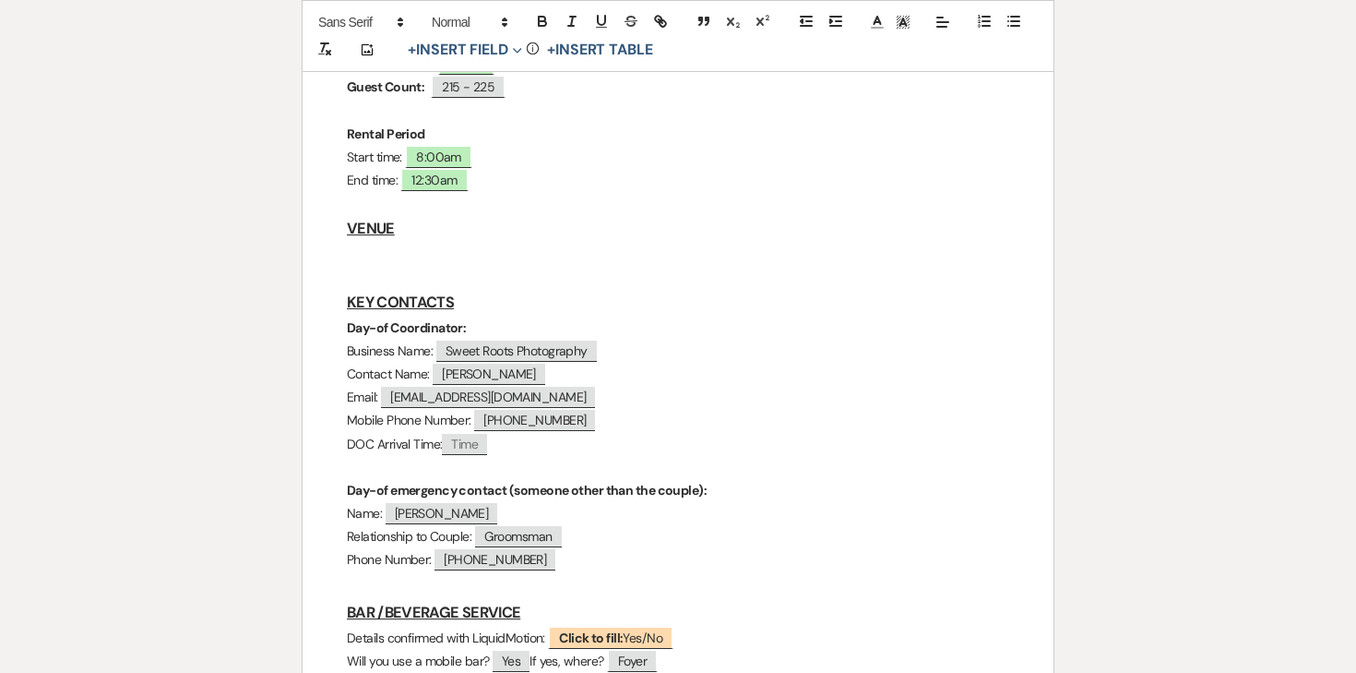
click at [720, 456] on p at bounding box center [678, 467] width 663 height 23
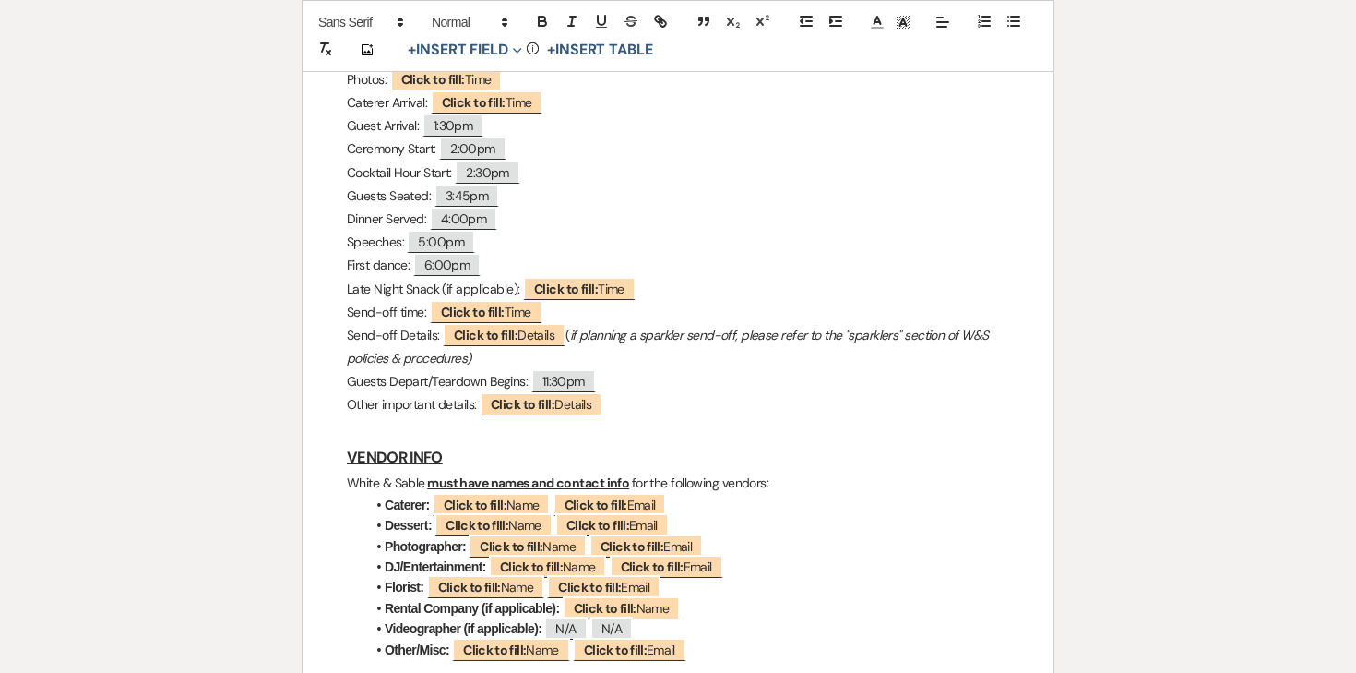
scroll to position [1376, 0]
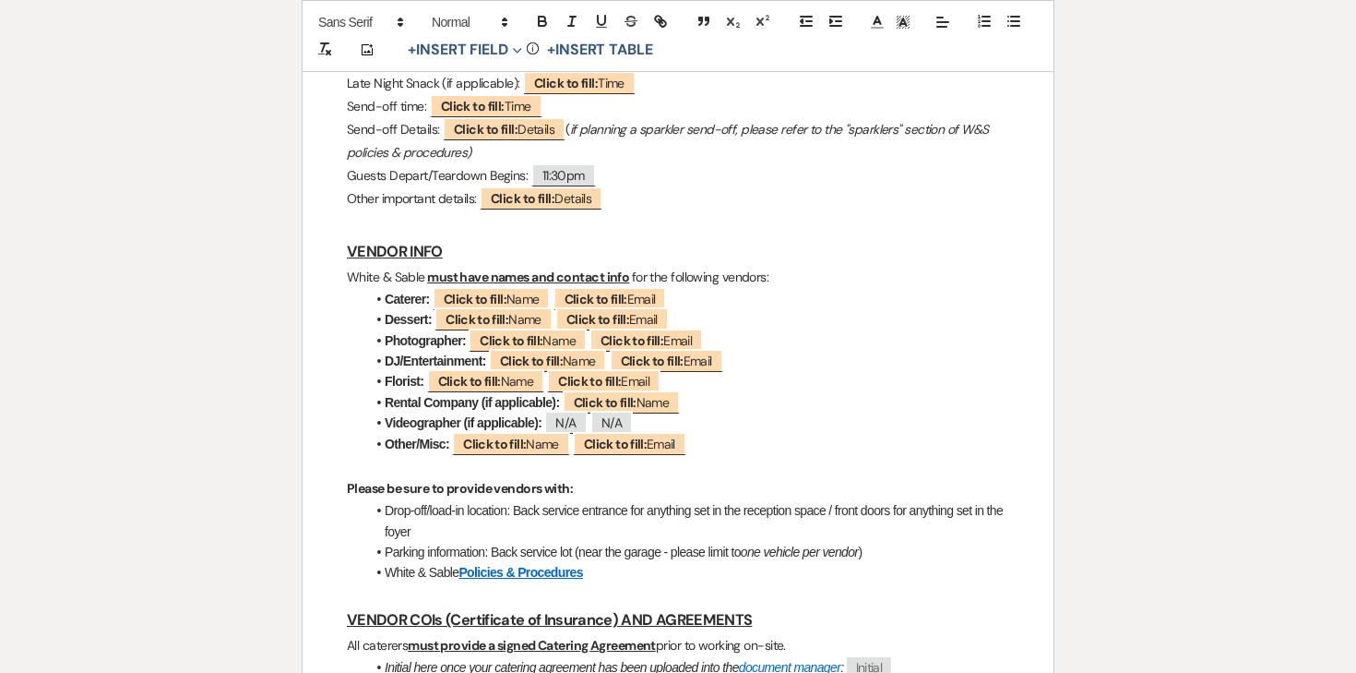
click at [815, 309] on li "Dessert: ﻿ Click to fill: Name ﻿ ﻿ Click to fill: Email ﻿" at bounding box center [687, 319] width 644 height 20
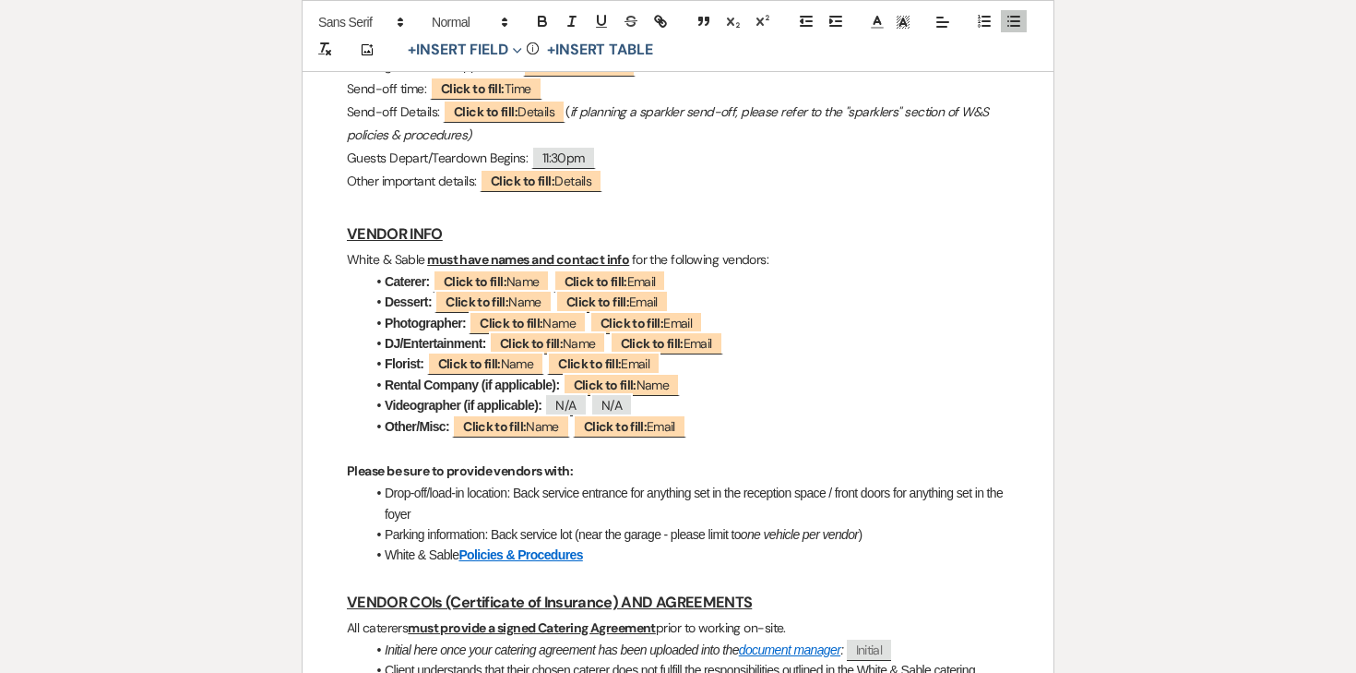
scroll to position [1518, 0]
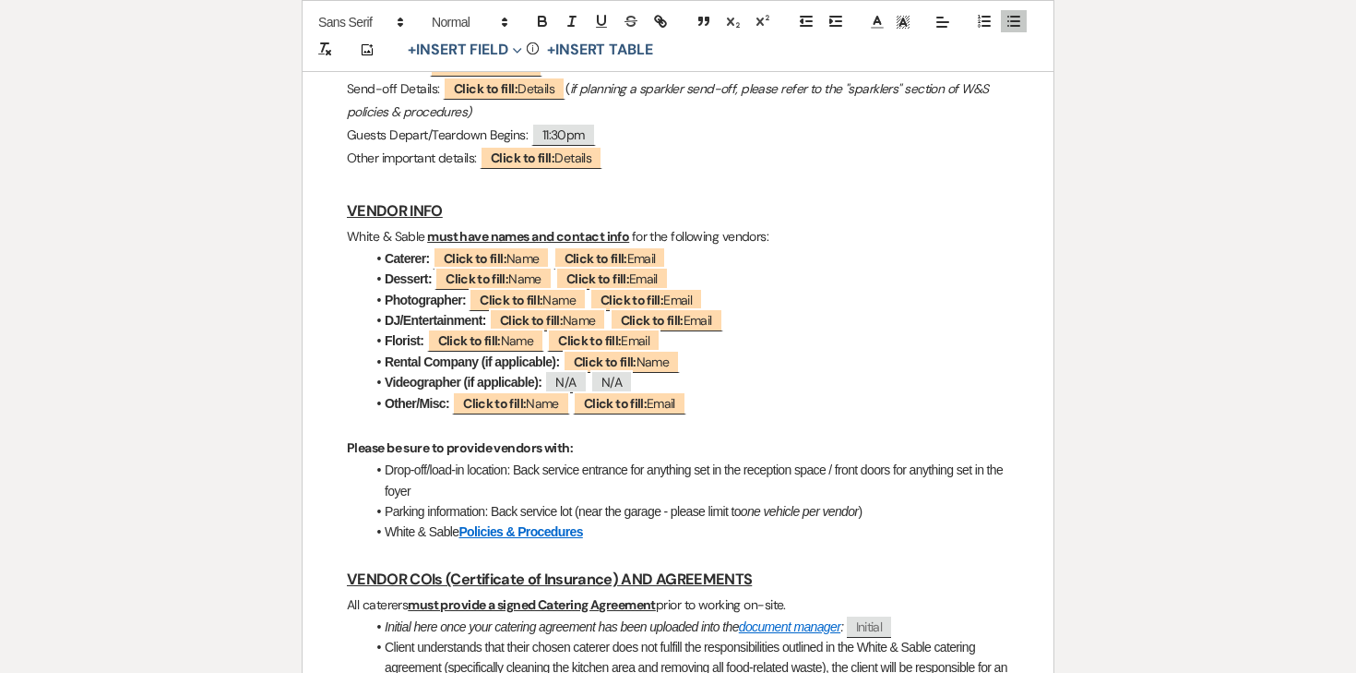
click at [815, 310] on li "DJ/Entertainment: ﻿ Click to fill: Name ﻿ ﻿ Click to fill: Email ﻿" at bounding box center [687, 320] width 644 height 20
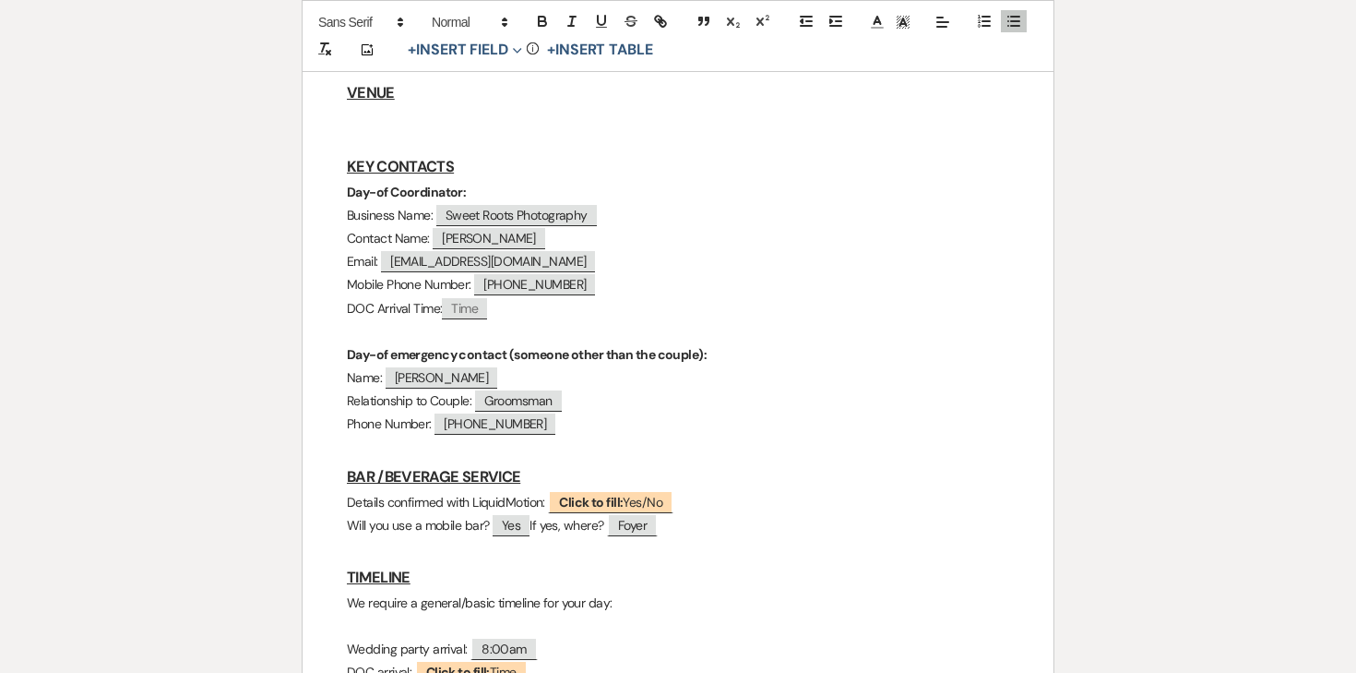
scroll to position [639, 0]
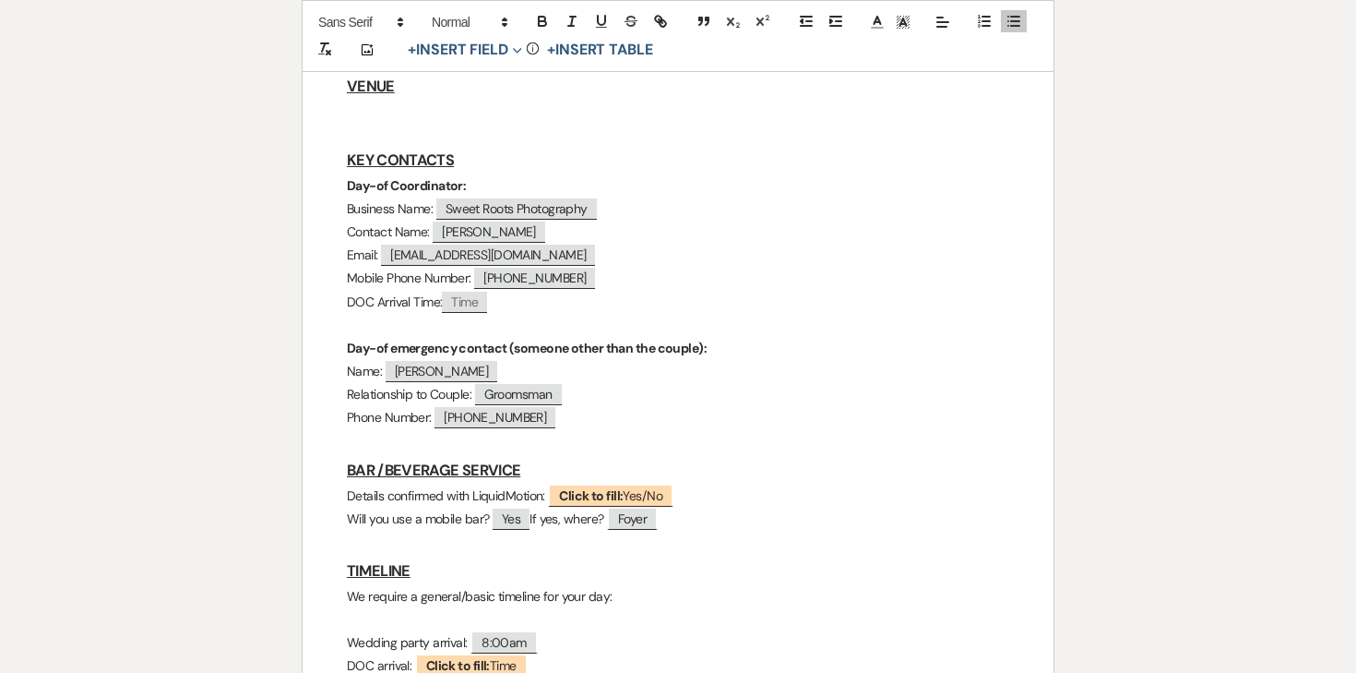
click at [514, 291] on p "DOC Arrival Time: ﻿ Time ﻿" at bounding box center [678, 302] width 663 height 23
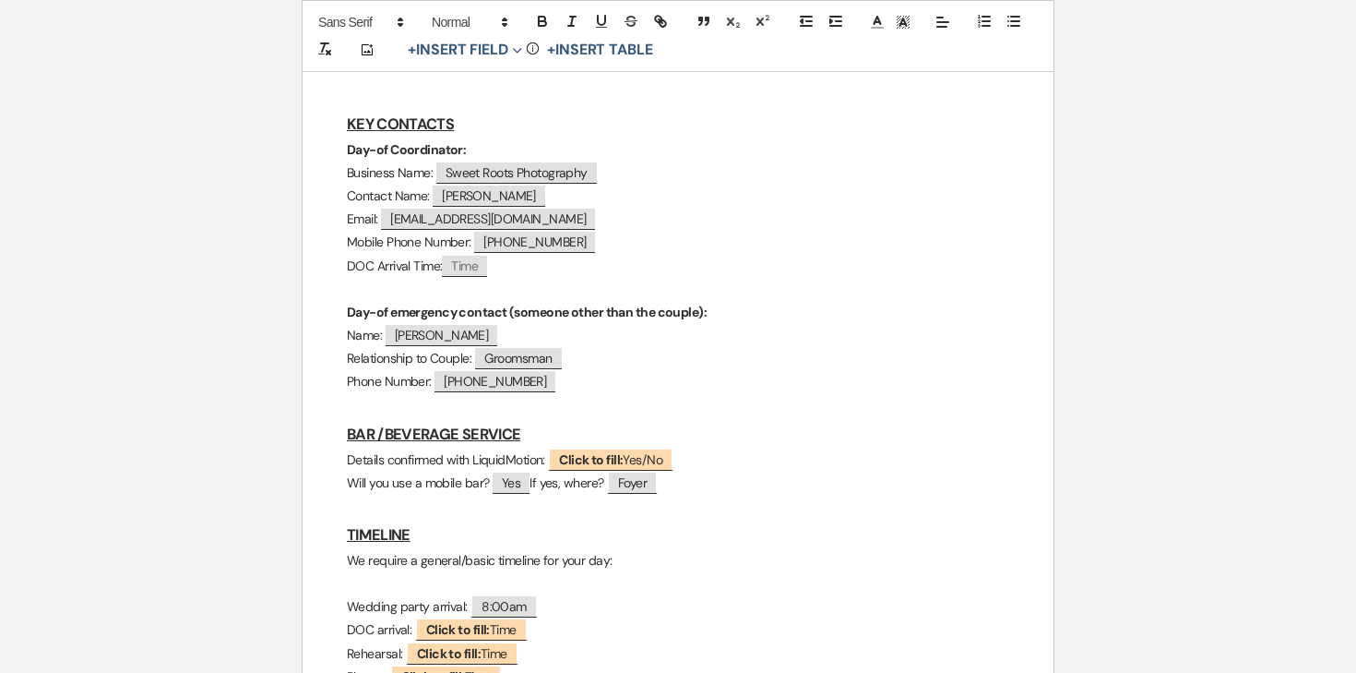
scroll to position [719, 0]
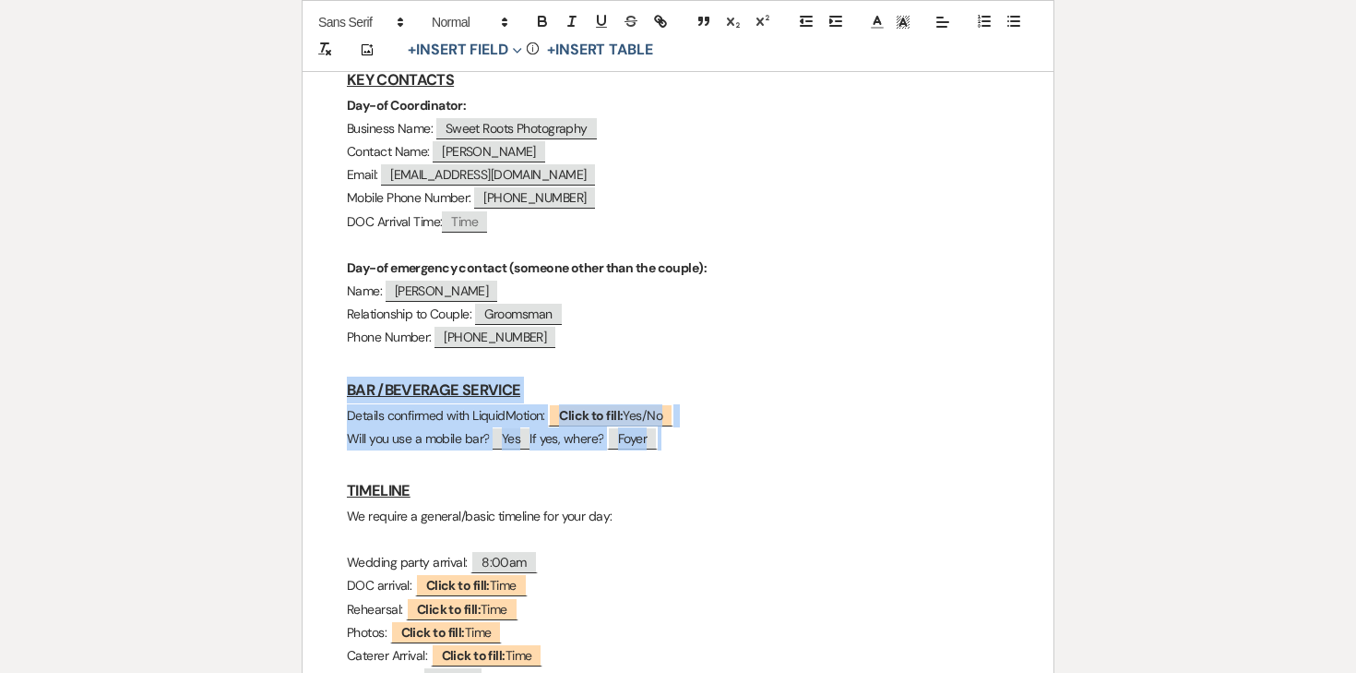
drag, startPoint x: 340, startPoint y: 337, endPoint x: 725, endPoint y: 381, distance: 388.2
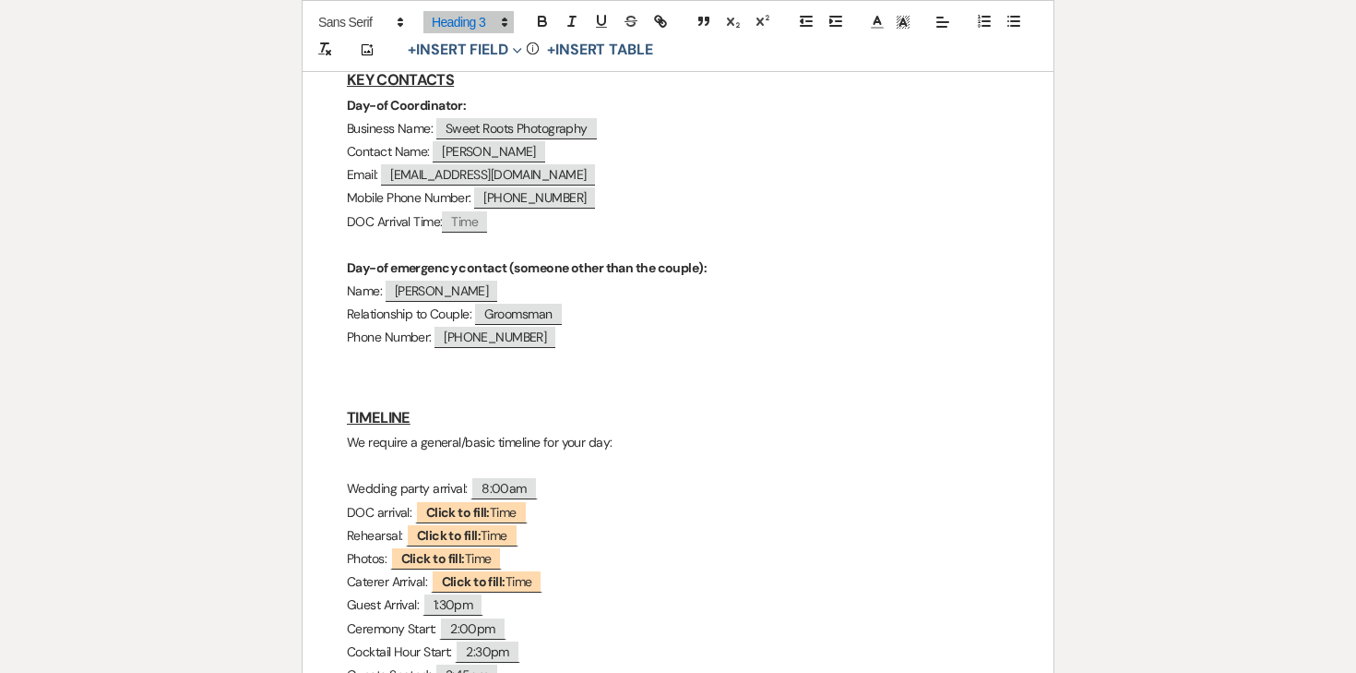
click at [440, 431] on p "We require a general/basic timeline for your day:" at bounding box center [678, 442] width 663 height 23
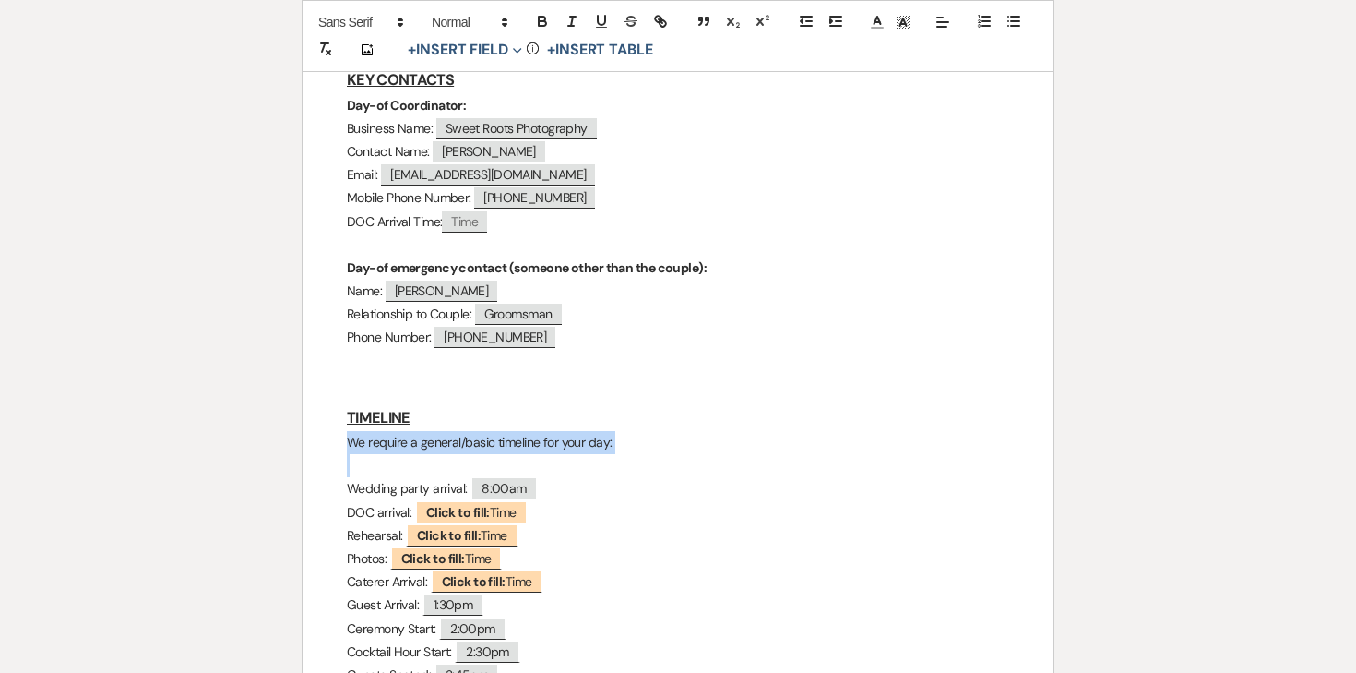
click at [440, 431] on p "We require a general/basic timeline for your day:" at bounding box center [678, 442] width 663 height 23
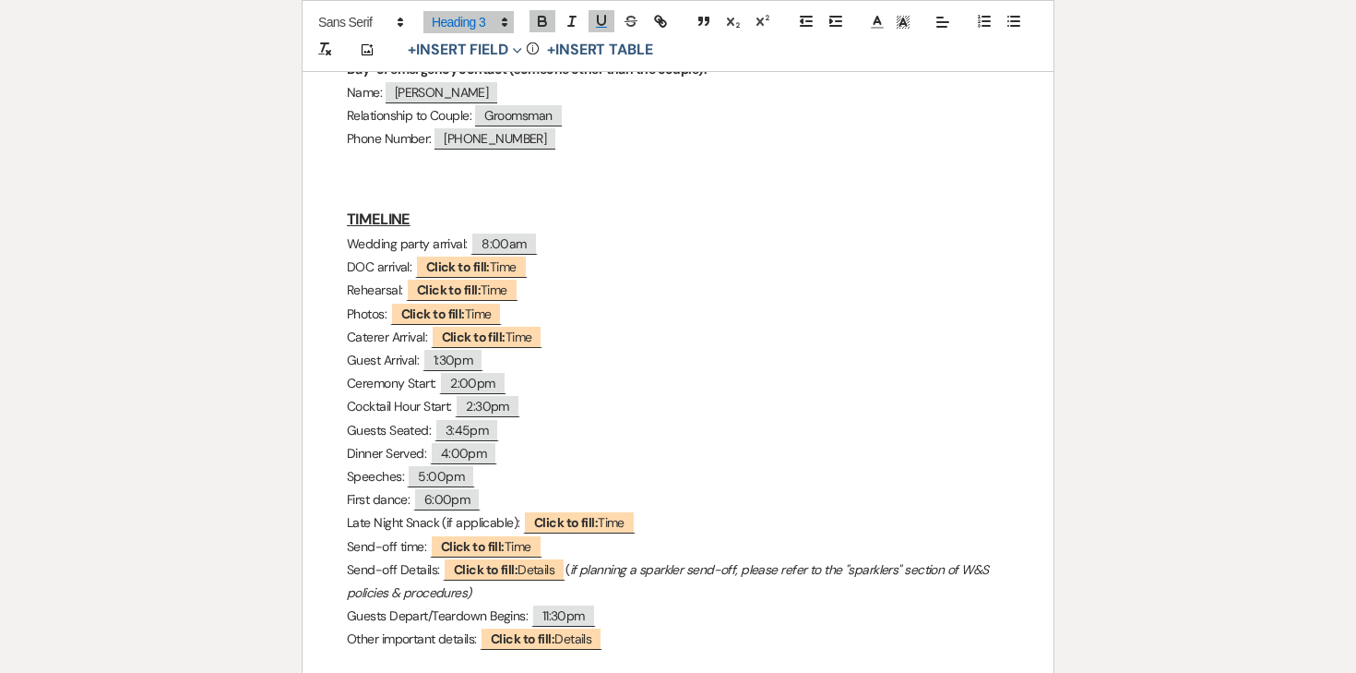
scroll to position [920, 0]
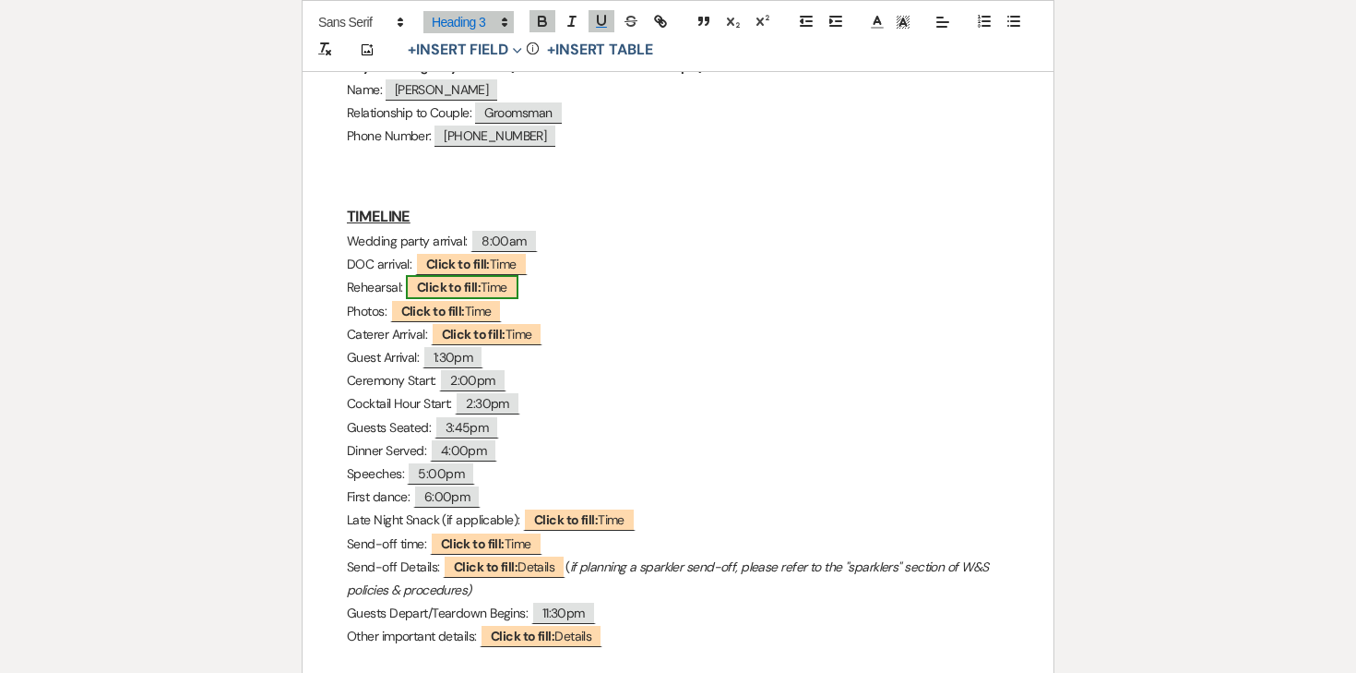
click at [444, 279] on b "Click to fill:" at bounding box center [449, 287] width 64 height 17
select select "Time"
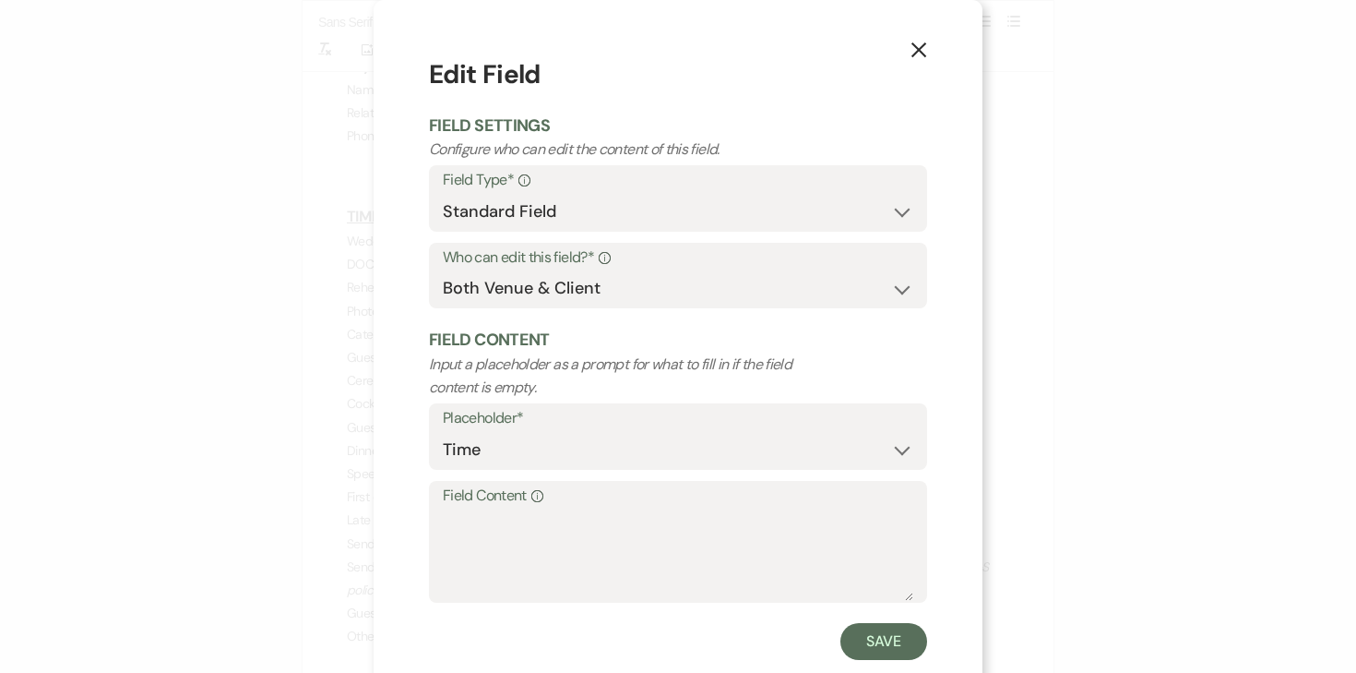
click at [919, 48] on icon "X" at bounding box center [919, 50] width 17 height 17
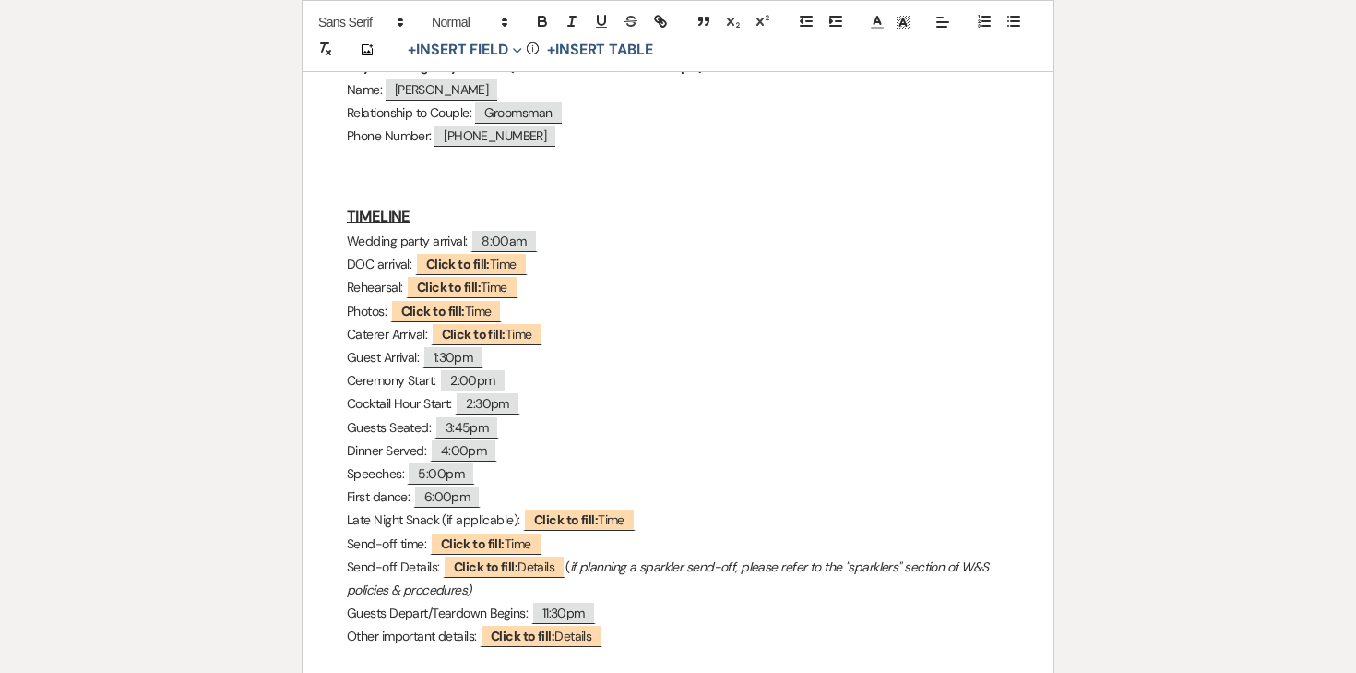
click at [374, 276] on p "Rehearsal: ﻿ Click to fill: Time ﻿" at bounding box center [678, 287] width 663 height 23
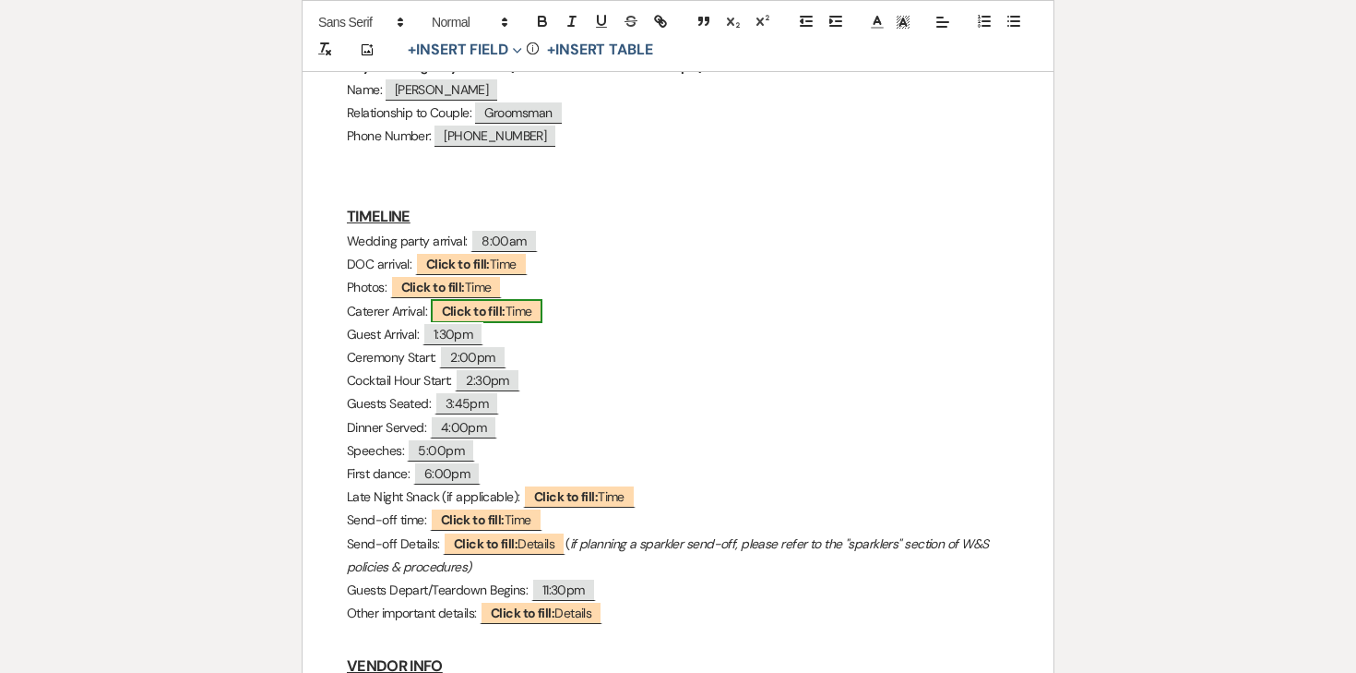
click at [474, 303] on b "Click to fill:" at bounding box center [474, 311] width 64 height 17
select select "Time"
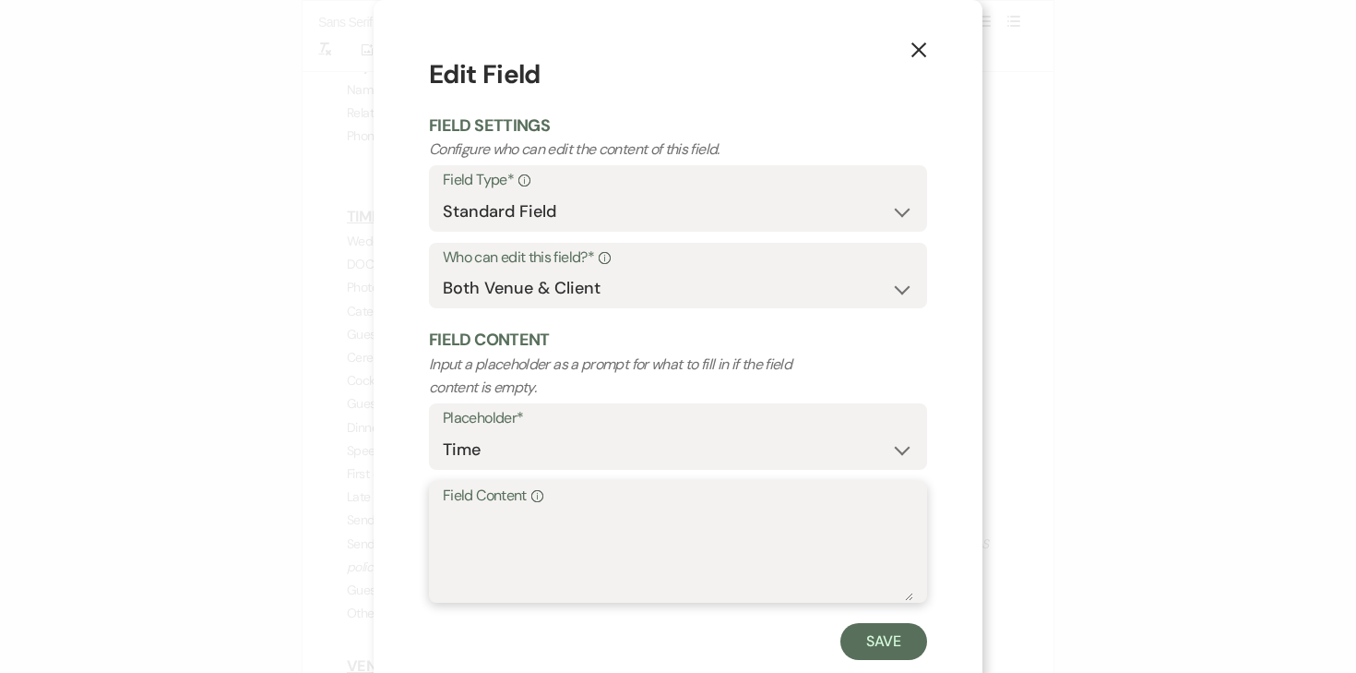
click at [477, 524] on textarea "Field Content Info" at bounding box center [678, 554] width 471 height 92
click at [925, 44] on use "button" at bounding box center [919, 49] width 15 height 15
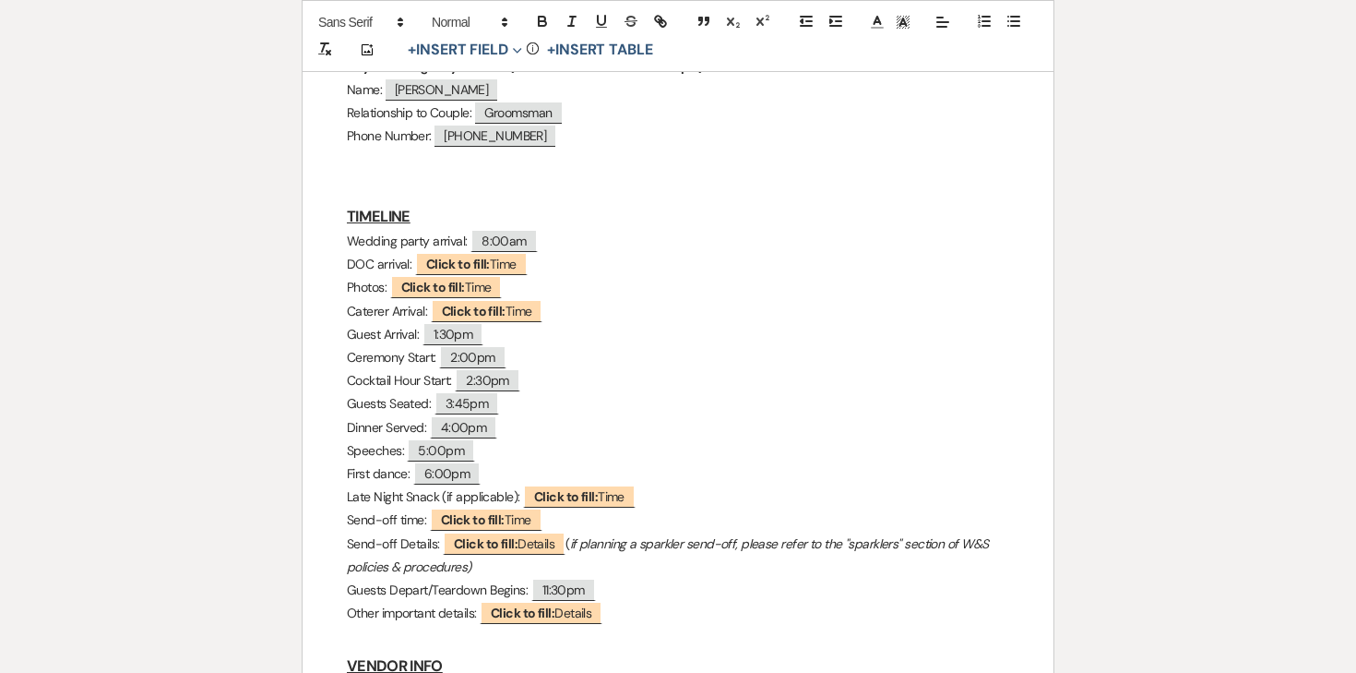
click at [560, 276] on p "Photos: ﻿ Click to fill: Time ﻿" at bounding box center [678, 287] width 663 height 23
click at [528, 299] on span "Click to fill: Time" at bounding box center [487, 311] width 113 height 24
select select "Time"
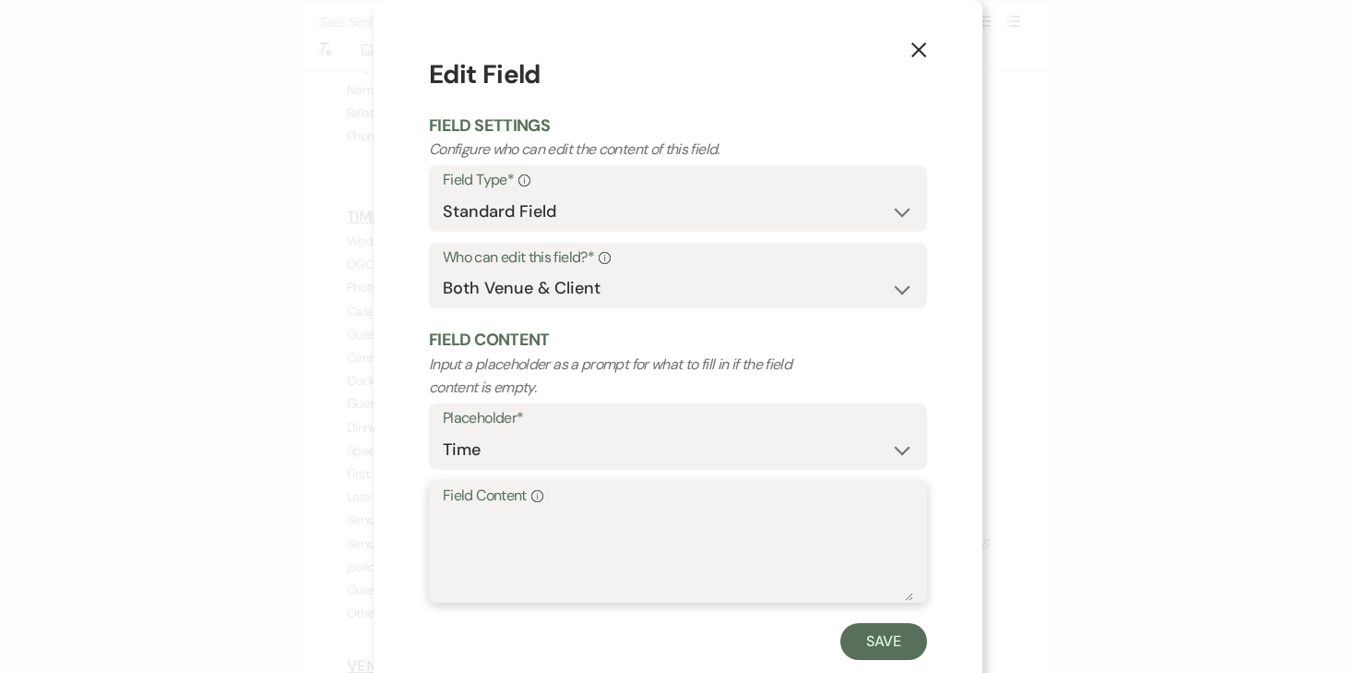
click at [472, 530] on textarea "Field Content Info" at bounding box center [678, 554] width 471 height 92
type textarea "N"
type textarea "h"
type textarea "Host"
click at [919, 63] on button "X" at bounding box center [919, 49] width 28 height 32
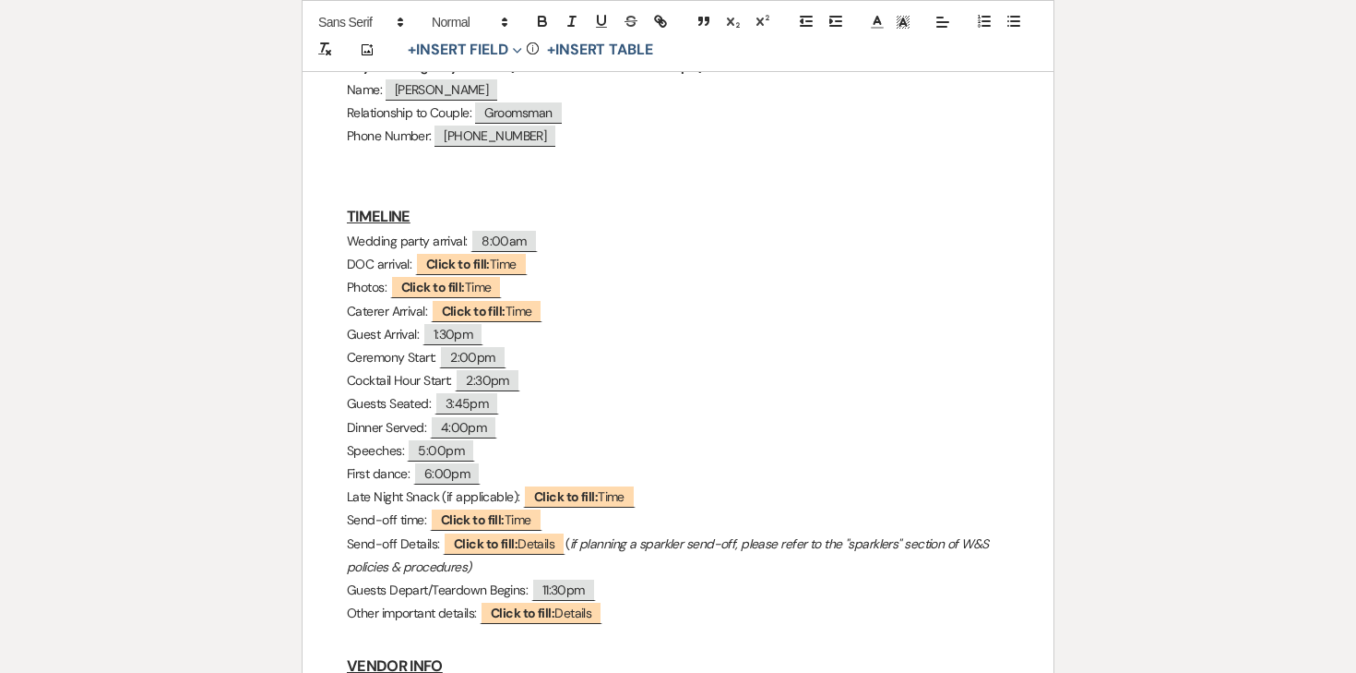
click at [581, 392] on p "Guests Seated: ﻿ 3:45pm ﻿" at bounding box center [678, 403] width 663 height 23
click at [531, 299] on span "Click to fill: Time" at bounding box center [487, 311] width 113 height 24
select select "Time"
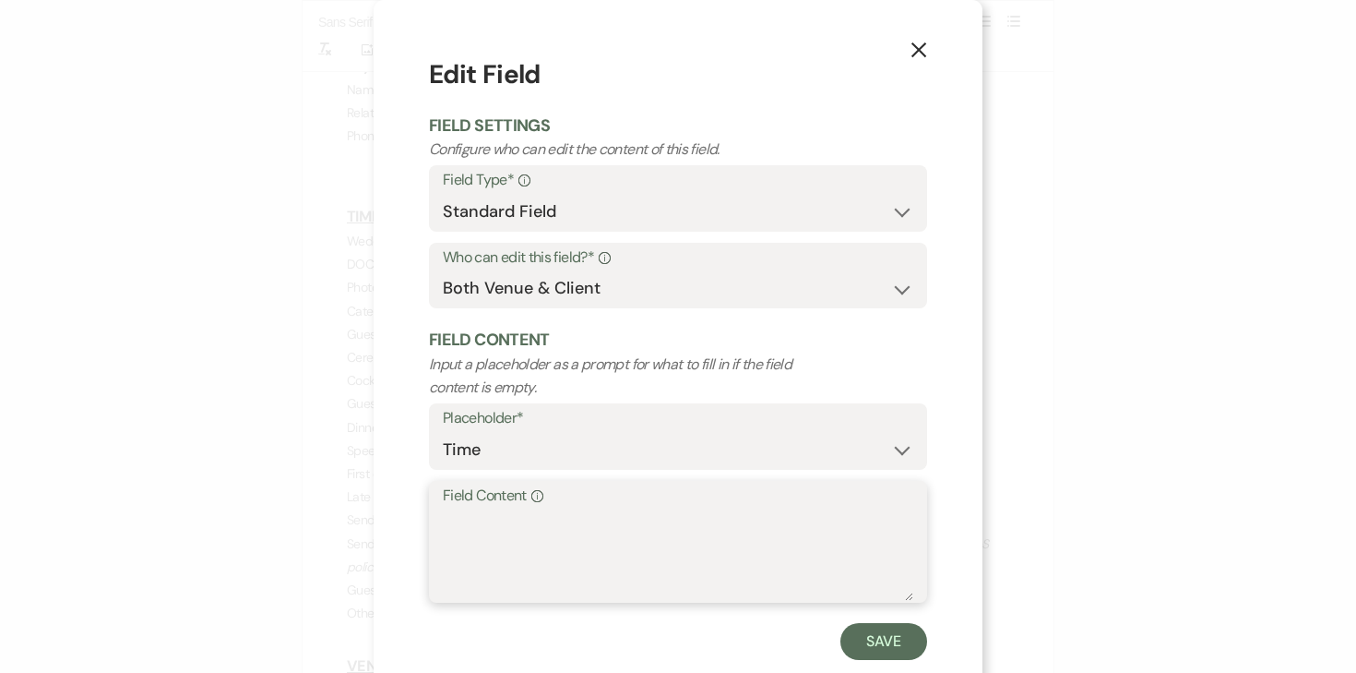
click at [492, 541] on textarea "Field Content Info" at bounding box center [678, 554] width 471 height 92
type textarea "1:00pm or 2:15pm (Host a Toast)"
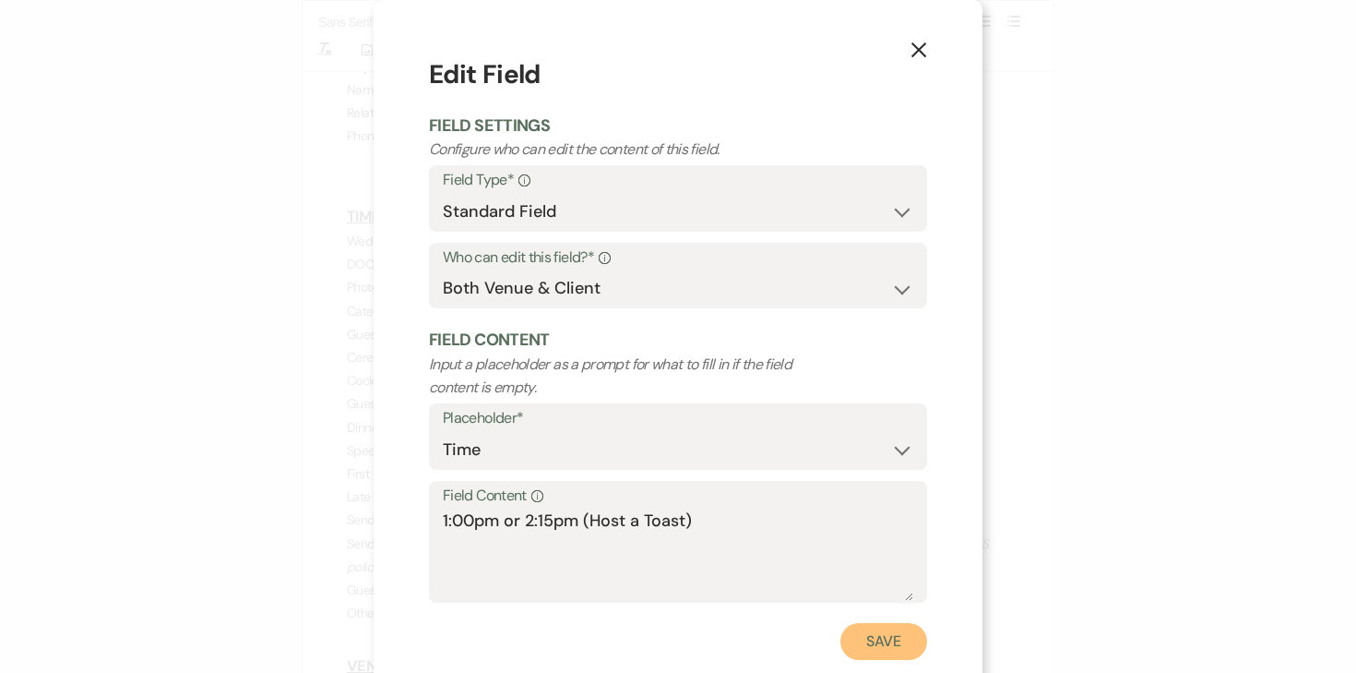
click at [879, 640] on button "Save" at bounding box center [884, 641] width 87 height 37
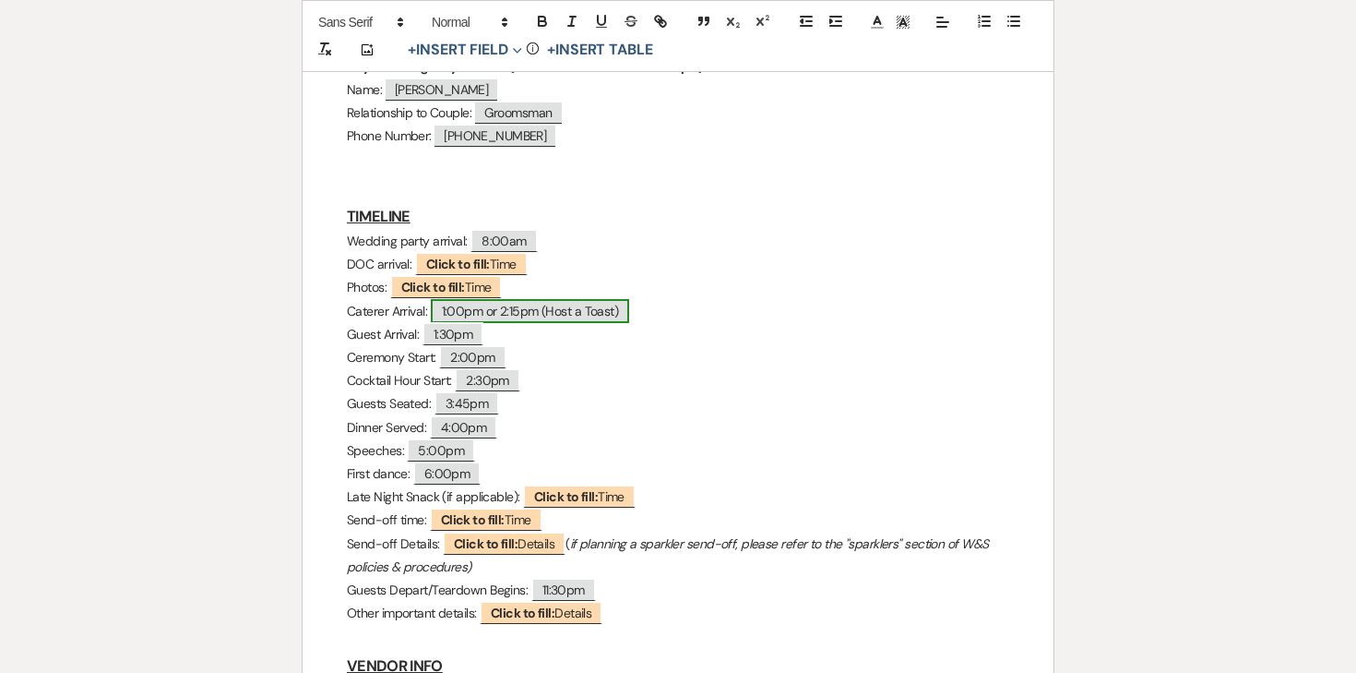
click at [589, 299] on span "1:00pm or 2:15pm (Host a Toast)" at bounding box center [530, 311] width 199 height 24
select select "Time"
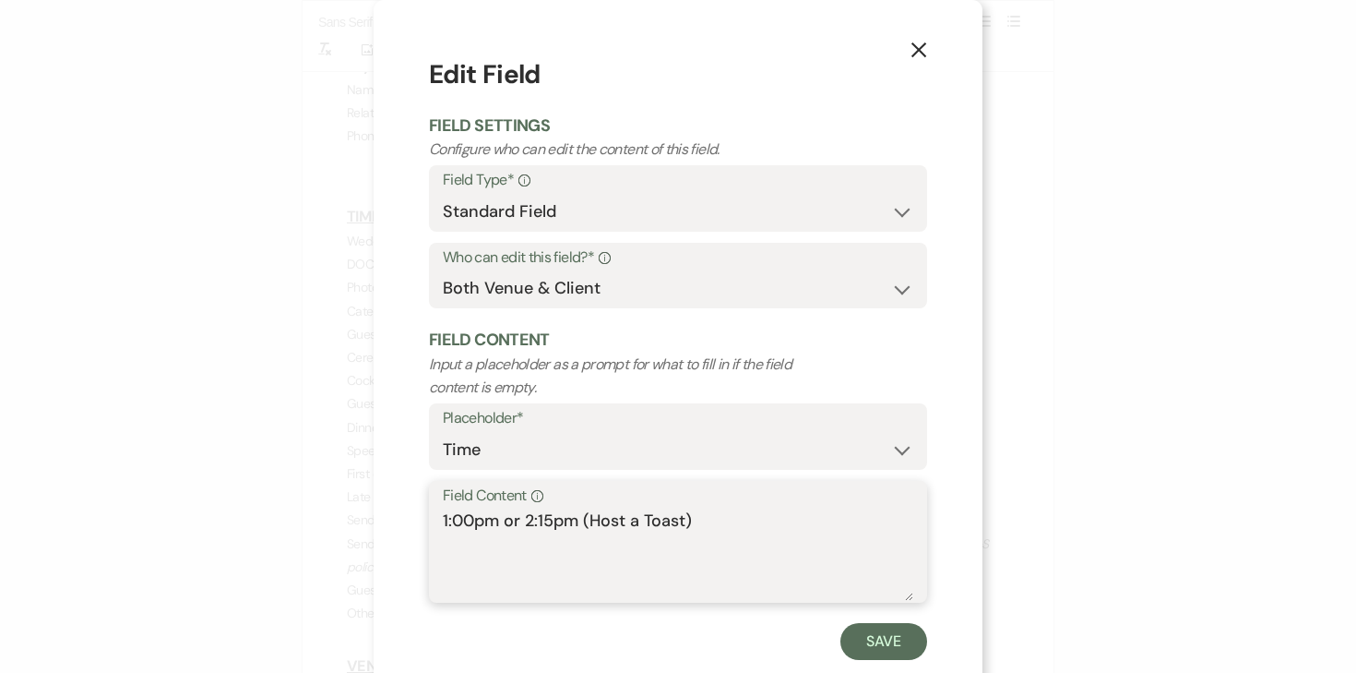
click at [568, 526] on textarea "1:00pm or 2:15pm (Host a Toast)" at bounding box center [678, 554] width 471 height 92
click at [724, 519] on textarea "1:00pm or 2:15pm (Host a Toast)" at bounding box center [678, 554] width 471 height 92
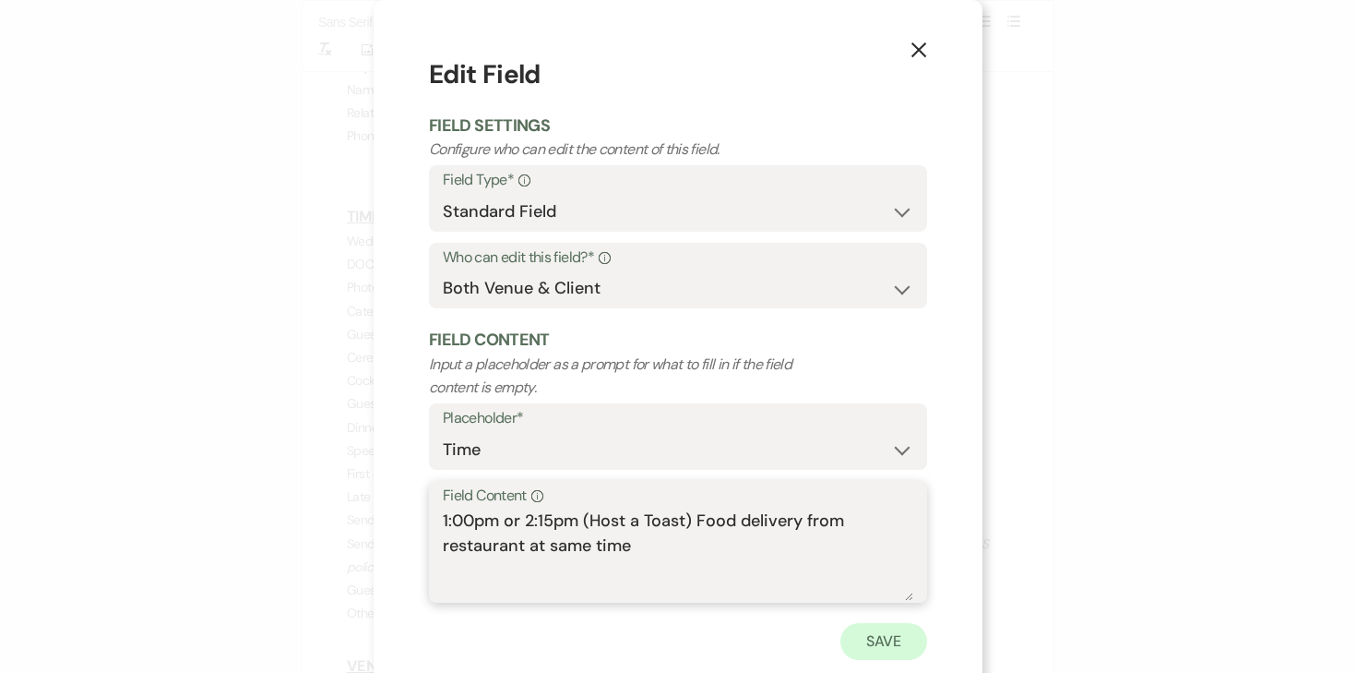
type textarea "1:00pm or 2:15pm (Host a Toast) Food delivery from restaurant at same time"
click at [896, 639] on button "Save" at bounding box center [884, 641] width 87 height 37
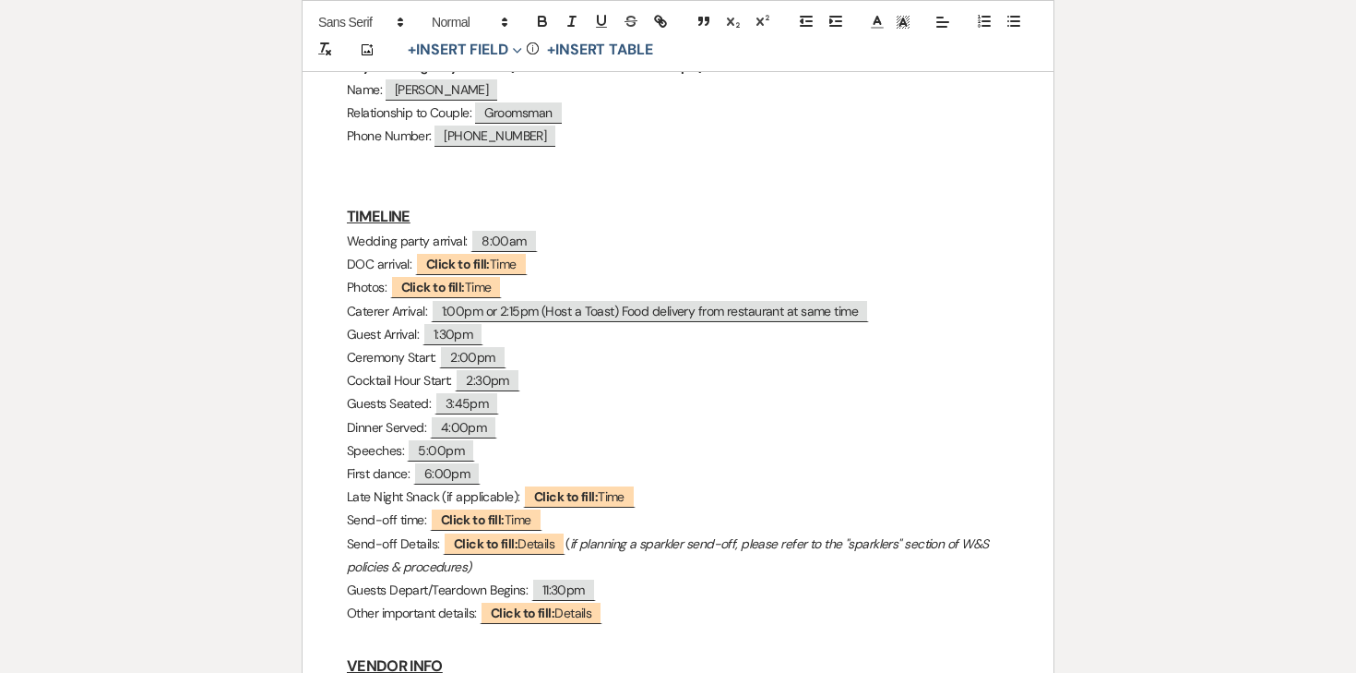
scroll to position [926, 0]
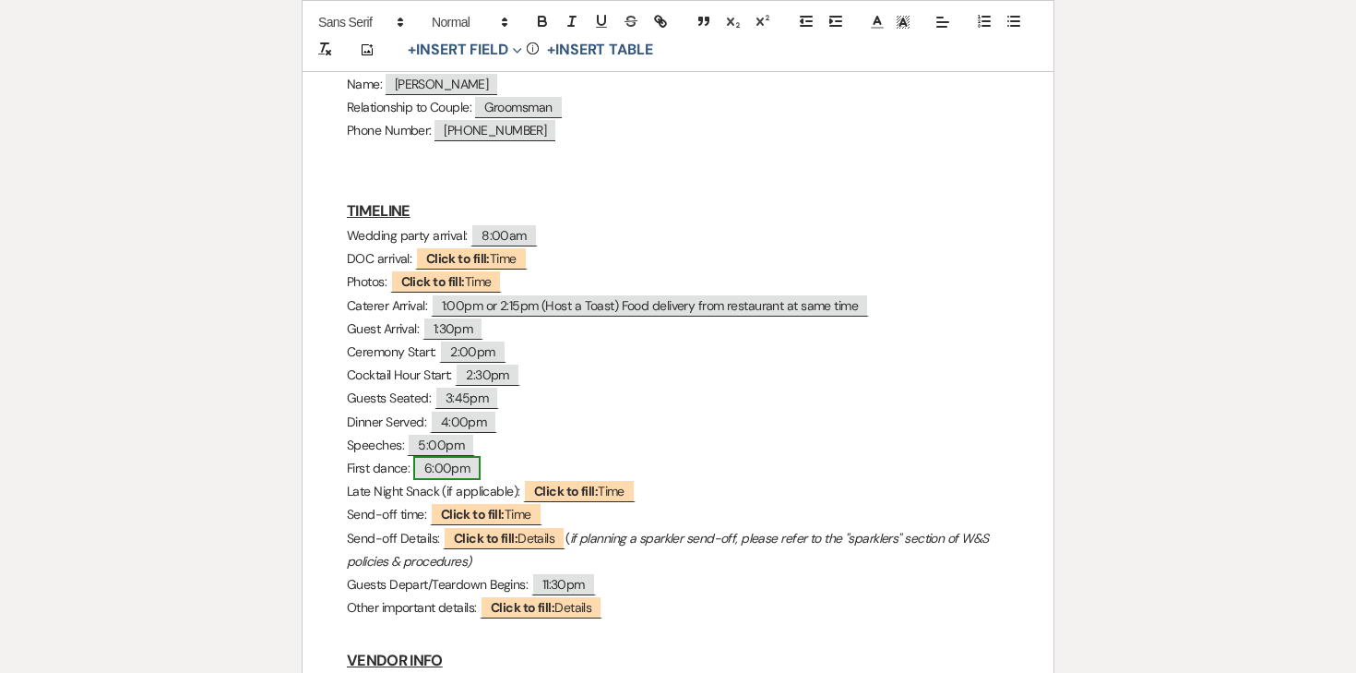
click at [460, 456] on span "6:00pm" at bounding box center [447, 468] width 68 height 24
select select "Time"
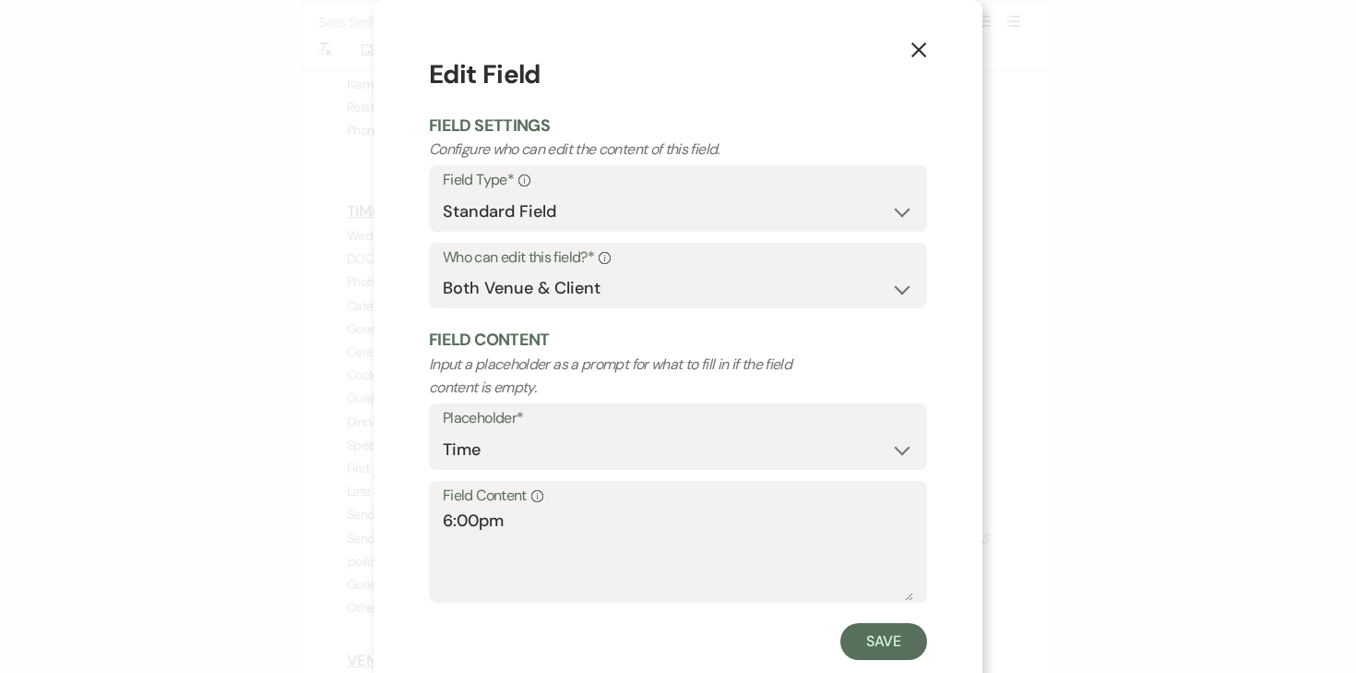
click at [925, 48] on icon "X" at bounding box center [919, 50] width 17 height 17
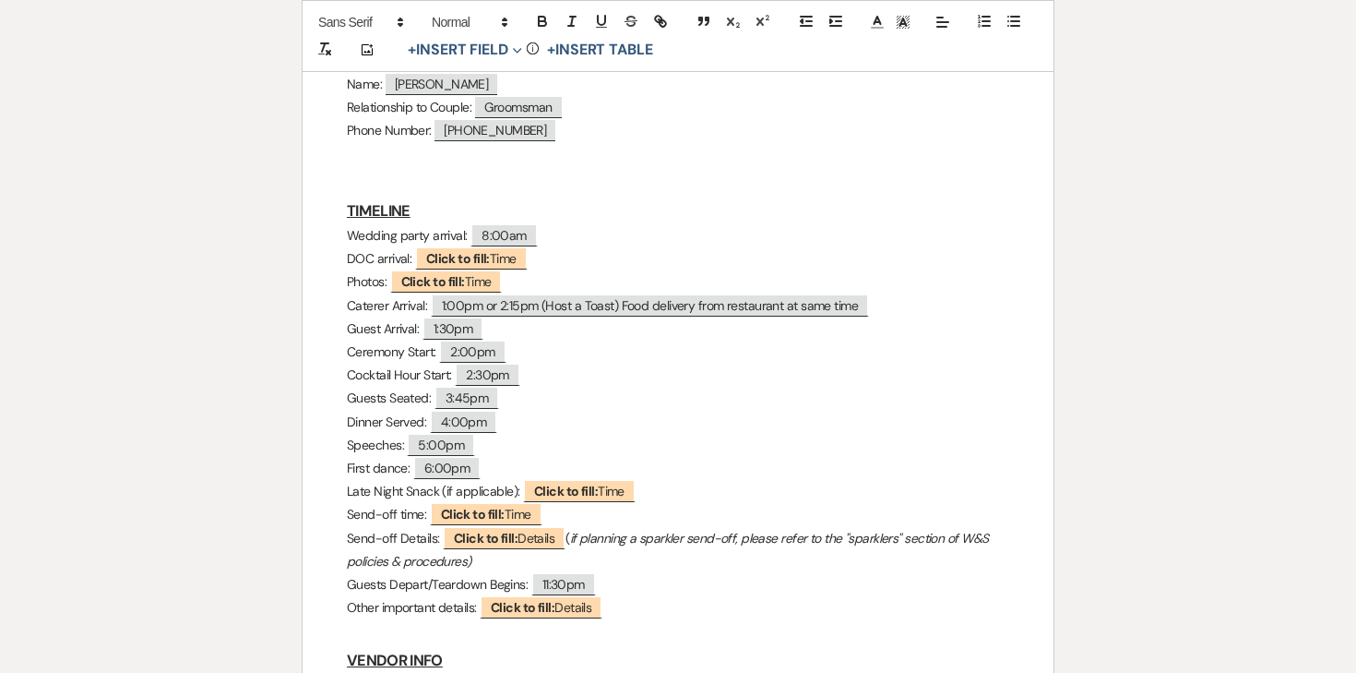
click at [512, 457] on p "First dance: ﻿ 6:00pm ﻿" at bounding box center [678, 468] width 663 height 23
click at [469, 456] on span "6:00pm" at bounding box center [447, 468] width 68 height 24
select select "Time"
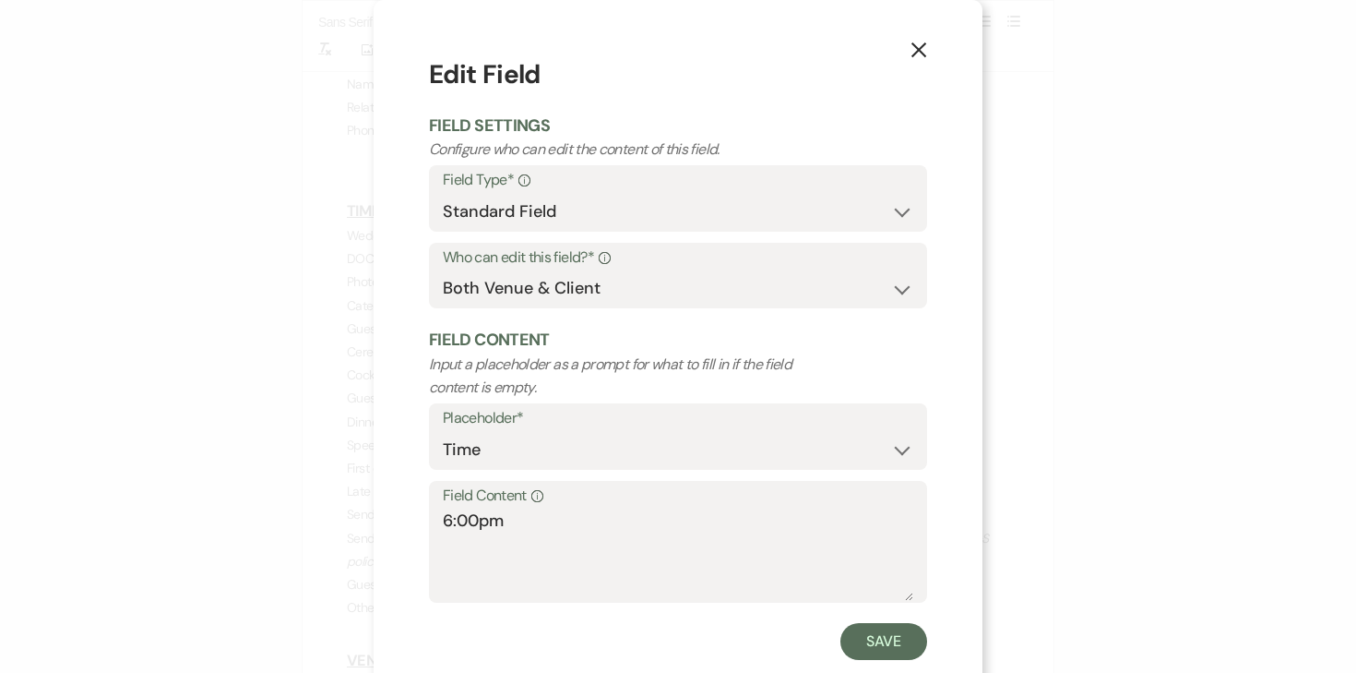
click at [466, 508] on label "Field Content Info" at bounding box center [678, 496] width 471 height 27
click at [466, 508] on textarea "6:00pm" at bounding box center [678, 554] width 471 height 92
click at [466, 510] on textarea "6:00pm" at bounding box center [678, 554] width 471 height 92
type textarea "6:30pm"
click at [881, 643] on button "Save" at bounding box center [884, 641] width 87 height 37
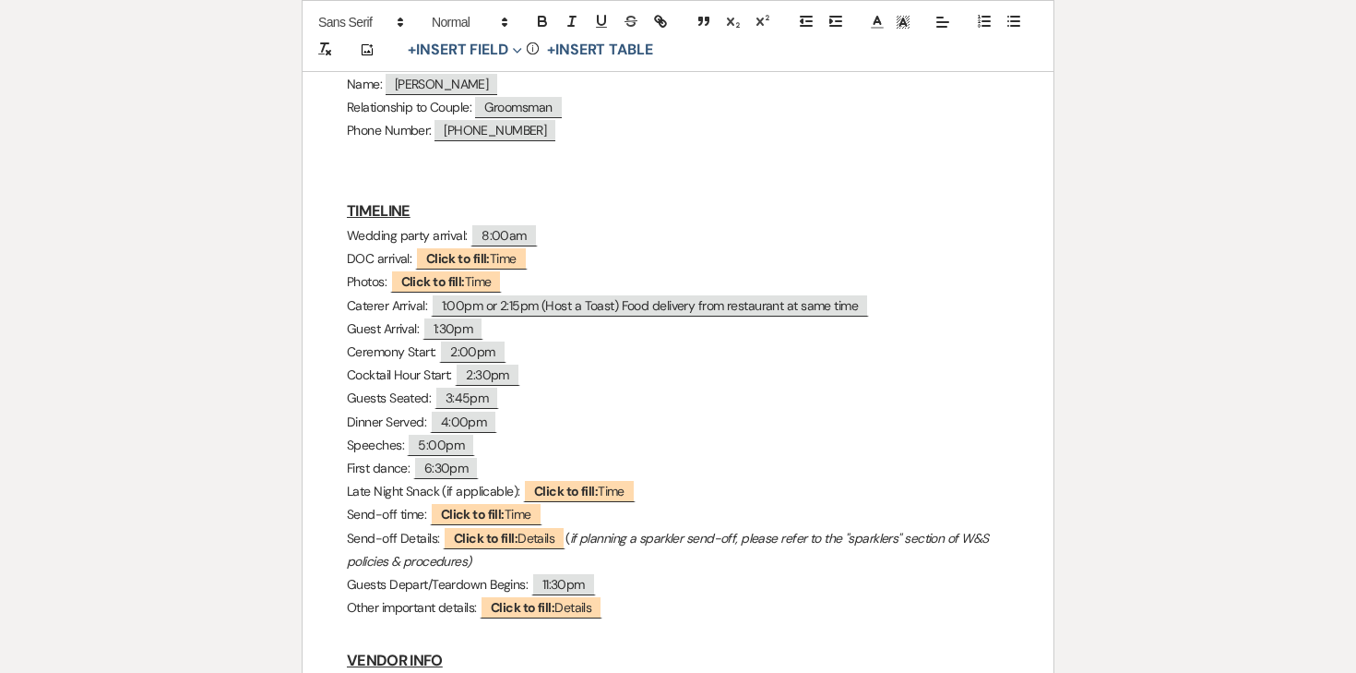
click at [496, 480] on p "Late Night Snack (if applicable): ﻿ Click to fill: Time ﻿" at bounding box center [678, 491] width 663 height 23
click at [495, 480] on p "Late Night Snack (if applicable): ﻿ Click to fill: Time ﻿" at bounding box center [678, 491] width 663 height 23
click at [480, 480] on p "Late Night Snack (if applicable): ﻿ Click to fill: Time ﻿" at bounding box center [678, 491] width 663 height 23
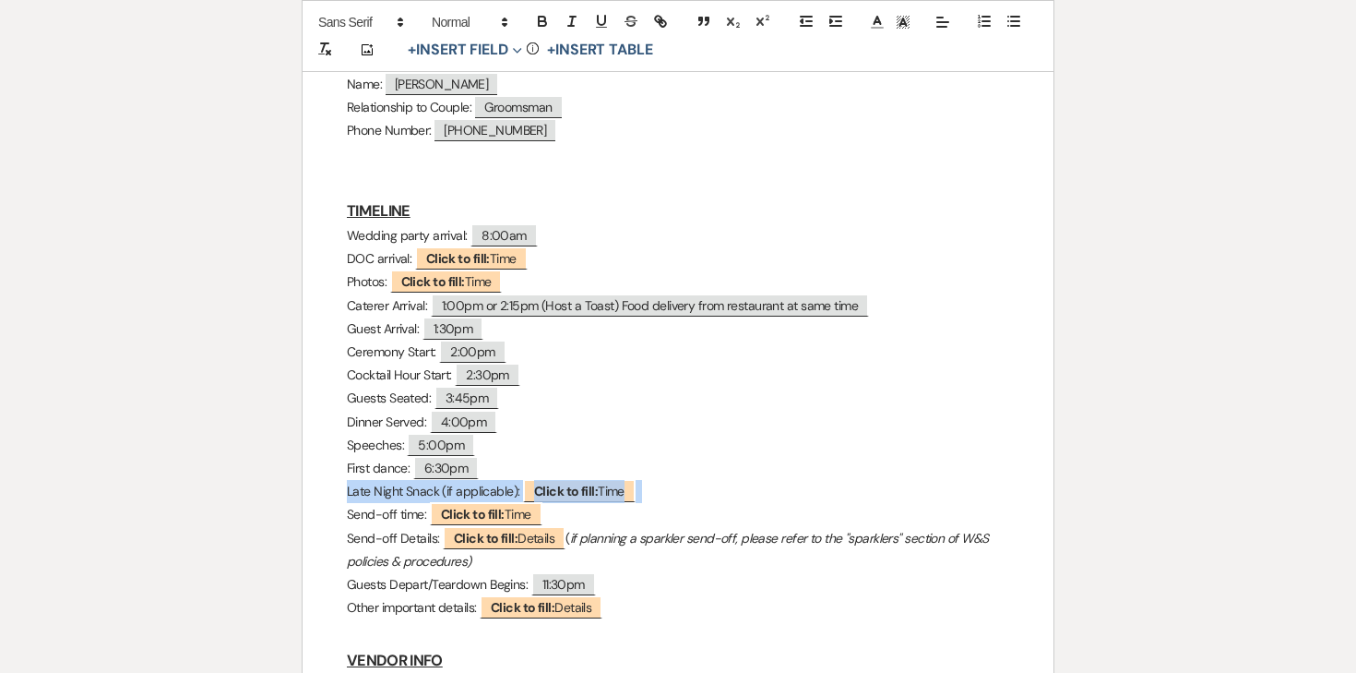
click at [480, 480] on p "Late Night Snack (if applicable): ﻿ Click to fill: Time ﻿" at bounding box center [678, 491] width 663 height 23
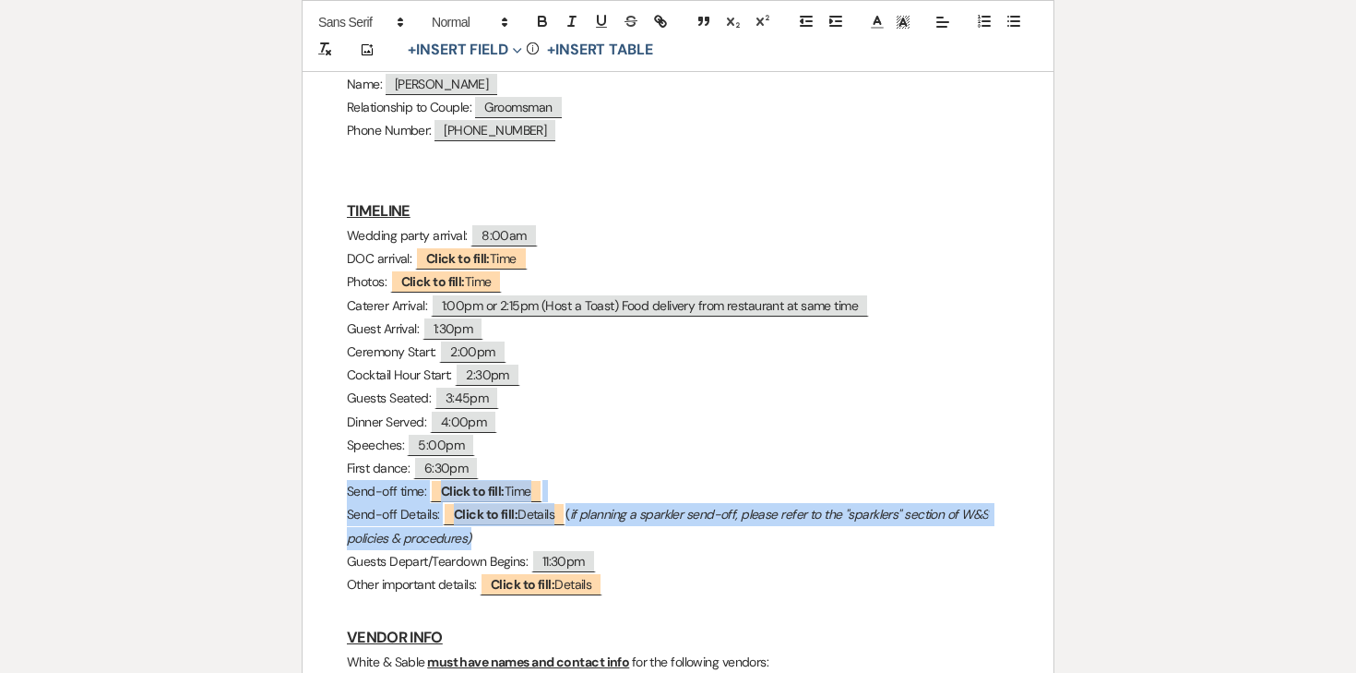
drag, startPoint x: 490, startPoint y: 495, endPoint x: 341, endPoint y: 445, distance: 156.7
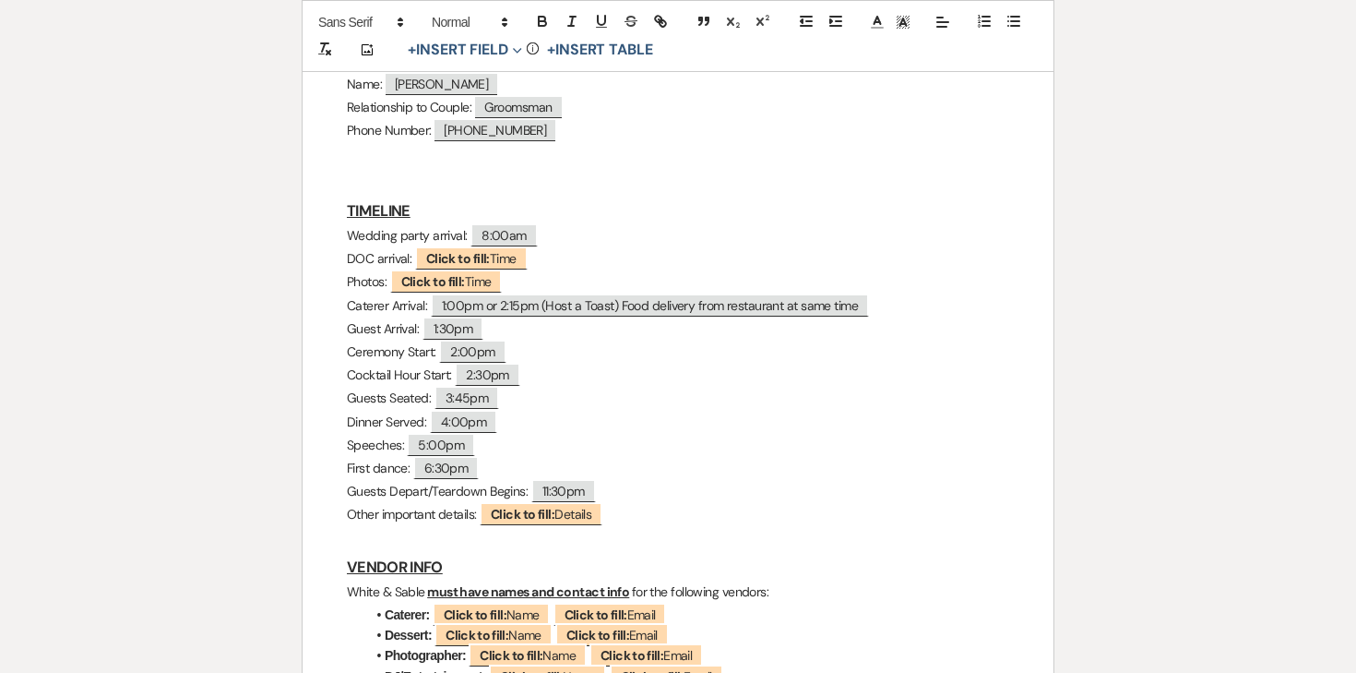
click at [388, 503] on p "Other important details: ﻿ Click to fill: Details ﻿" at bounding box center [678, 514] width 663 height 23
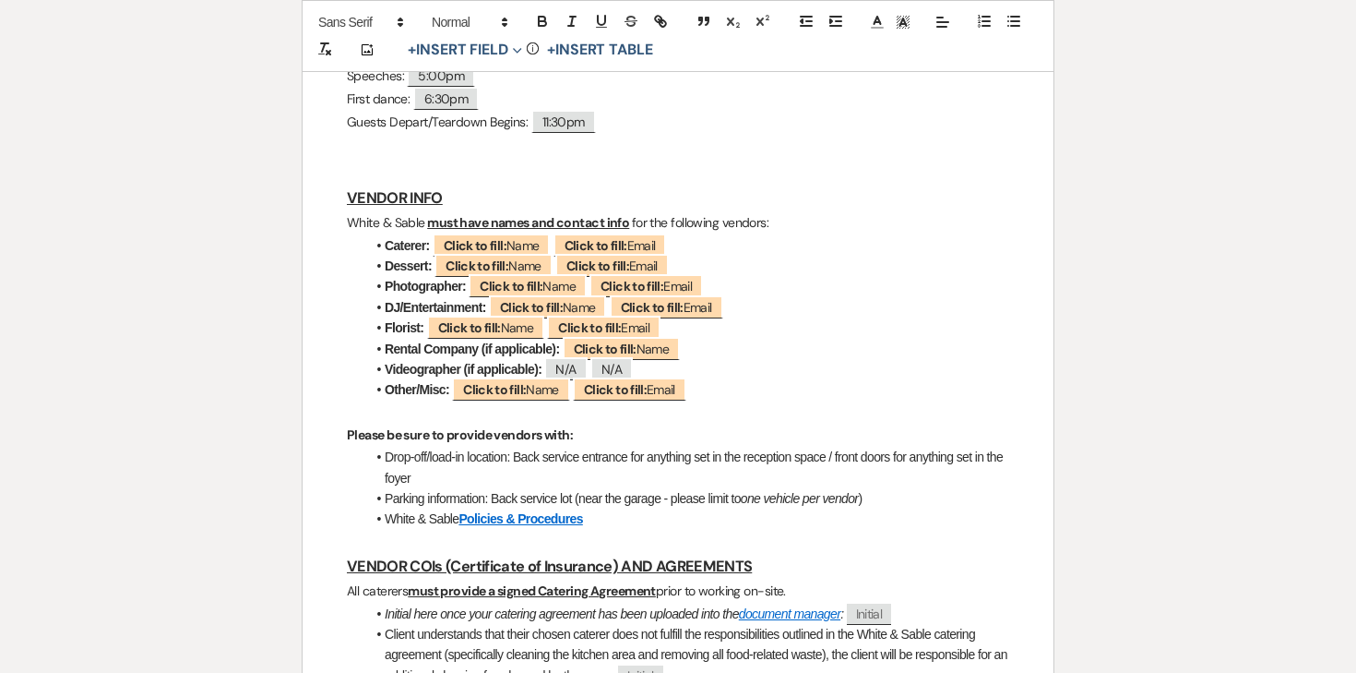
scroll to position [1313, 0]
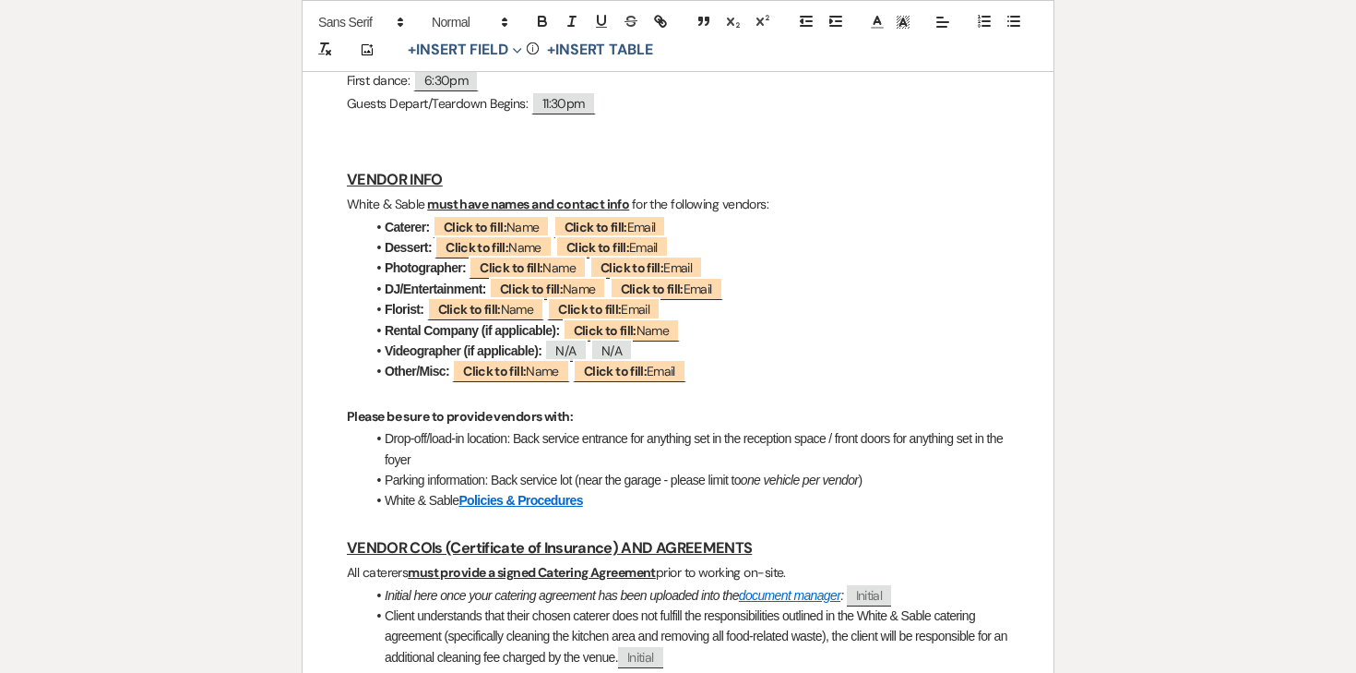
click at [710, 382] on p at bounding box center [678, 393] width 663 height 23
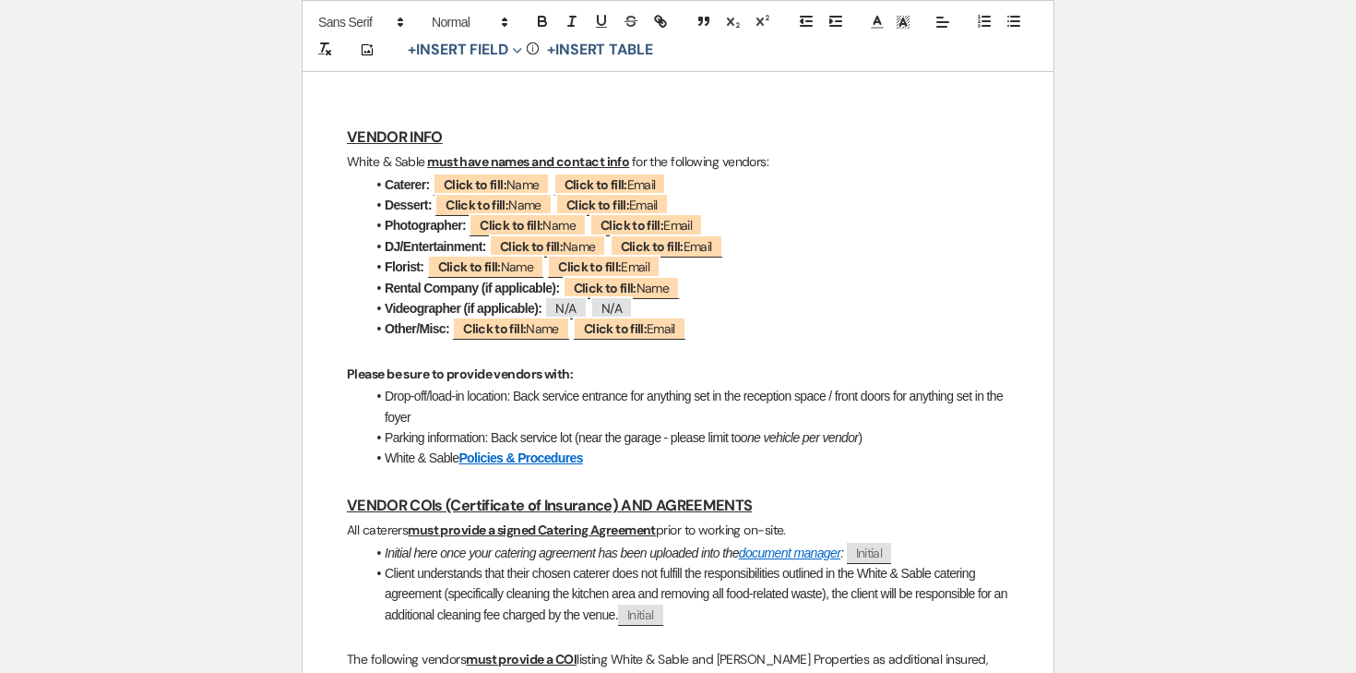
scroll to position [1383, 0]
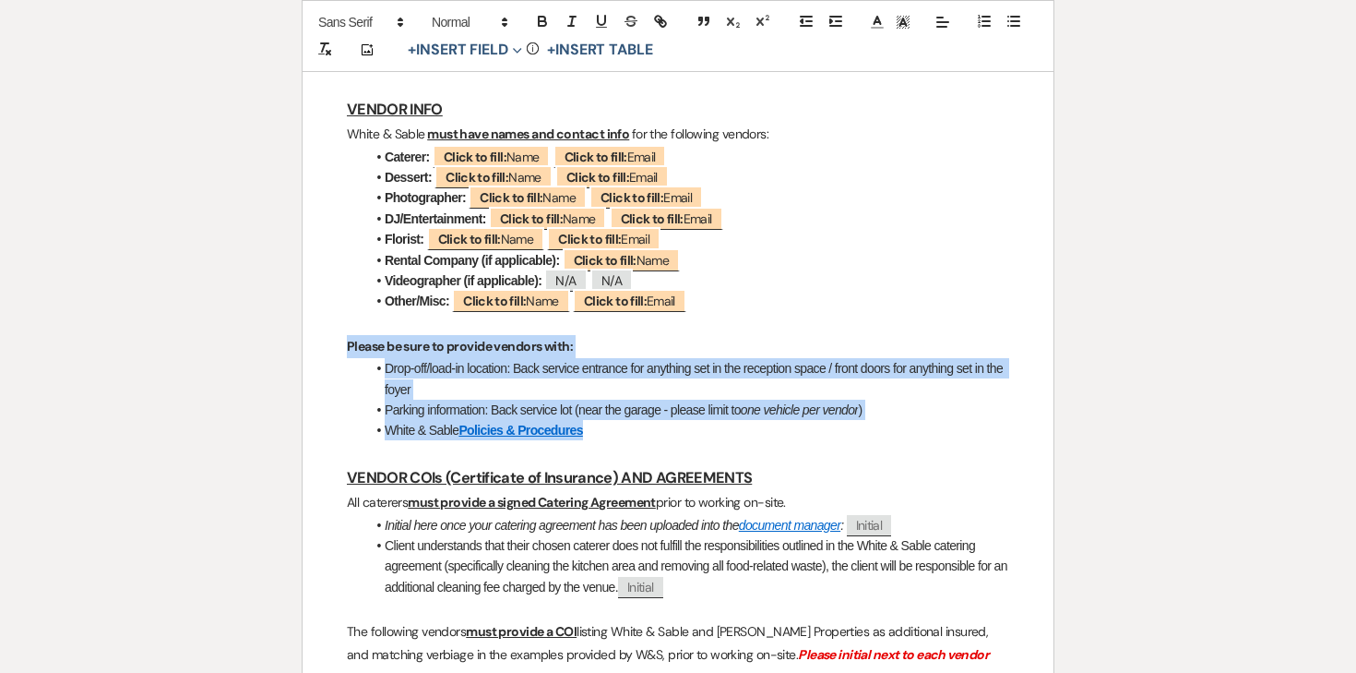
drag, startPoint x: 347, startPoint y: 298, endPoint x: 811, endPoint y: 390, distance: 473.2
click at [811, 390] on div "Bill & Kristina - Final Details - 10.11.25 GENERAL EVENT DETAILS Bride & Groom …" at bounding box center [678, 232] width 751 height 2591
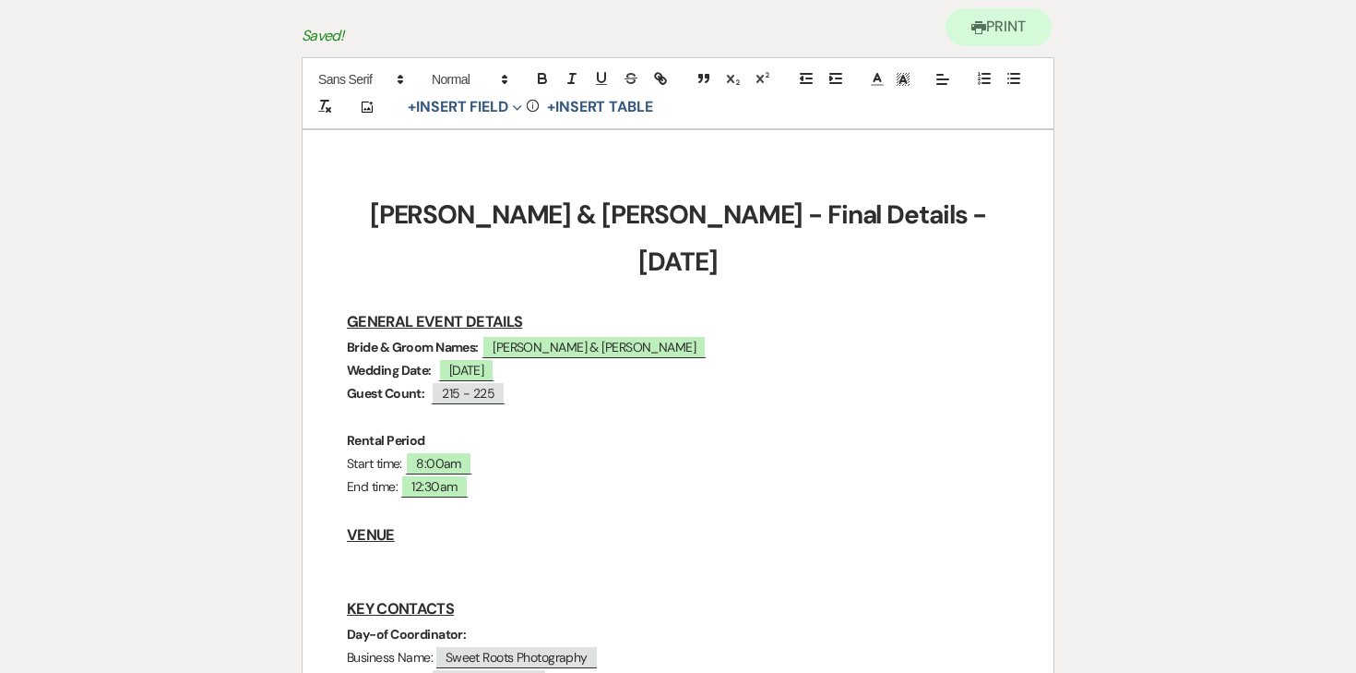
scroll to position [0, 0]
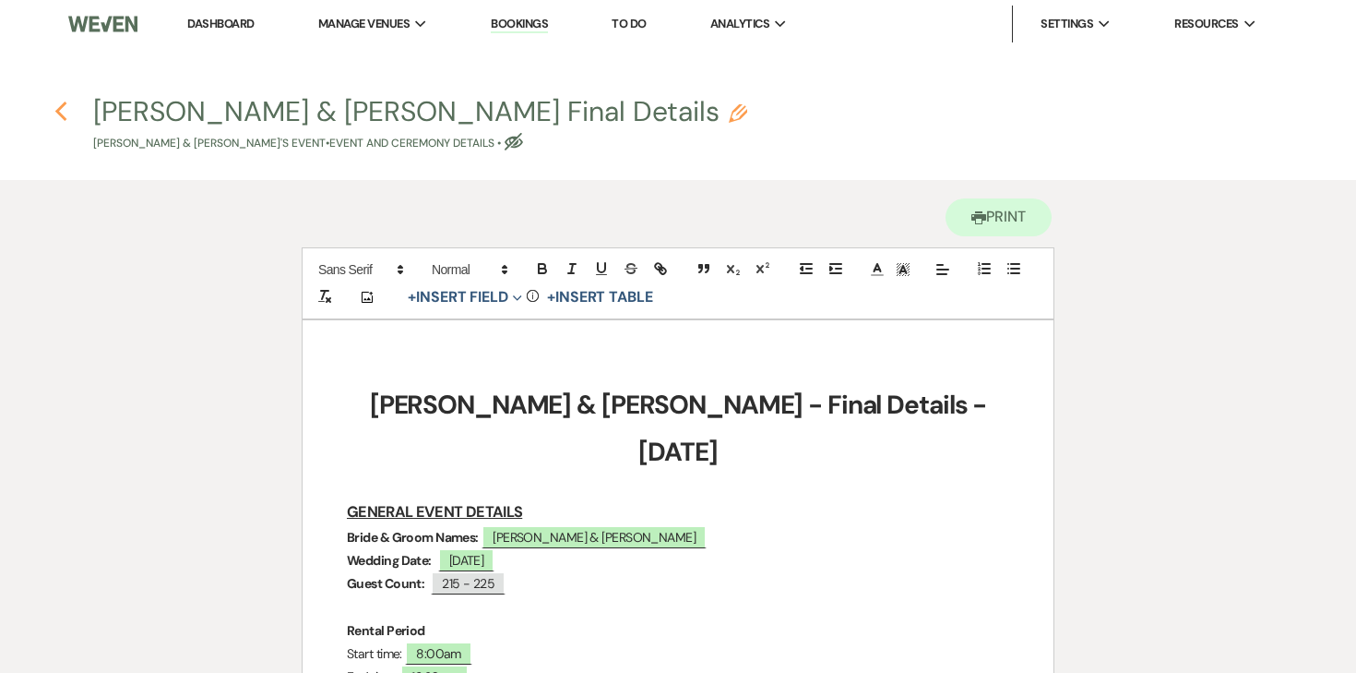
click at [60, 116] on use "button" at bounding box center [60, 112] width 12 height 20
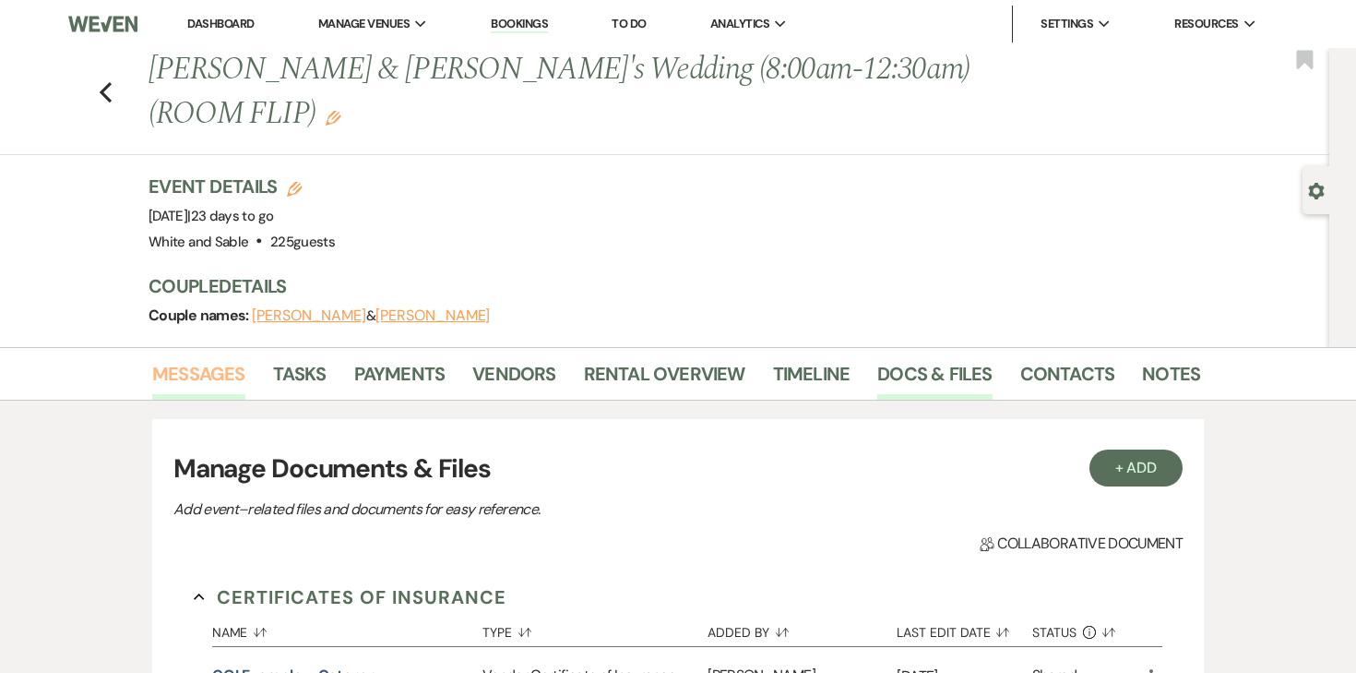
click at [207, 375] on link "Messages" at bounding box center [198, 379] width 93 height 41
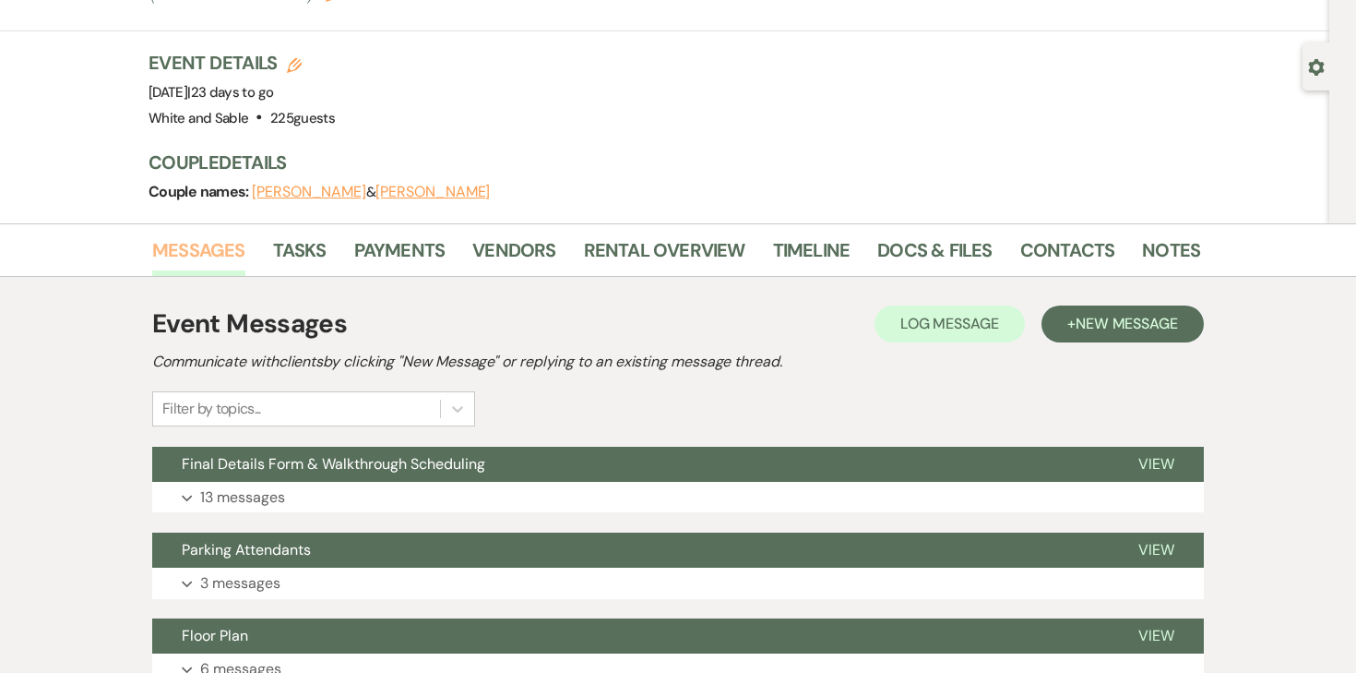
scroll to position [130, 0]
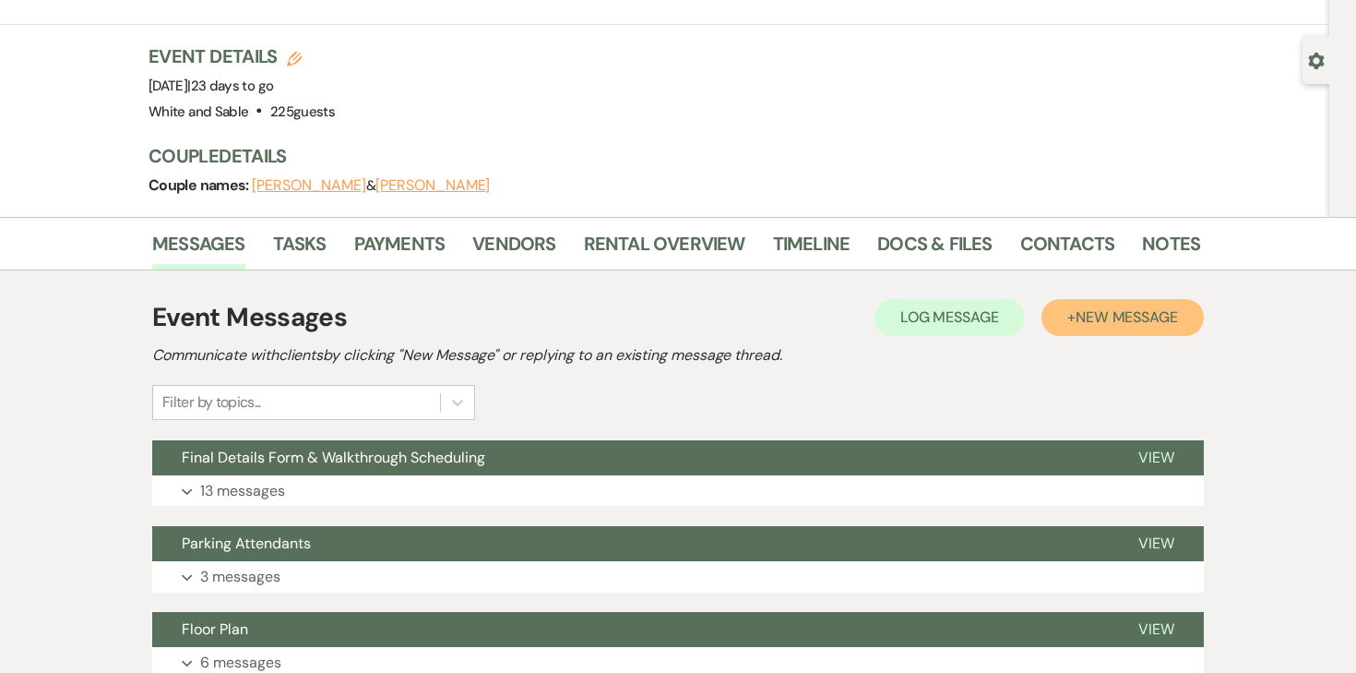
click at [1167, 317] on span "New Message" at bounding box center [1127, 316] width 102 height 19
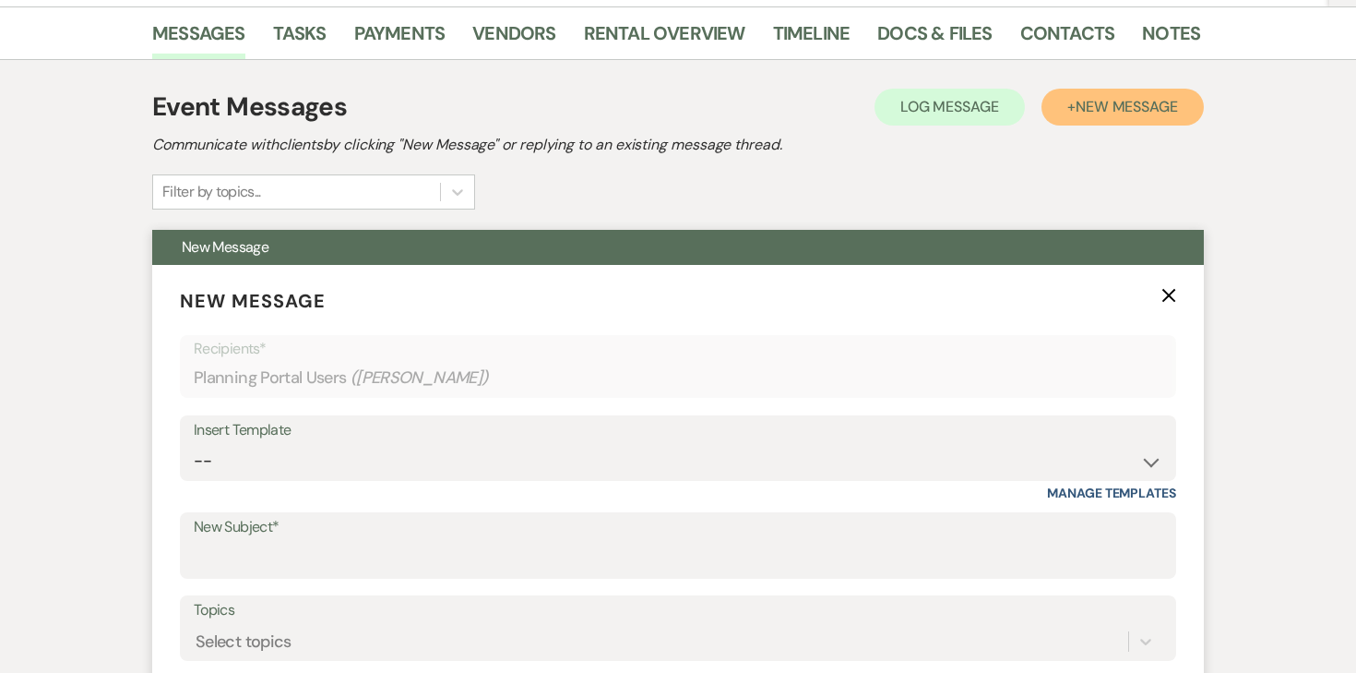
scroll to position [411, 0]
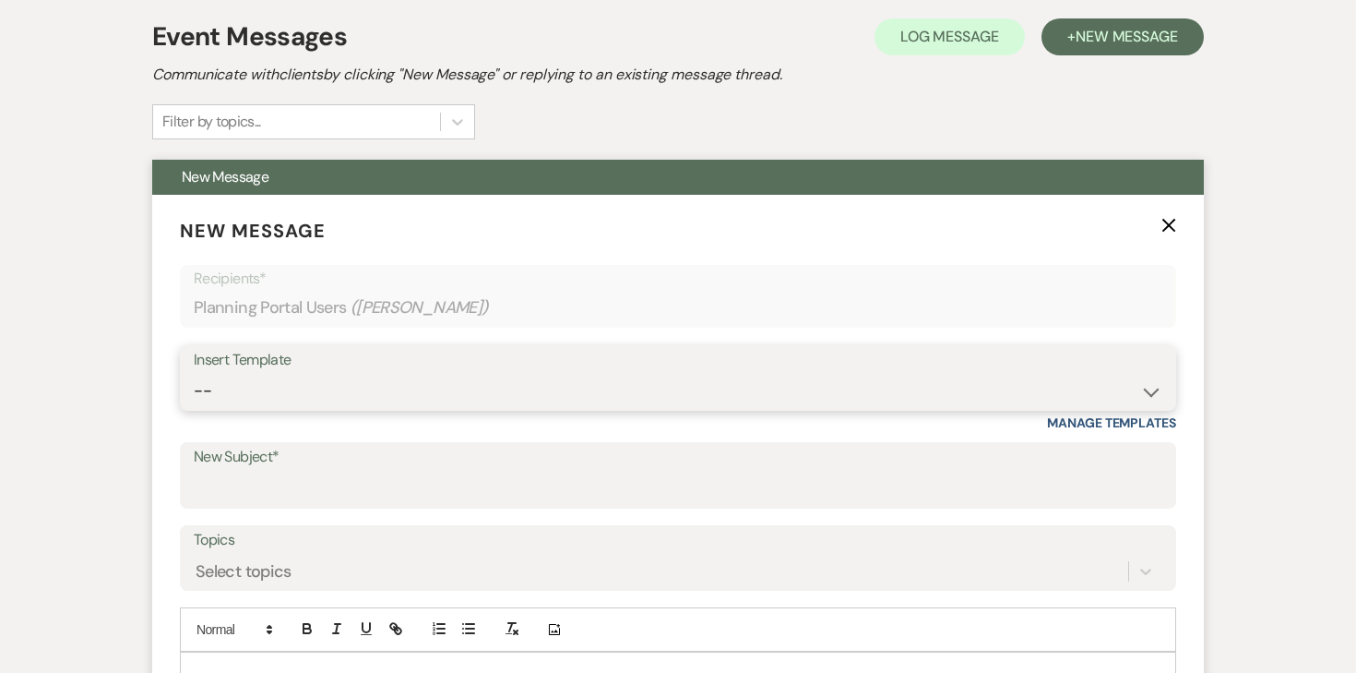
click at [420, 396] on select "-- Inquiry Response (Venue Guide) Schedule - Venue Tour Appt Confirmation Sched…" at bounding box center [678, 391] width 969 height 36
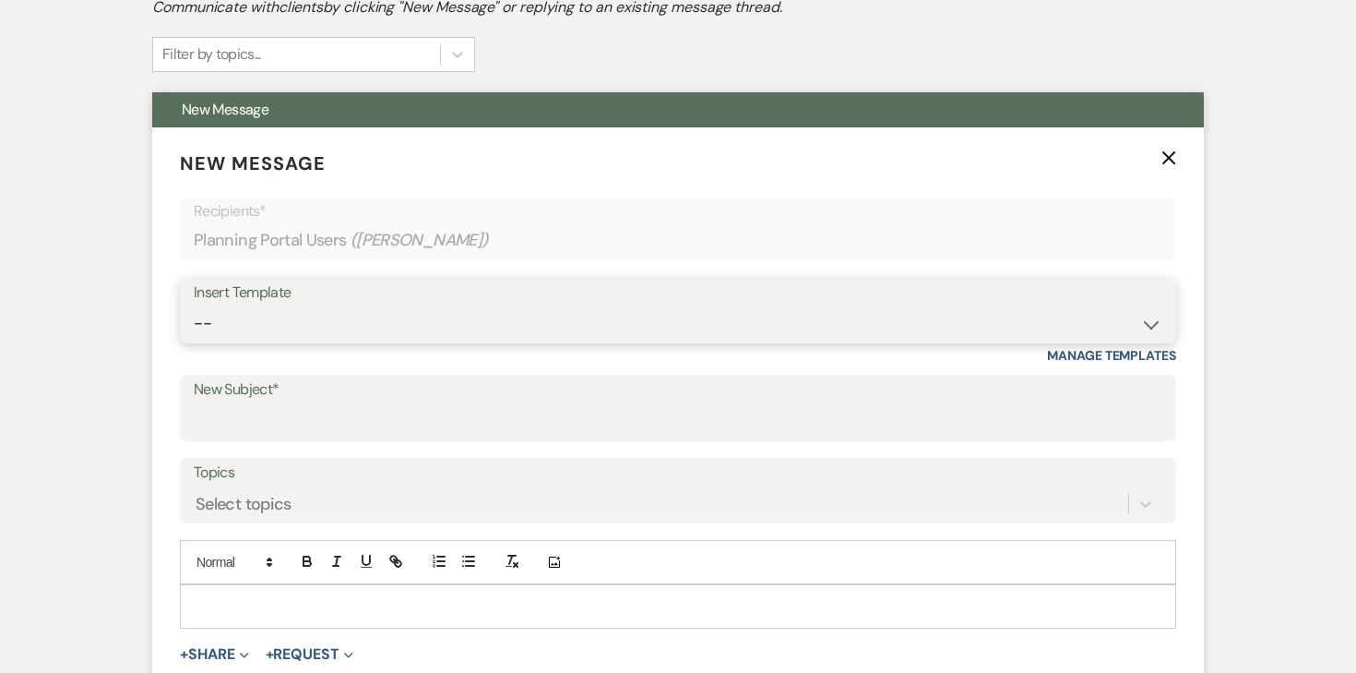
scroll to position [505, 0]
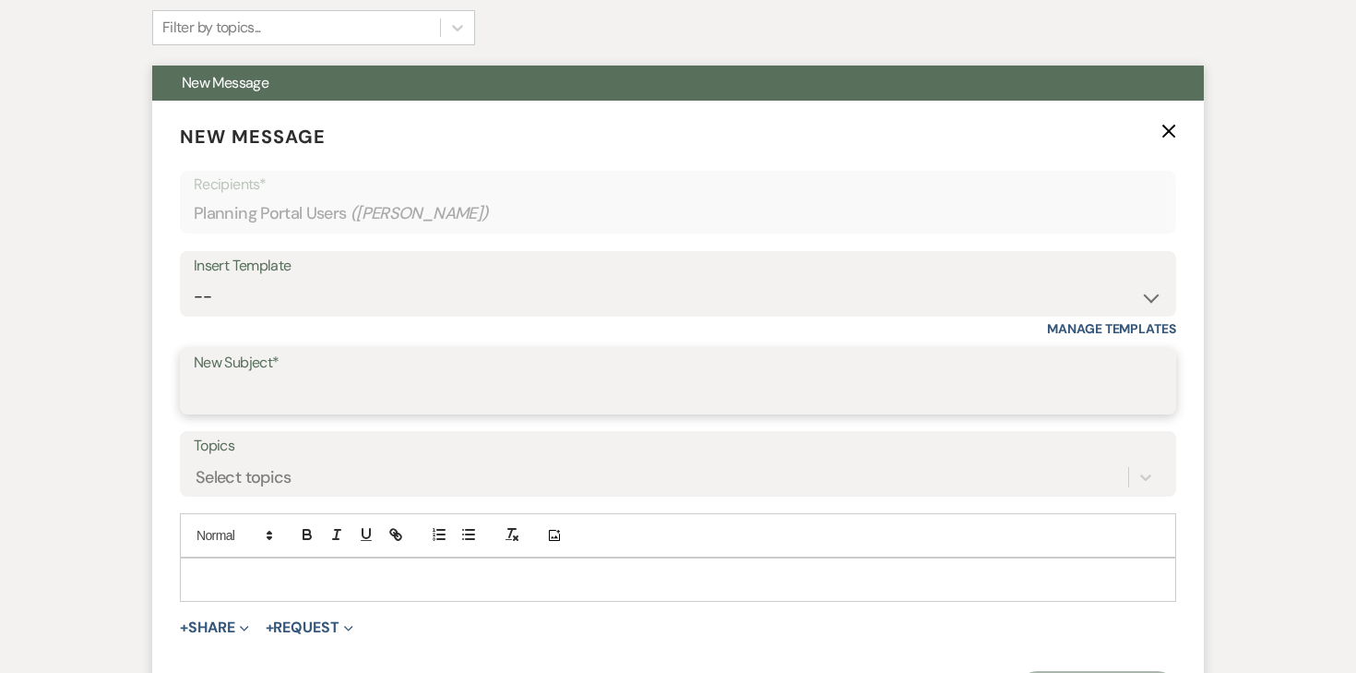
click at [380, 393] on input "New Subject*" at bounding box center [678, 394] width 969 height 36
click at [336, 411] on input "pet" at bounding box center [678, 394] width 969 height 36
type input "p"
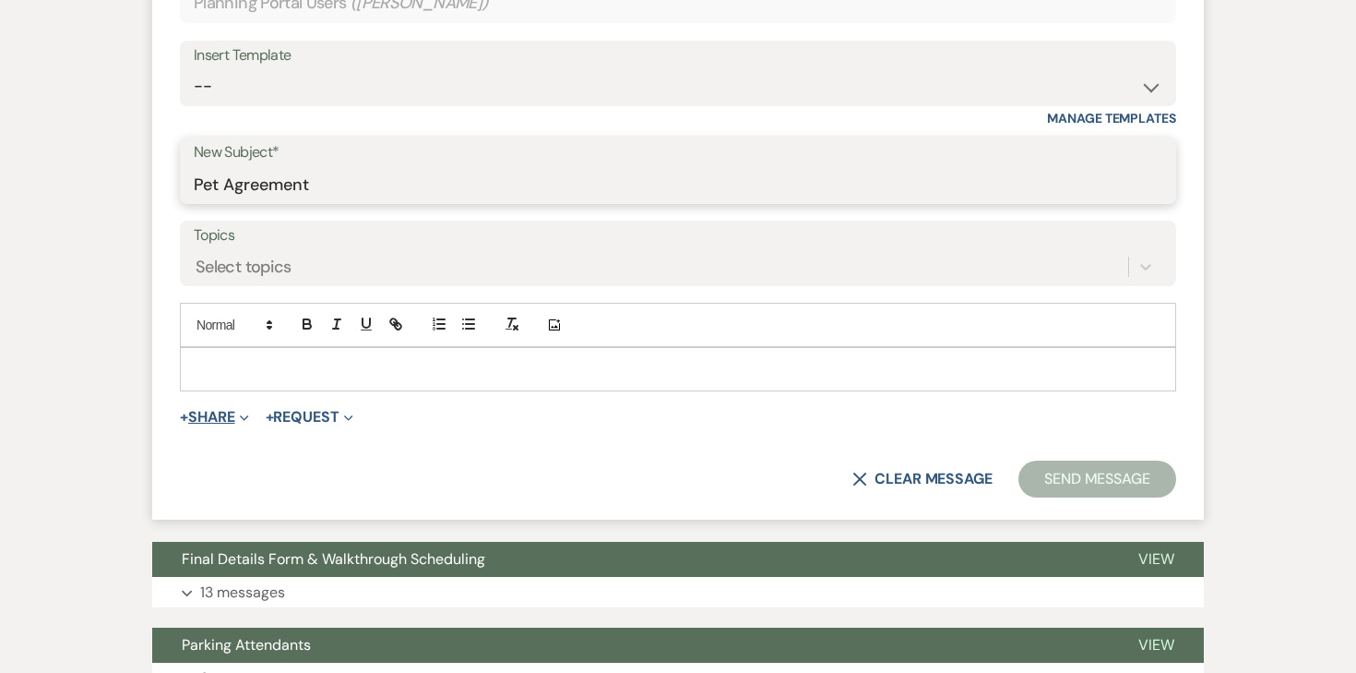
type input "Pet Agreement"
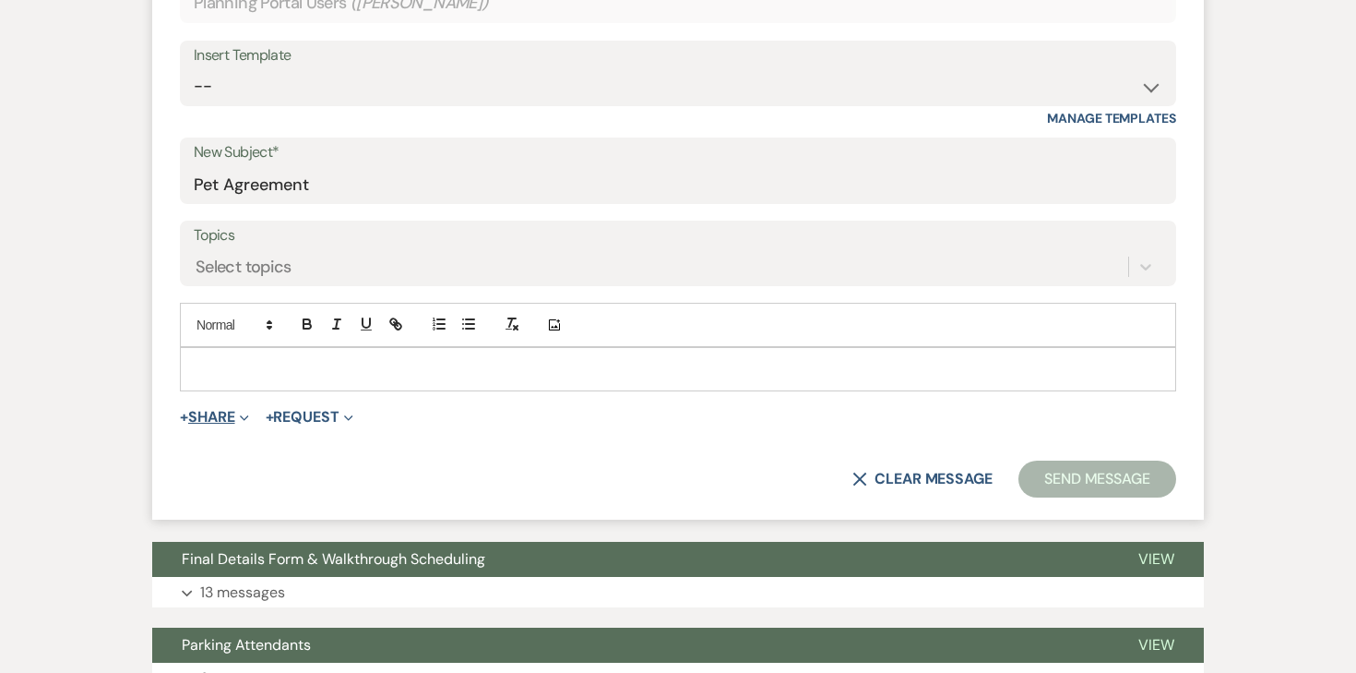
click at [202, 422] on button "+ Share Expand" at bounding box center [214, 417] width 69 height 15
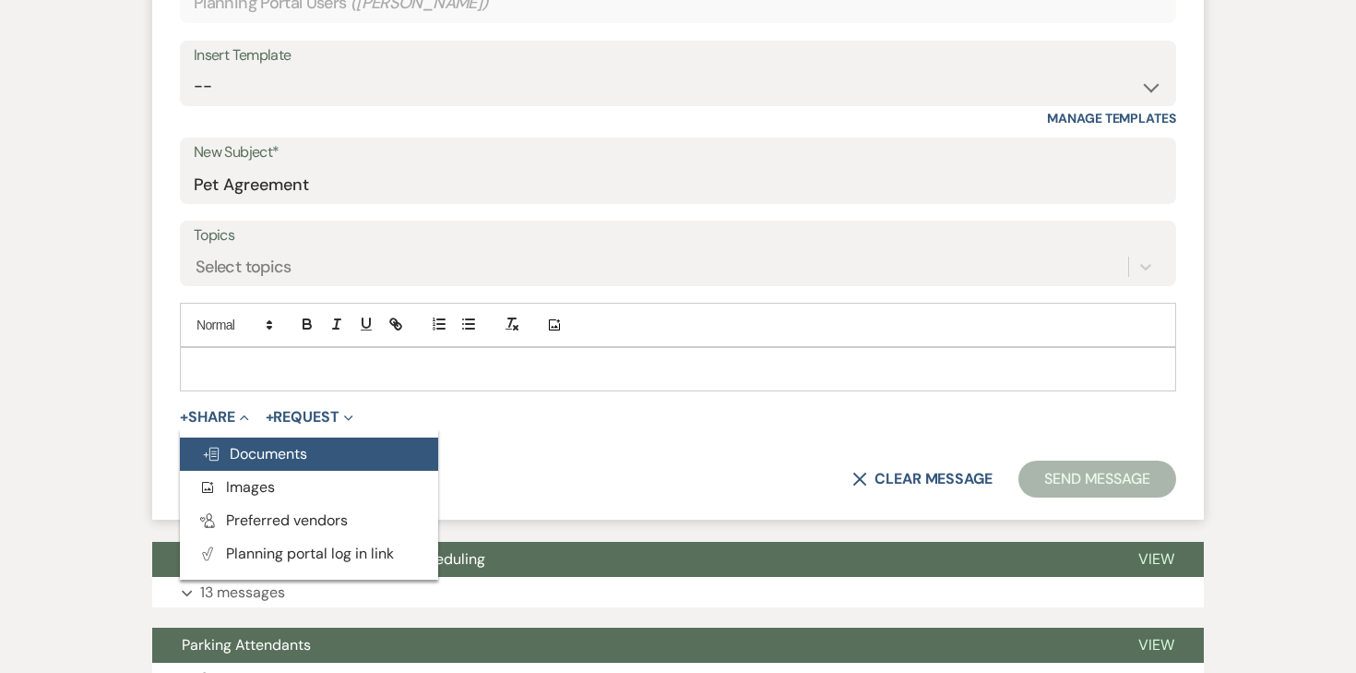
click at [233, 446] on span "Doc Upload Documents" at bounding box center [254, 453] width 105 height 19
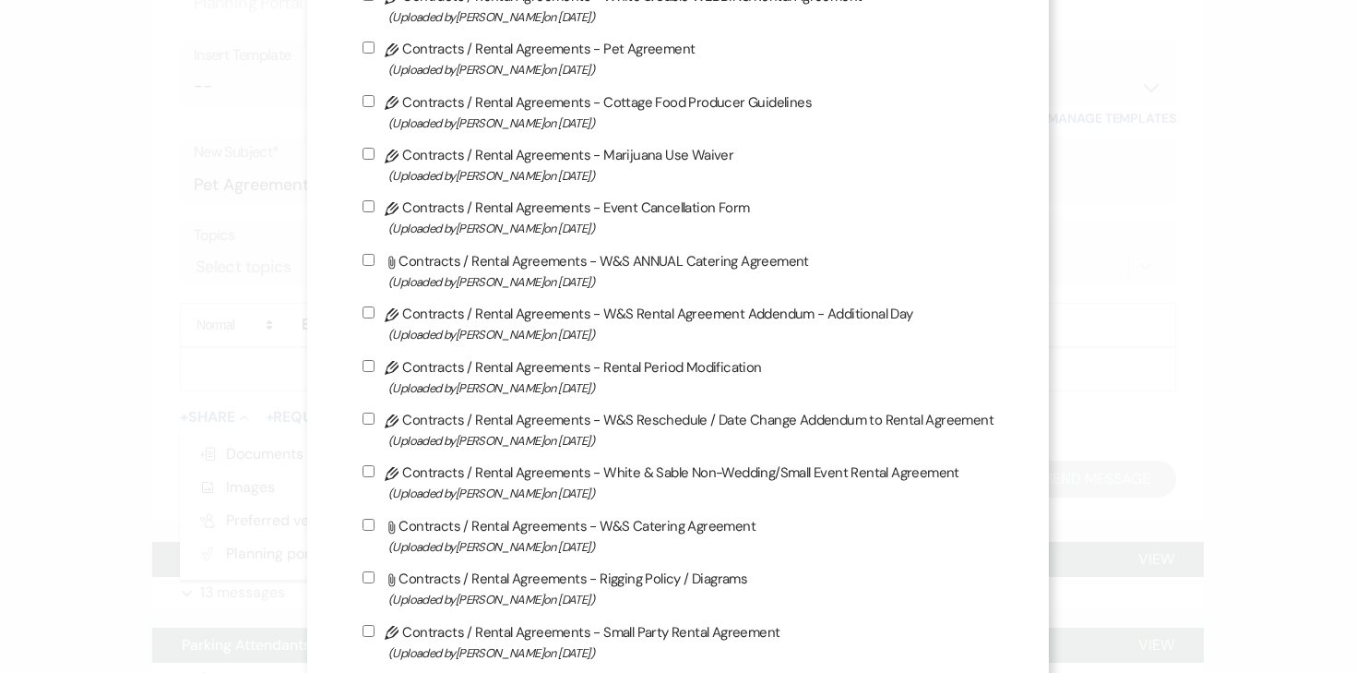
scroll to position [621, 0]
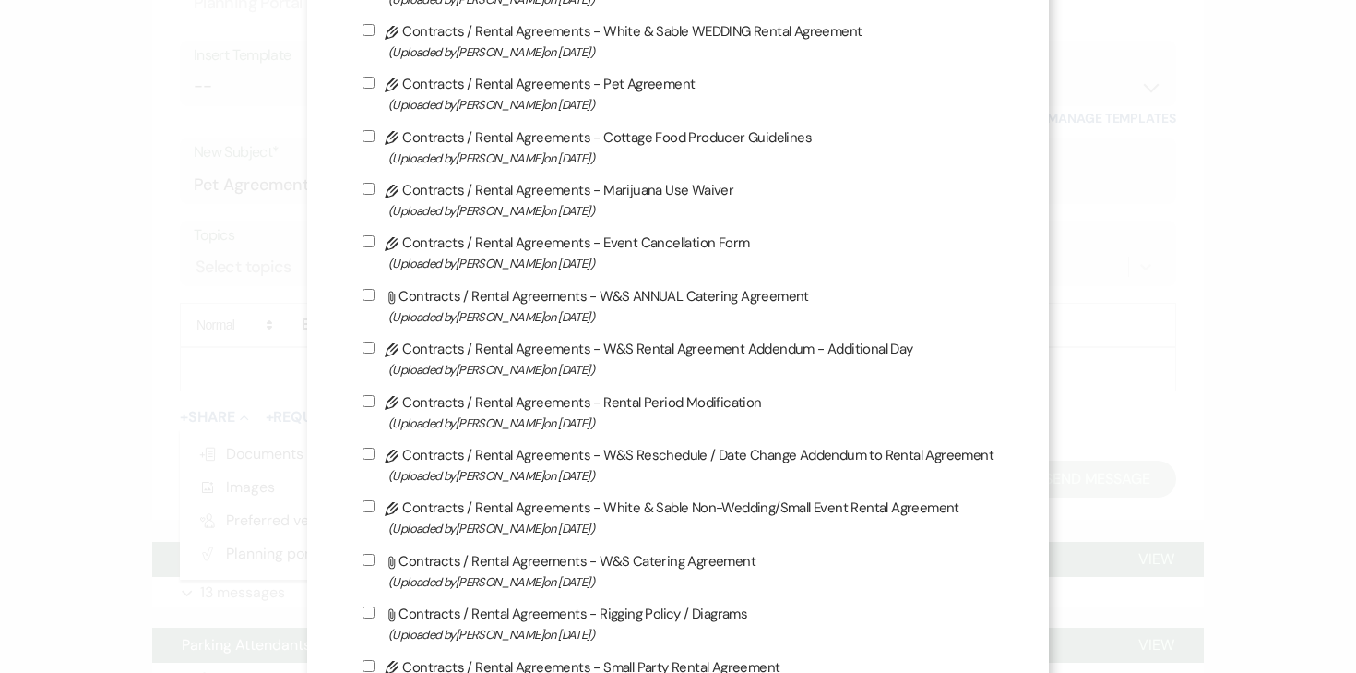
click at [375, 89] on input "Pencil Contracts / Rental Agreements - Pet Agreement (Uploaded by Angela Oldenb…" at bounding box center [369, 83] width 12 height 12
checkbox input "true"
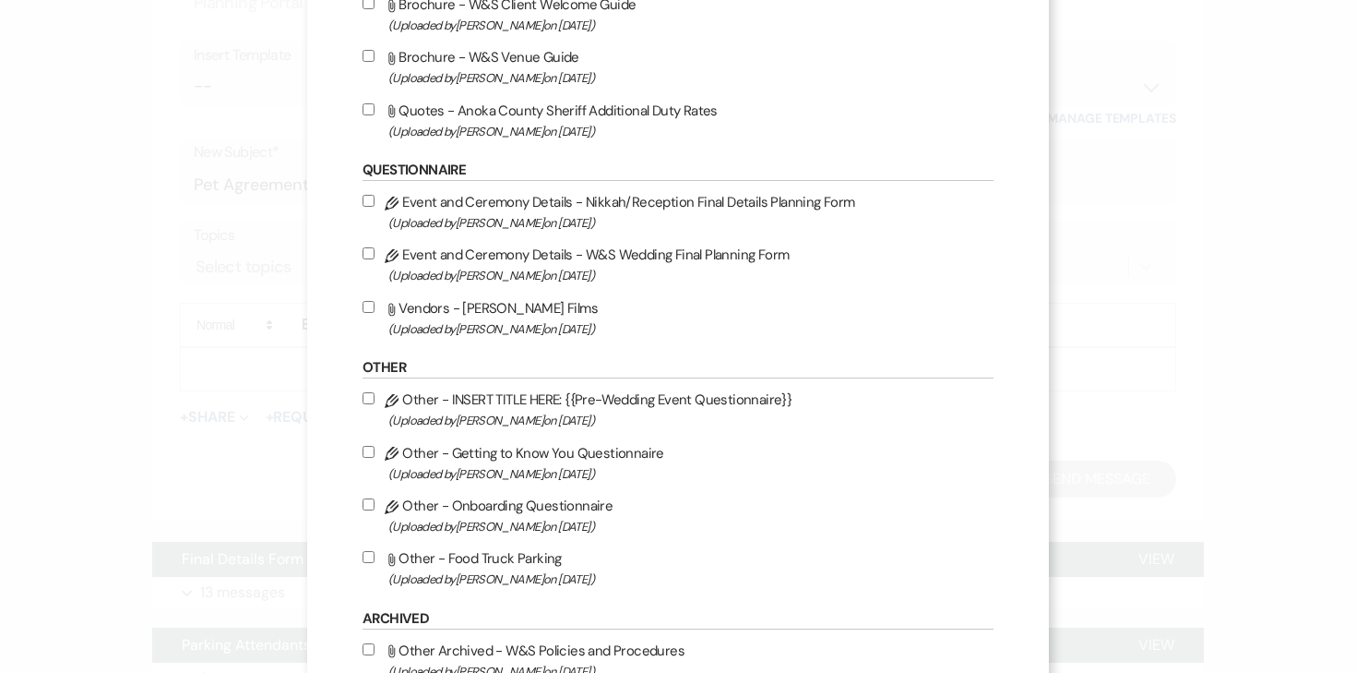
scroll to position [2549, 0]
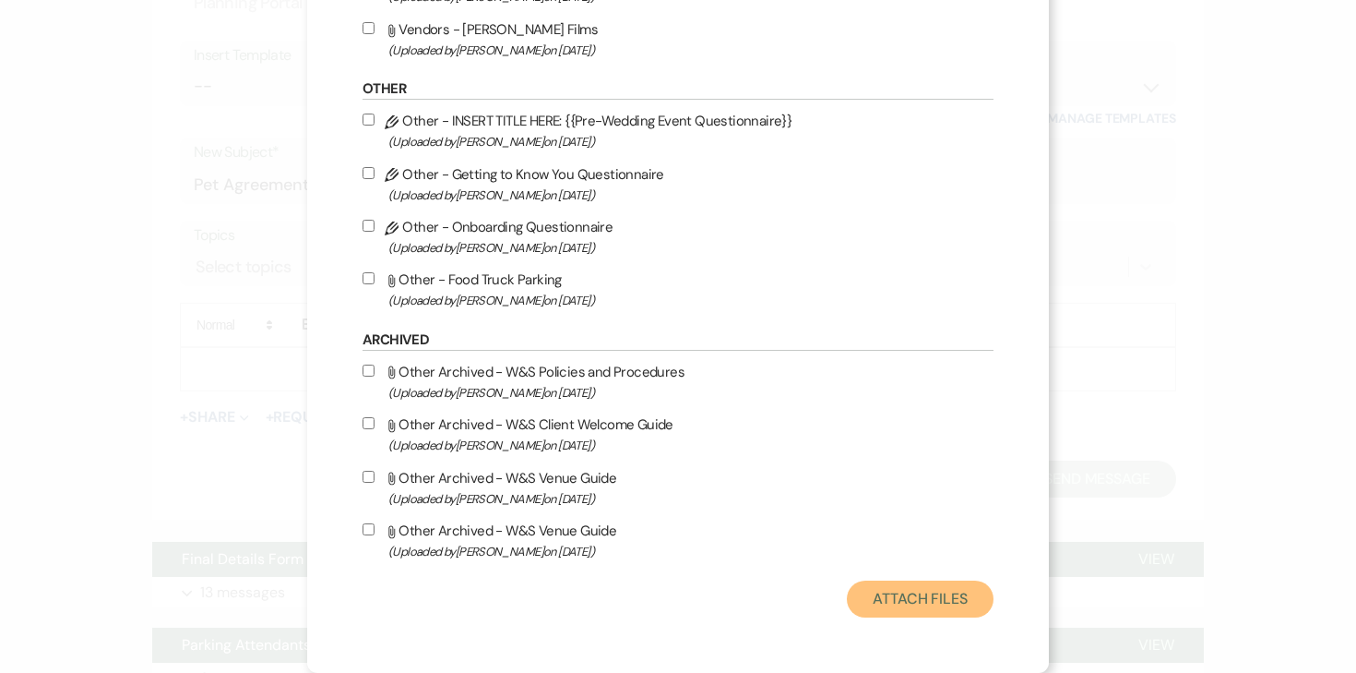
click at [914, 595] on button "Attach Files" at bounding box center [920, 598] width 147 height 37
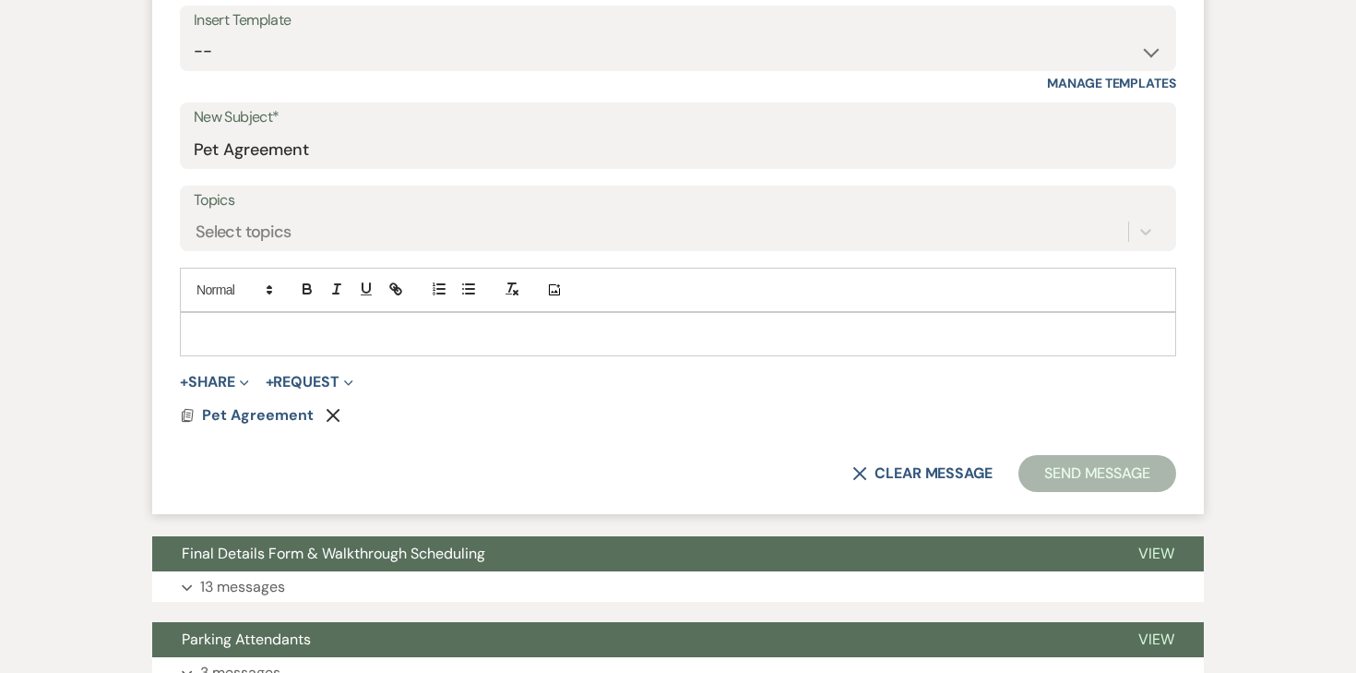
scroll to position [751, 0]
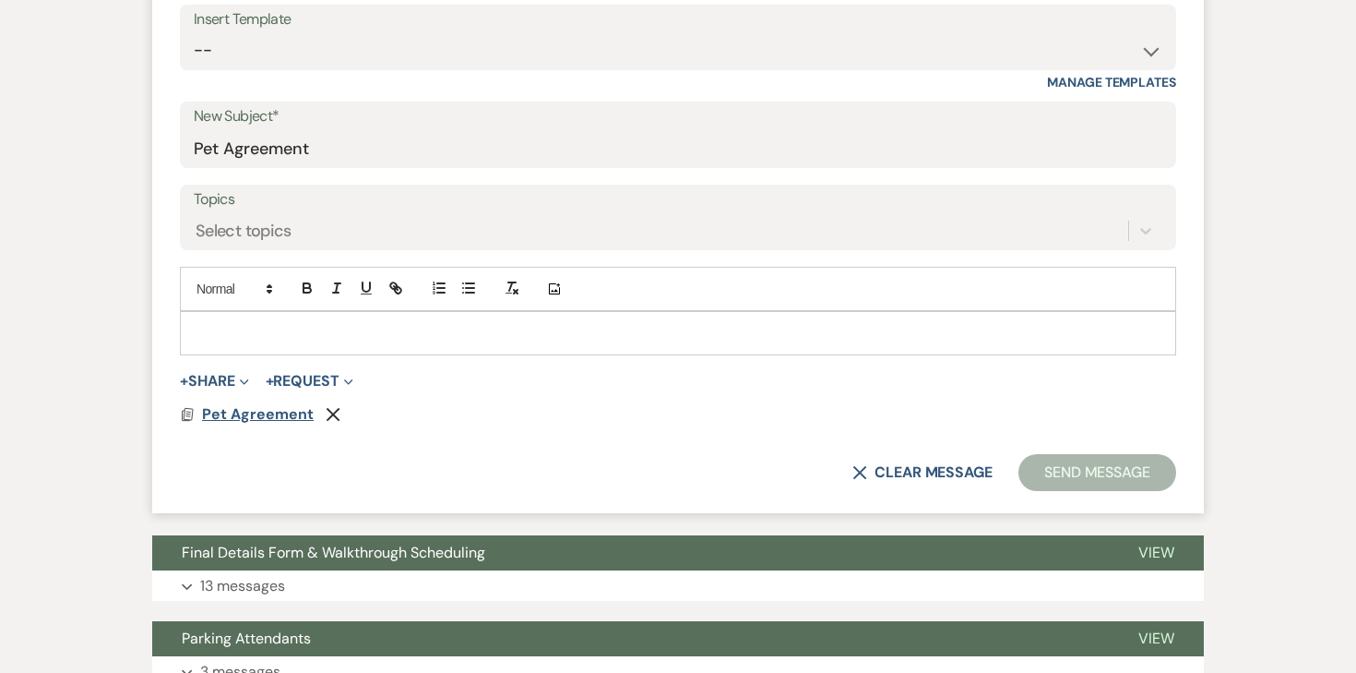
click at [282, 413] on span "Pet Agreement" at bounding box center [258, 413] width 112 height 19
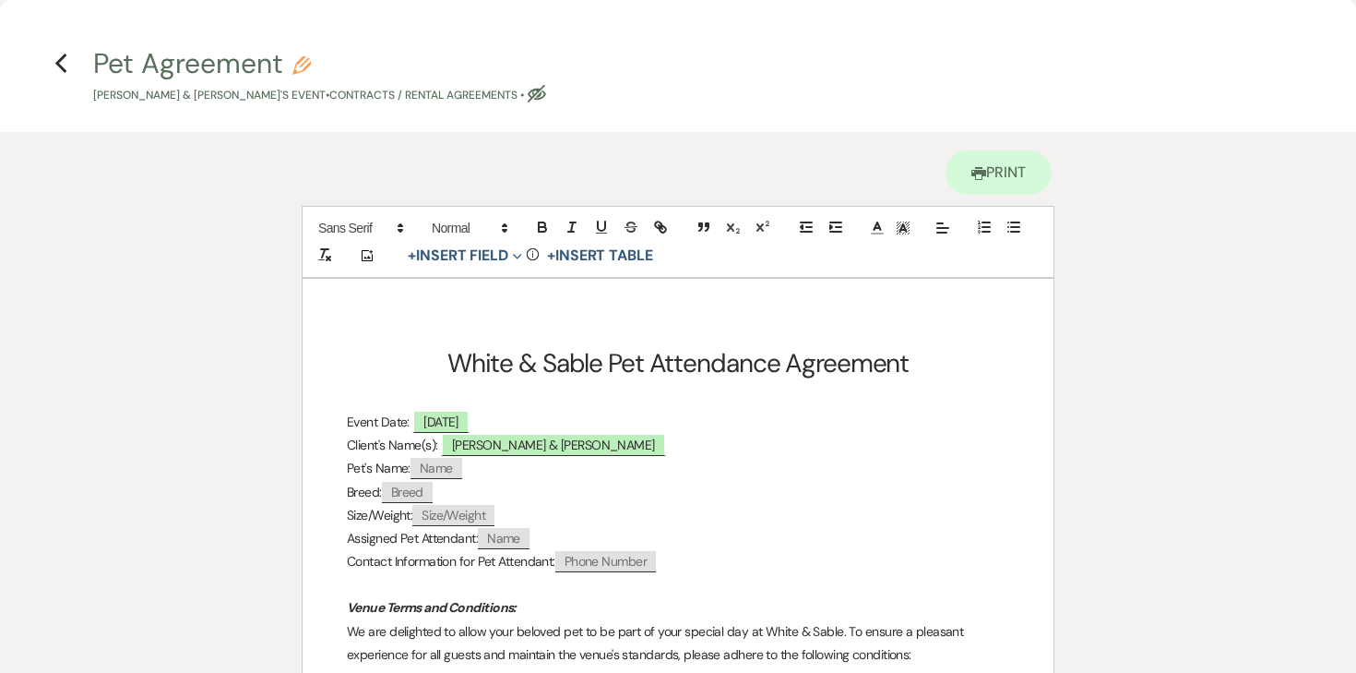
click at [300, 71] on use "button" at bounding box center [302, 65] width 18 height 18
select select "10"
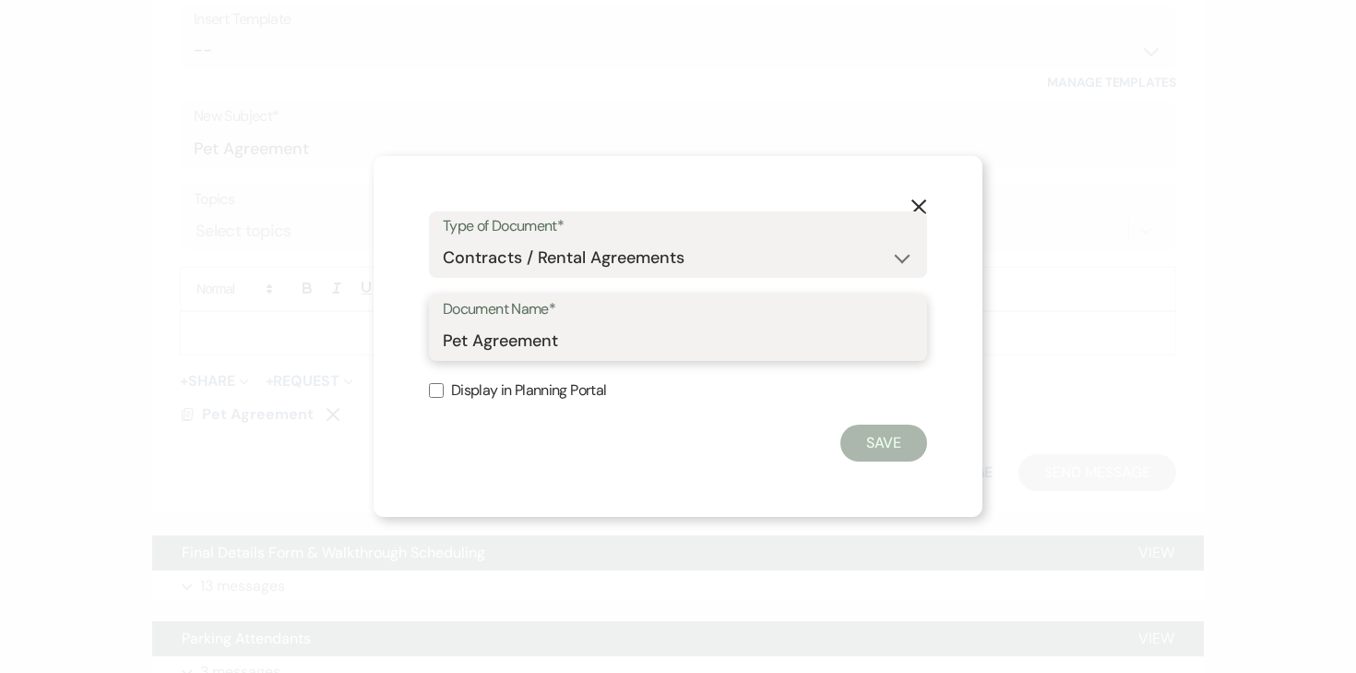
click at [598, 340] on input "Pet Agreement" at bounding box center [678, 341] width 471 height 36
type input "Pet Agreement - Bill & Kristina"
click at [902, 446] on button "Save" at bounding box center [884, 442] width 87 height 37
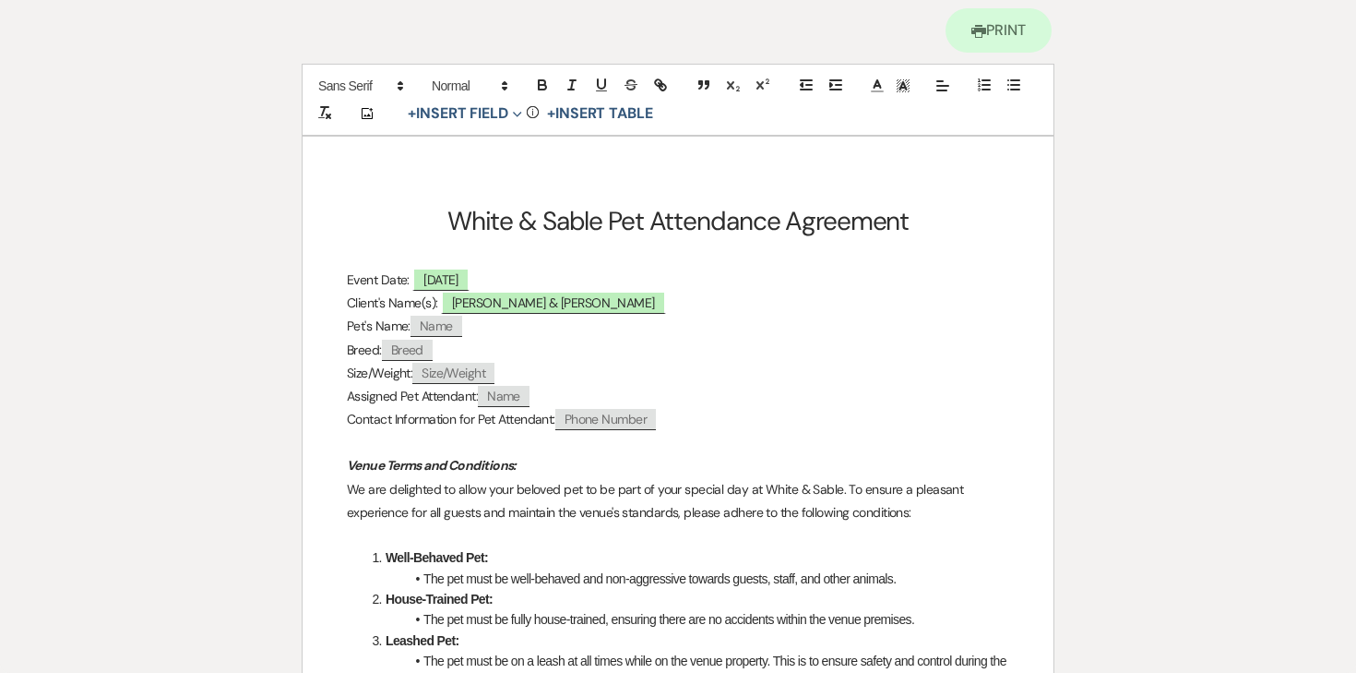
scroll to position [173, 0]
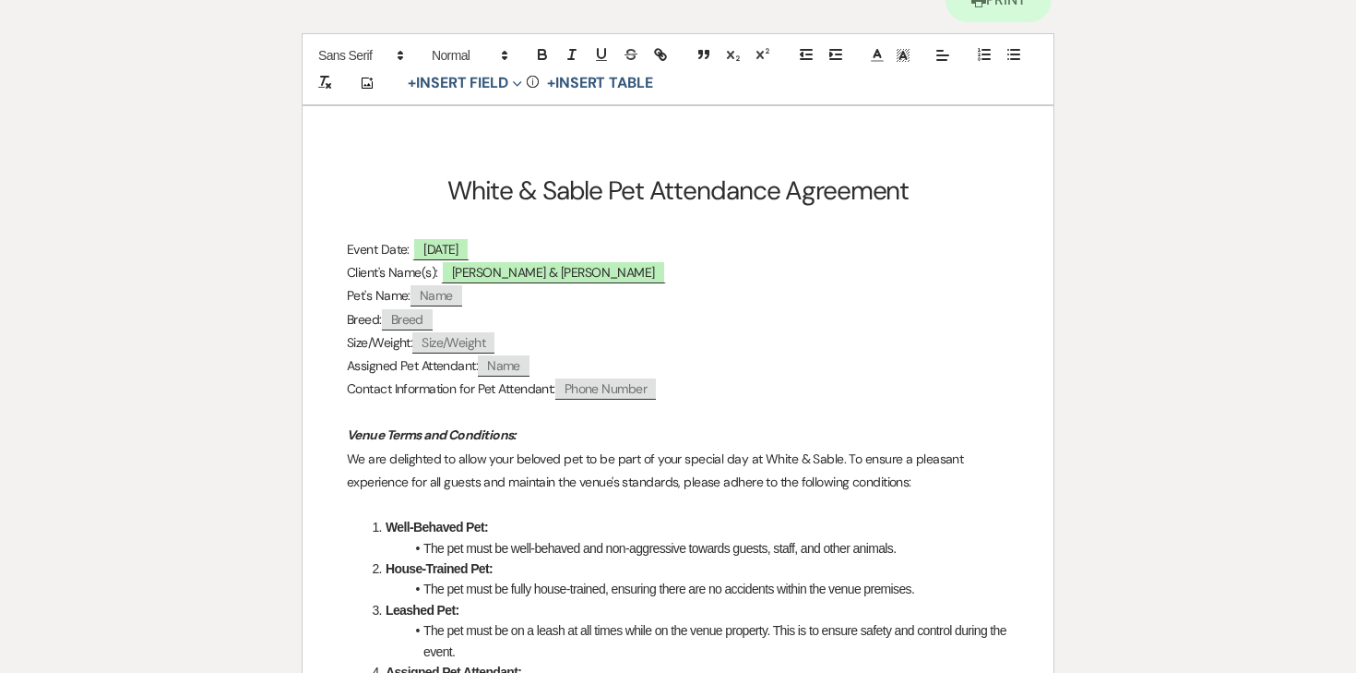
click at [623, 321] on h4 "Breed: ﻿ Breed ﻿" at bounding box center [678, 319] width 663 height 23
click at [680, 393] on h4 "Contact Information for Pet Attendant: ﻿ Phone Number ﻿" at bounding box center [678, 388] width 663 height 23
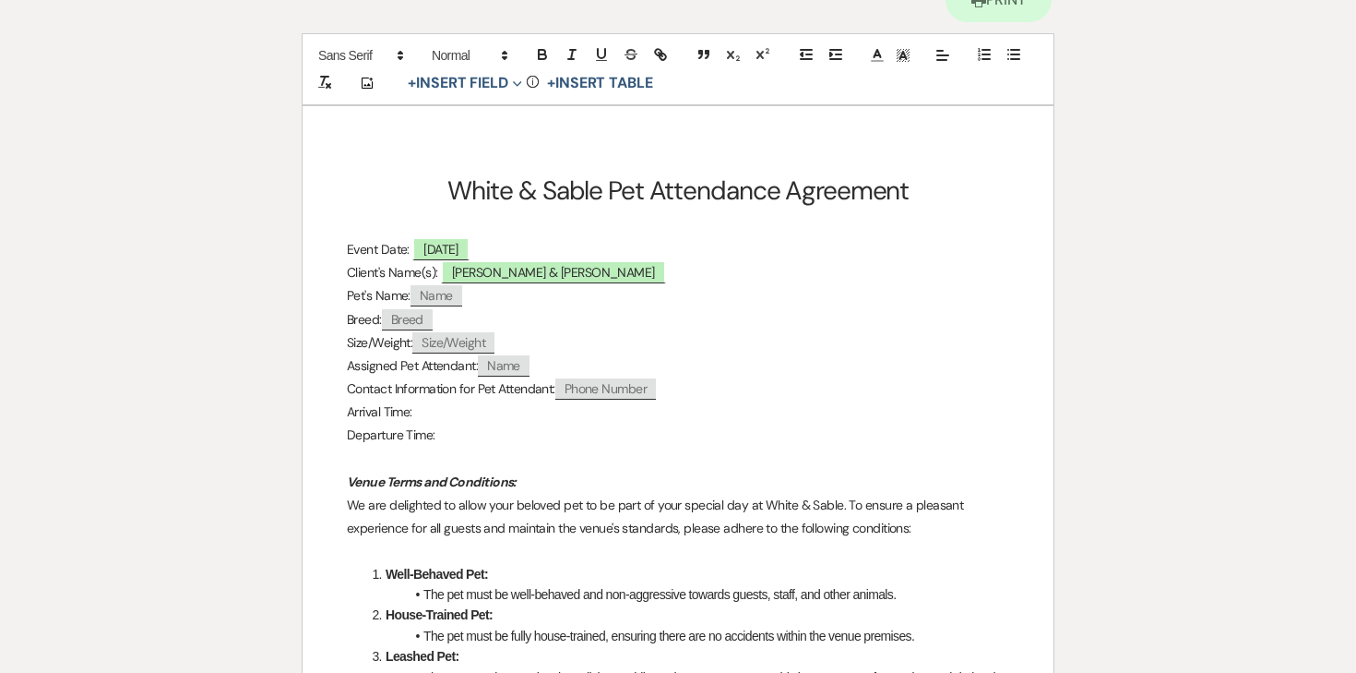
click at [444, 412] on p "Arrival Time:" at bounding box center [678, 411] width 663 height 23
click at [456, 92] on span "+ Insert Field Expand Standard Field Smart Field Signature Field Initial Field" at bounding box center [463, 83] width 127 height 27
click at [456, 84] on button "+ Insert Field Expand" at bounding box center [464, 83] width 127 height 22
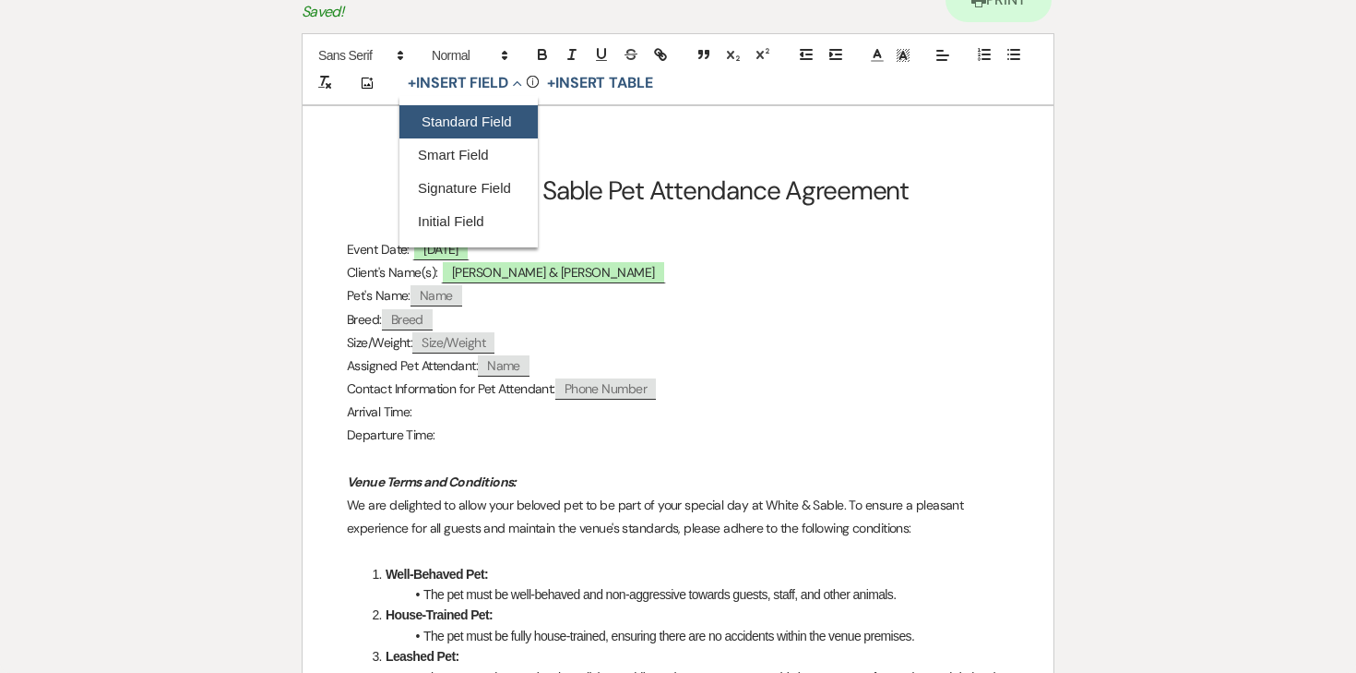
click at [495, 125] on button "Standard Field" at bounding box center [469, 121] width 138 height 33
select select "owner"
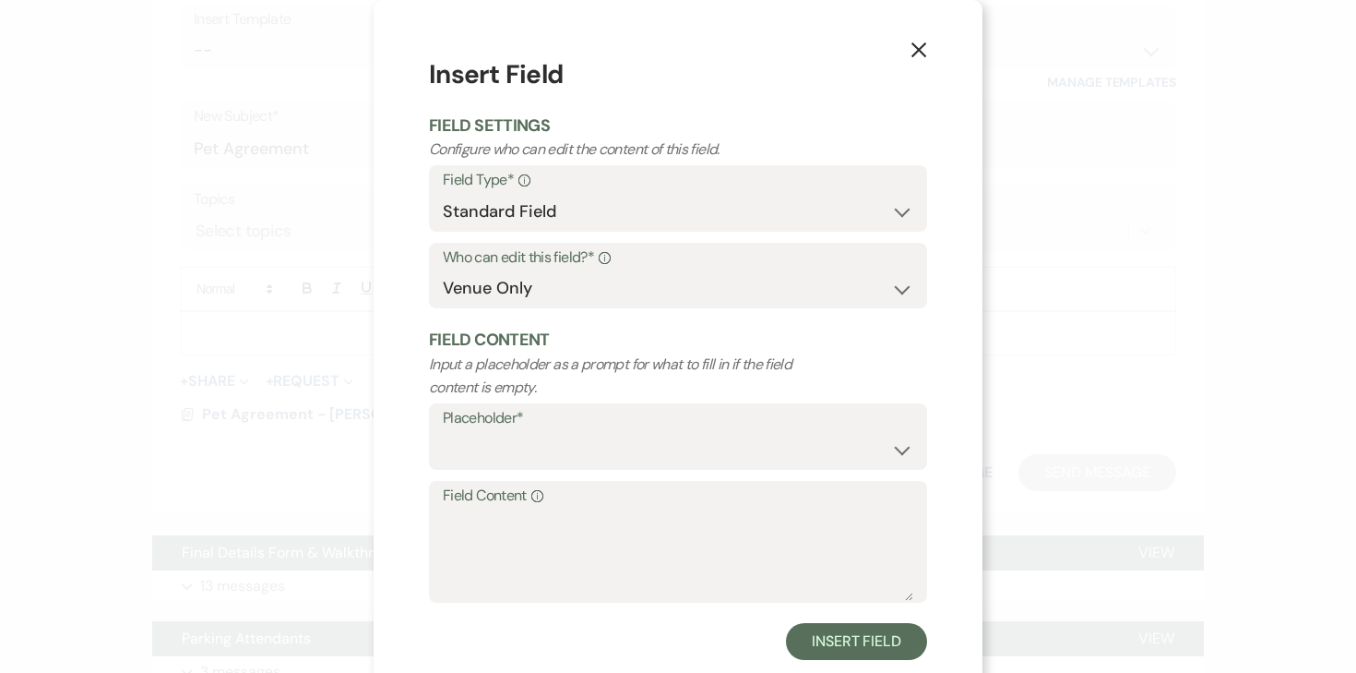
scroll to position [33, 0]
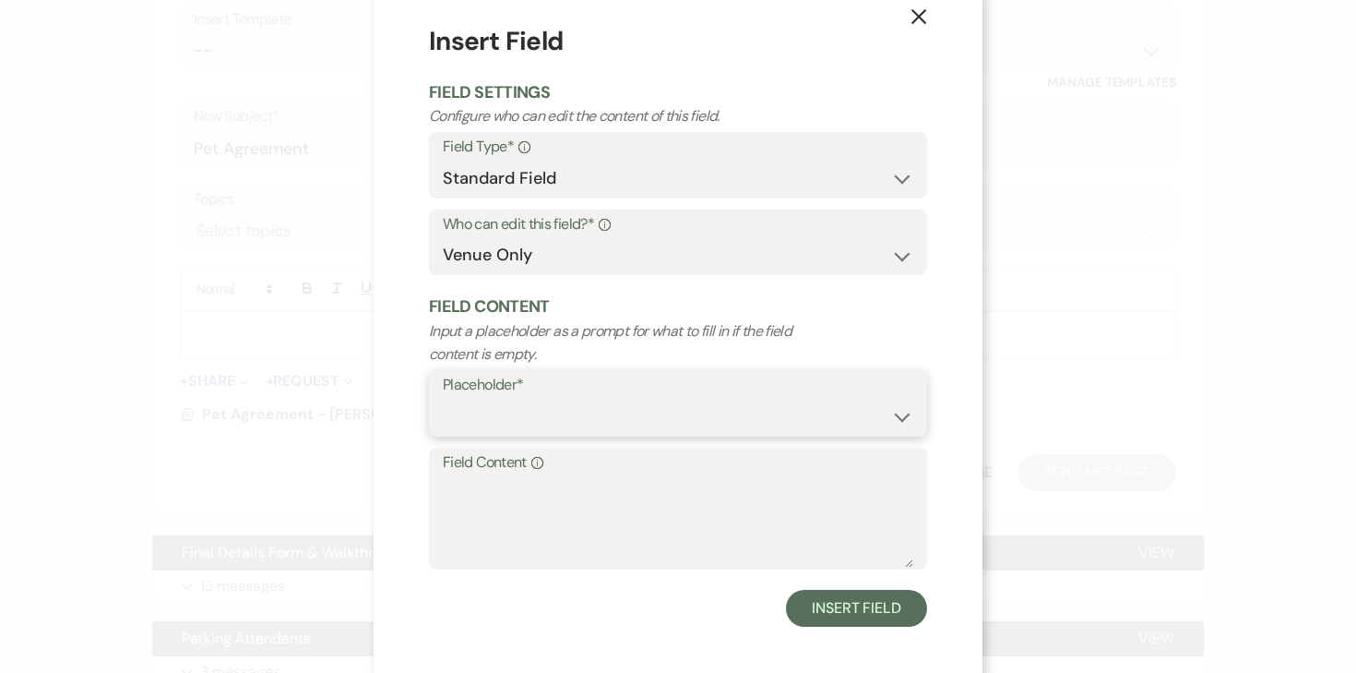
click at [518, 405] on select "Custom Placeholder Date Time Name Location Venue Name Type Number Budget Addres…" at bounding box center [678, 417] width 471 height 36
select select "Time"
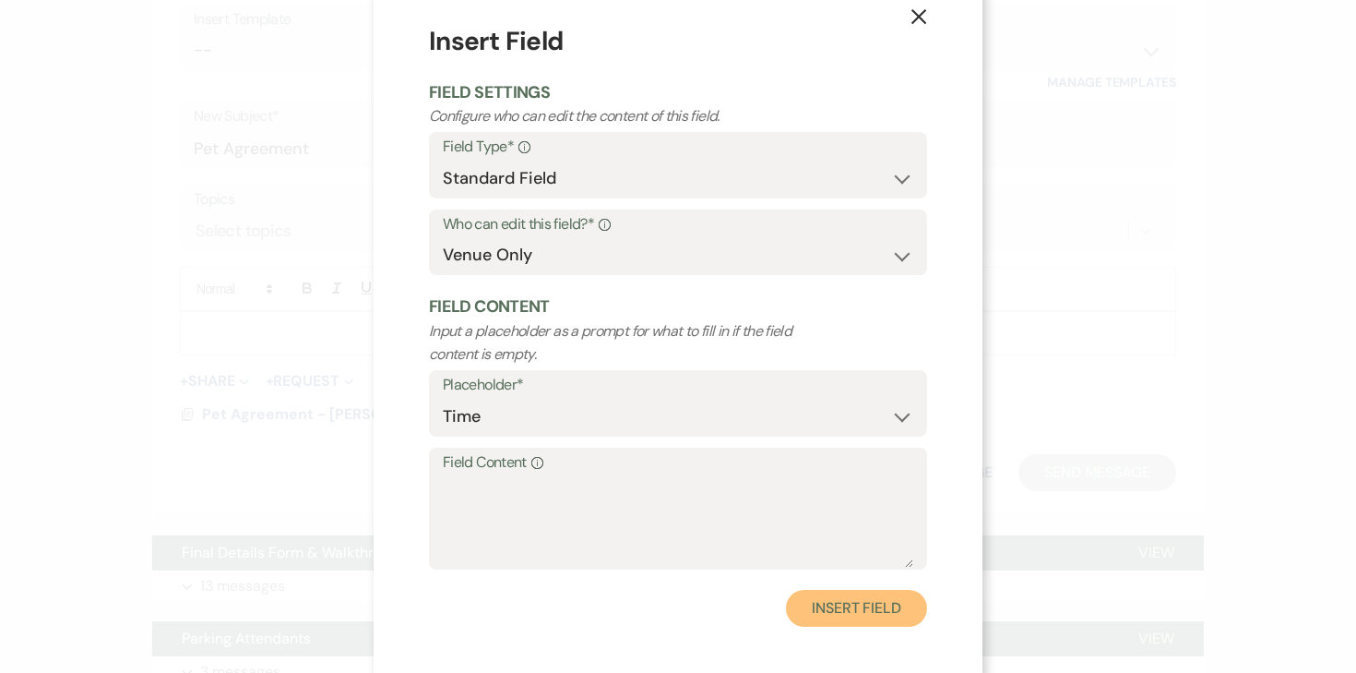
click at [817, 602] on button "Insert Field" at bounding box center [856, 608] width 141 height 37
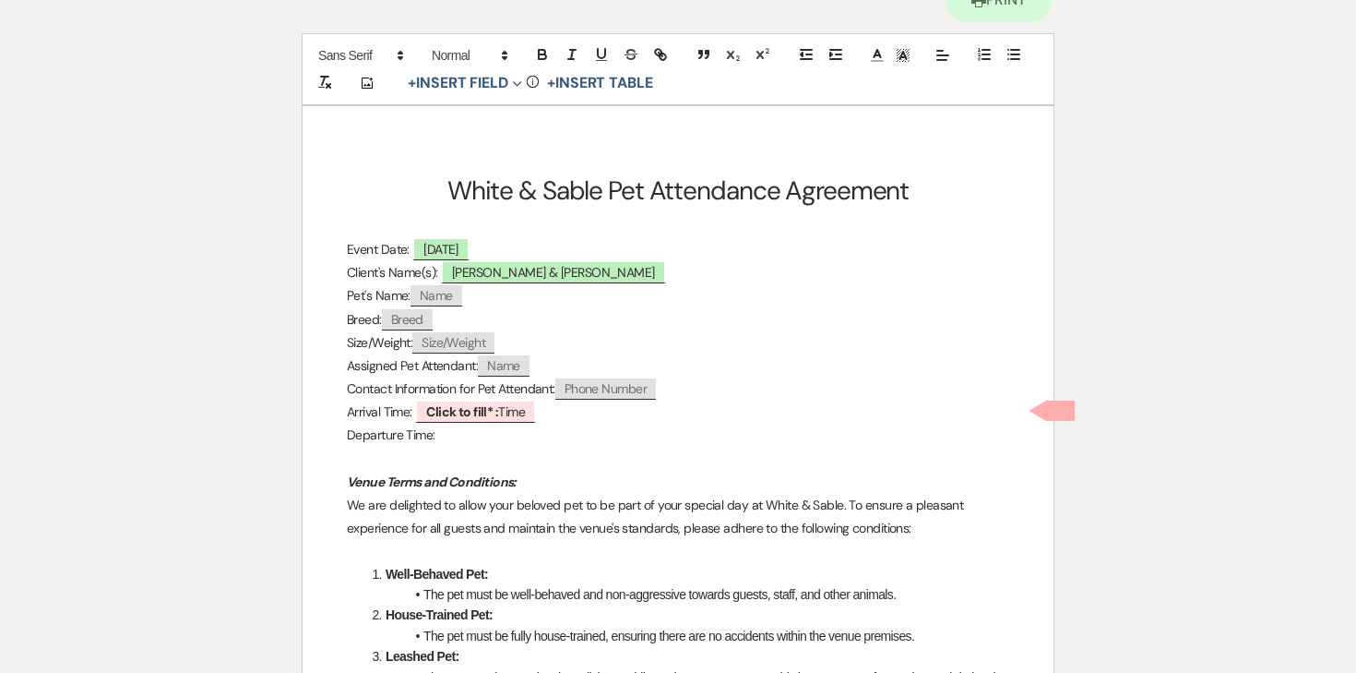
click at [481, 433] on p "Departure Time:" at bounding box center [678, 435] width 663 height 23
click at [451, 90] on button "+ Insert Field Expand" at bounding box center [464, 83] width 127 height 22
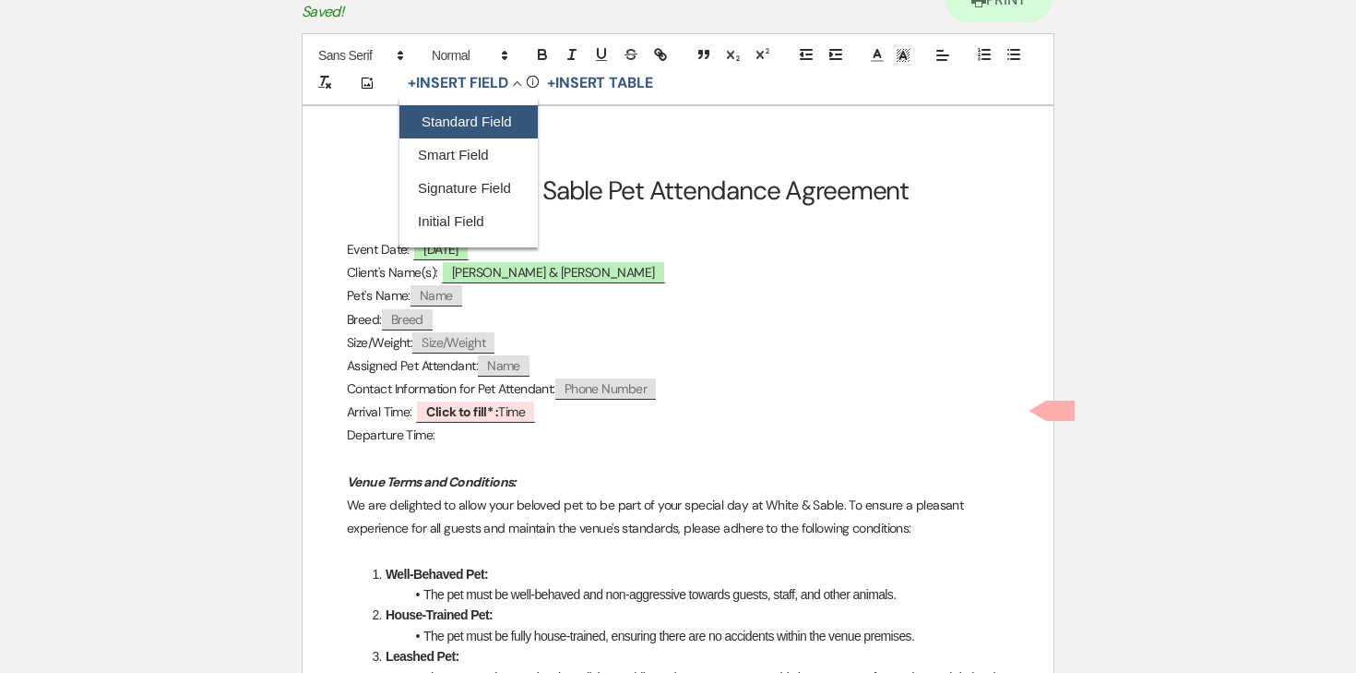
click at [480, 130] on button "Standard Field" at bounding box center [469, 121] width 138 height 33
select select "owner"
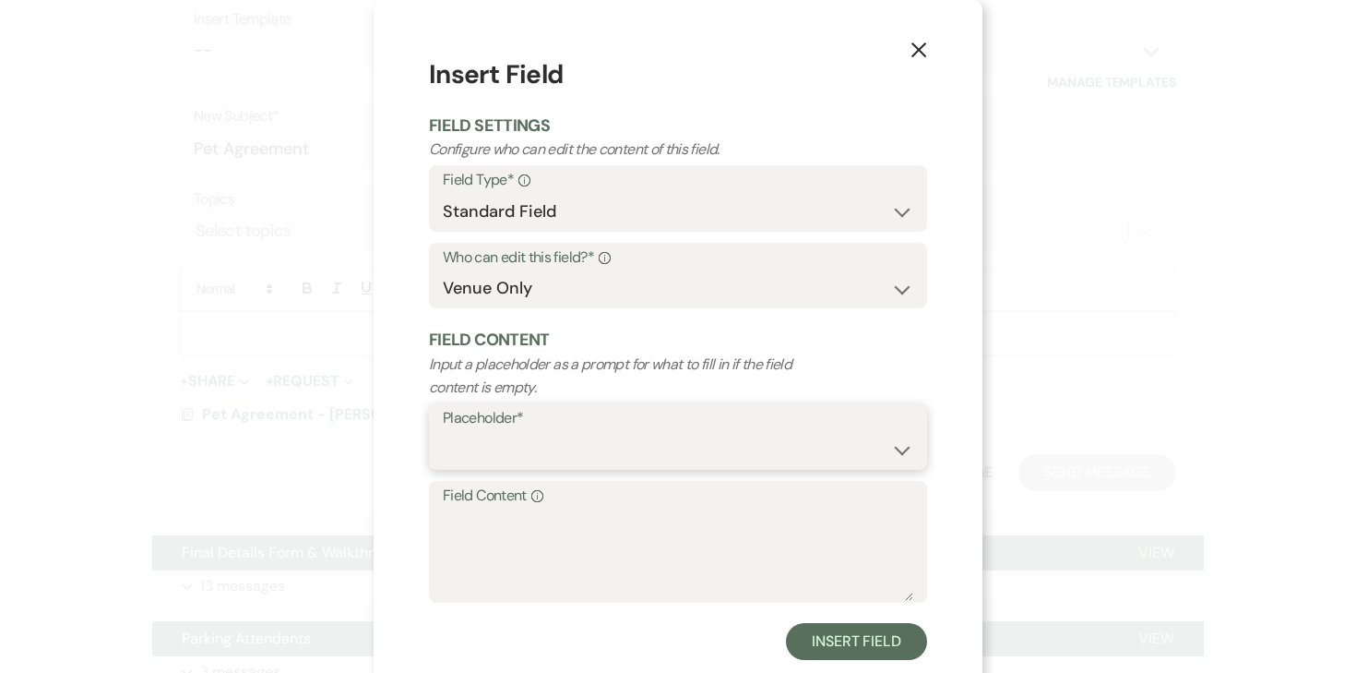
click at [531, 443] on select "Custom Placeholder Date Time Name Location Venue Name Type Number Budget Addres…" at bounding box center [678, 450] width 471 height 36
select select "Time"
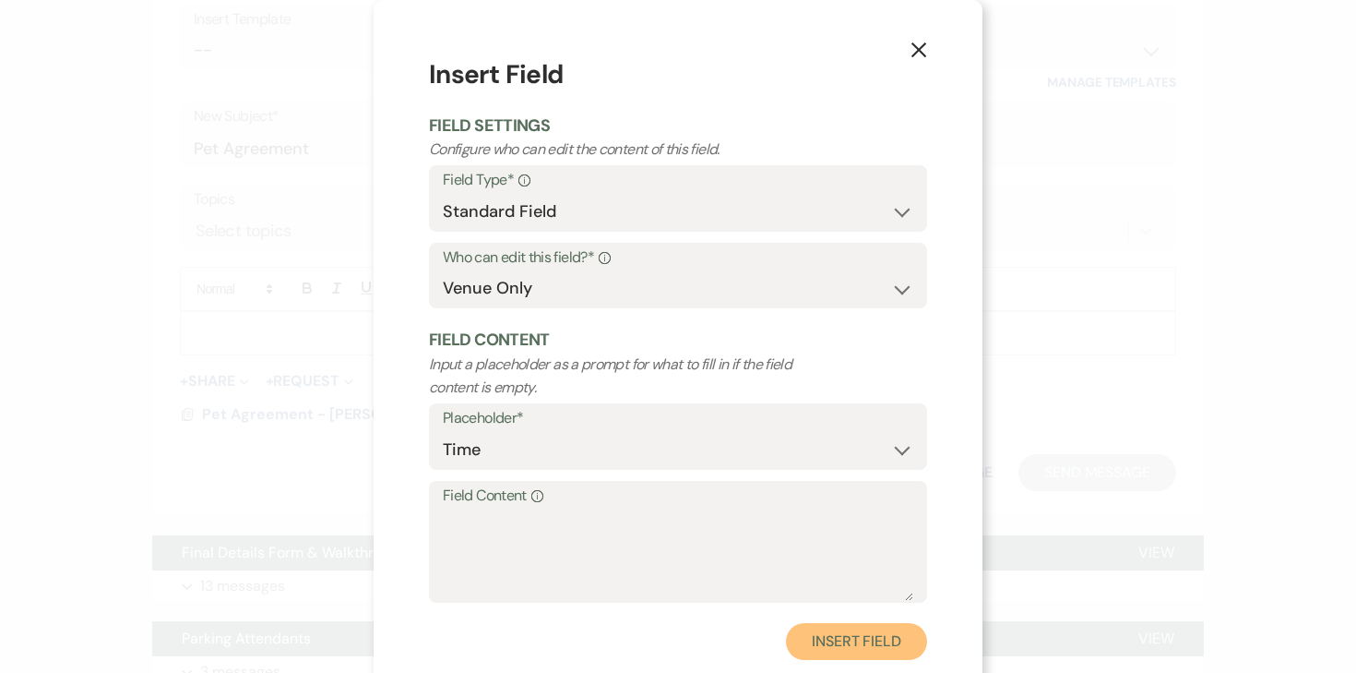
click at [830, 630] on button "Insert Field" at bounding box center [856, 641] width 141 height 37
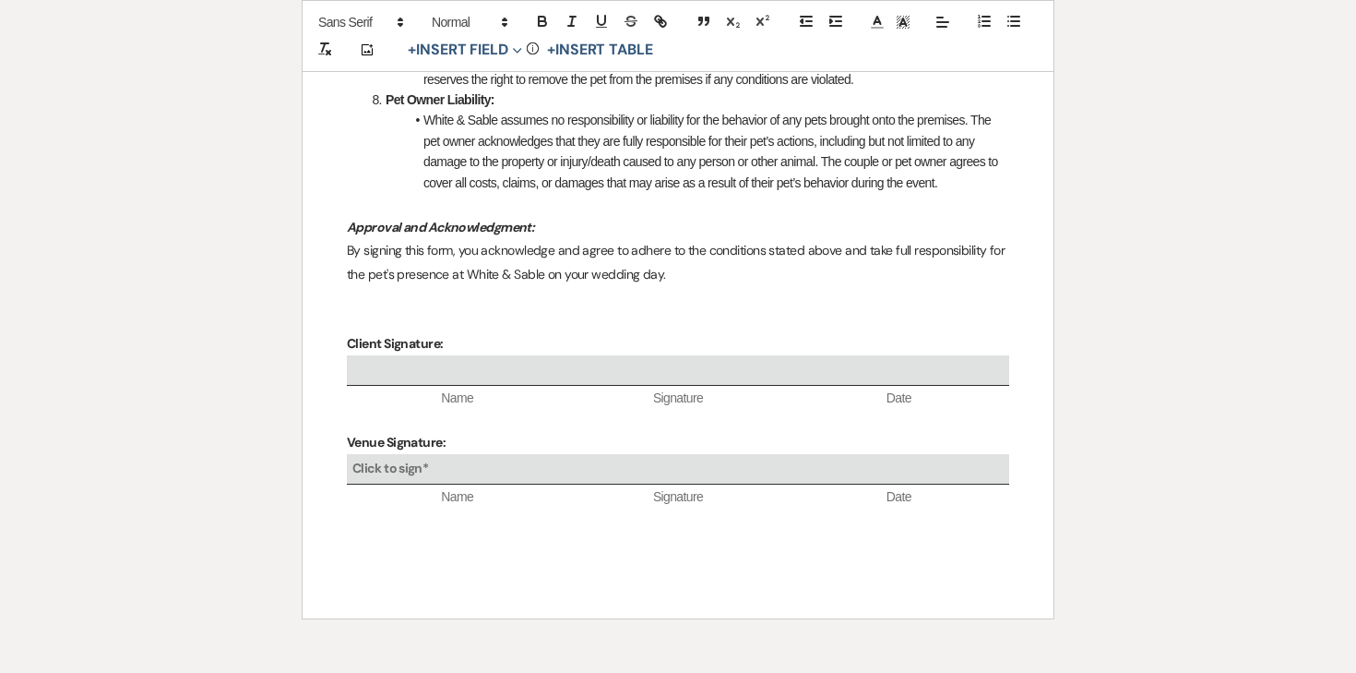
scroll to position [0, 0]
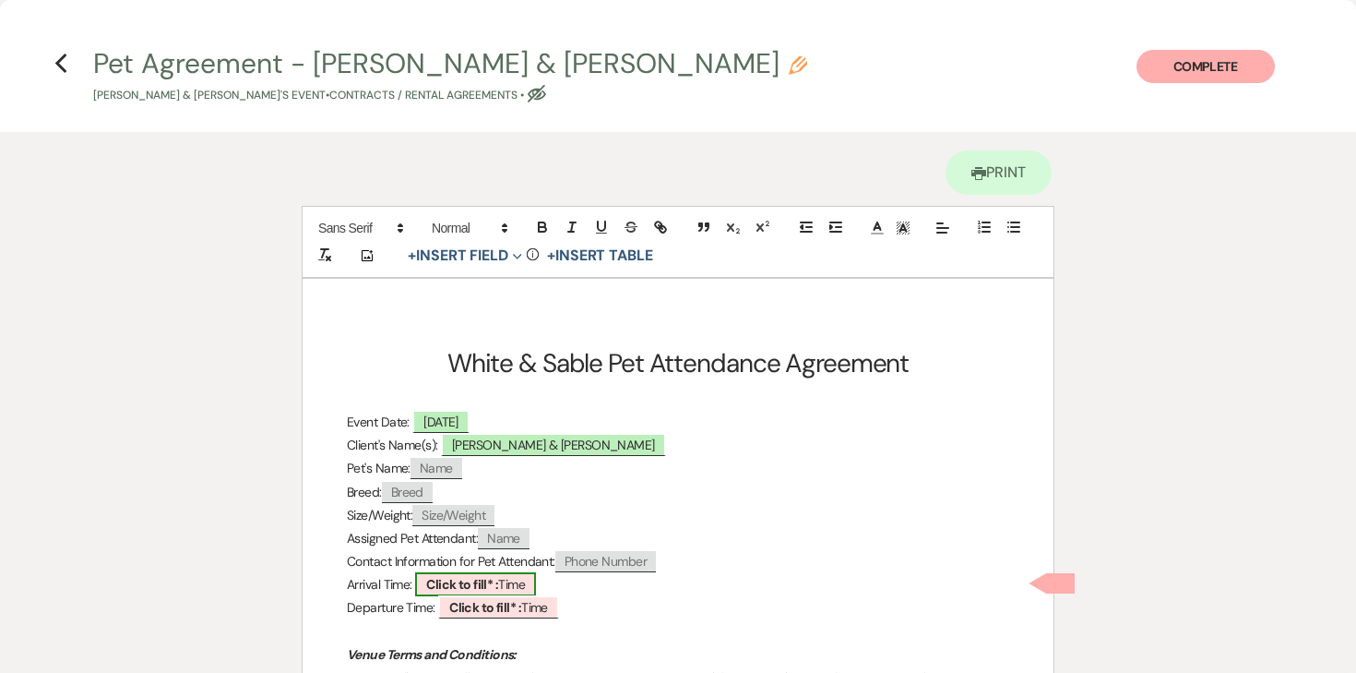
click at [506, 585] on span "Click to fill* : Time" at bounding box center [475, 584] width 121 height 24
select select "owner"
select select "Time"
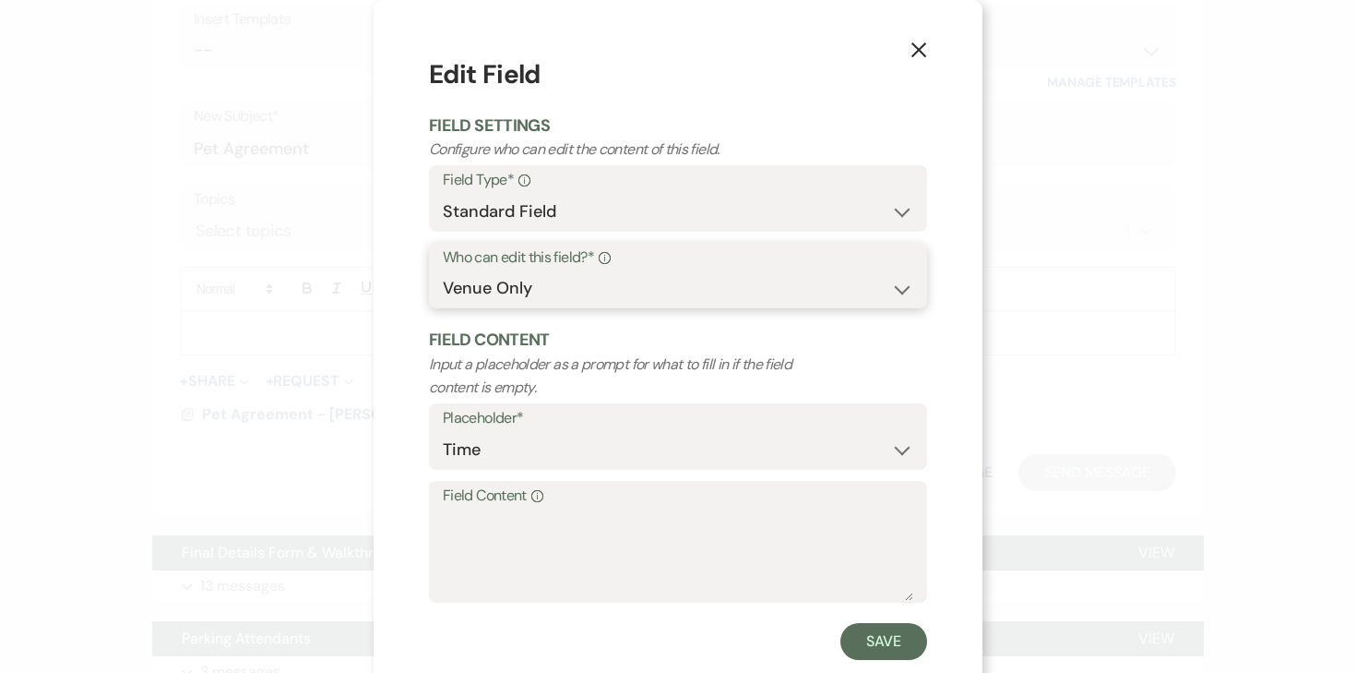
click at [547, 297] on select "Both Venue & Client Client Only Venue Only" at bounding box center [678, 288] width 471 height 36
select select "clientAndOwner"
click at [889, 634] on button "Save" at bounding box center [884, 641] width 87 height 37
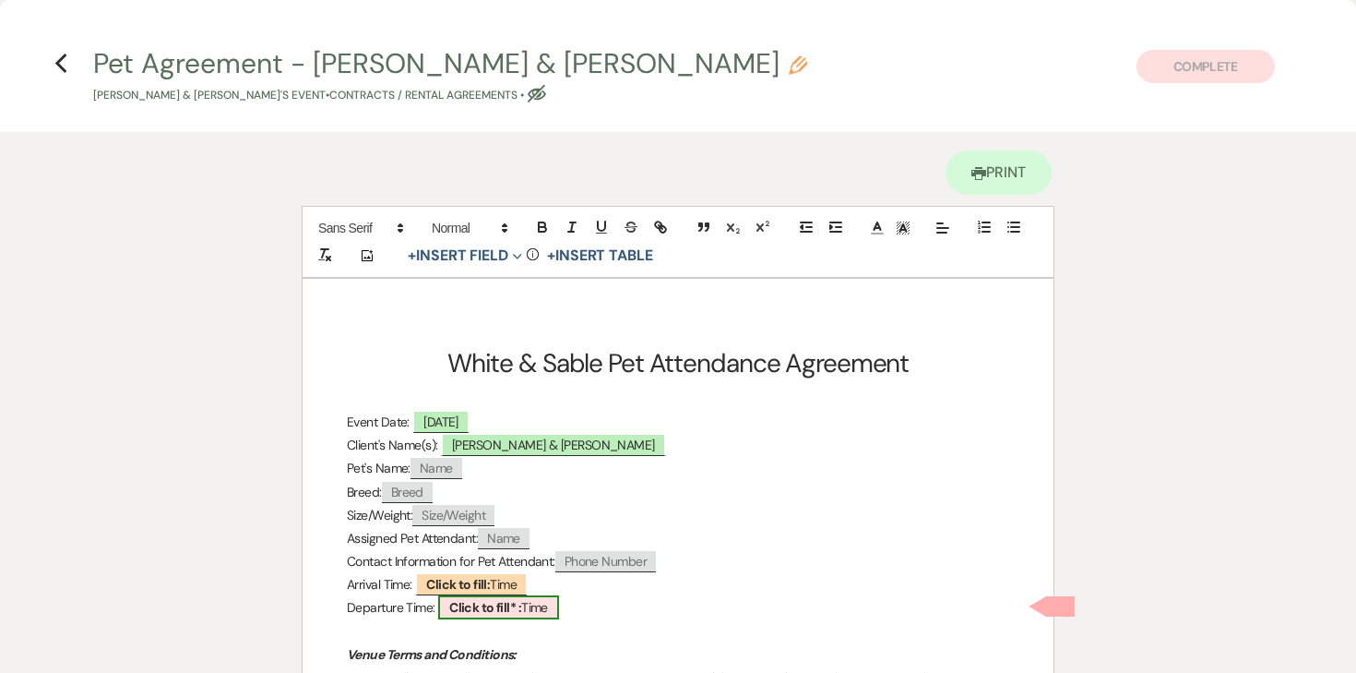
click at [466, 595] on span "Click to fill* : Time" at bounding box center [498, 607] width 121 height 24
select select "owner"
select select "Time"
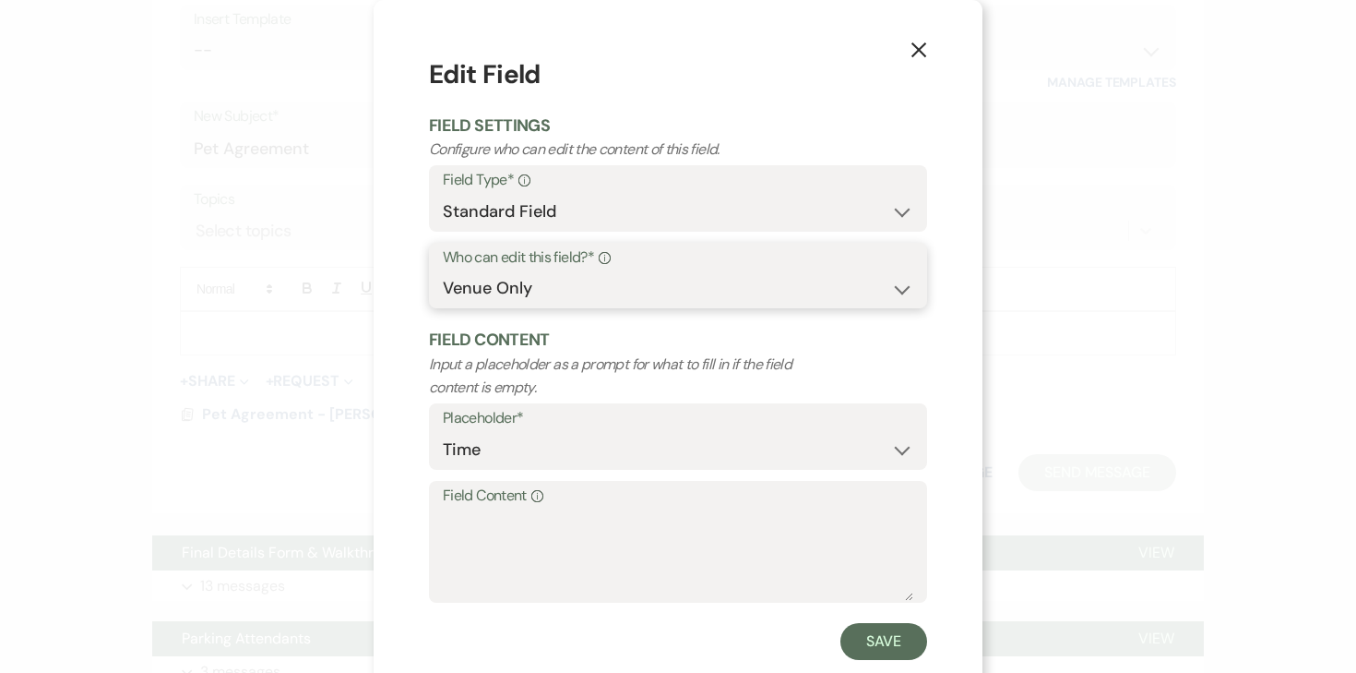
click at [633, 295] on select "Both Venue & Client Client Only Venue Only" at bounding box center [678, 288] width 471 height 36
select select "clientAndOwner"
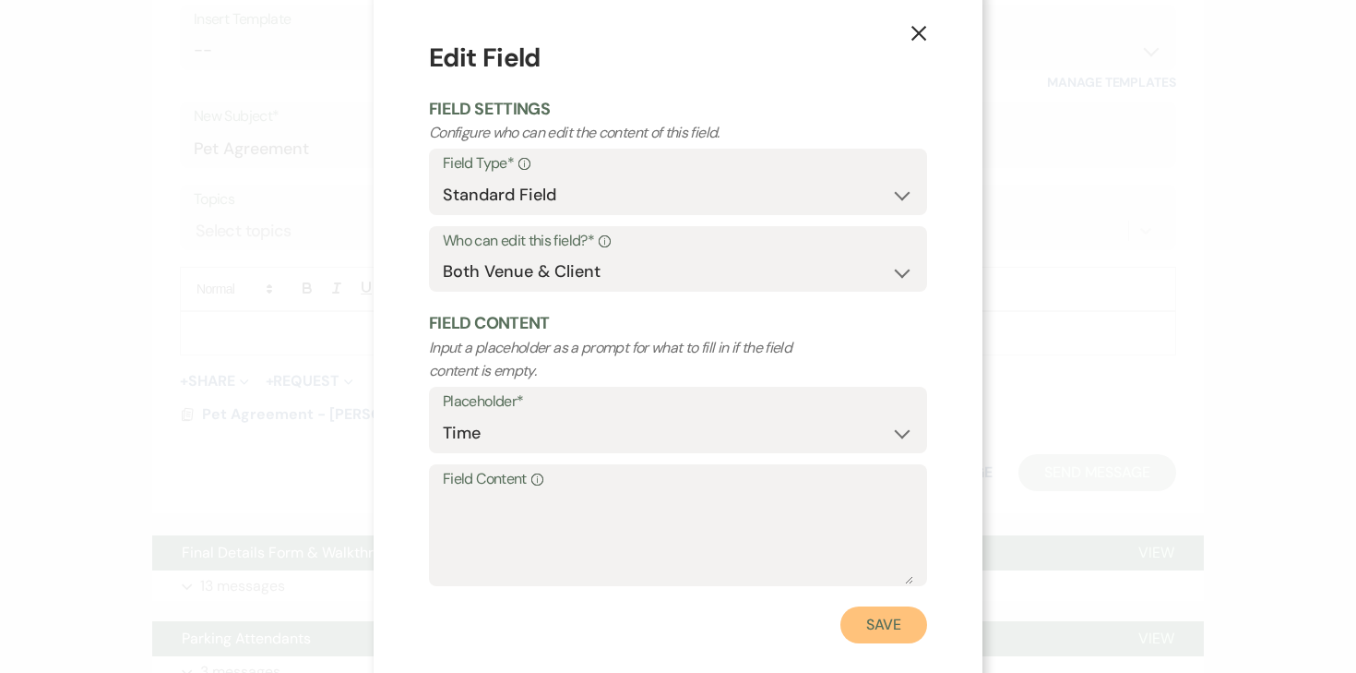
click at [873, 614] on button "Save" at bounding box center [884, 624] width 87 height 37
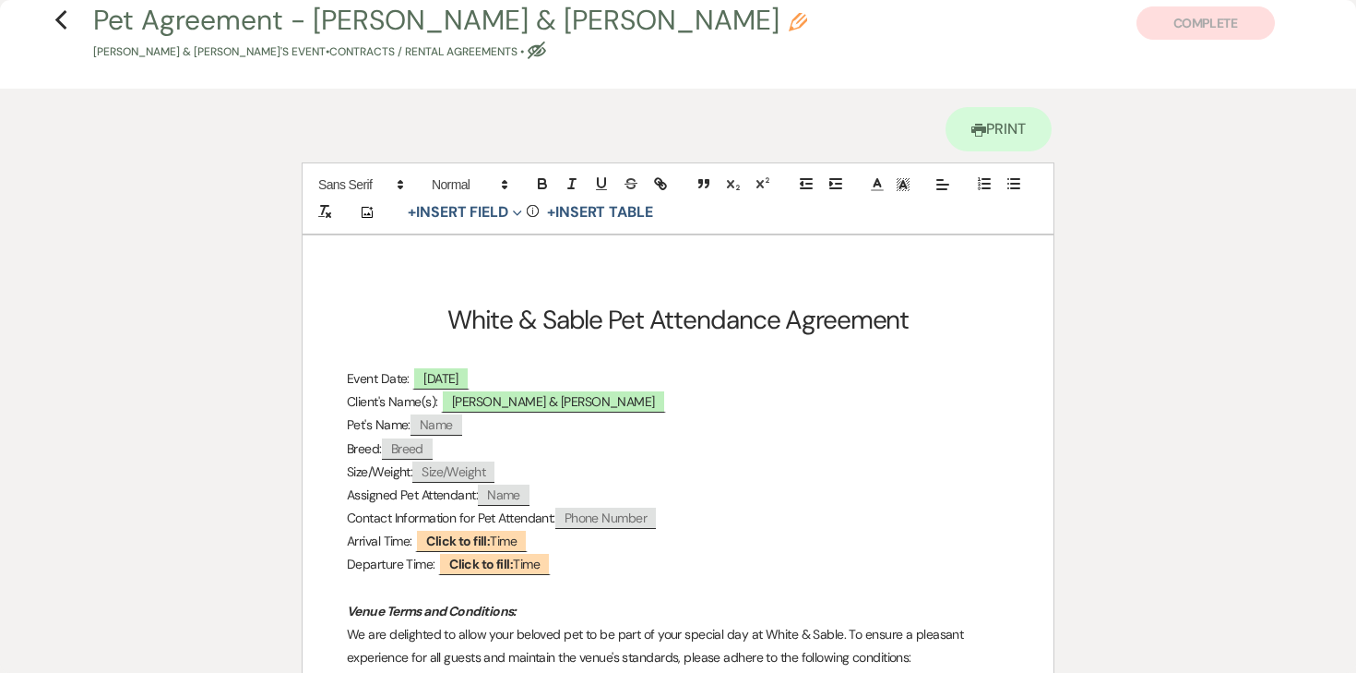
scroll to position [0, 0]
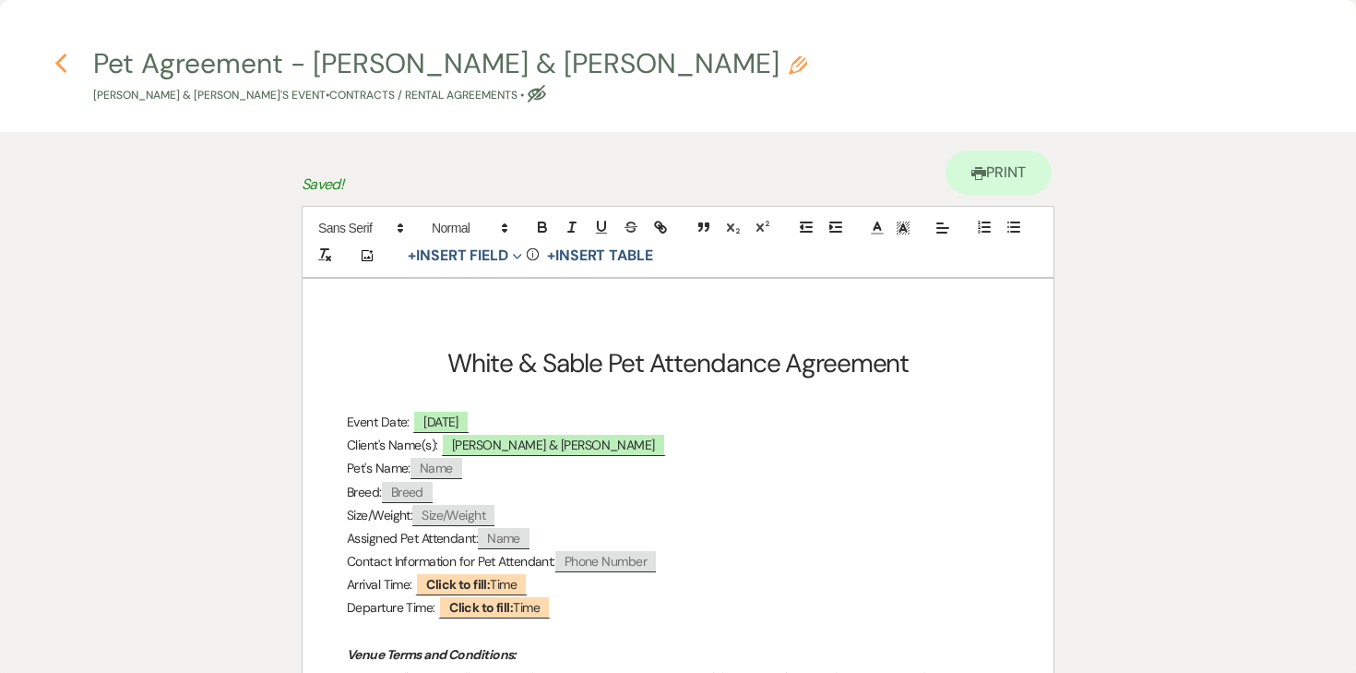
click at [60, 63] on icon "Previous" at bounding box center [61, 64] width 14 height 22
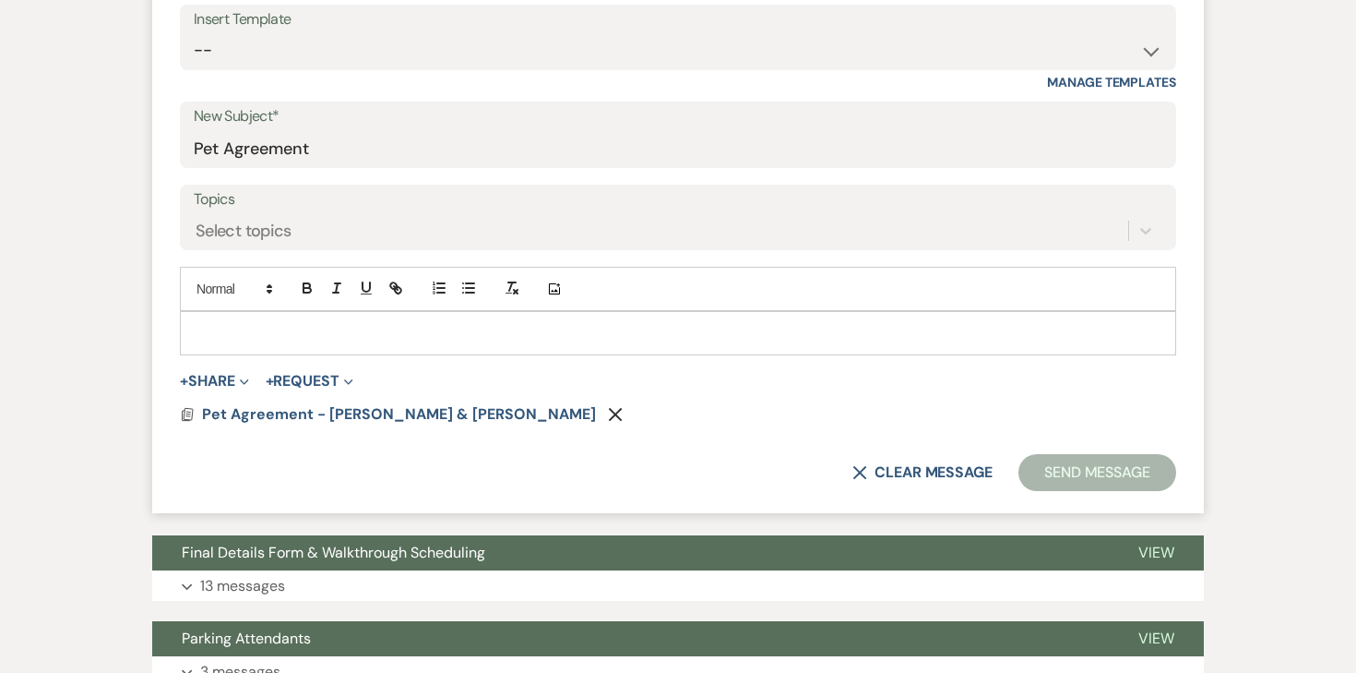
scroll to position [772, 0]
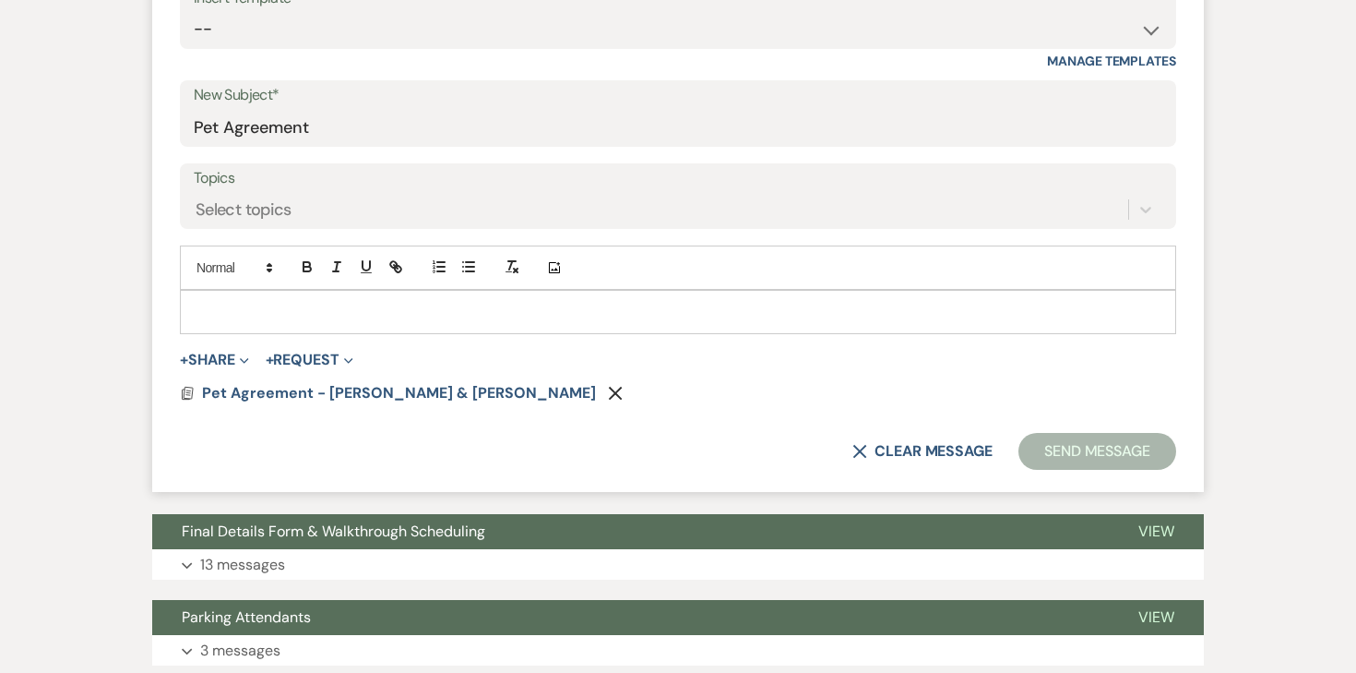
click at [384, 324] on div at bounding box center [678, 312] width 995 height 42
click at [1129, 449] on button "Send Message" at bounding box center [1098, 451] width 158 height 37
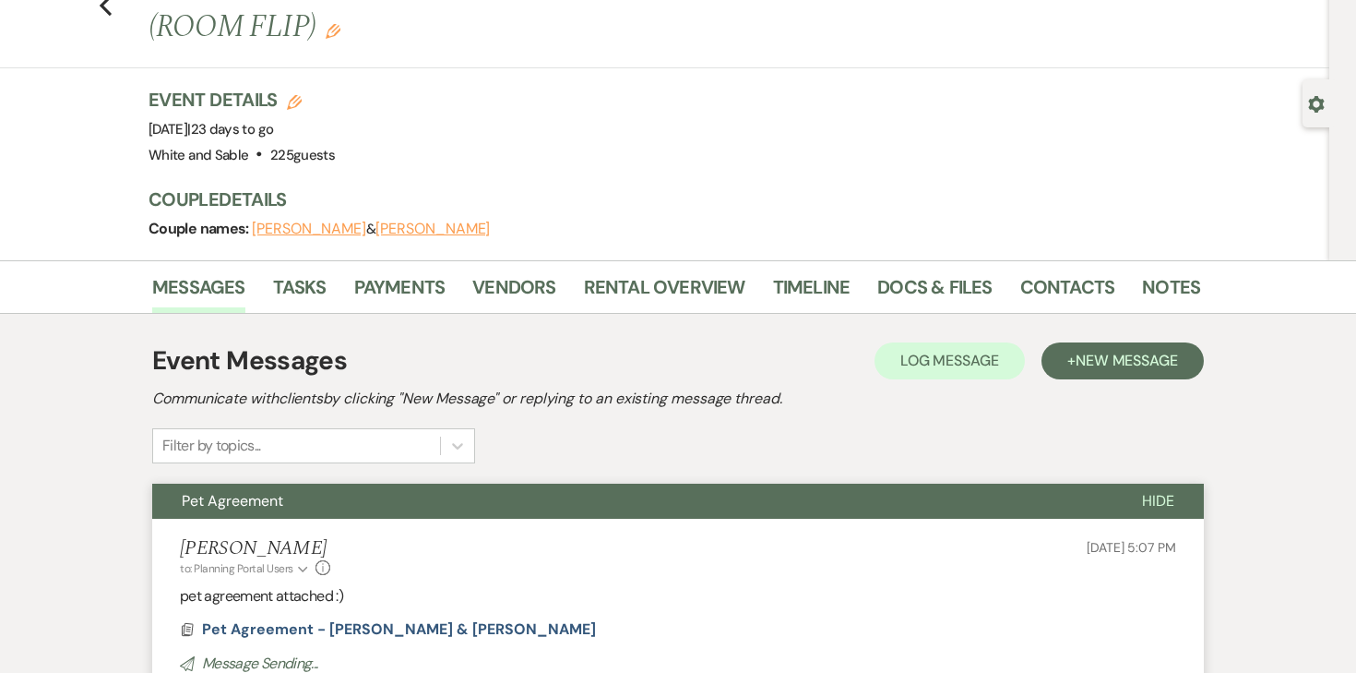
scroll to position [0, 0]
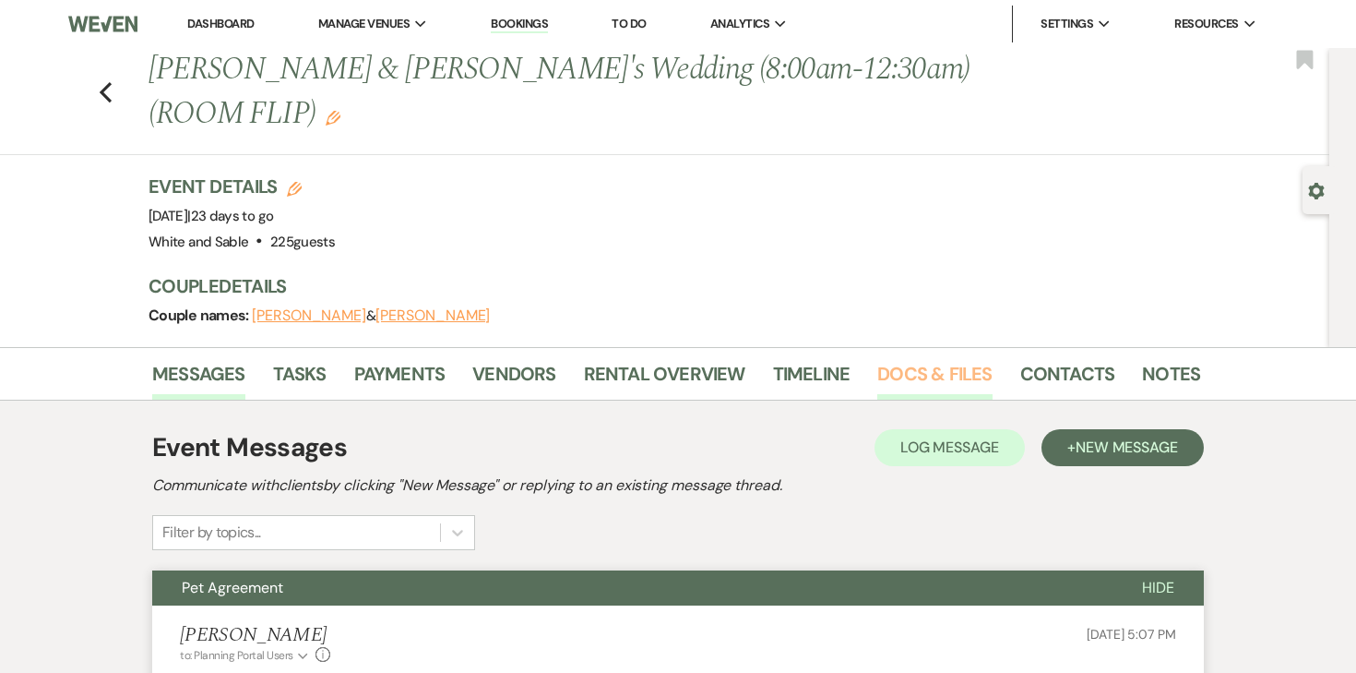
click at [911, 378] on link "Docs & Files" at bounding box center [935, 379] width 114 height 41
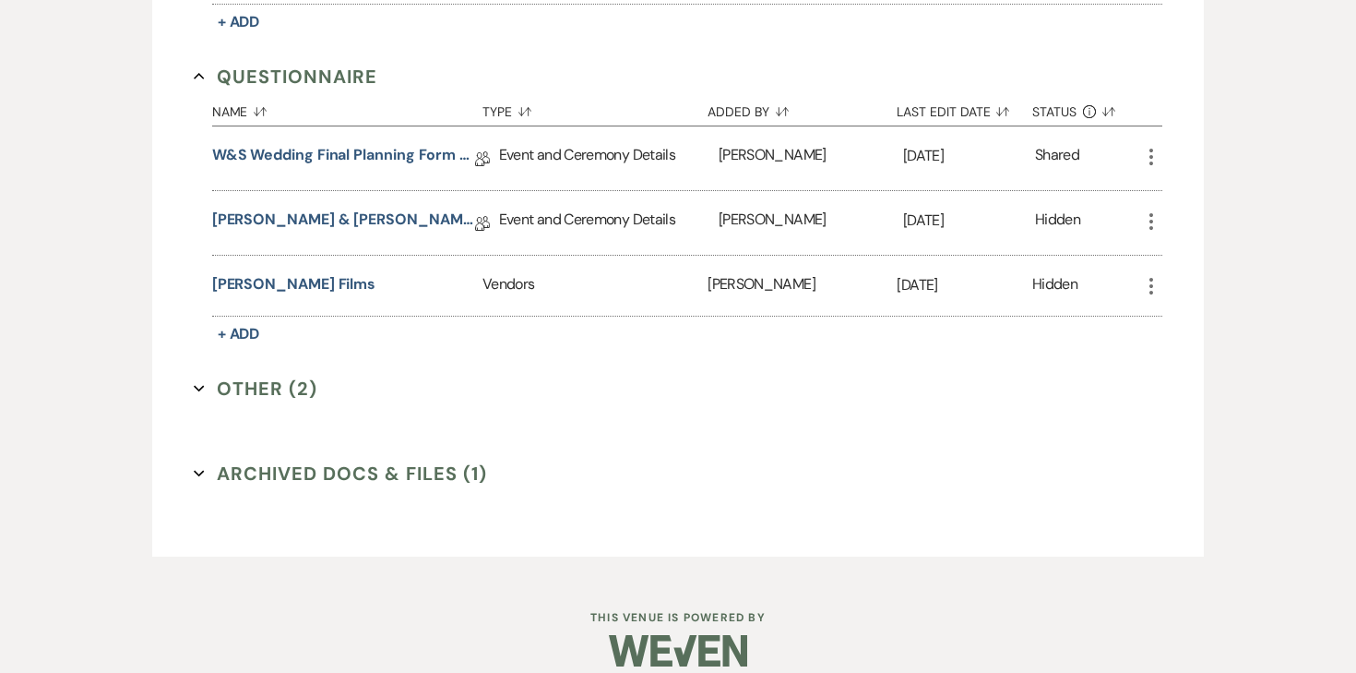
scroll to position [3641, 0]
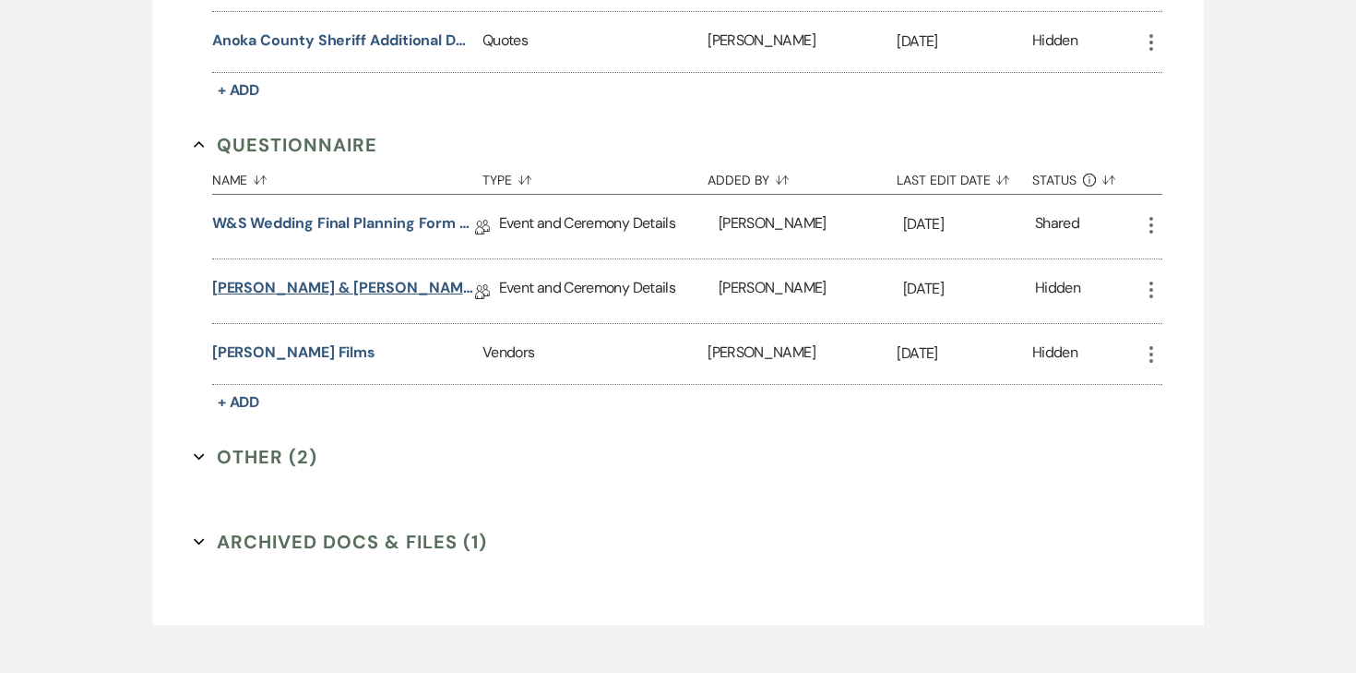
click at [390, 277] on link "Kristina & Bill Final Details" at bounding box center [343, 291] width 263 height 29
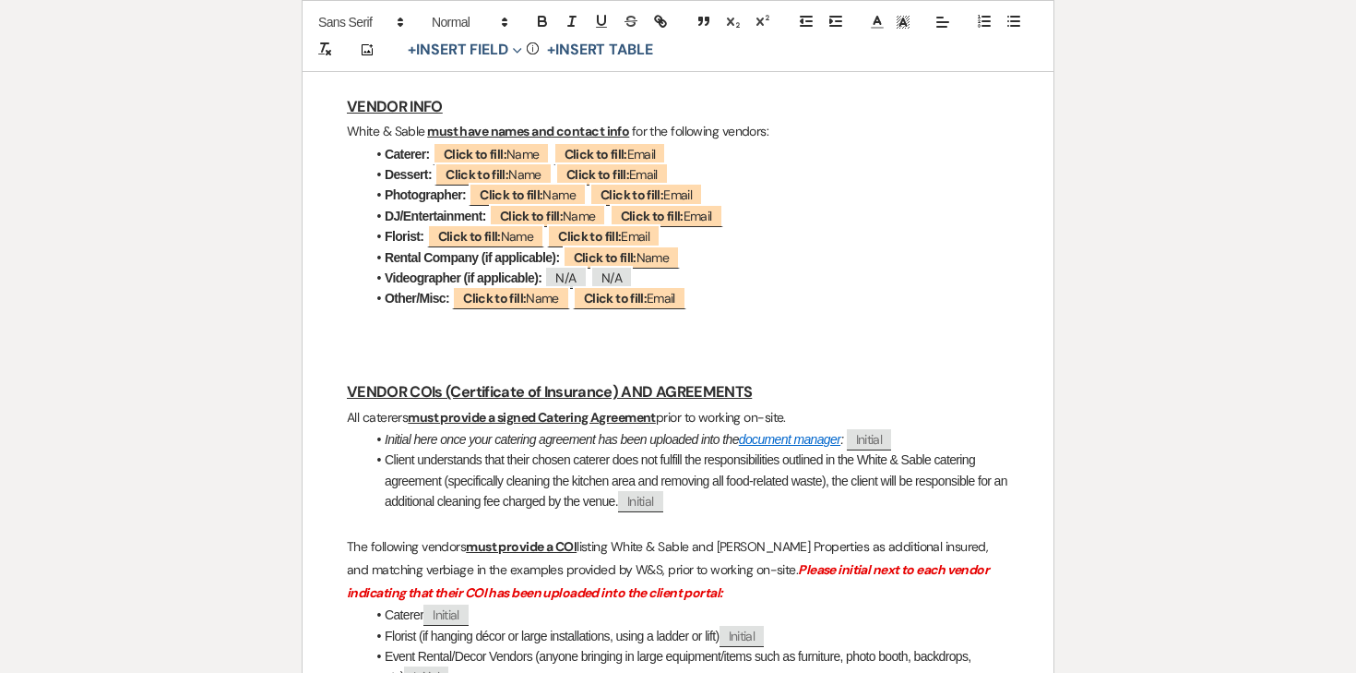
scroll to position [1447, 0]
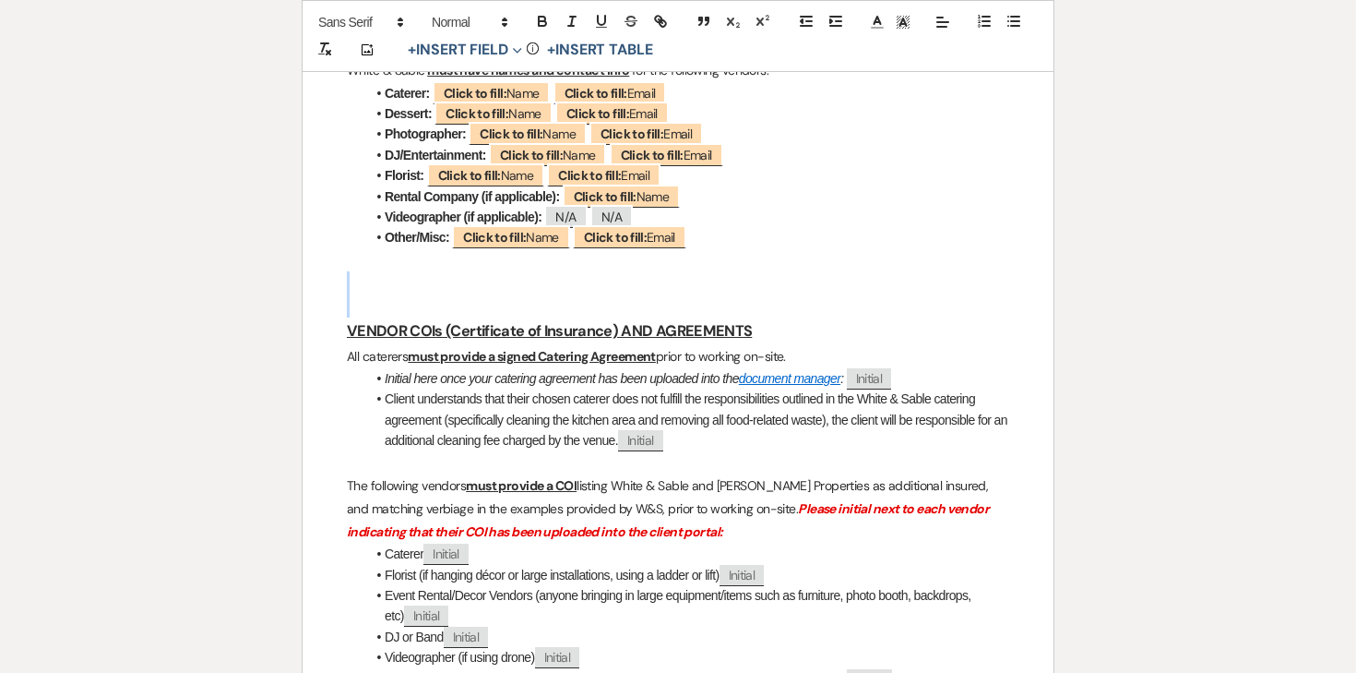
drag, startPoint x: 364, startPoint y: 233, endPoint x: 452, endPoint y: 271, distance: 96.3
click at [452, 271] on div "Bill & Kristina - Final Details - 10.11.25 GENERAL EVENT DETAILS Bride & Groom …" at bounding box center [678, 127] width 751 height 2509
drag, startPoint x: 352, startPoint y: 248, endPoint x: 558, endPoint y: 363, distance: 236.2
click at [558, 363] on div "Bill & Kristina - Final Details - 10.11.25 GENERAL EVENT DETAILS Bride & Groom …" at bounding box center [678, 127] width 751 height 2509
click at [558, 388] on li "Client understands that their chosen caterer does not fulfill the responsibilit…" at bounding box center [687, 419] width 644 height 62
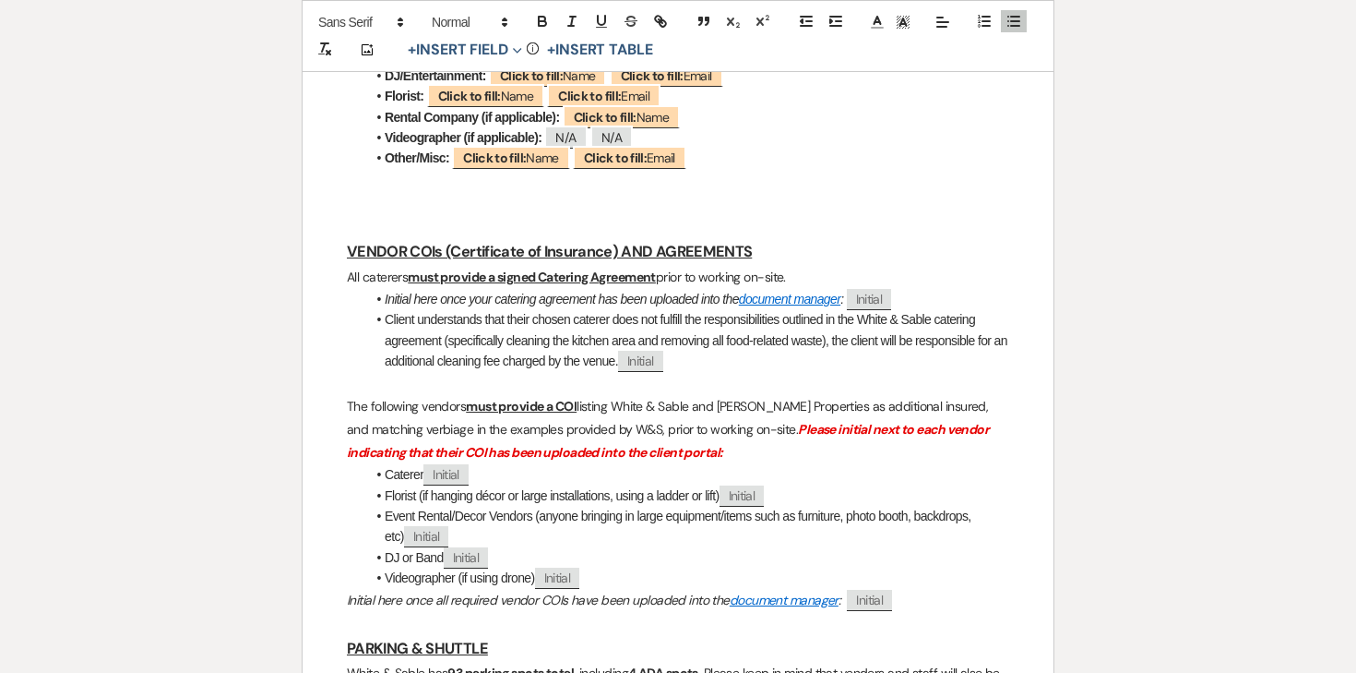
scroll to position [1530, 0]
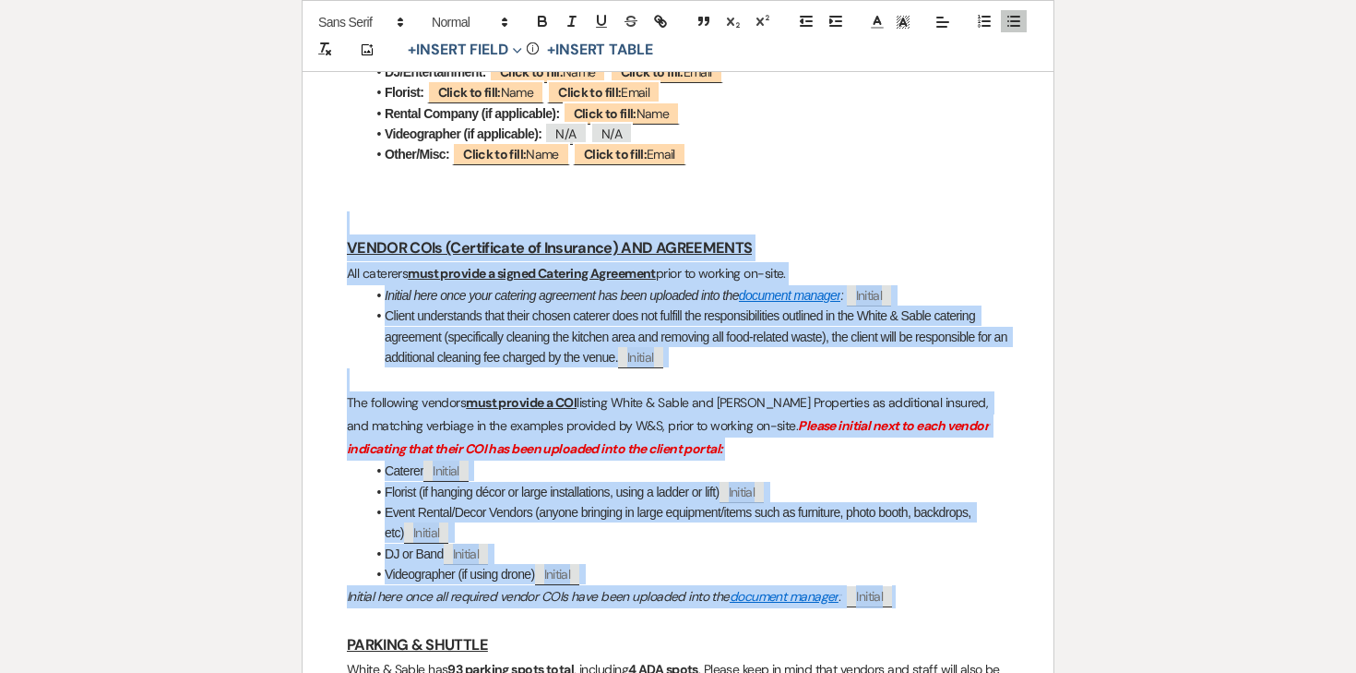
drag, startPoint x: 898, startPoint y: 557, endPoint x: 344, endPoint y: 180, distance: 670.0
click at [344, 180] on div "Bill & Kristina - Final Details - 10.11.25 GENERAL EVENT DETAILS Bride & Groom …" at bounding box center [678, 44] width 751 height 2509
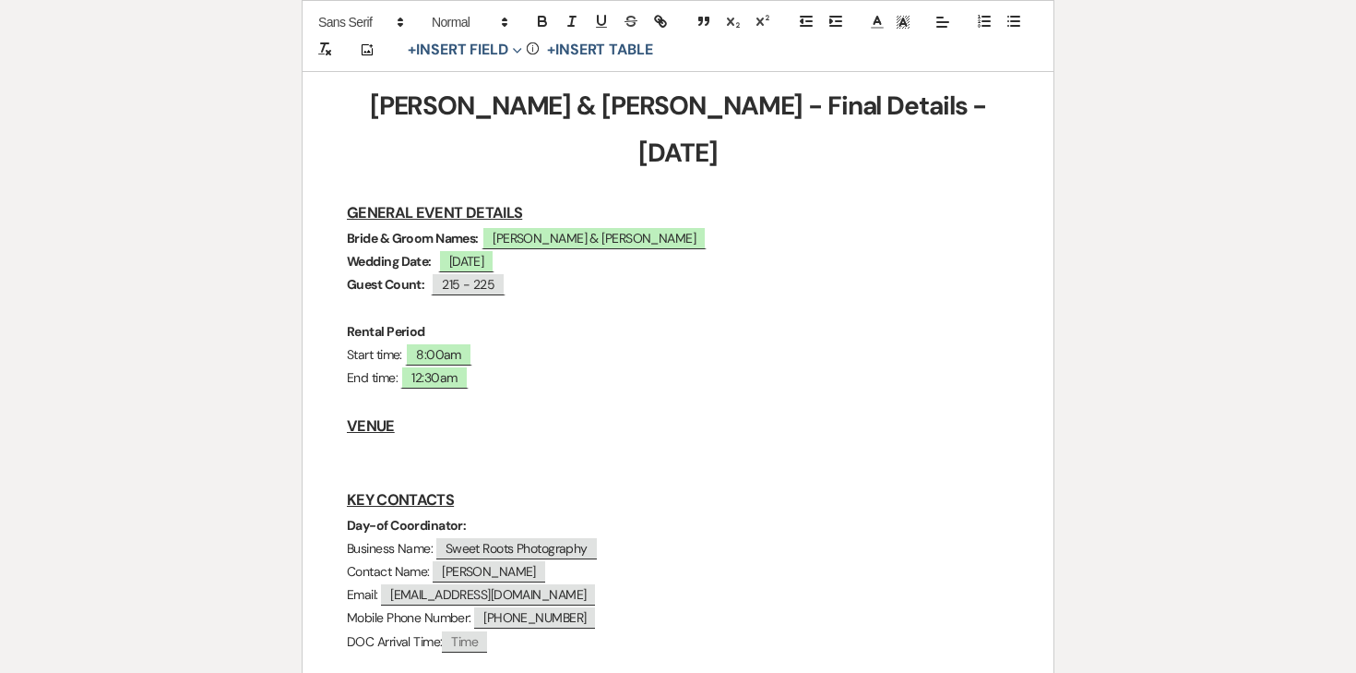
scroll to position [0, 0]
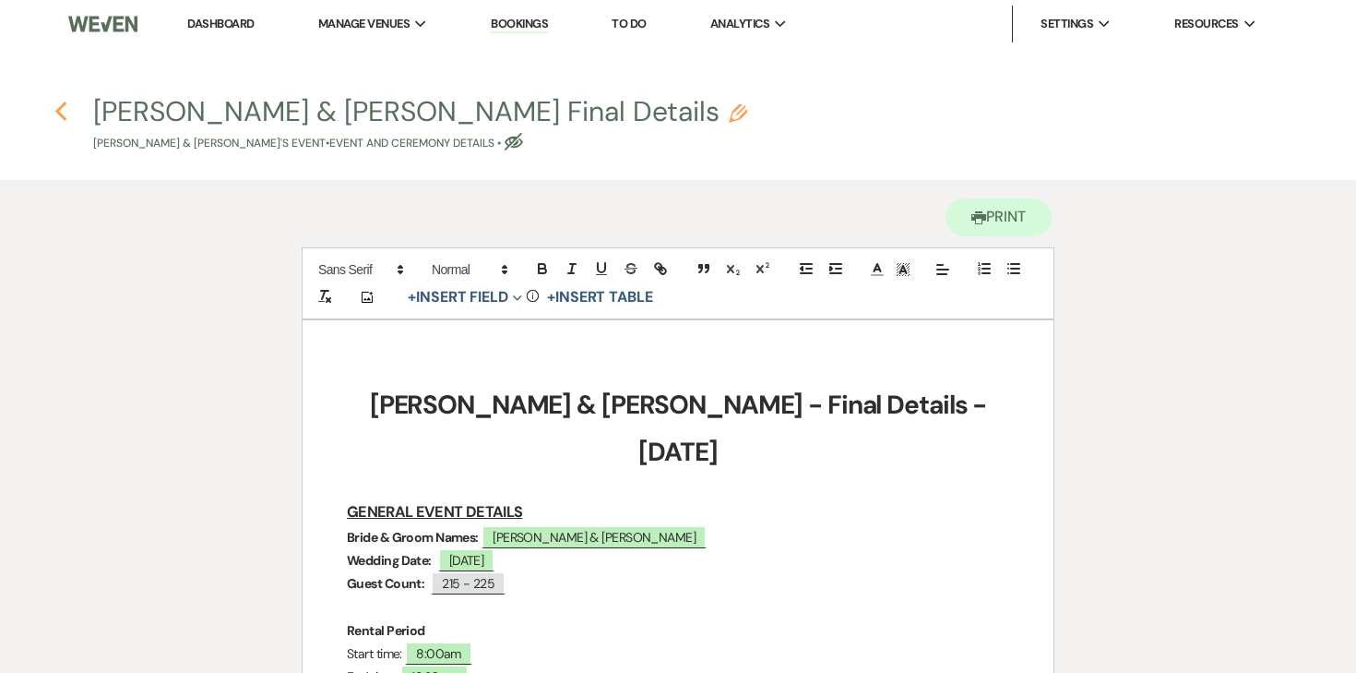
click at [66, 103] on use "button" at bounding box center [60, 112] width 12 height 20
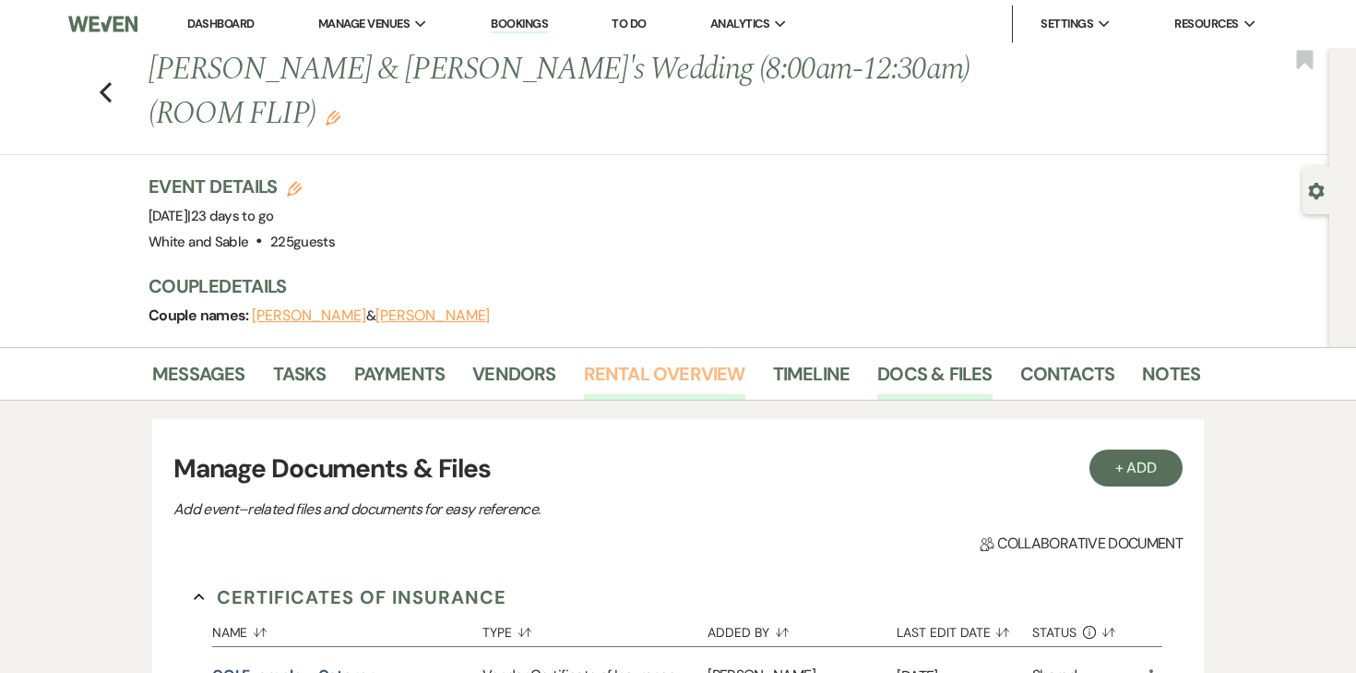
click at [641, 370] on link "Rental Overview" at bounding box center [664, 379] width 161 height 41
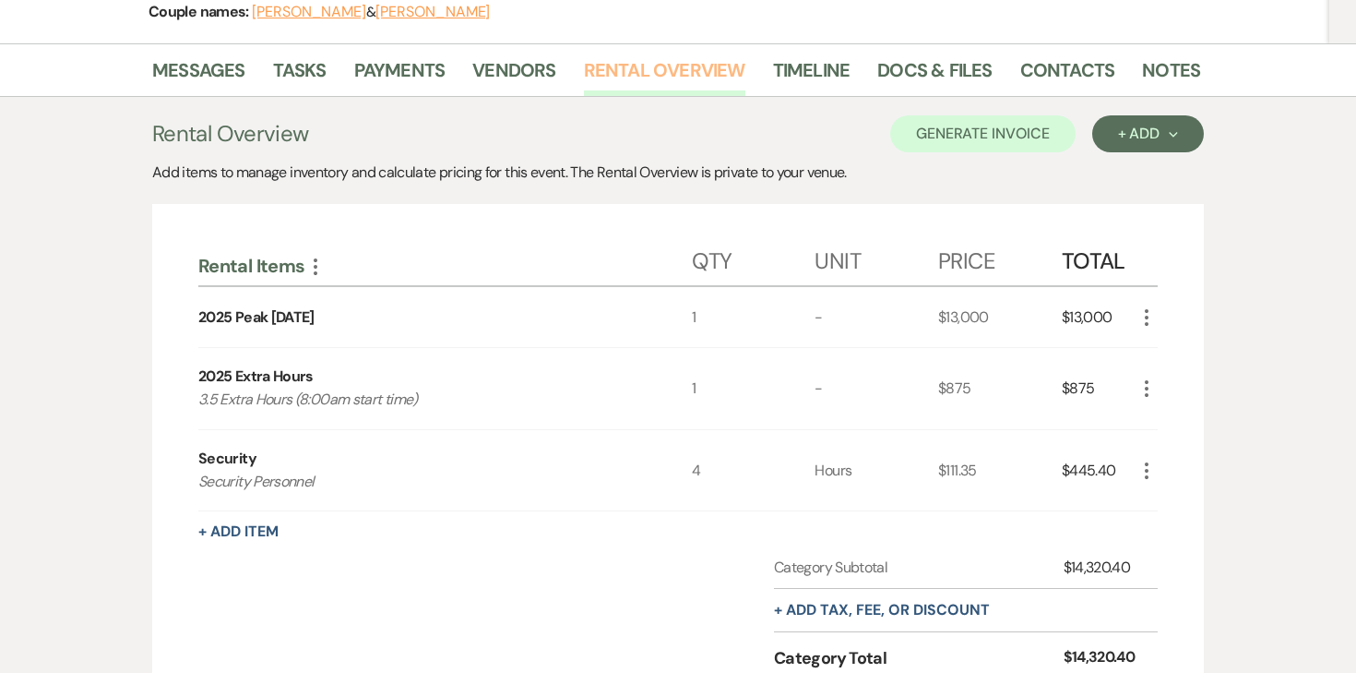
scroll to position [298, 0]
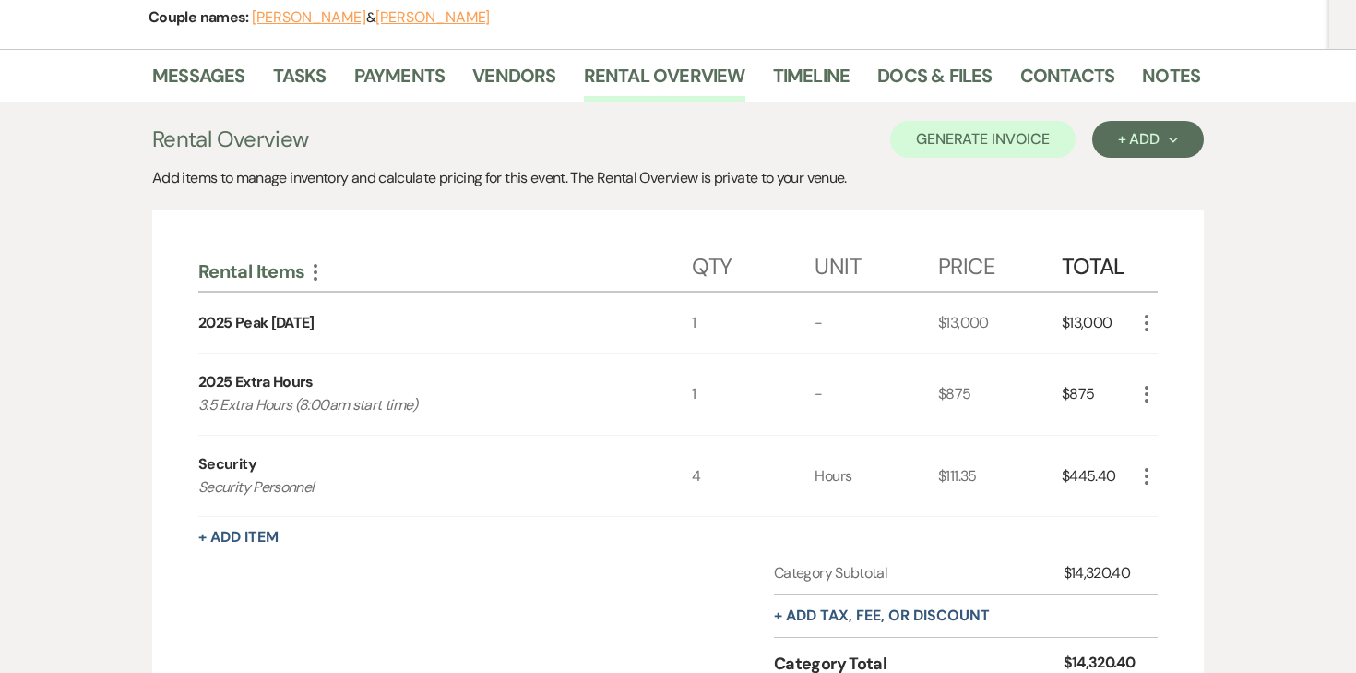
click at [921, 200] on div "Rental Overview Generate Invoice + Add Next Add items to manage inventory and c…" at bounding box center [678, 456] width 1052 height 671
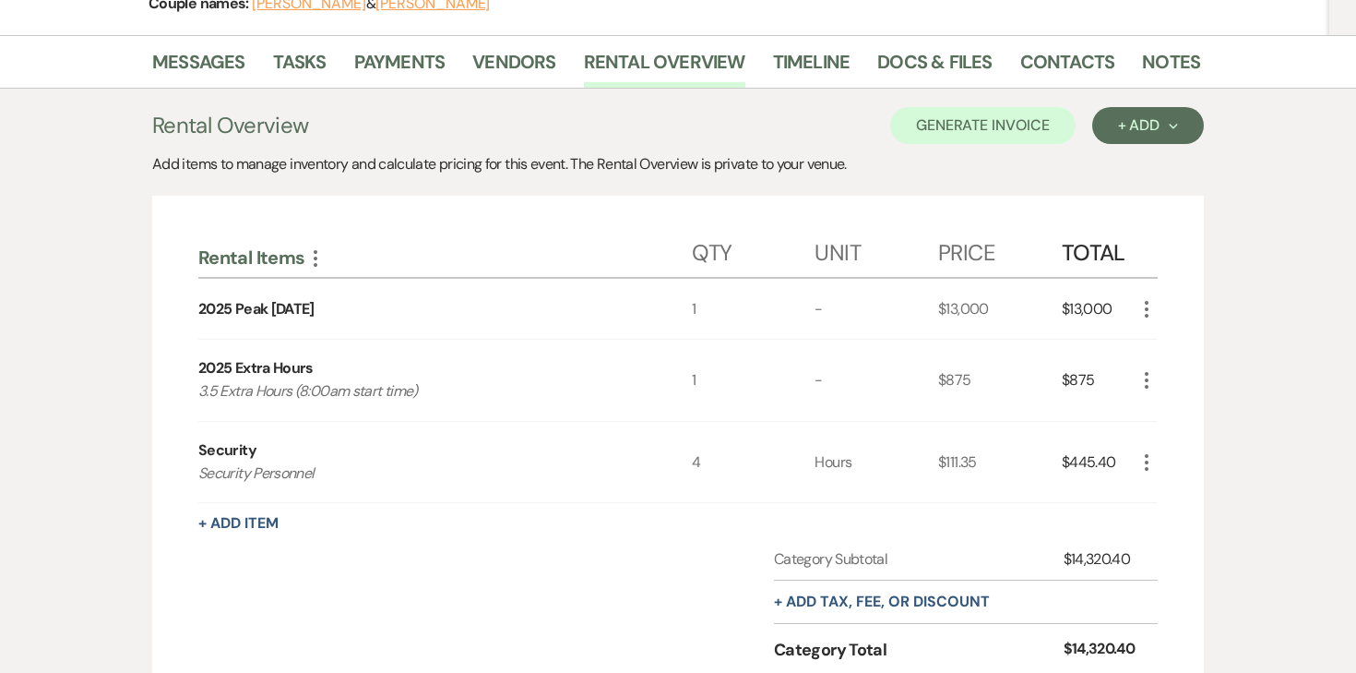
scroll to position [314, 0]
click at [905, 70] on link "Docs & Files" at bounding box center [935, 65] width 114 height 41
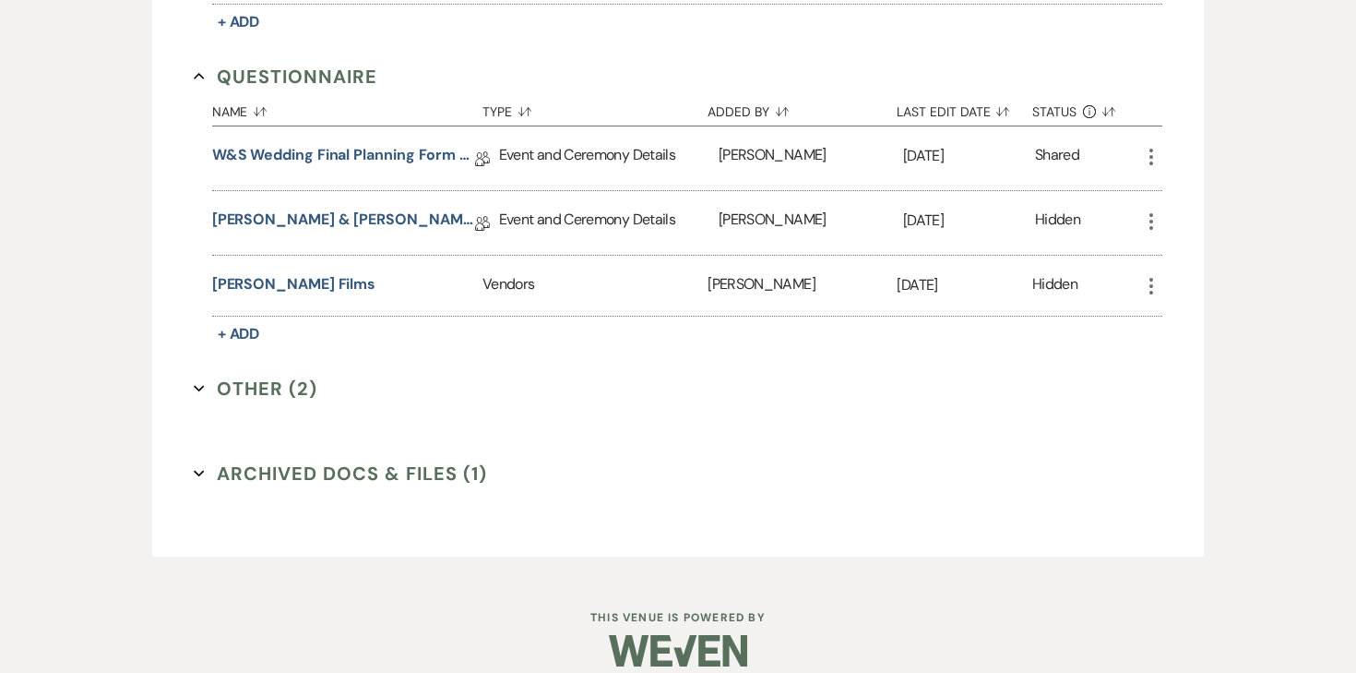
scroll to position [3671, 0]
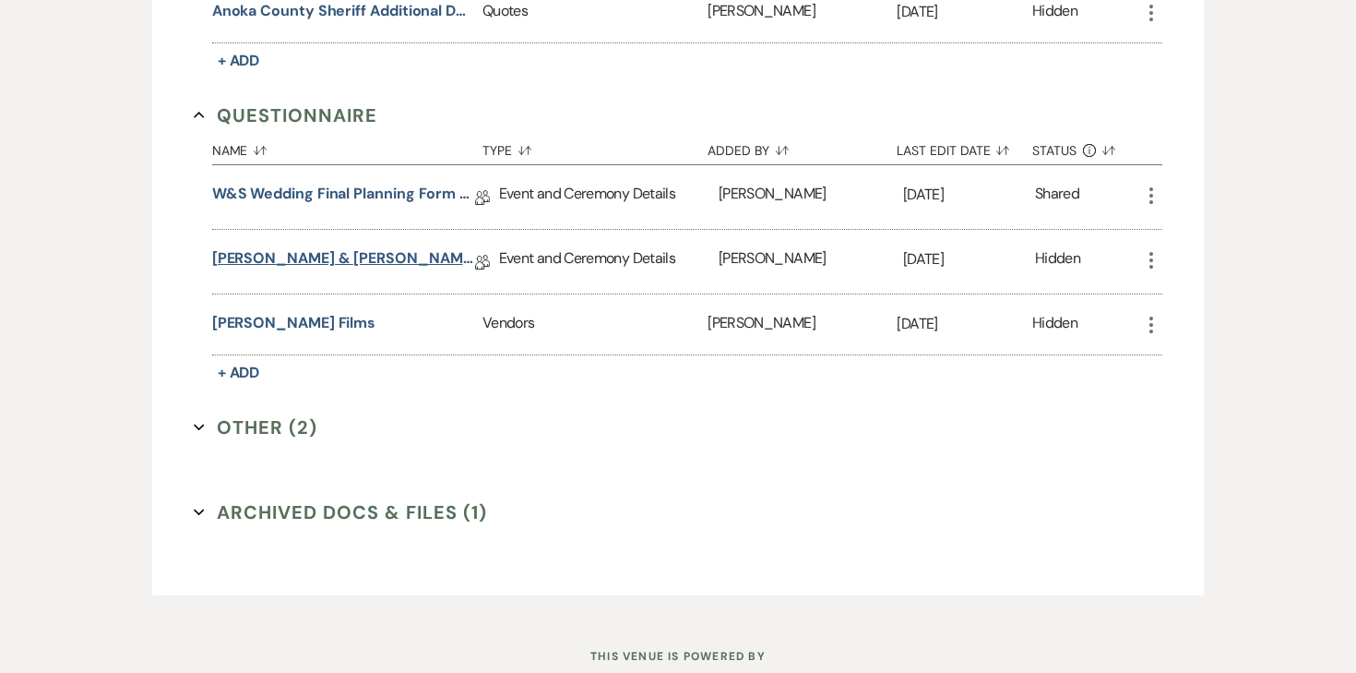
click at [375, 247] on link "Kristina & Bill Final Details" at bounding box center [343, 261] width 263 height 29
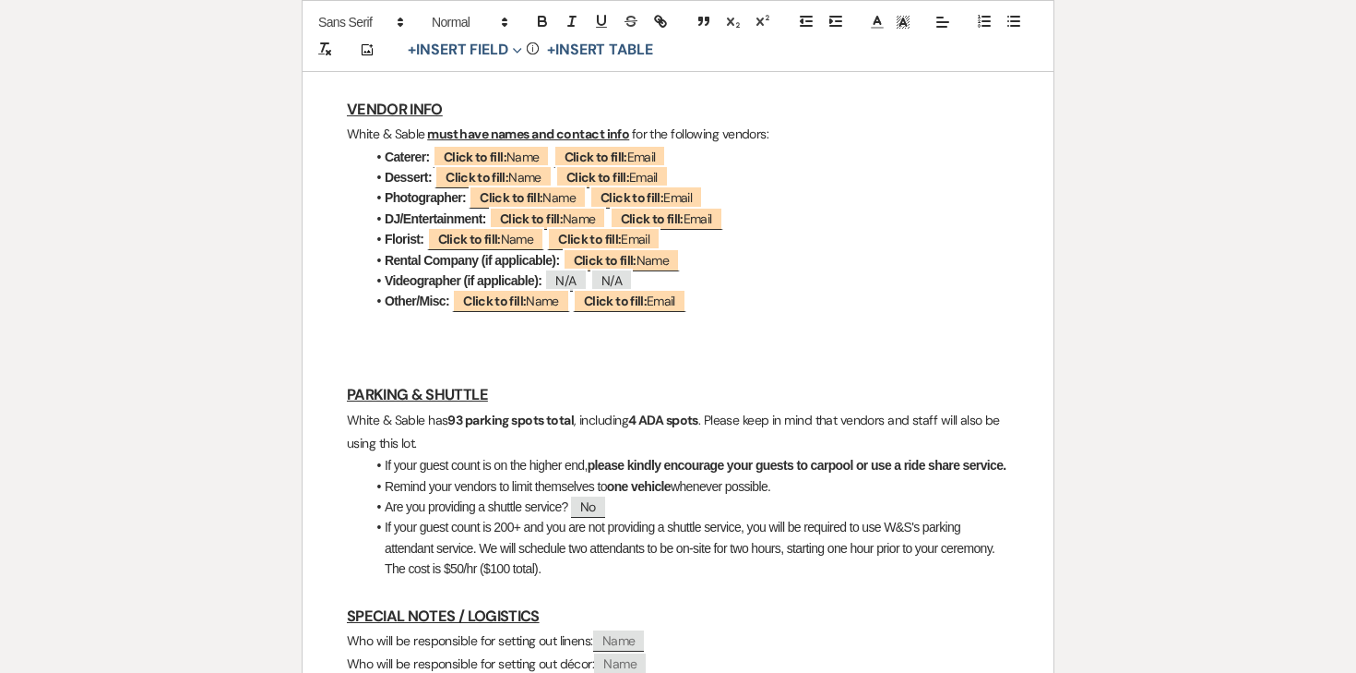
scroll to position [1427, 0]
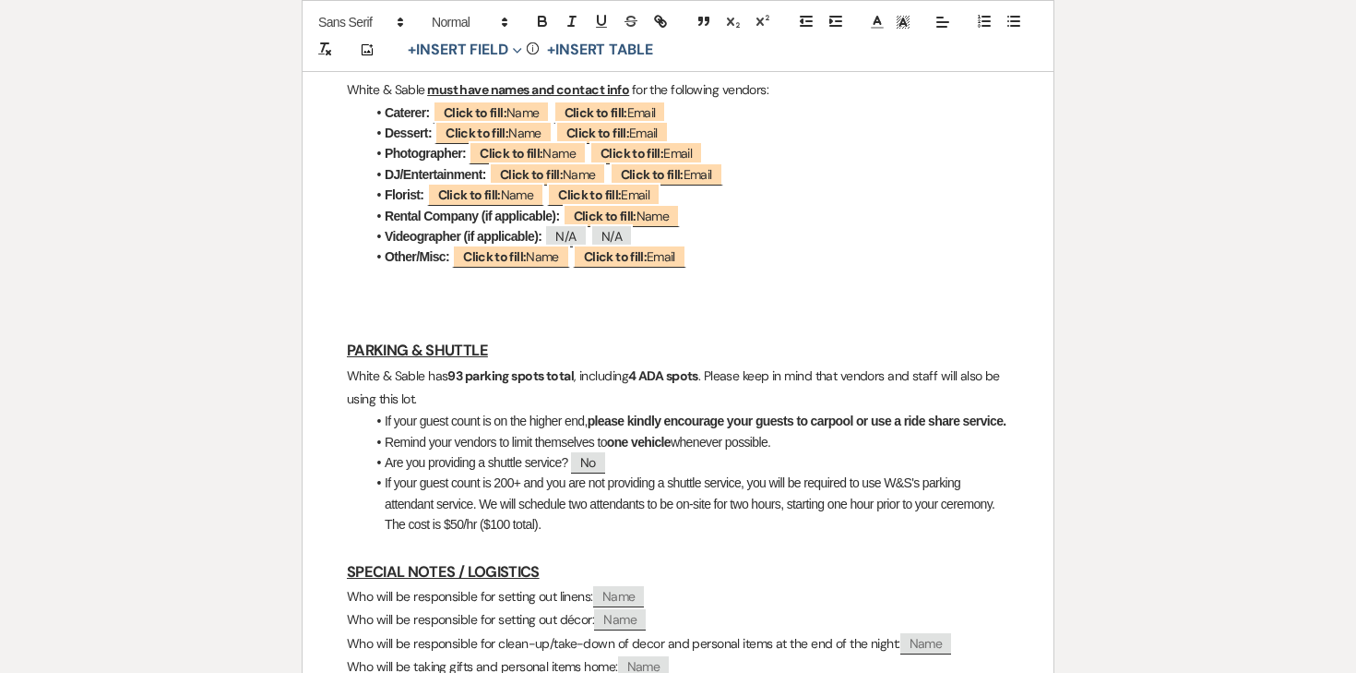
drag, startPoint x: 358, startPoint y: 264, endPoint x: 567, endPoint y: 509, distance: 322.7
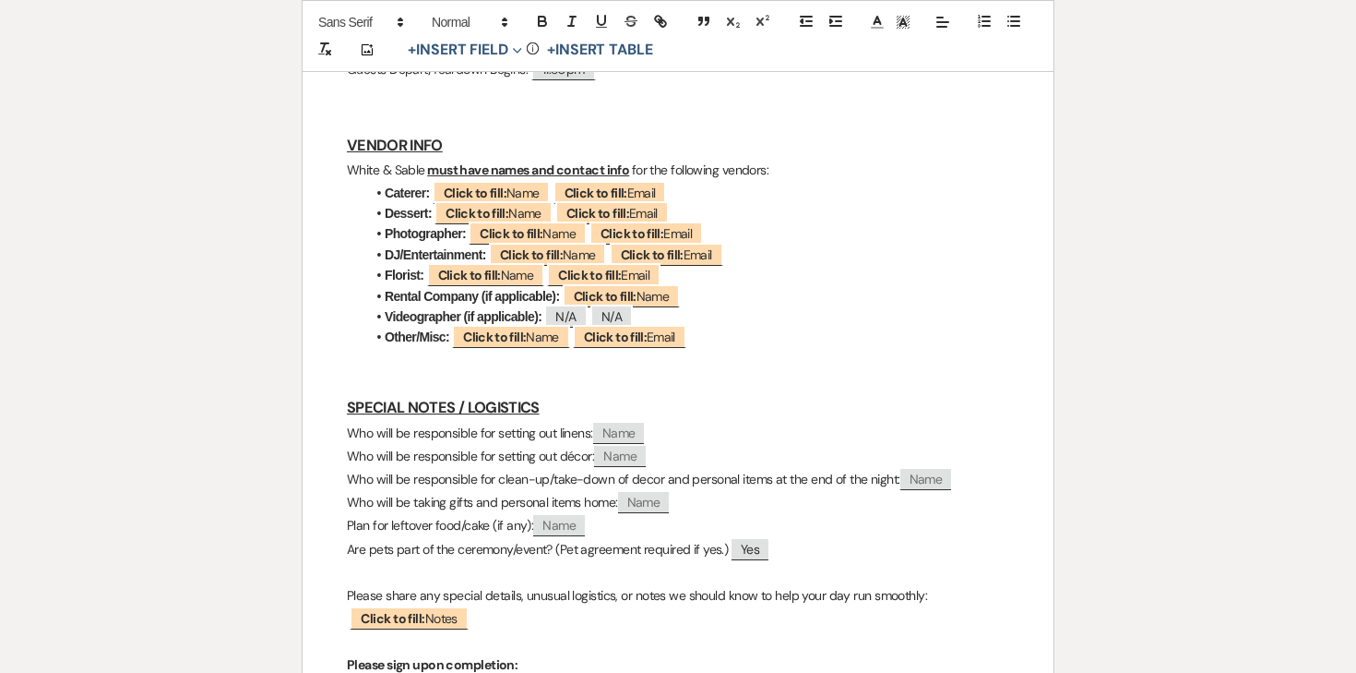
scroll to position [1349, 0]
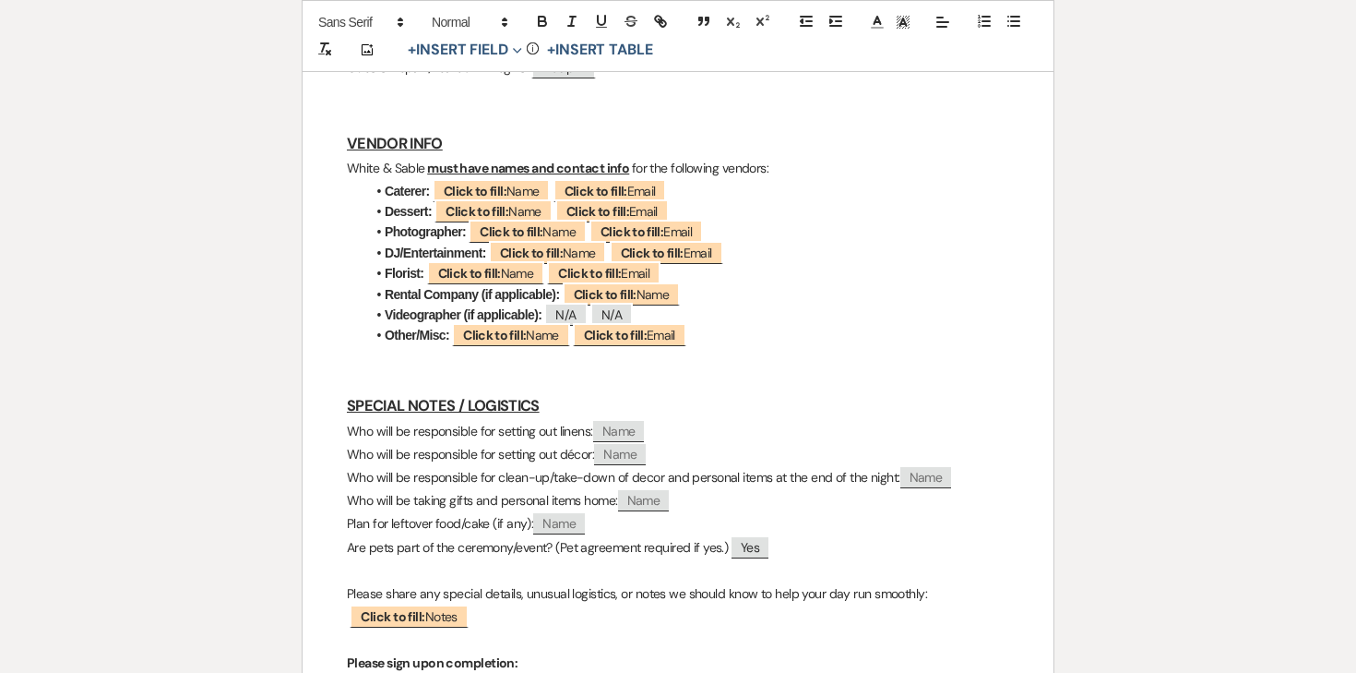
click at [626, 421] on span "Name" at bounding box center [619, 431] width 52 height 21
select select "client"
select select "Name"
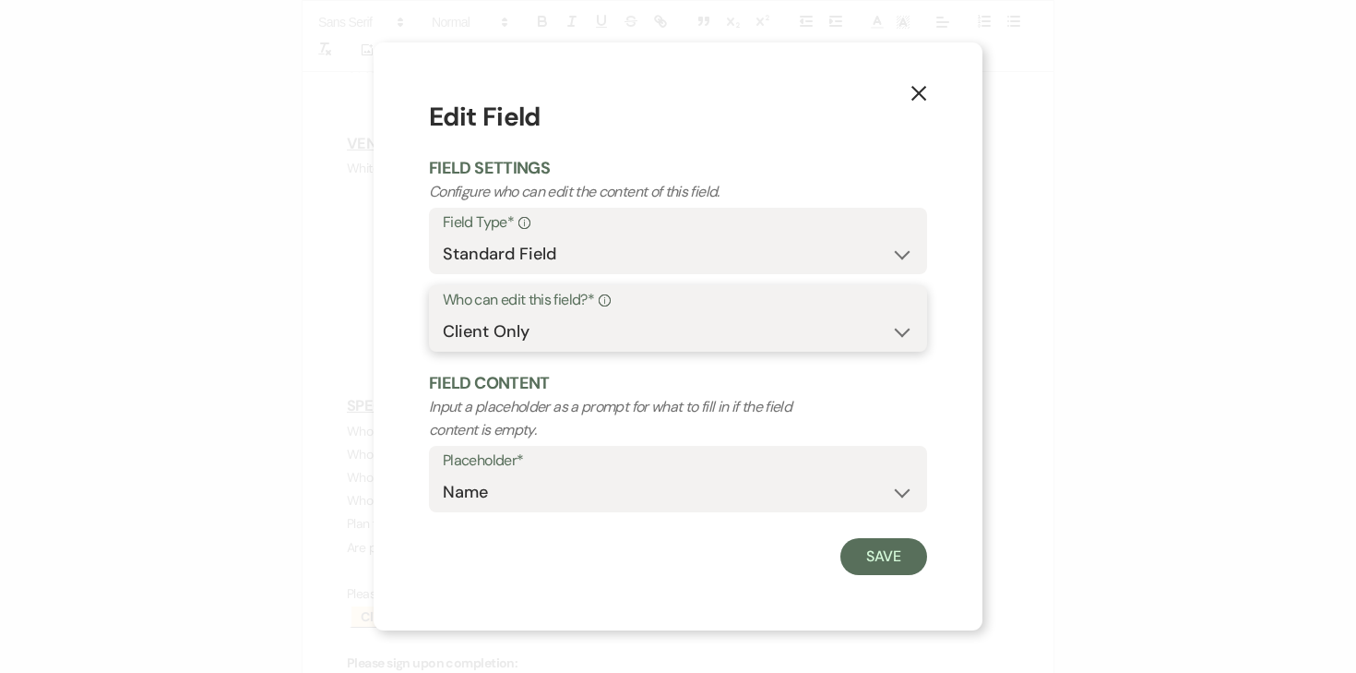
click at [600, 333] on select "Both Venue & Client Client Only Venue Only" at bounding box center [678, 332] width 471 height 36
select select "clientAndOwner"
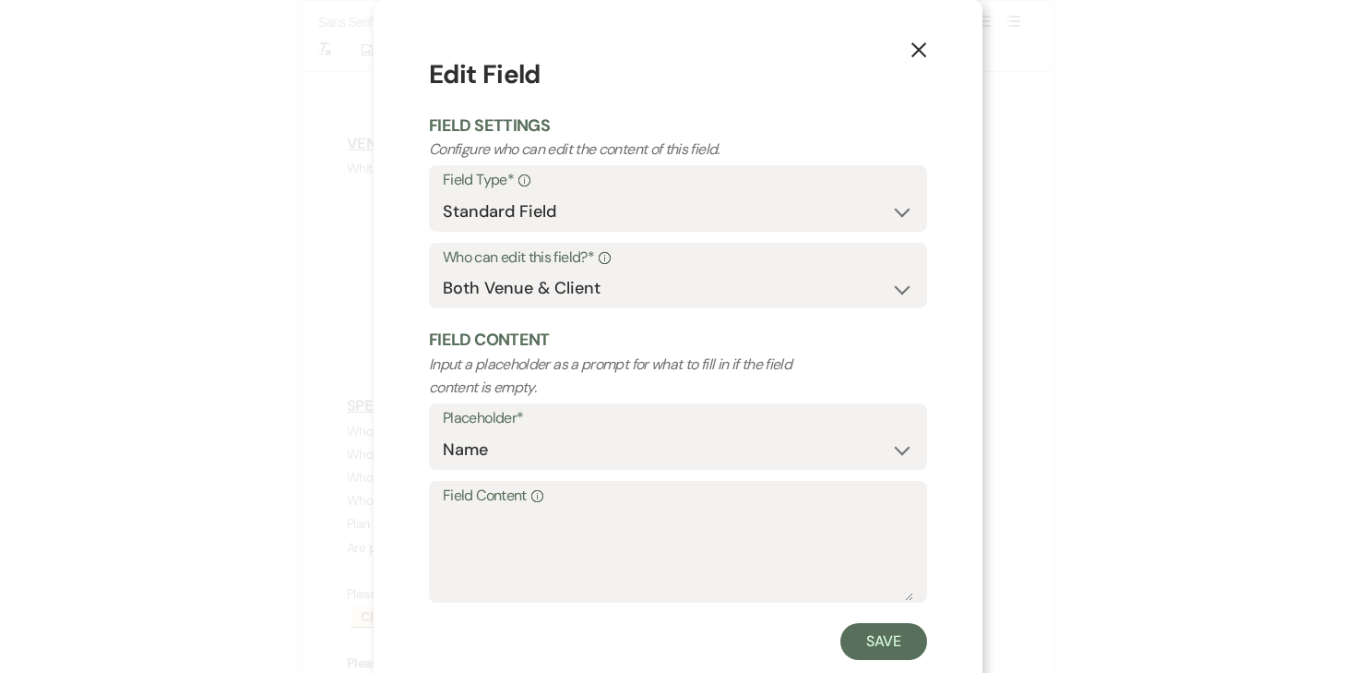
click at [728, 501] on label "Field Content Info" at bounding box center [678, 496] width 471 height 27
click at [728, 508] on textarea "Field Content Info" at bounding box center [678, 554] width 471 height 92
type textarea "DOC"
click at [903, 640] on button "Save" at bounding box center [884, 641] width 87 height 37
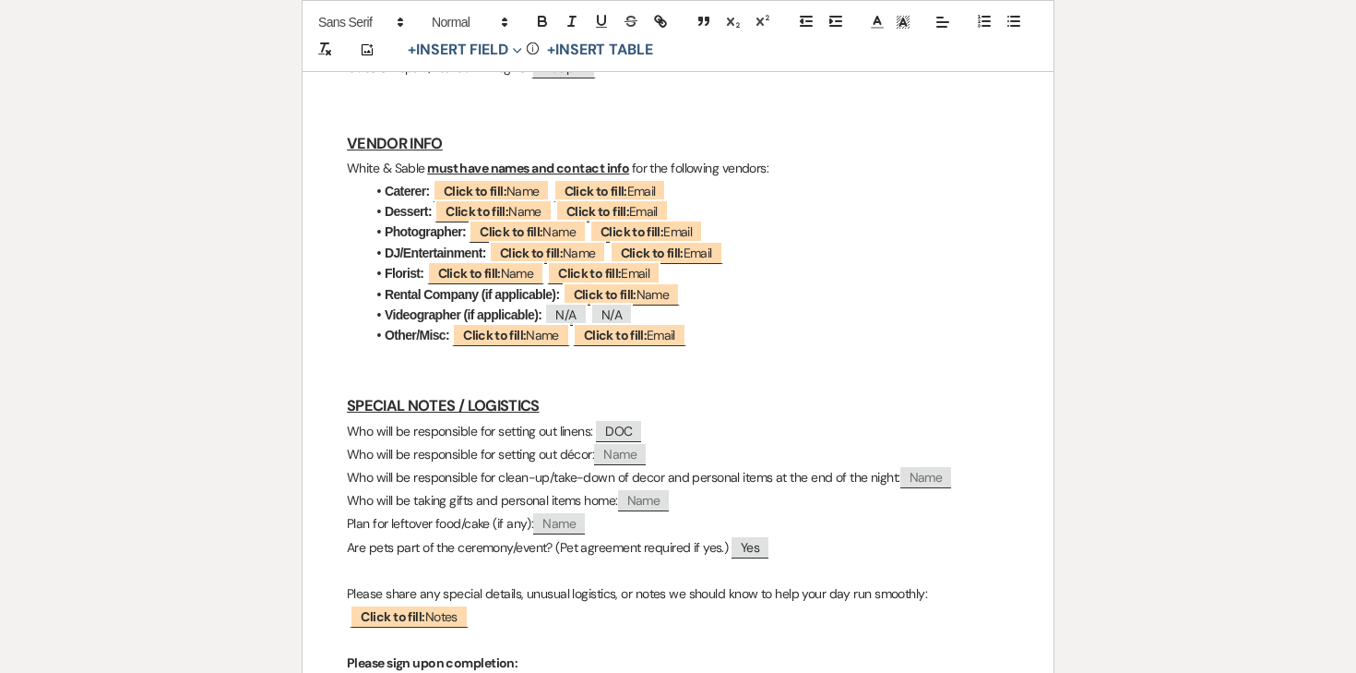
click at [617, 444] on span "Name" at bounding box center [620, 454] width 52 height 21
select select "client"
select select "Name"
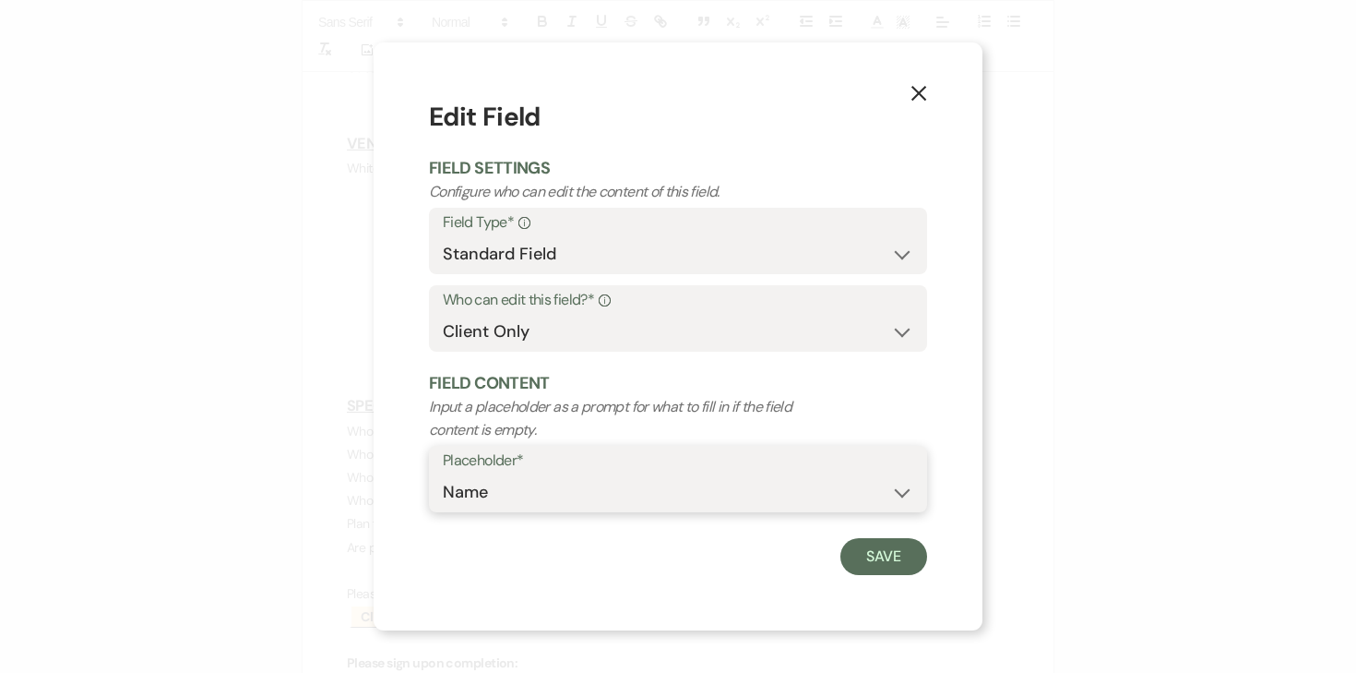
click at [655, 488] on select "Custom Placeholder Date Time Name Location Venue Name Type Number Budget Addres…" at bounding box center [678, 492] width 471 height 36
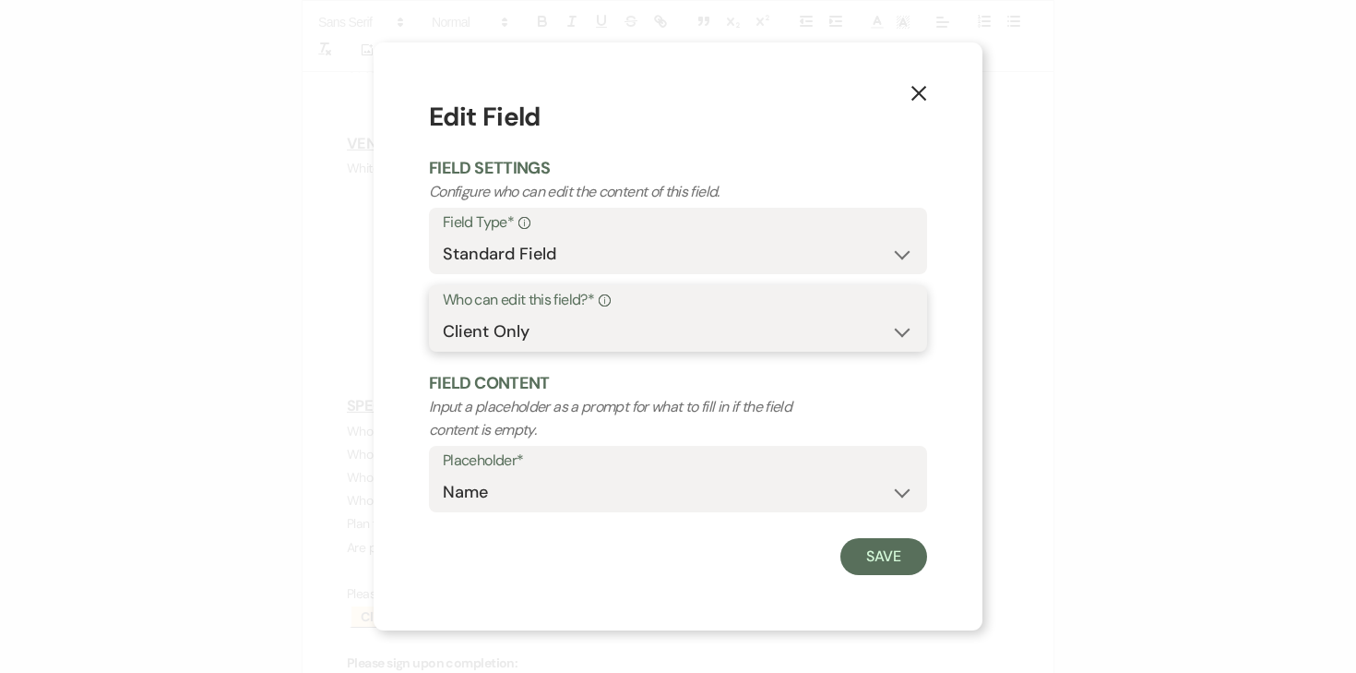
click at [640, 338] on select "Both Venue & Client Client Only Venue Only" at bounding box center [678, 332] width 471 height 36
select select "clientAndOwner"
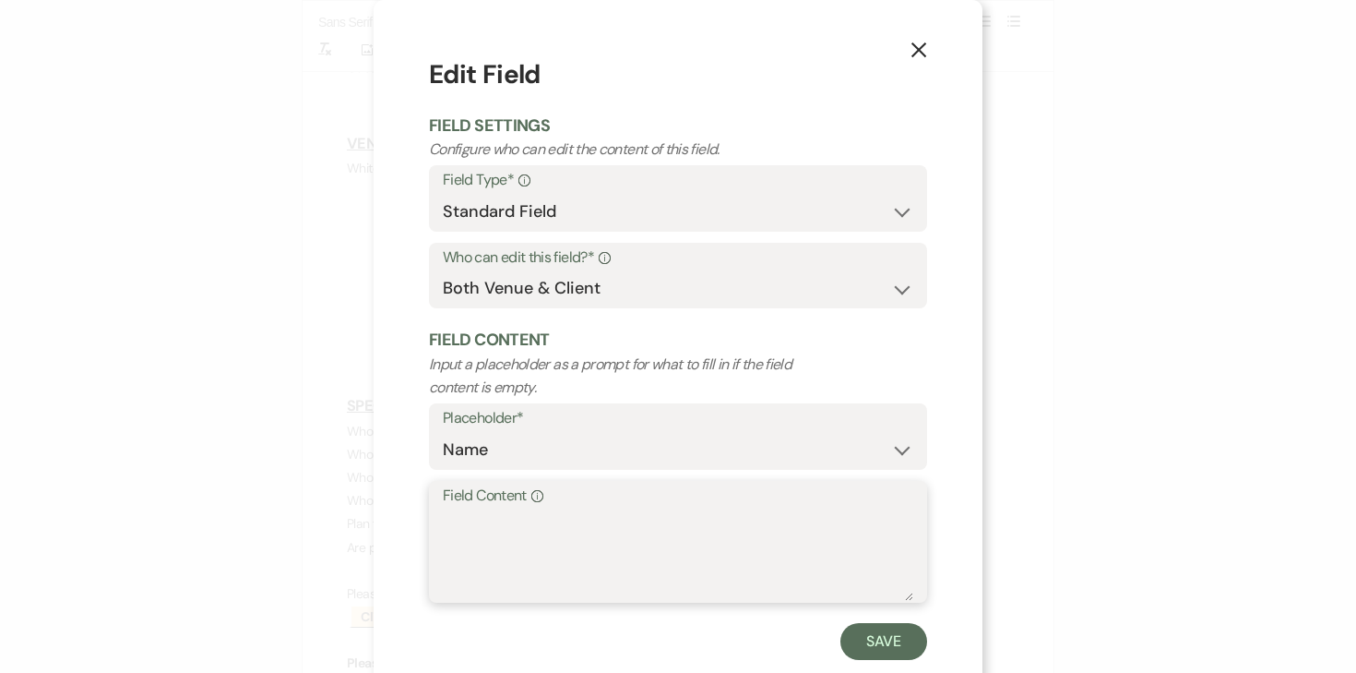
click at [538, 524] on textarea "Field Content Info" at bounding box center [678, 554] width 471 height 92
type textarea "DOC"
click at [909, 641] on button "Save" at bounding box center [884, 641] width 87 height 37
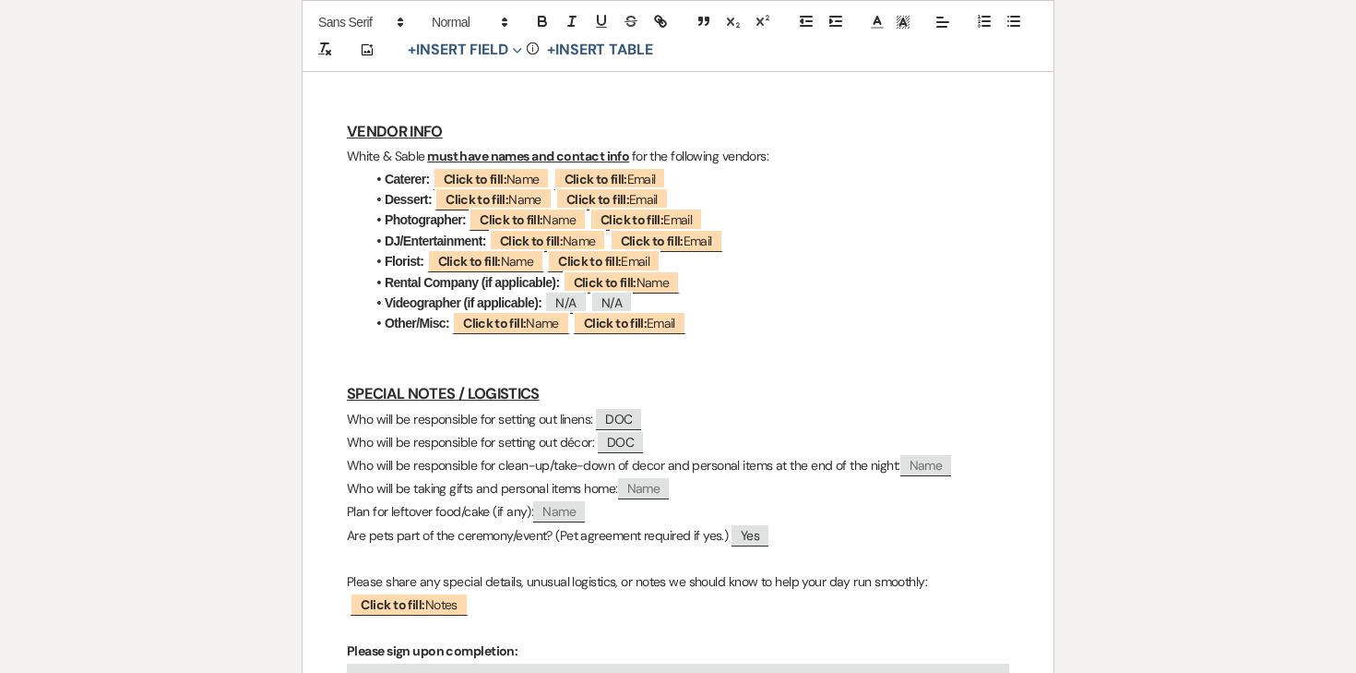
scroll to position [1365, 0]
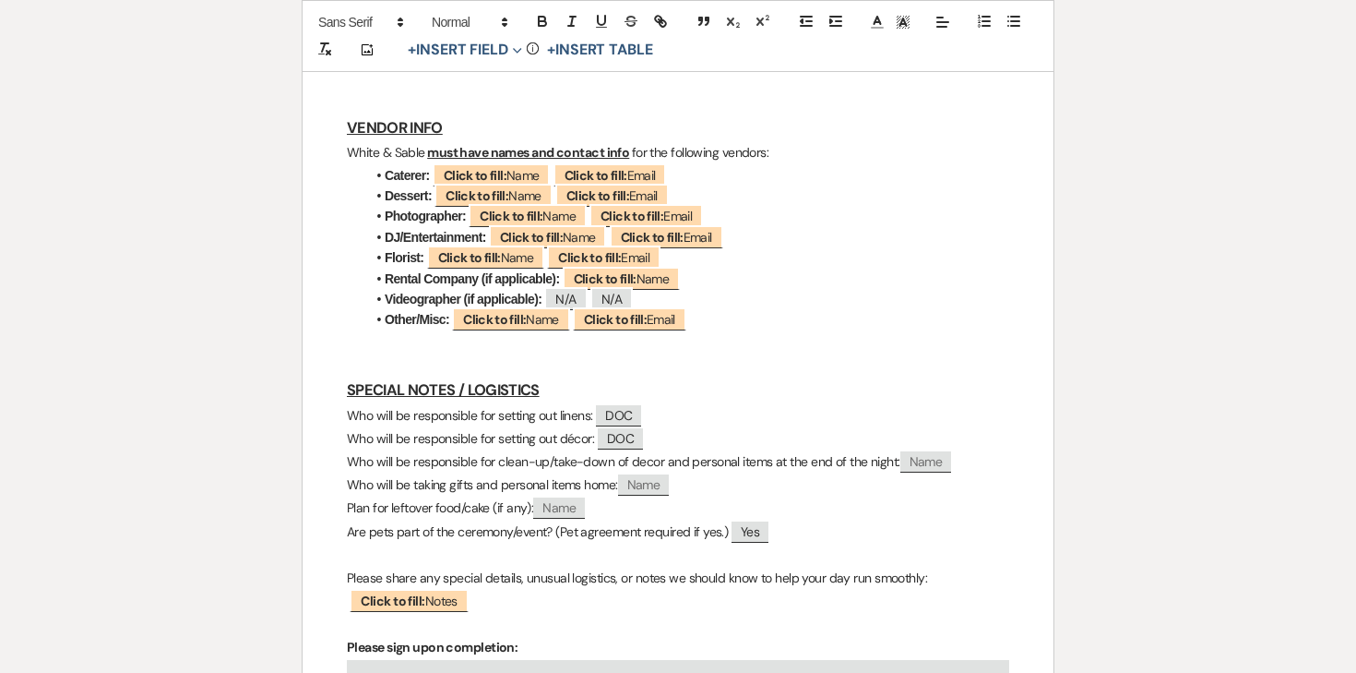
click at [938, 451] on span "Name" at bounding box center [927, 461] width 52 height 21
select select "client"
select select "Name"
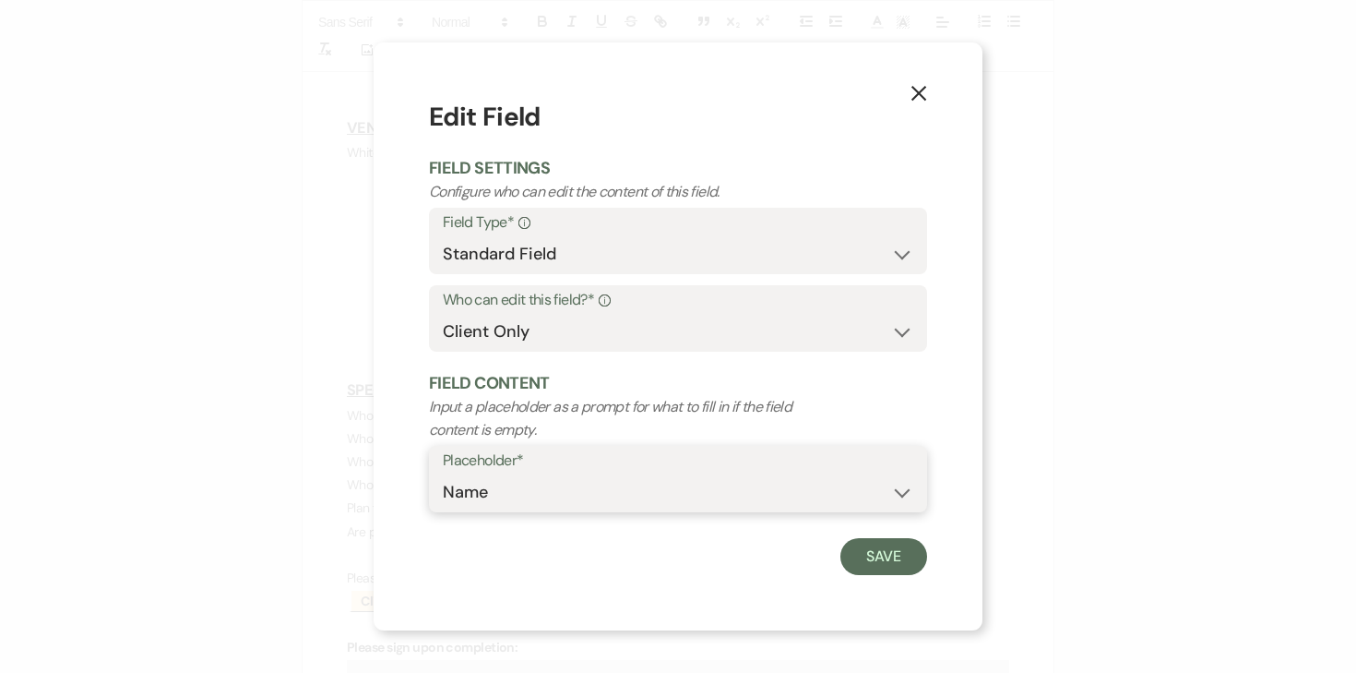
click at [513, 482] on select "Custom Placeholder Date Time Name Location Venue Name Type Number Budget Addres…" at bounding box center [678, 492] width 471 height 36
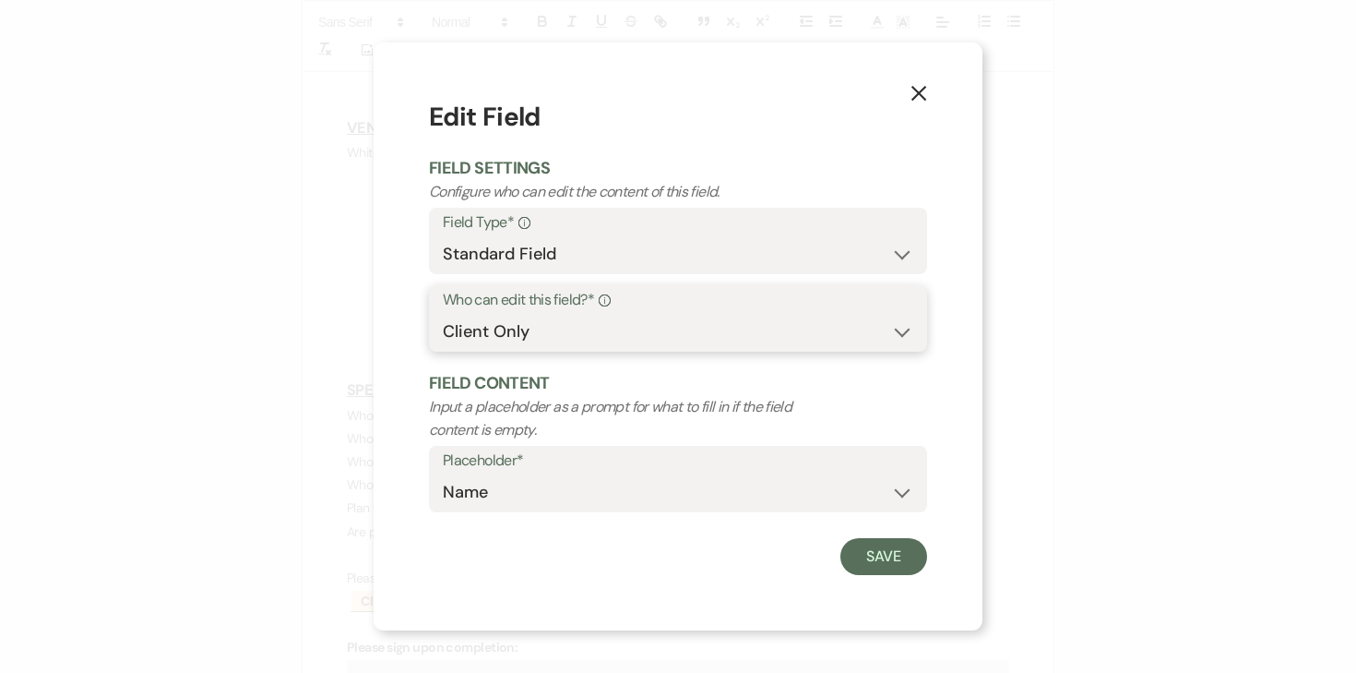
click at [592, 315] on select "Both Venue & Client Client Only Venue Only" at bounding box center [678, 332] width 471 height 36
select select "clientAndOwner"
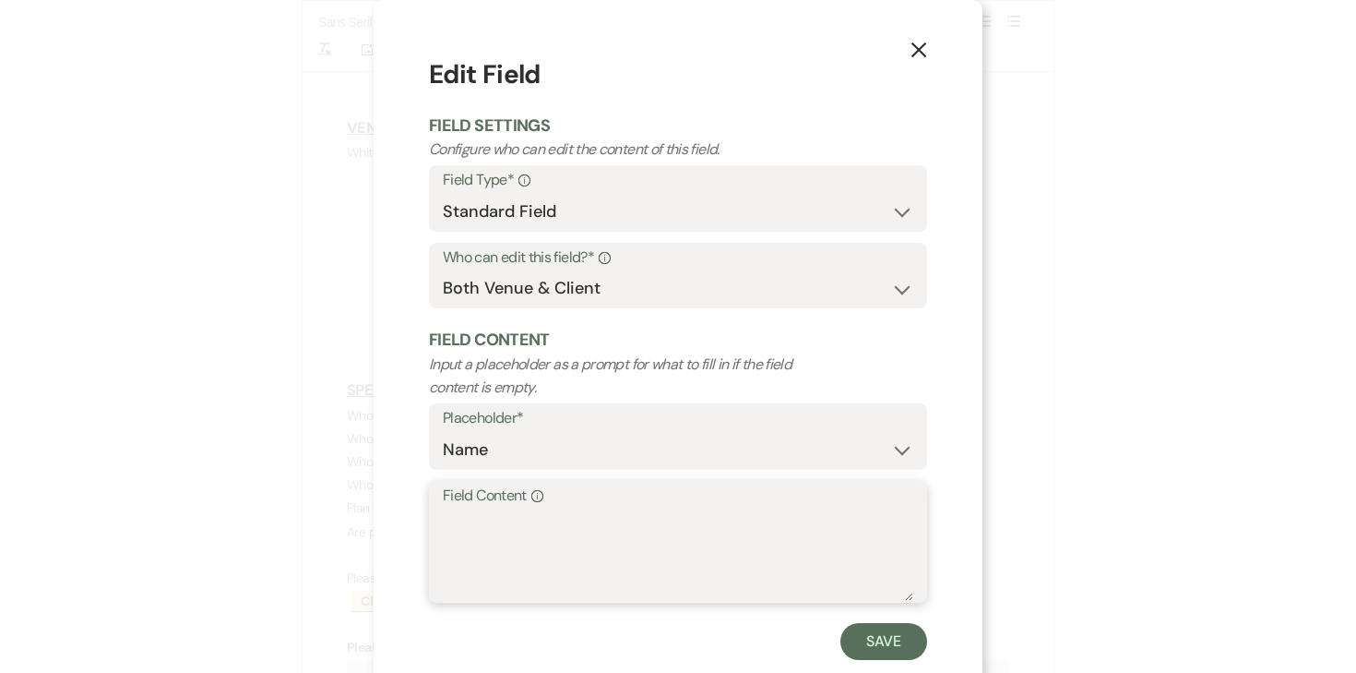
click at [533, 526] on textarea "Field Content Info" at bounding box center [678, 554] width 471 height 92
type textarea "DOC"
click at [899, 639] on button "Save" at bounding box center [884, 641] width 87 height 37
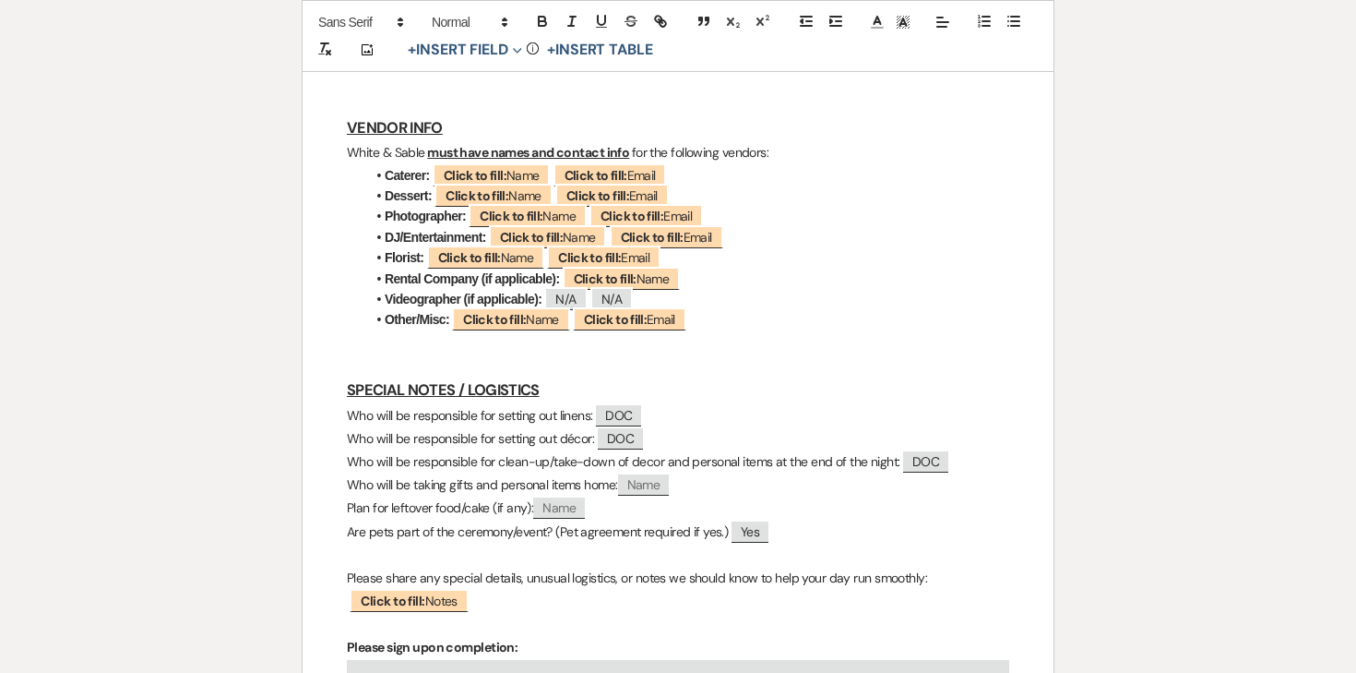
click at [644, 474] on span "Name" at bounding box center [644, 484] width 52 height 21
select select "client"
select select "Name"
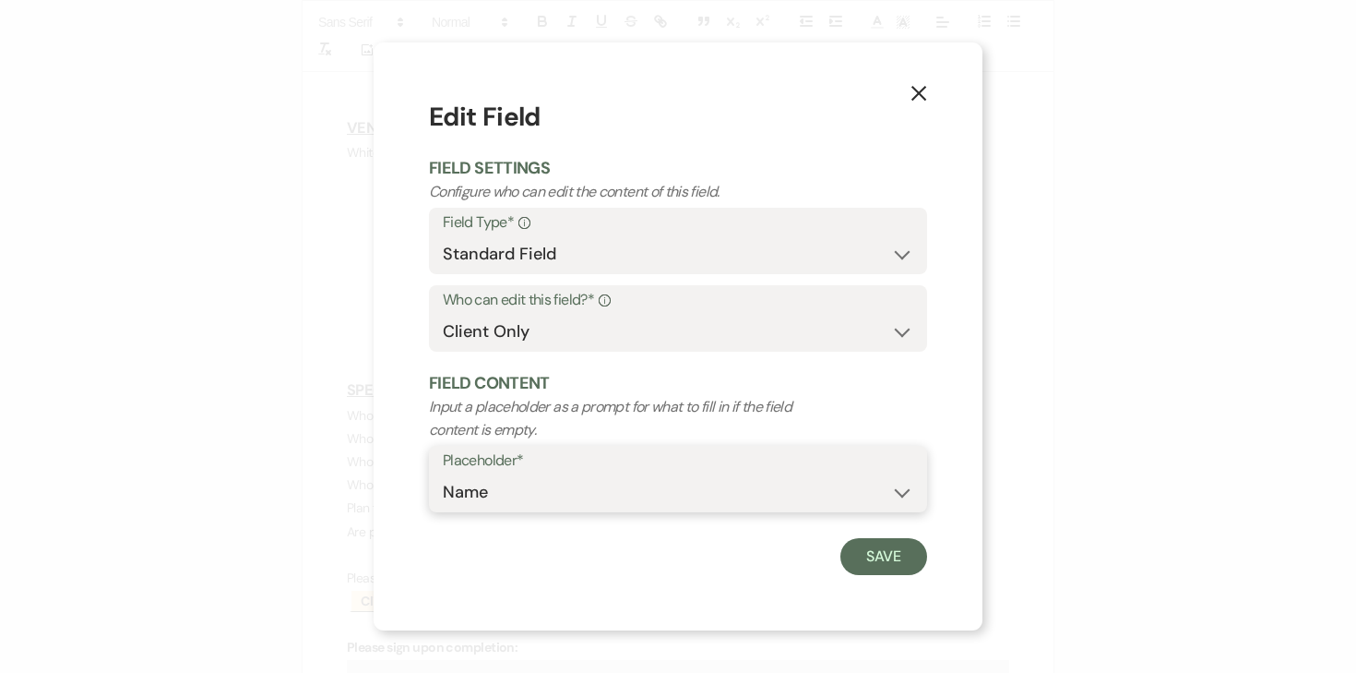
click at [609, 491] on select "Custom Placeholder Date Time Name Location Venue Name Type Number Budget Addres…" at bounding box center [678, 492] width 471 height 36
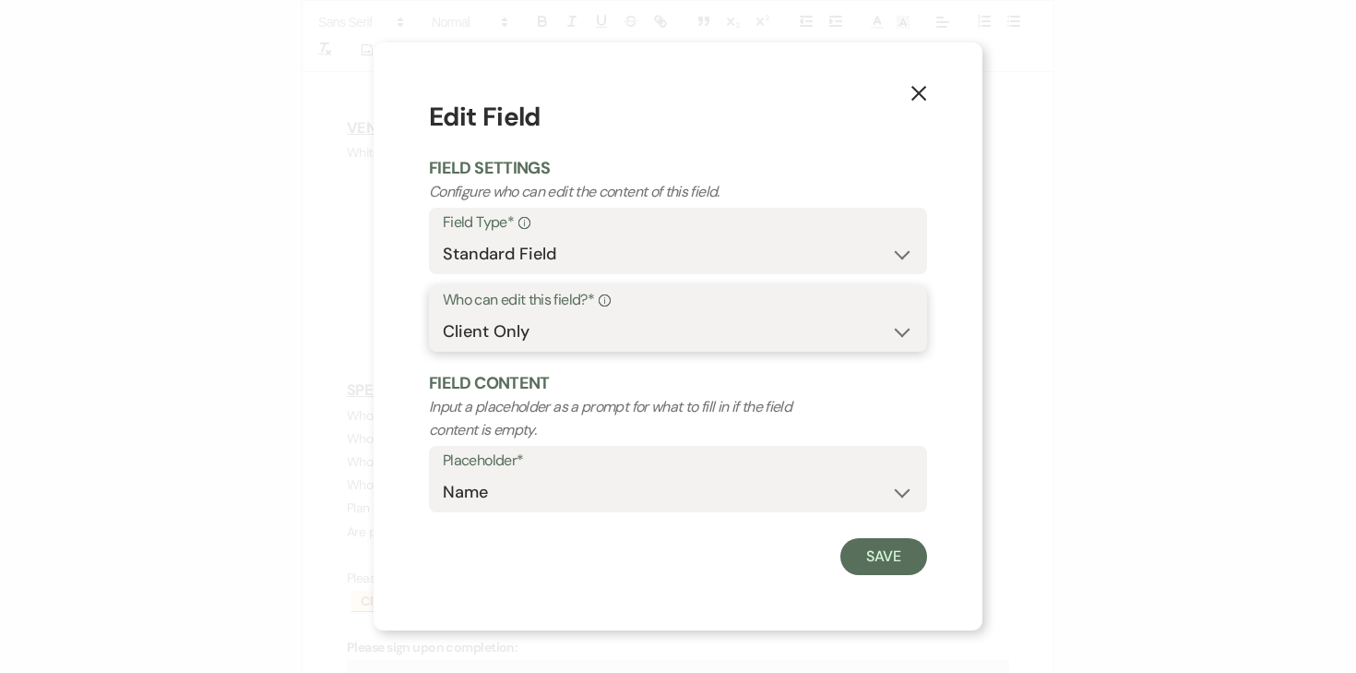
click at [634, 329] on select "Both Venue & Client Client Only Venue Only" at bounding box center [678, 332] width 471 height 36
select select "clientAndOwner"
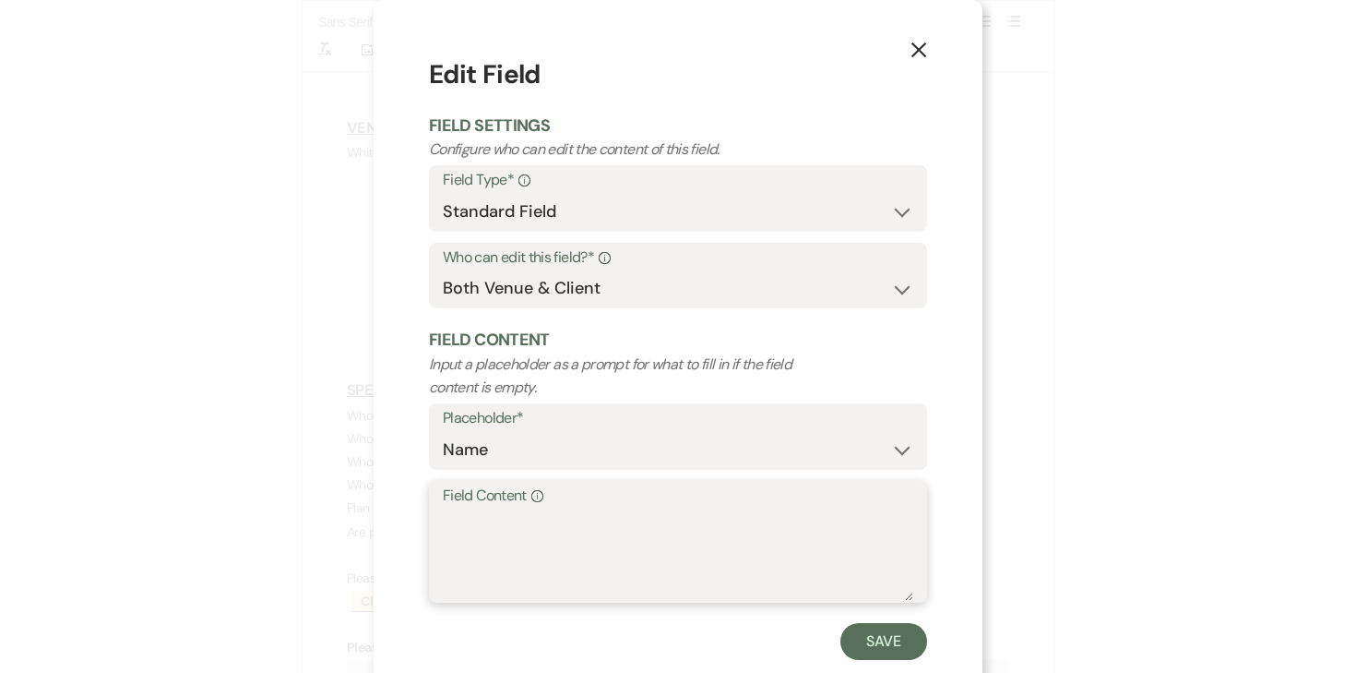
click at [570, 519] on textarea "Field Content Info" at bounding box center [678, 554] width 471 height 92
click at [641, 513] on textarea "DOC" at bounding box center [678, 554] width 471 height 92
type textarea "couple"
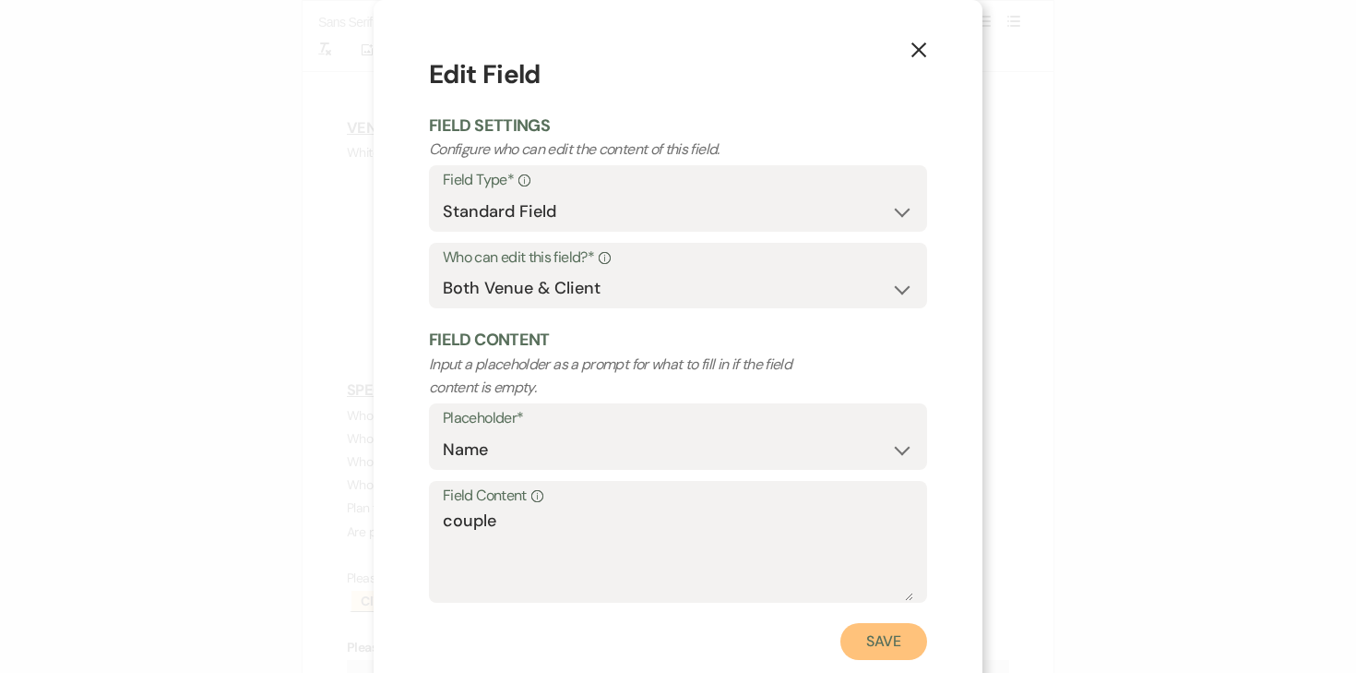
click at [857, 639] on button "Save" at bounding box center [884, 641] width 87 height 37
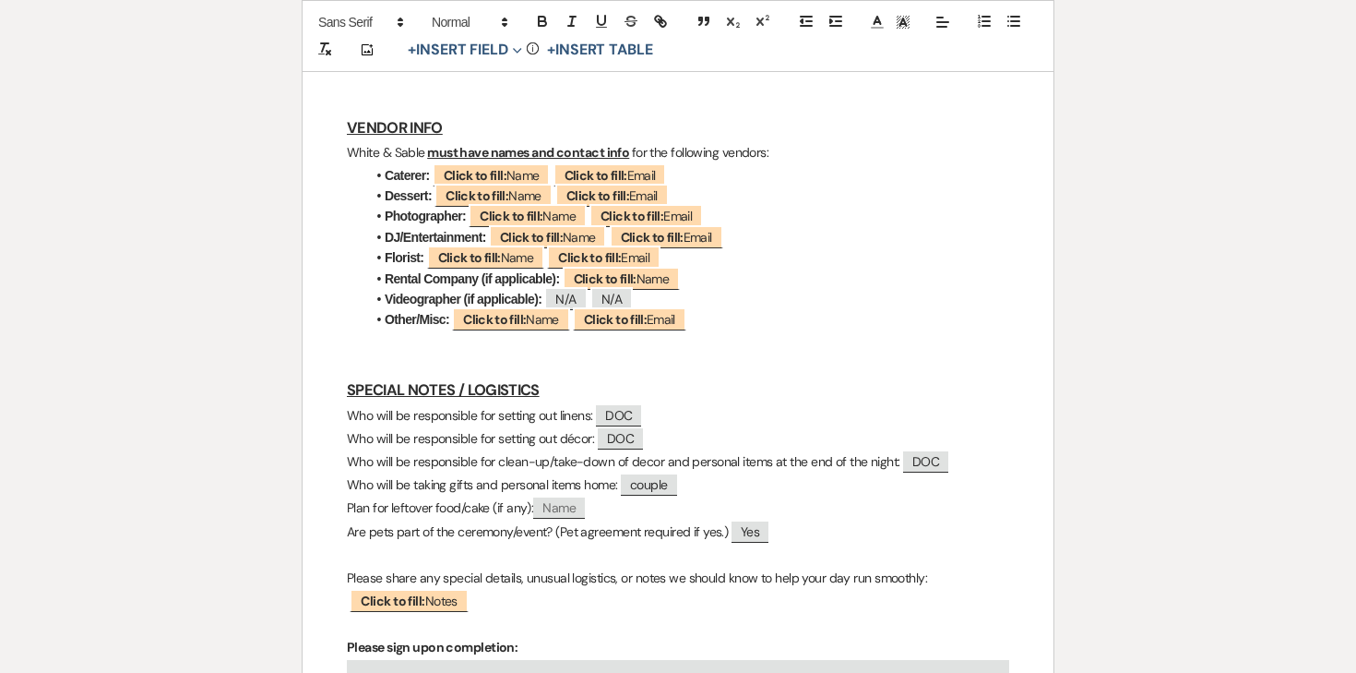
click at [564, 497] on span "Name" at bounding box center [559, 507] width 52 height 21
select select "client"
select select "Name"
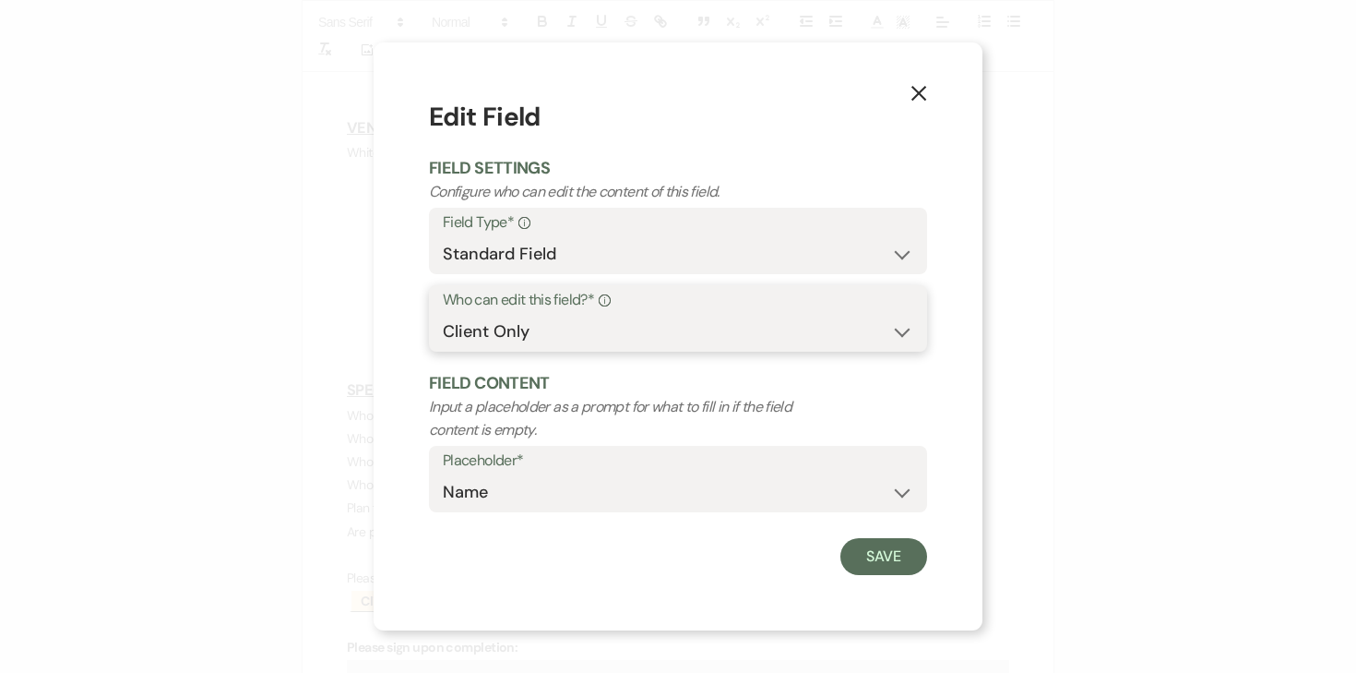
click at [571, 337] on select "Both Venue & Client Client Only Venue Only" at bounding box center [678, 332] width 471 height 36
select select "clientAndOwner"
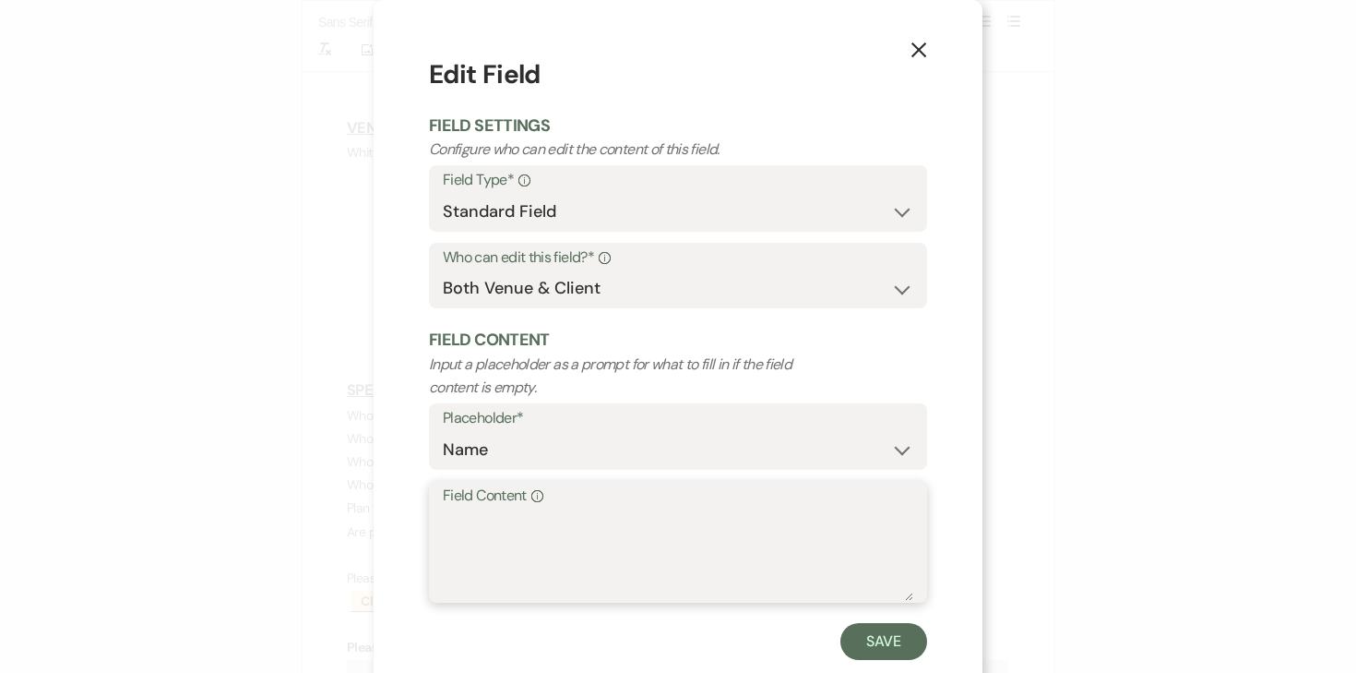
click at [521, 529] on textarea "Field Content Info" at bounding box center [678, 554] width 471 height 92
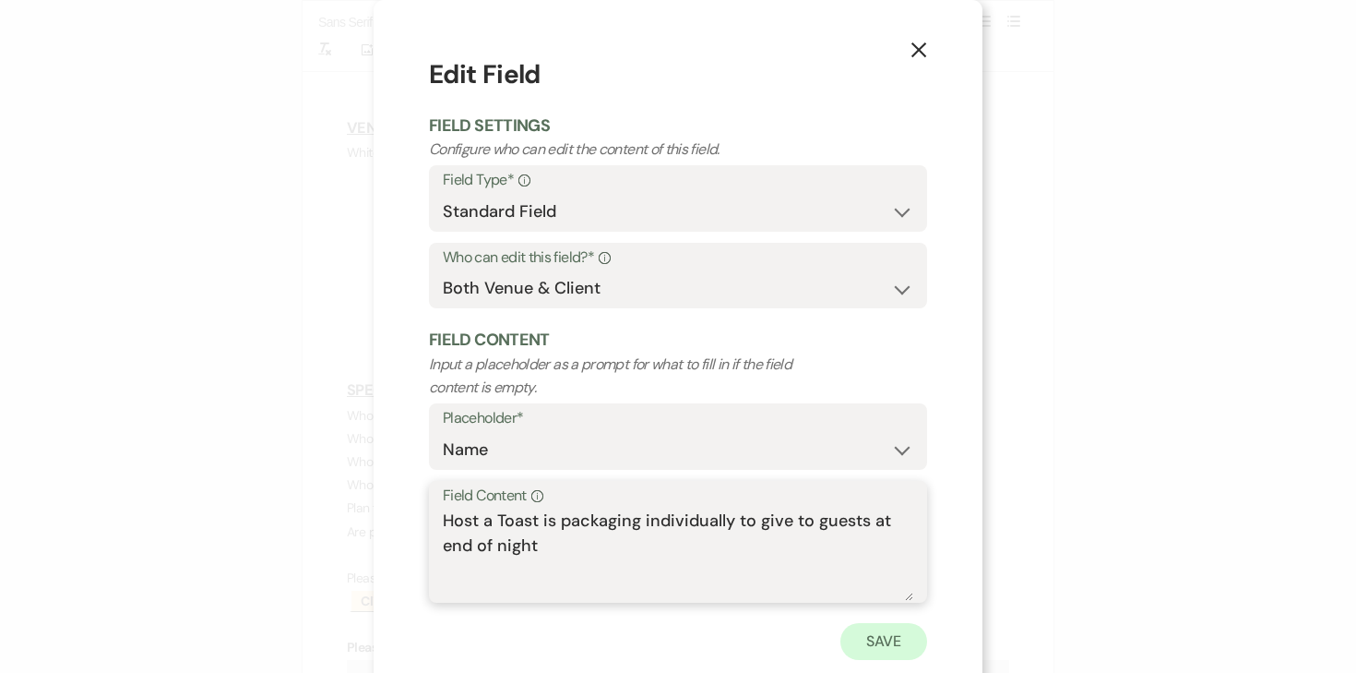
type textarea "Host a Toast is packaging individually to give to guests at end of night"
click at [873, 636] on button "Save" at bounding box center [884, 641] width 87 height 37
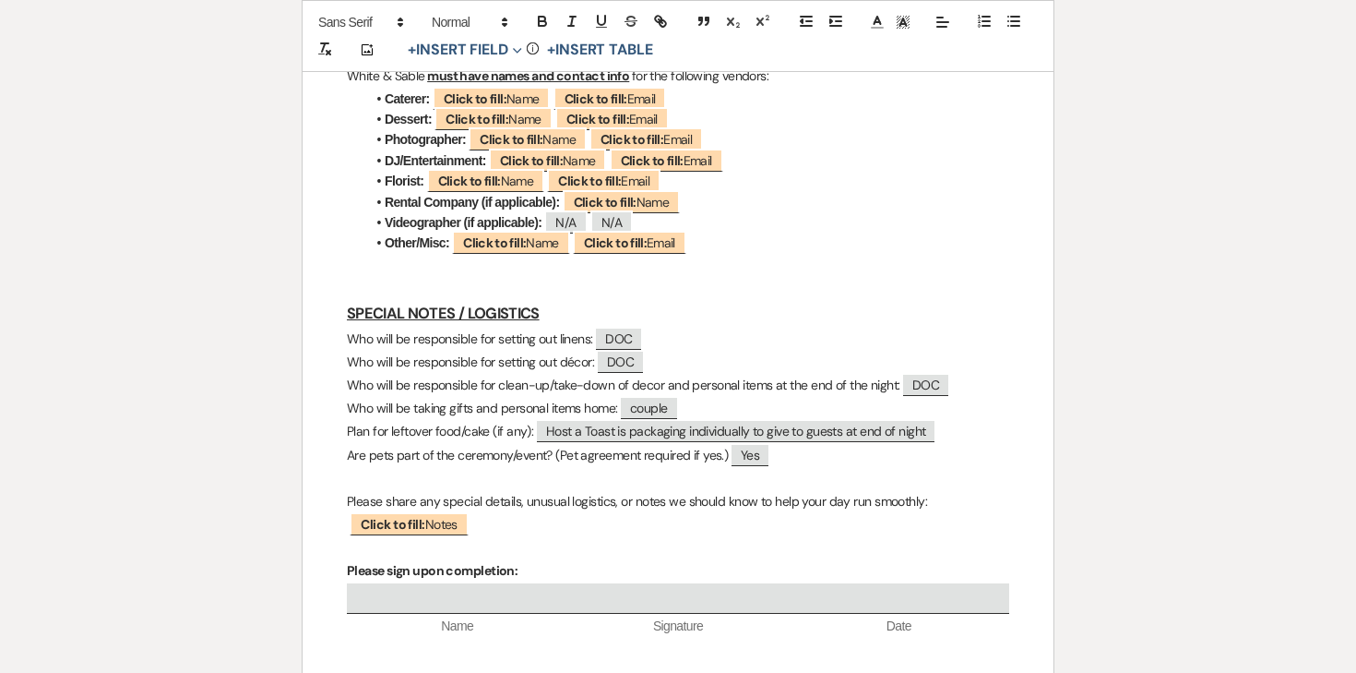
scroll to position [1443, 0]
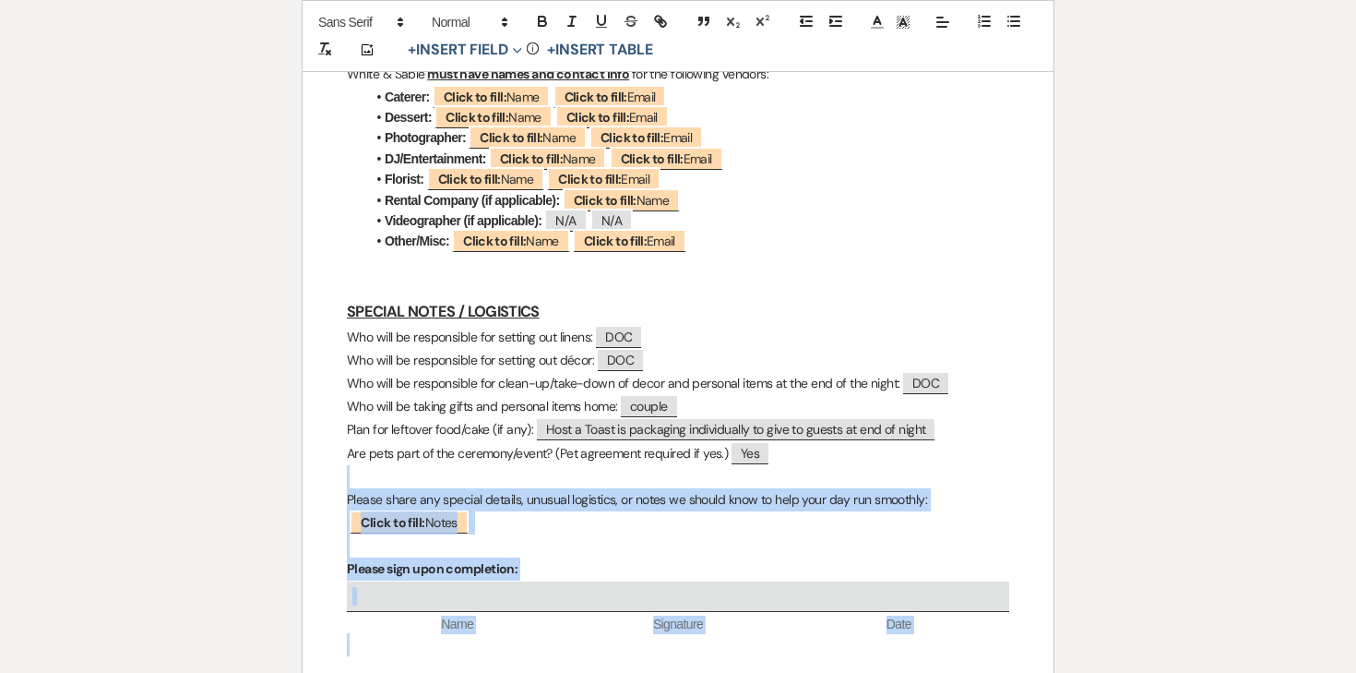
drag, startPoint x: 389, startPoint y: 426, endPoint x: 960, endPoint y: 618, distance: 601.7
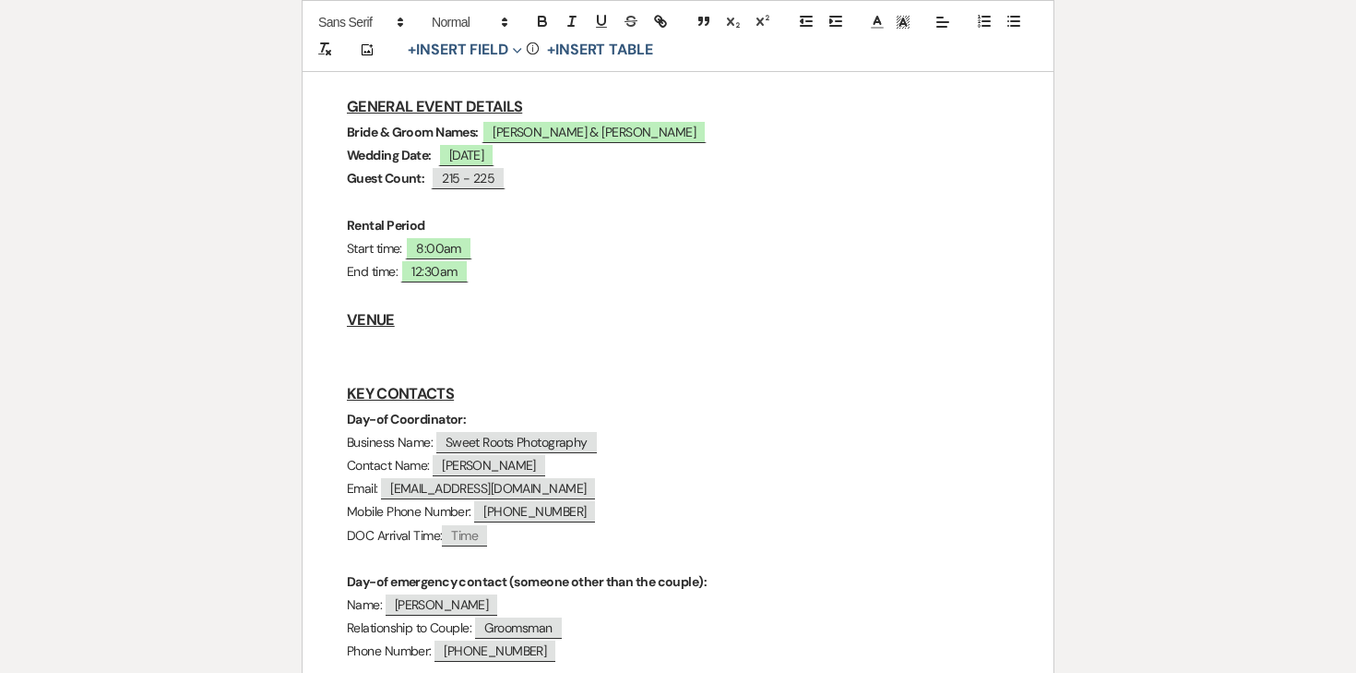
scroll to position [407, 0]
click at [377, 332] on p at bounding box center [678, 343] width 663 height 23
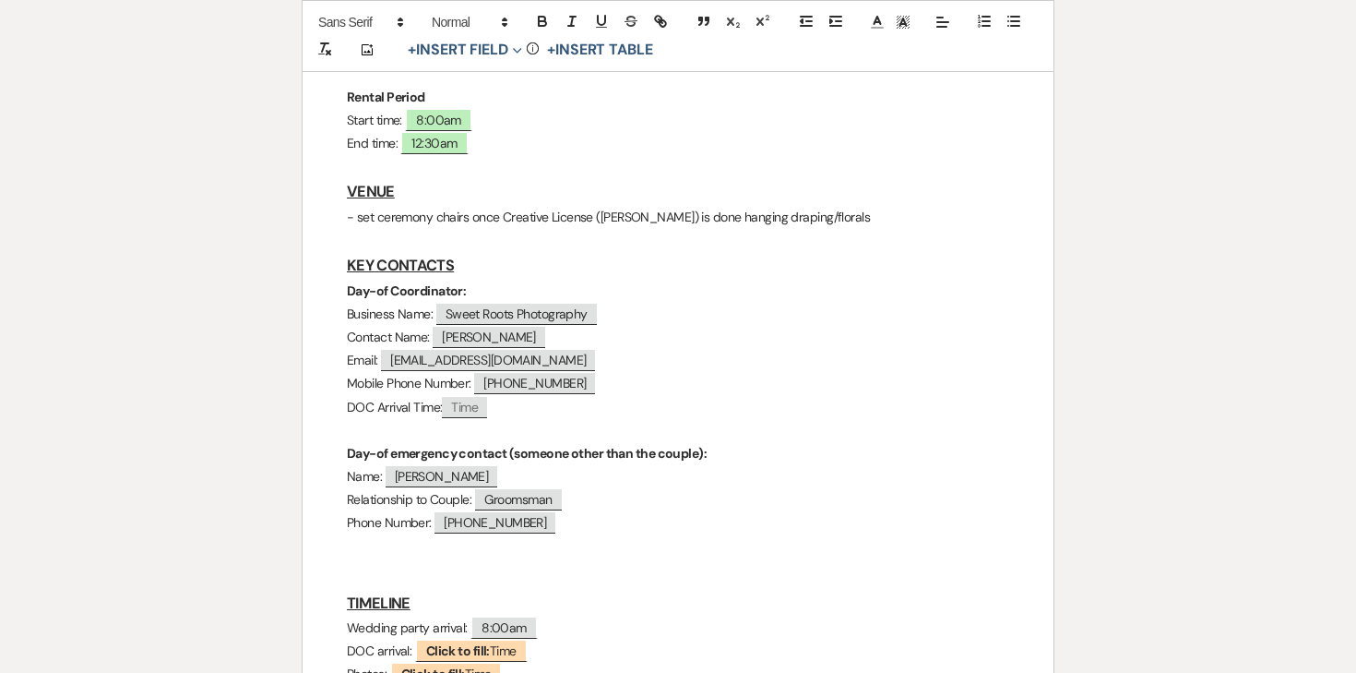
scroll to position [560, 0]
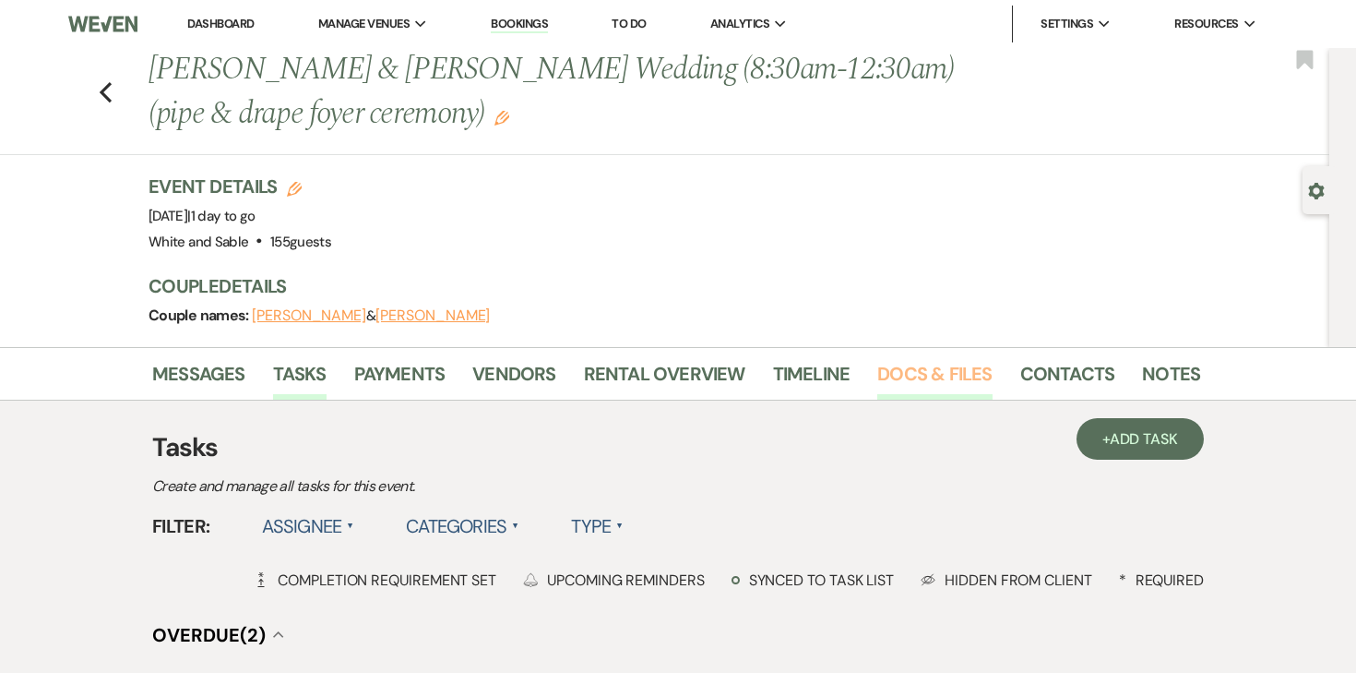
click at [895, 379] on link "Docs & Files" at bounding box center [935, 379] width 114 height 41
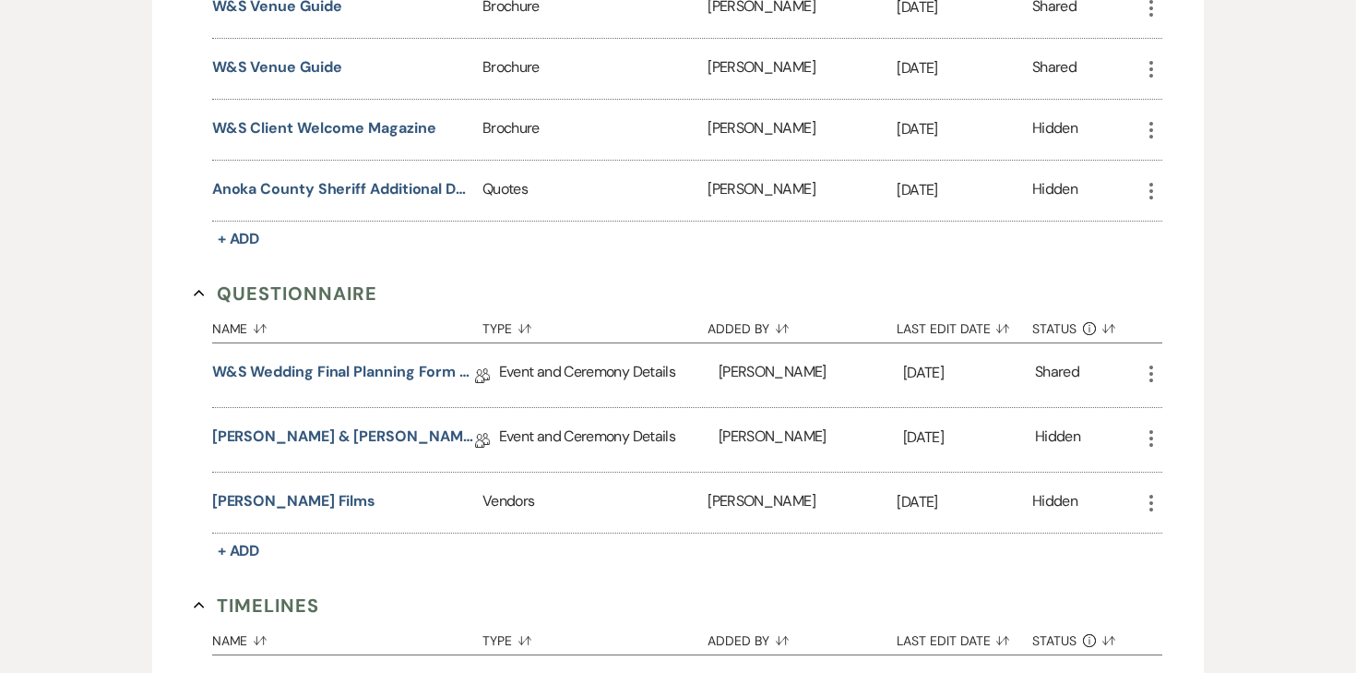
scroll to position [4379, 0]
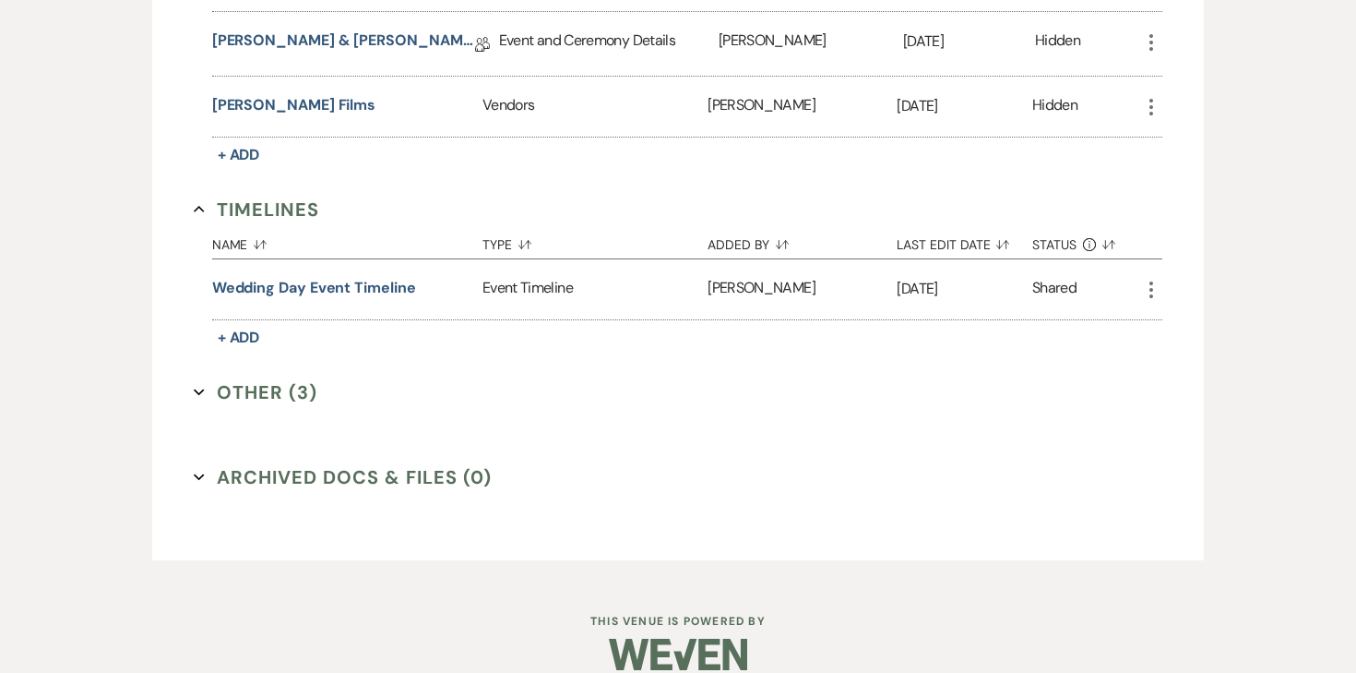
click at [379, 34] on div "Jesse & Nicole Final Details Collab Doc" at bounding box center [355, 44] width 287 height 64
click at [379, 30] on link "[PERSON_NAME] & [PERSON_NAME] Final Details" at bounding box center [343, 44] width 263 height 29
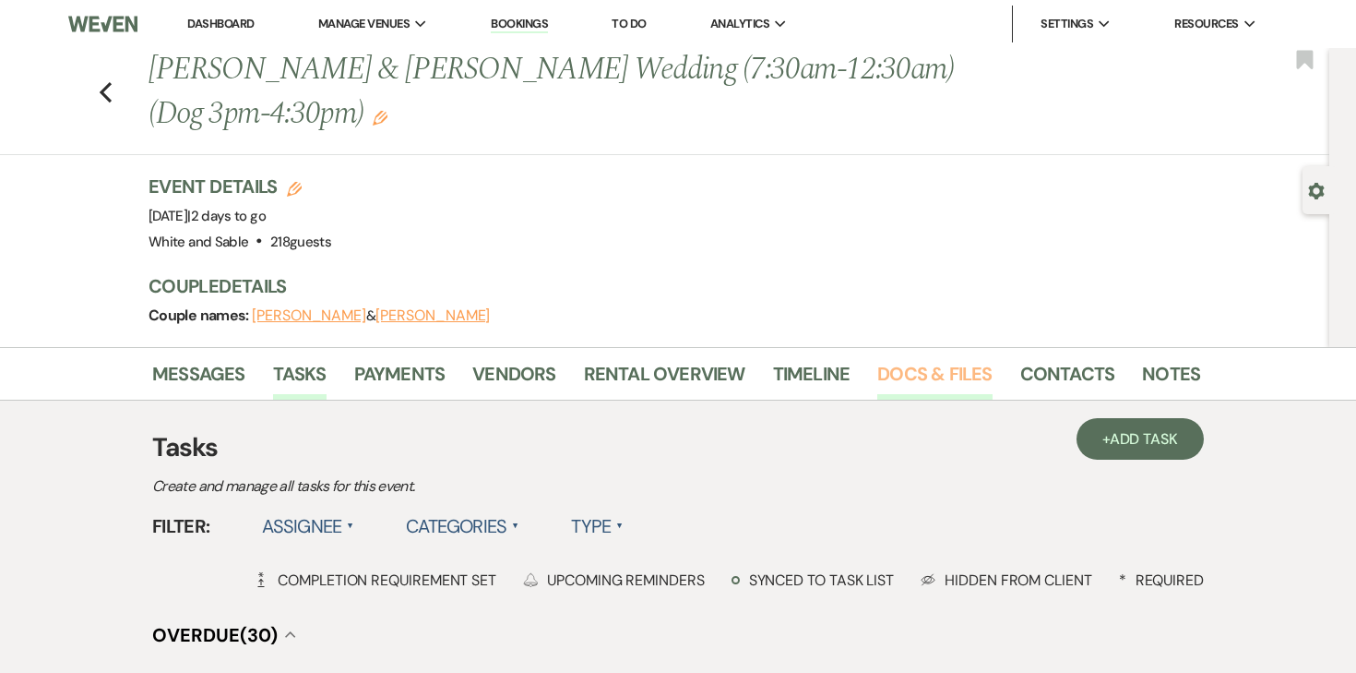
click at [892, 361] on link "Docs & Files" at bounding box center [935, 379] width 114 height 41
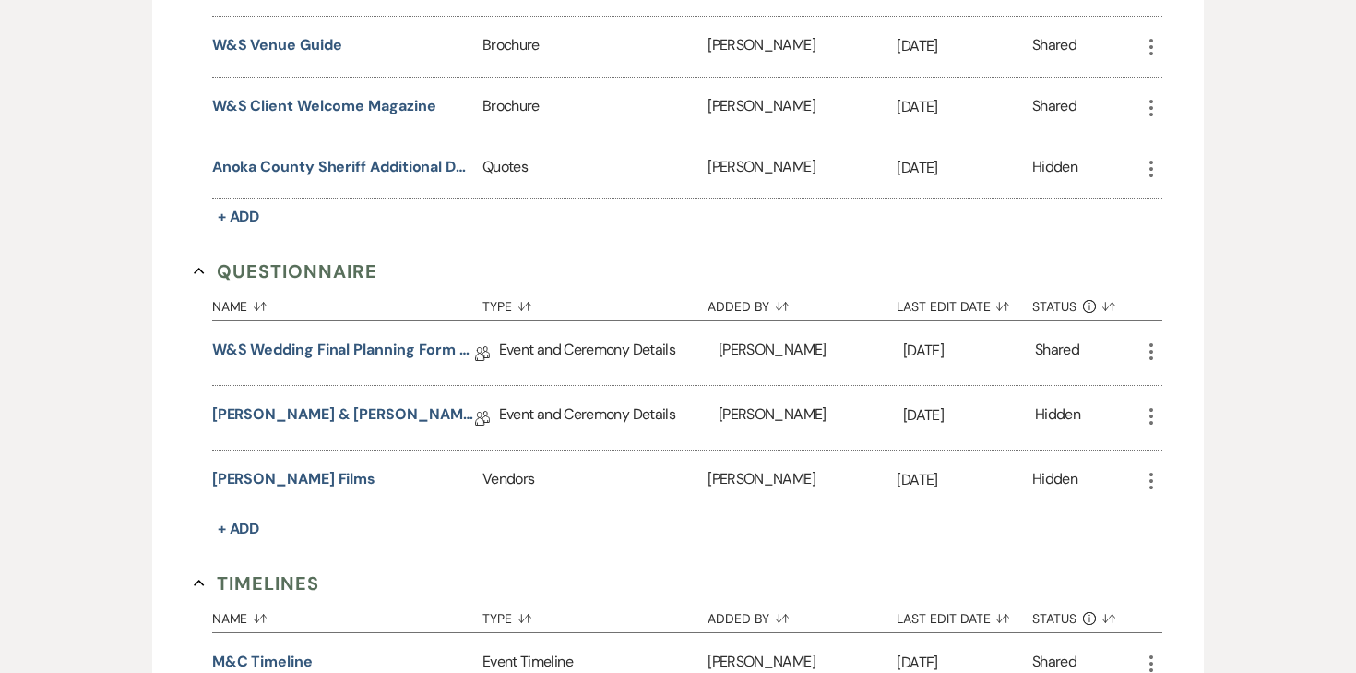
scroll to position [4258, 0]
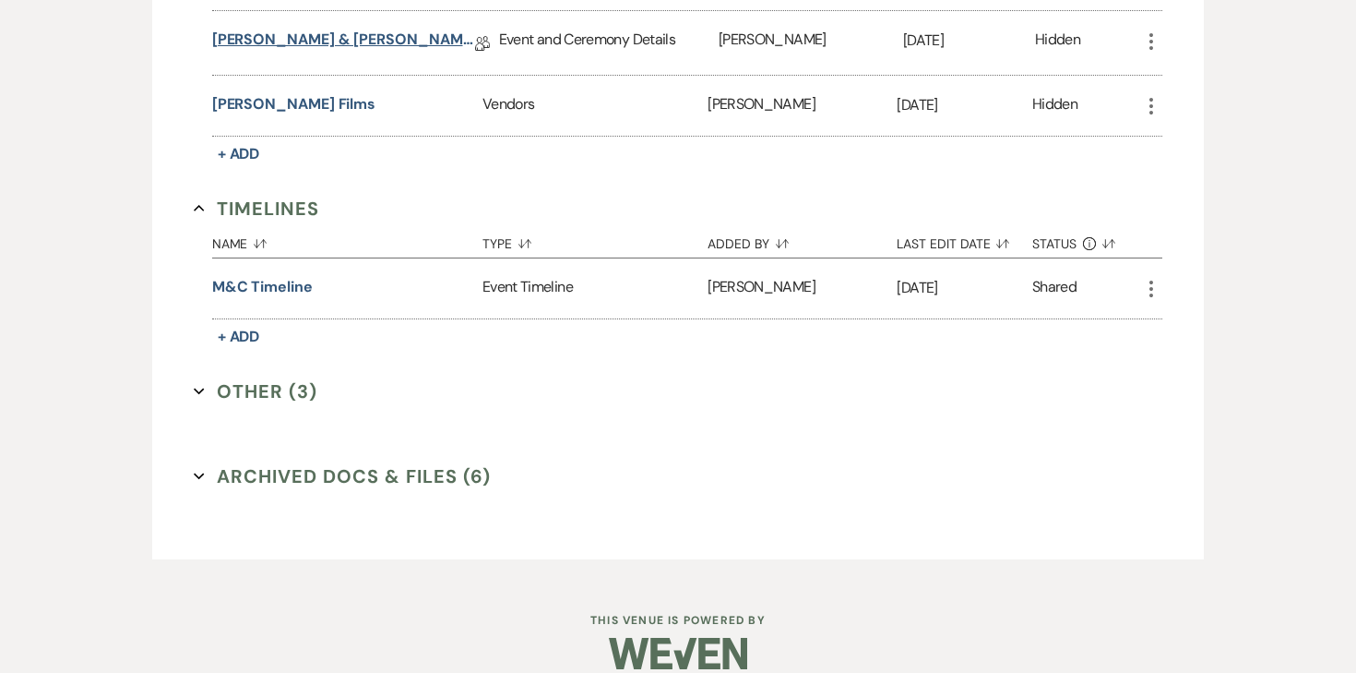
click at [372, 29] on link "Carson & Maddie Final Details" at bounding box center [343, 43] width 263 height 29
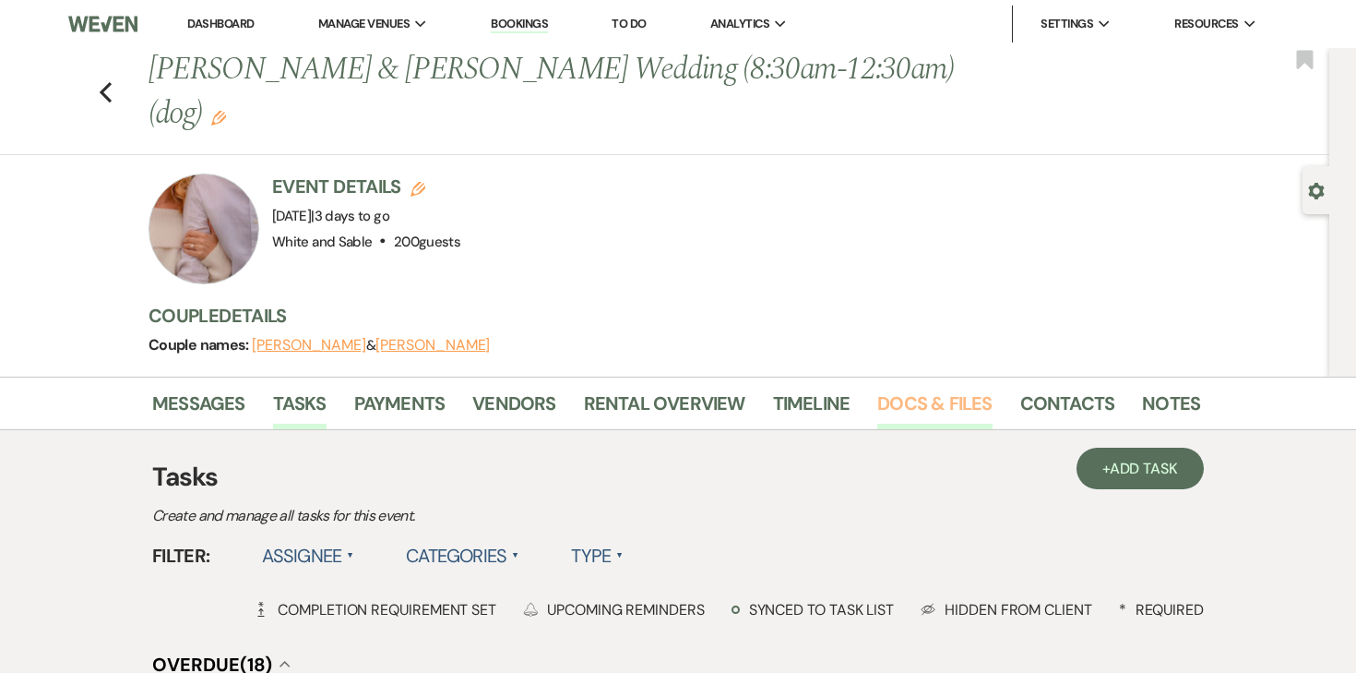
click at [897, 388] on link "Docs & Files" at bounding box center [935, 408] width 114 height 41
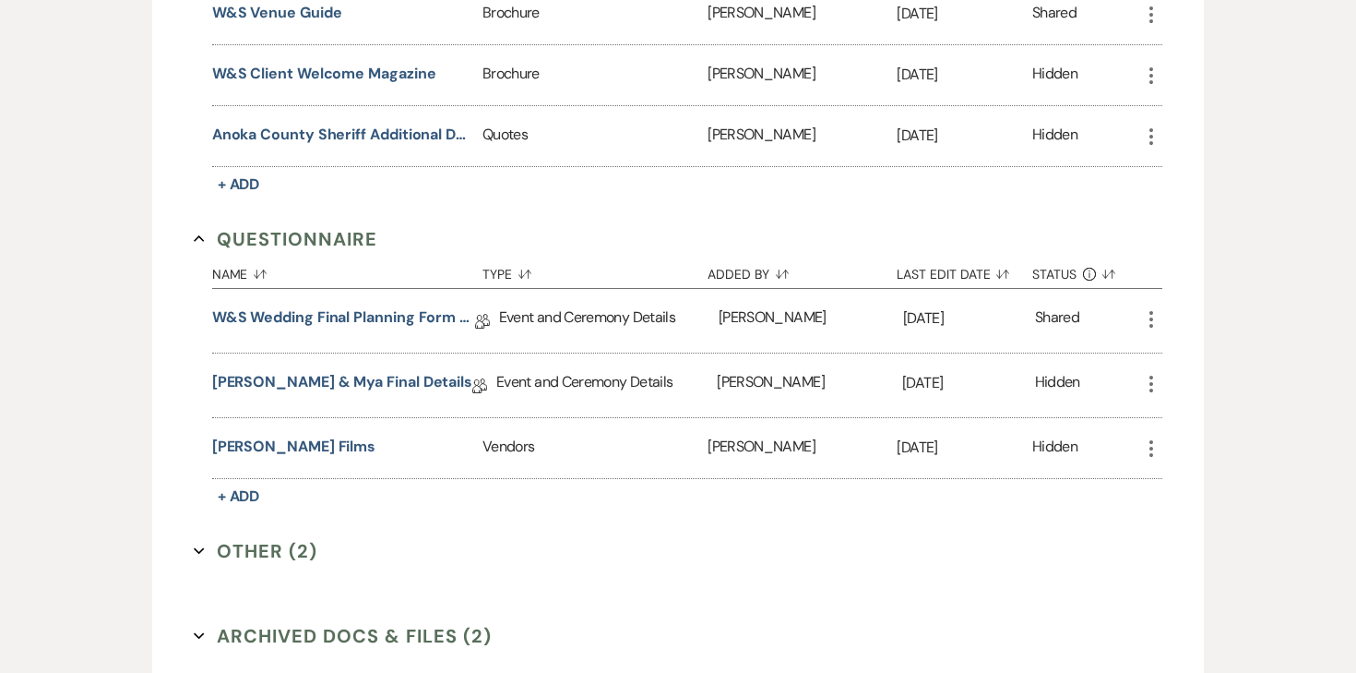
scroll to position [3880, 0]
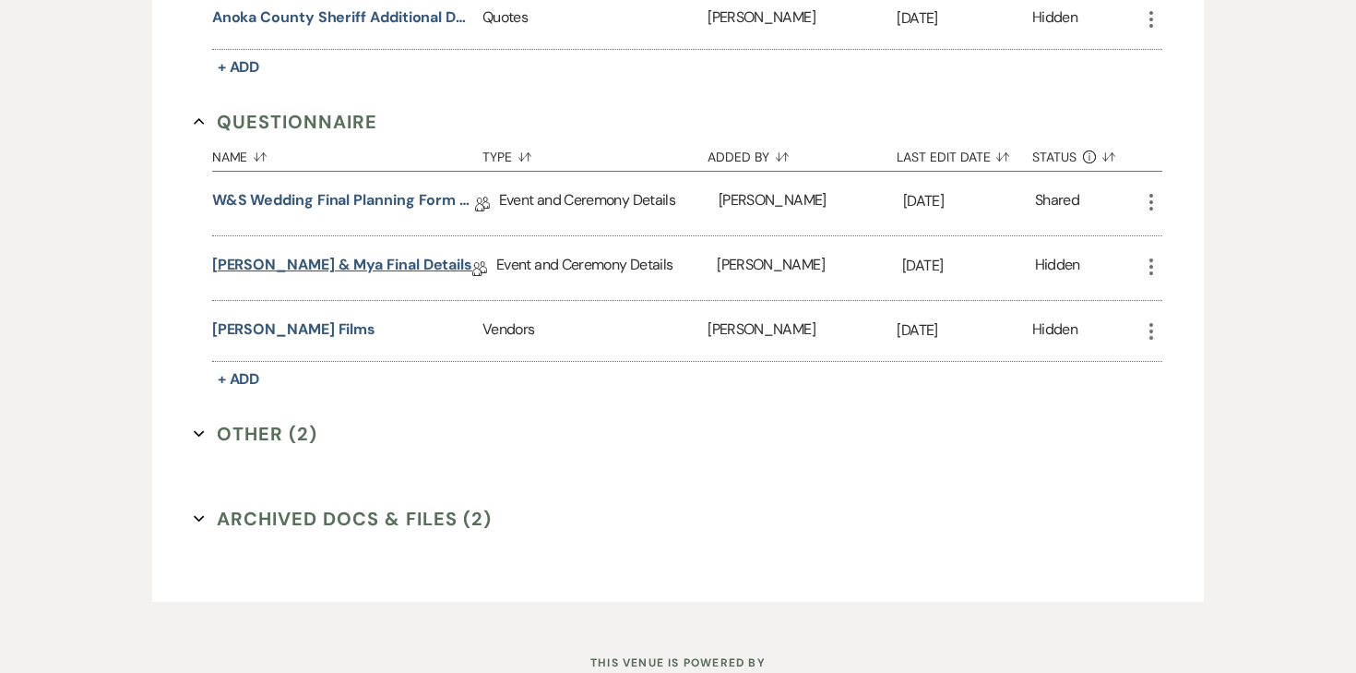
click at [366, 254] on link "Tommy & Mya Final Details" at bounding box center [342, 268] width 260 height 29
